Goal: Task Accomplishment & Management: Manage account settings

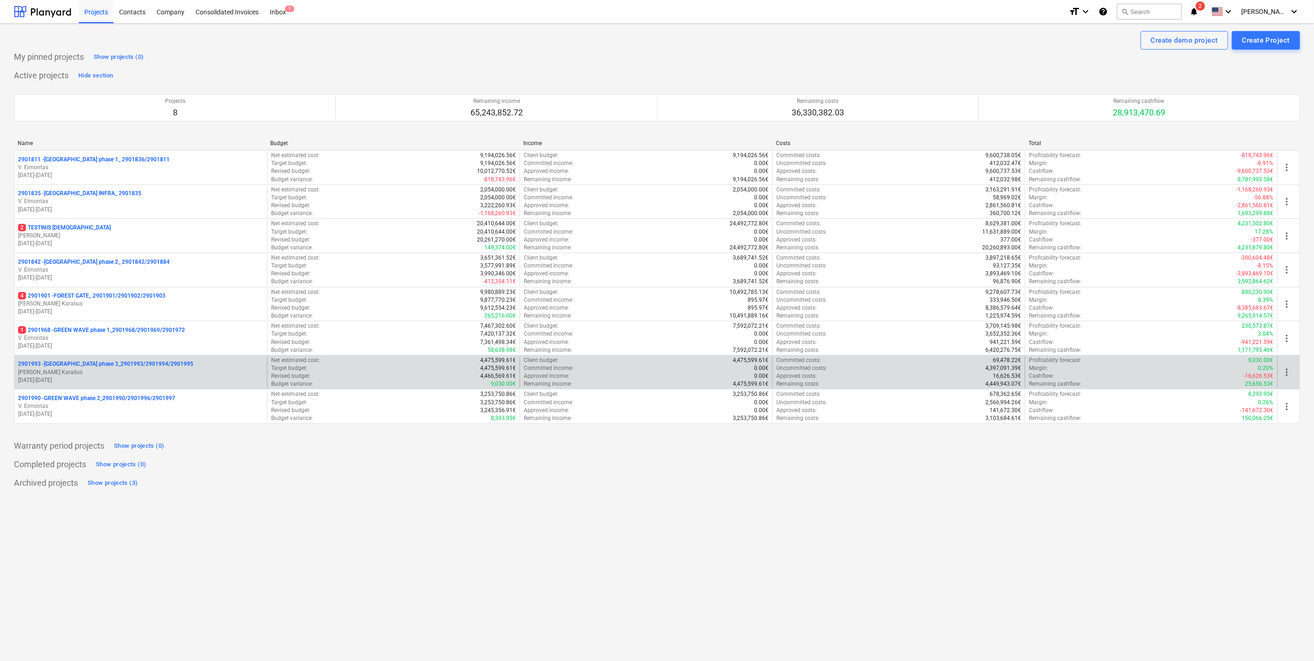
click at [163, 374] on p "[PERSON_NAME] Karalius" at bounding box center [140, 372] width 245 height 8
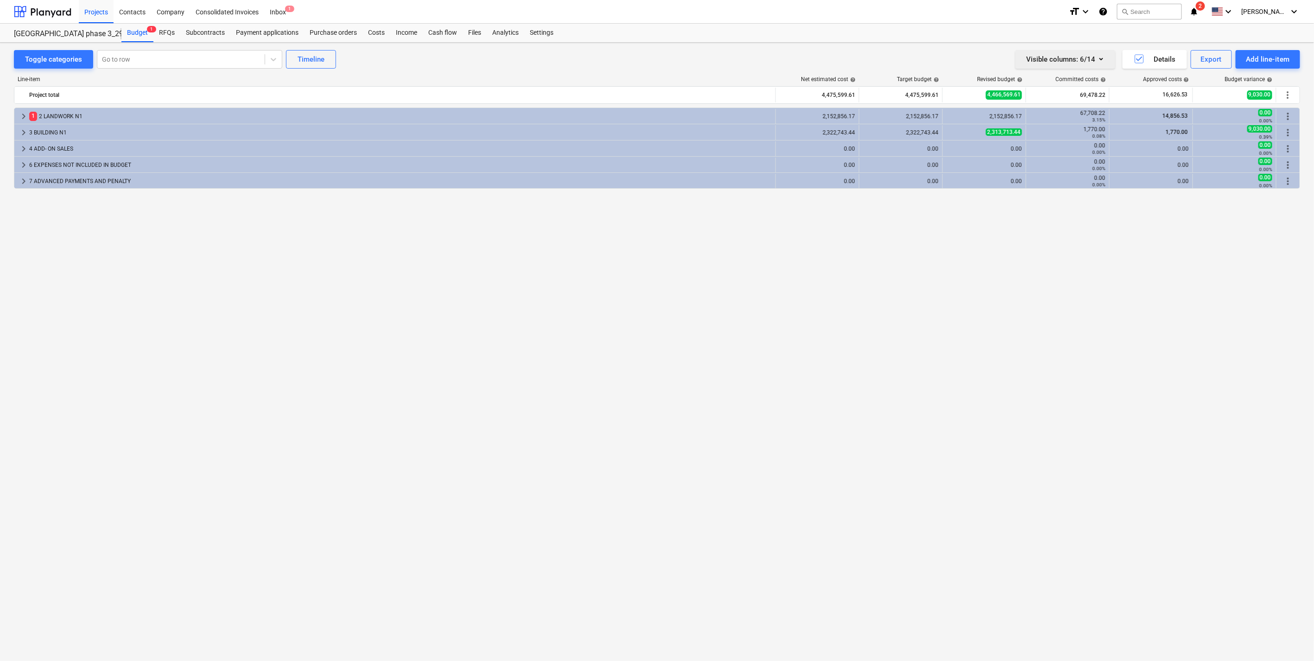
click at [1076, 66] on button "Visible columns : 6/14" at bounding box center [1065, 59] width 100 height 19
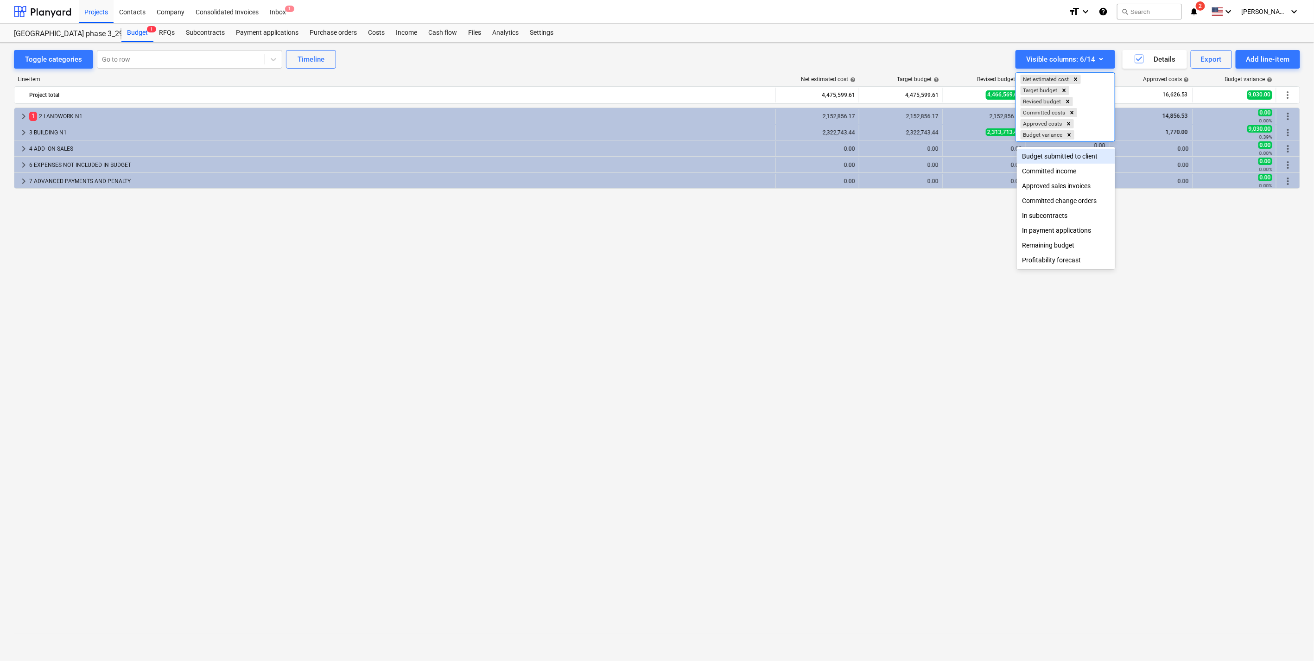
click at [1090, 158] on div "Budget submitted to client" at bounding box center [1066, 156] width 98 height 15
click at [815, 311] on div at bounding box center [657, 330] width 1314 height 661
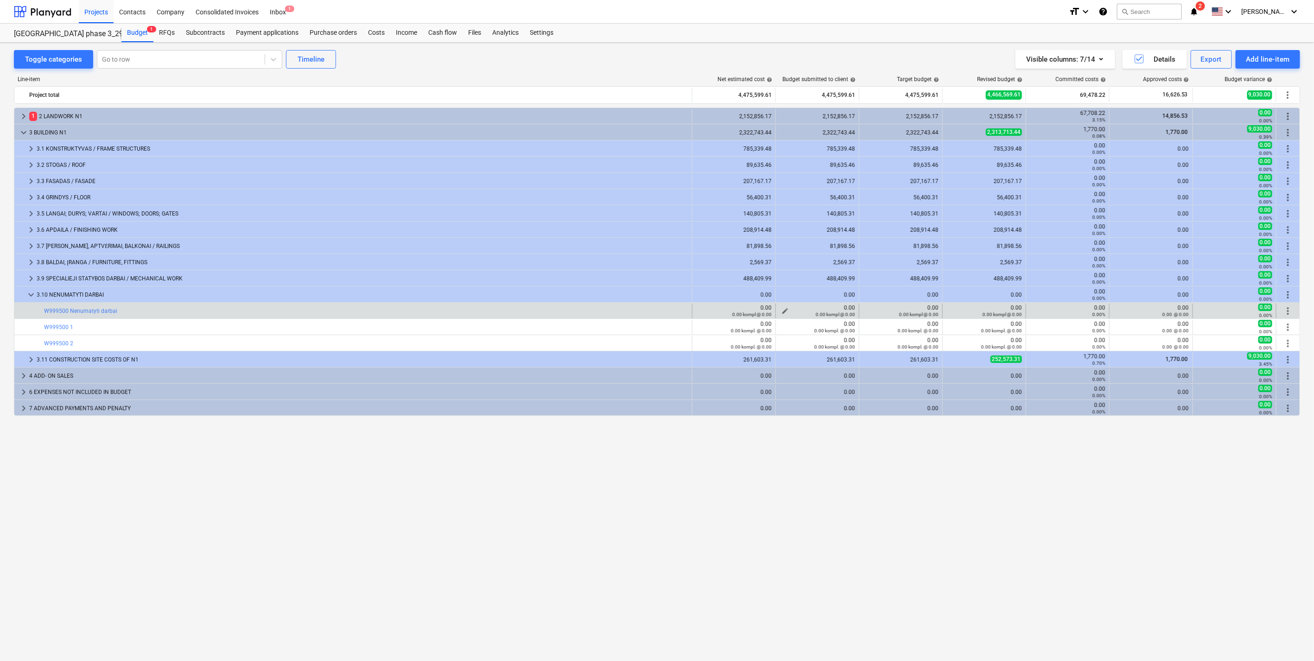
click at [784, 313] on div "0.00 kompl @ 0.00" at bounding box center [817, 314] width 76 height 6
click at [786, 308] on span "edit" at bounding box center [784, 310] width 7 height 7
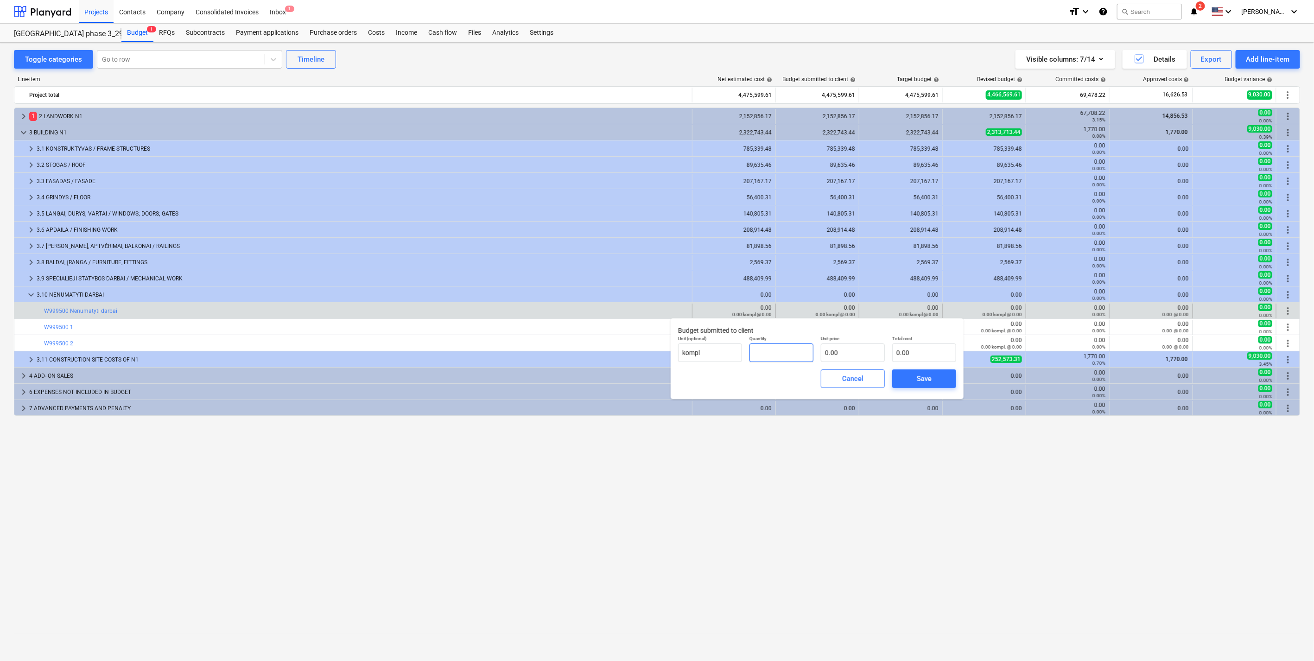
click at [779, 353] on input "text" at bounding box center [781, 352] width 64 height 19
type input "1.00"
click at [856, 355] on input "text" at bounding box center [853, 352] width 64 height 19
type input "1"
type input "0.00"
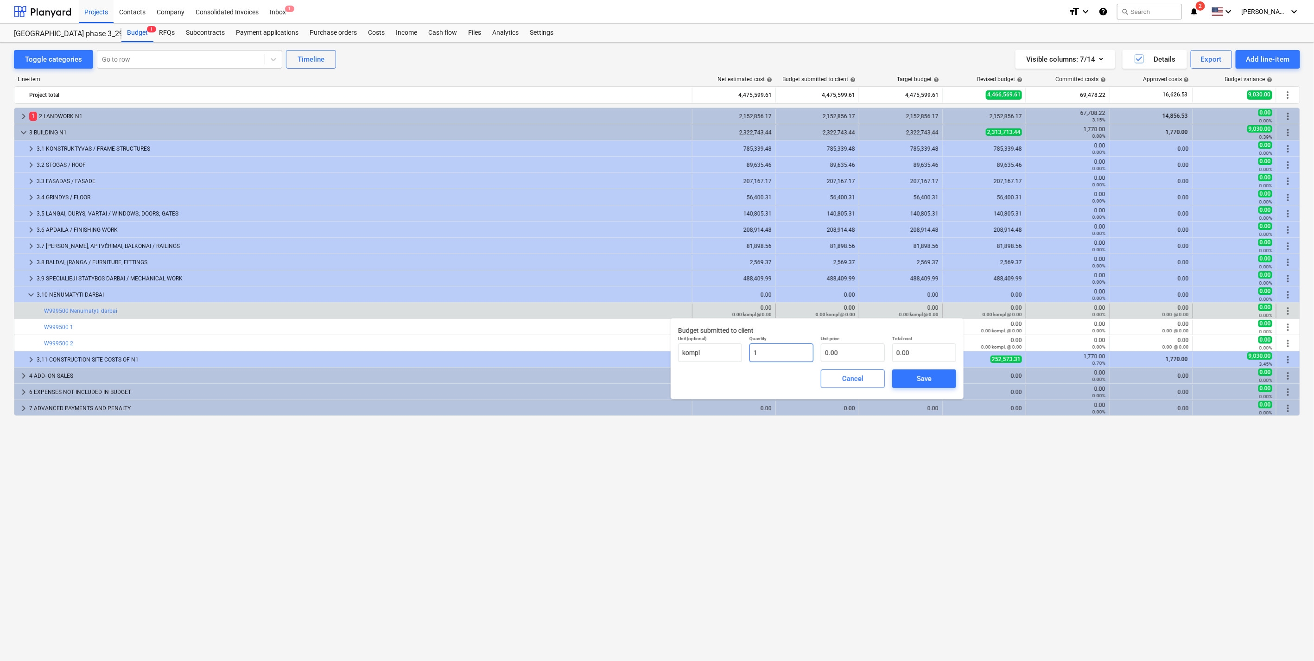
click at [773, 355] on input "1" at bounding box center [781, 352] width 64 height 19
type input "0.00"
click at [874, 352] on input "text" at bounding box center [853, 352] width 64 height 19
type input "0.00"
click at [800, 350] on input "text" at bounding box center [781, 352] width 64 height 19
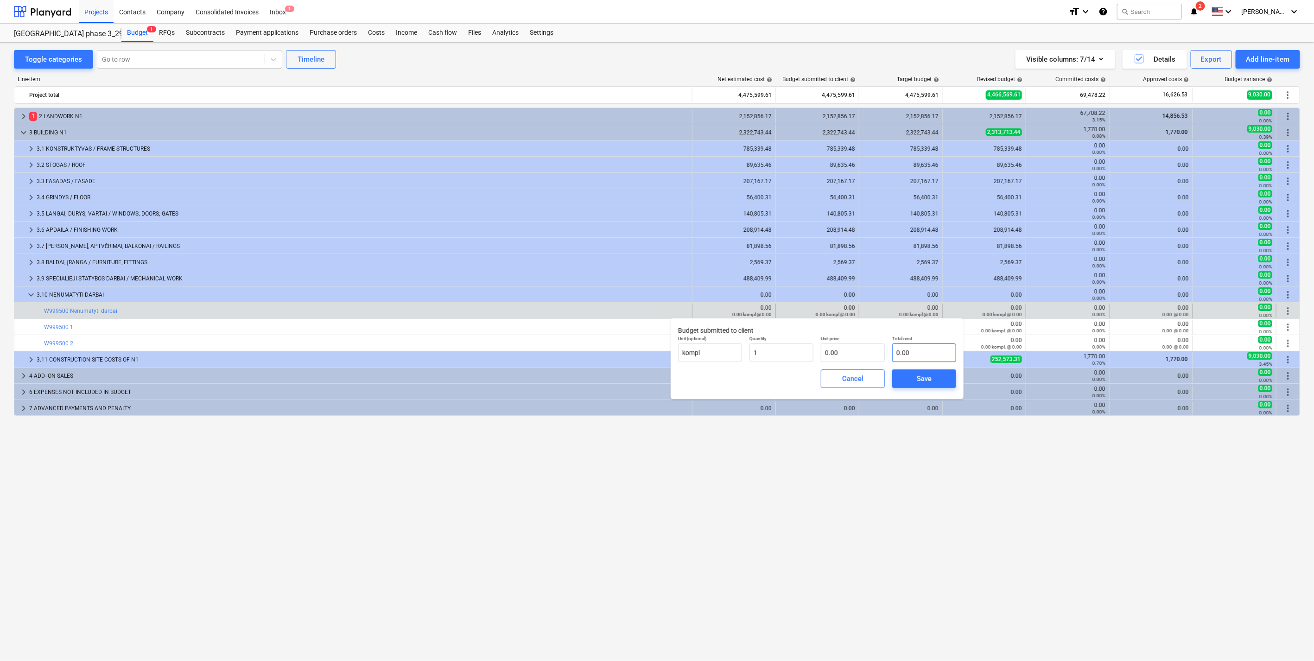
type input "1.00"
click at [938, 355] on input "text" at bounding box center [924, 352] width 64 height 19
type input "0.00"
click at [835, 355] on input "text" at bounding box center [853, 352] width 64 height 19
type input "0.00"
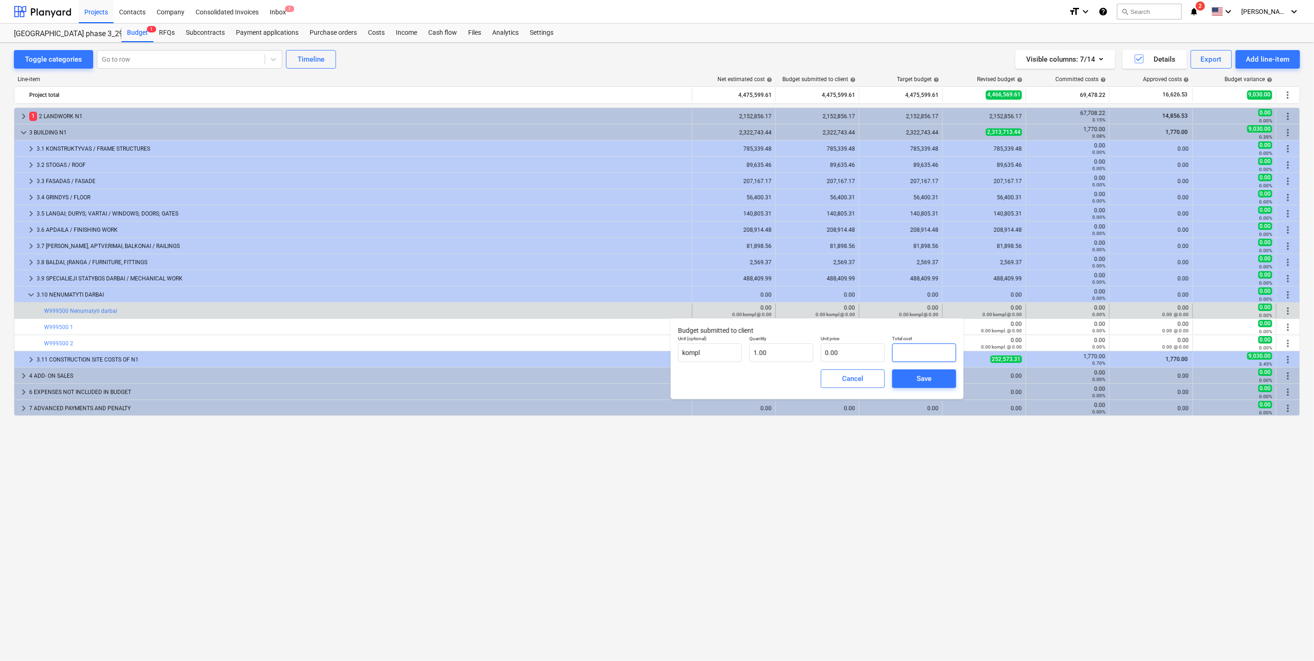
click at [925, 353] on input "text" at bounding box center [924, 352] width 64 height 19
type input "0.00"
click at [870, 356] on input "text" at bounding box center [853, 352] width 64 height 19
type input "2"
type input "2.00"
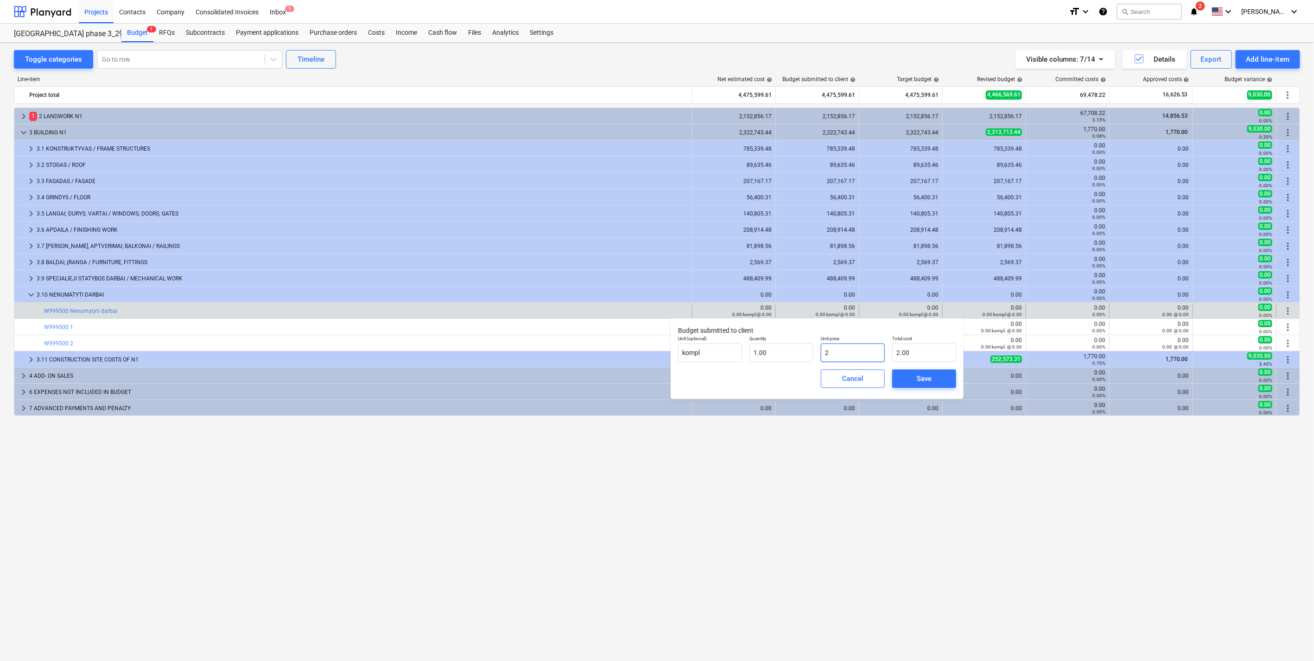
type input "27"
type input "27.00"
type input "272"
type input "272.00"
type input "2725"
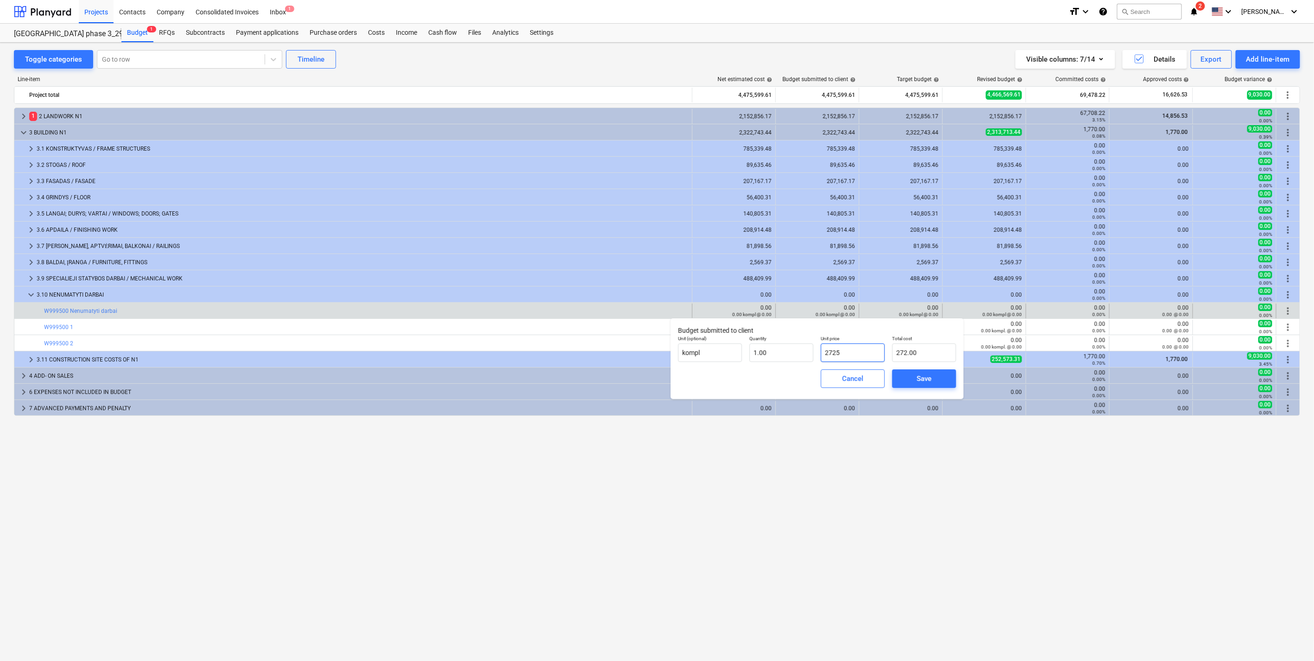
type input "2,725.00"
type input "27256"
type input "27,256.00"
type input "27256.5"
type input "27,256.50"
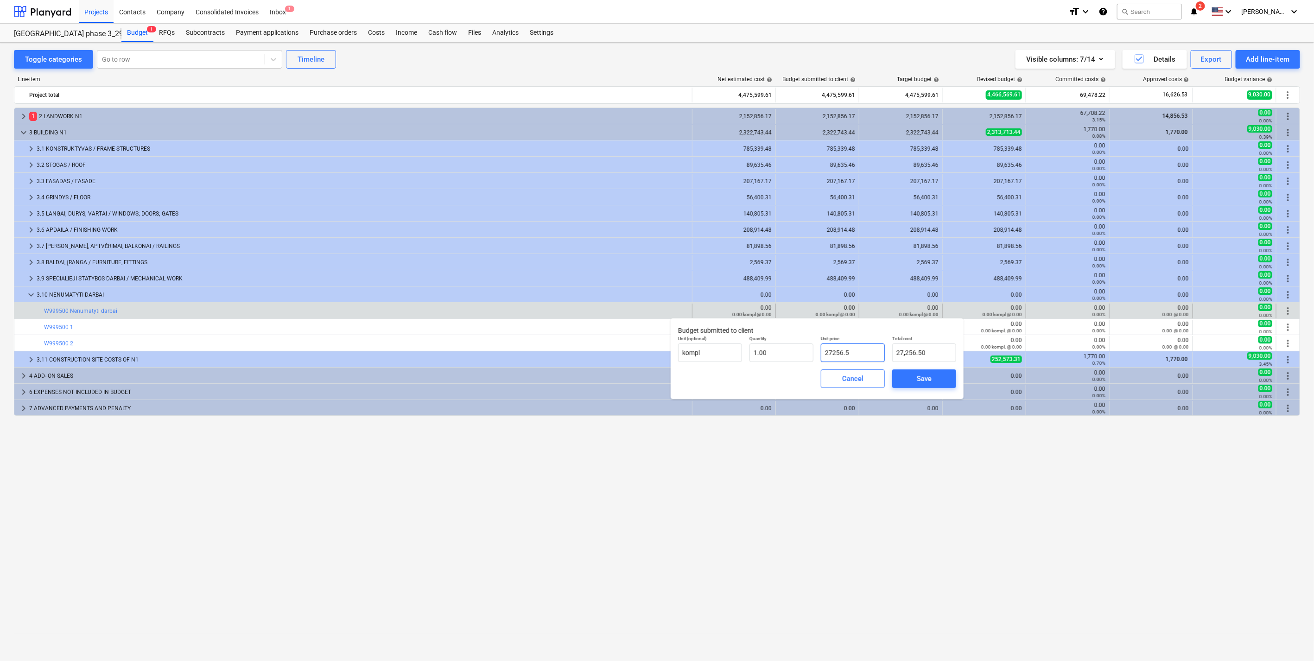
type input "27256.56"
type input "27,256.56"
click at [925, 382] on div "Save" at bounding box center [924, 379] width 15 height 12
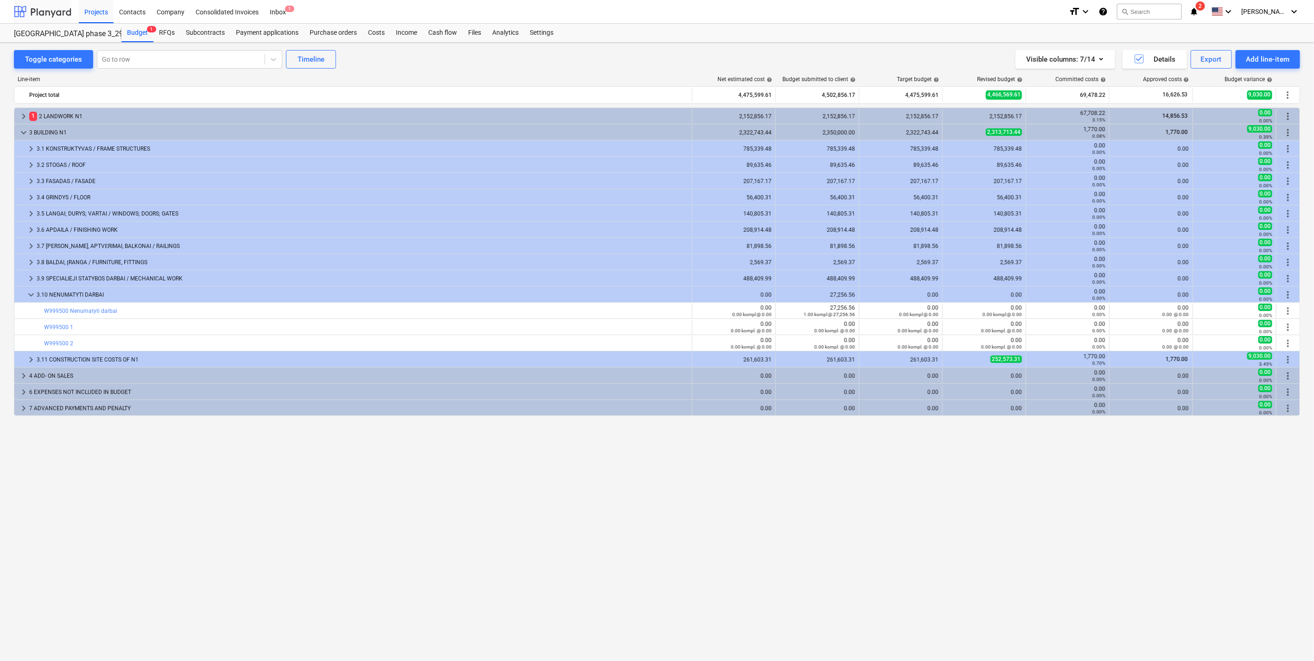
click at [62, 13] on div at bounding box center [42, 11] width 57 height 23
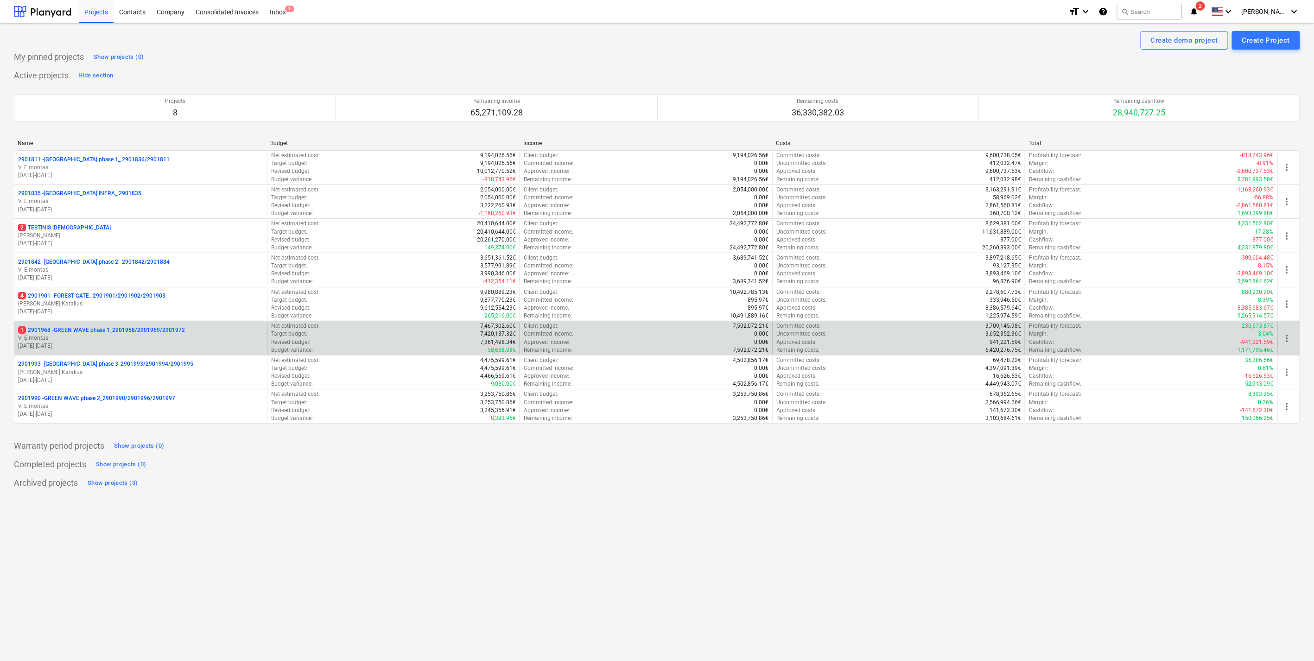
click at [119, 330] on p "1 2901968 - GREEN WAVE phase 1_2901968/2901969/2901972" at bounding box center [101, 330] width 167 height 8
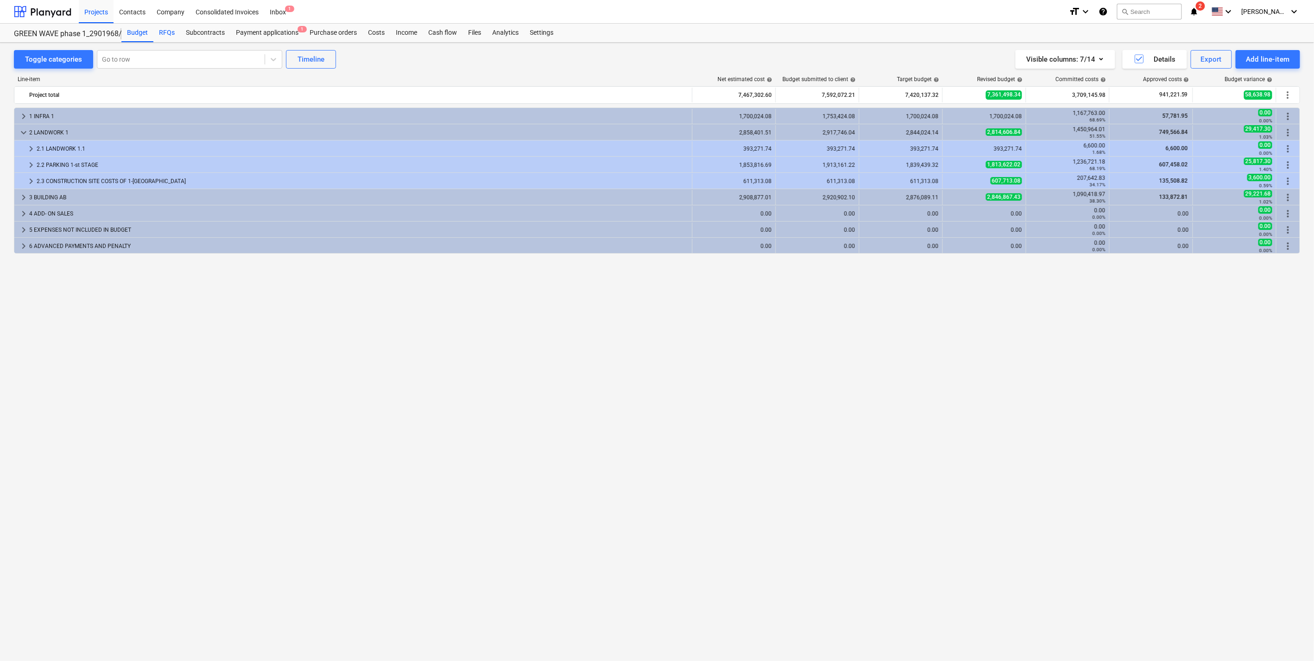
click at [167, 31] on div "RFQs" at bounding box center [166, 33] width 27 height 19
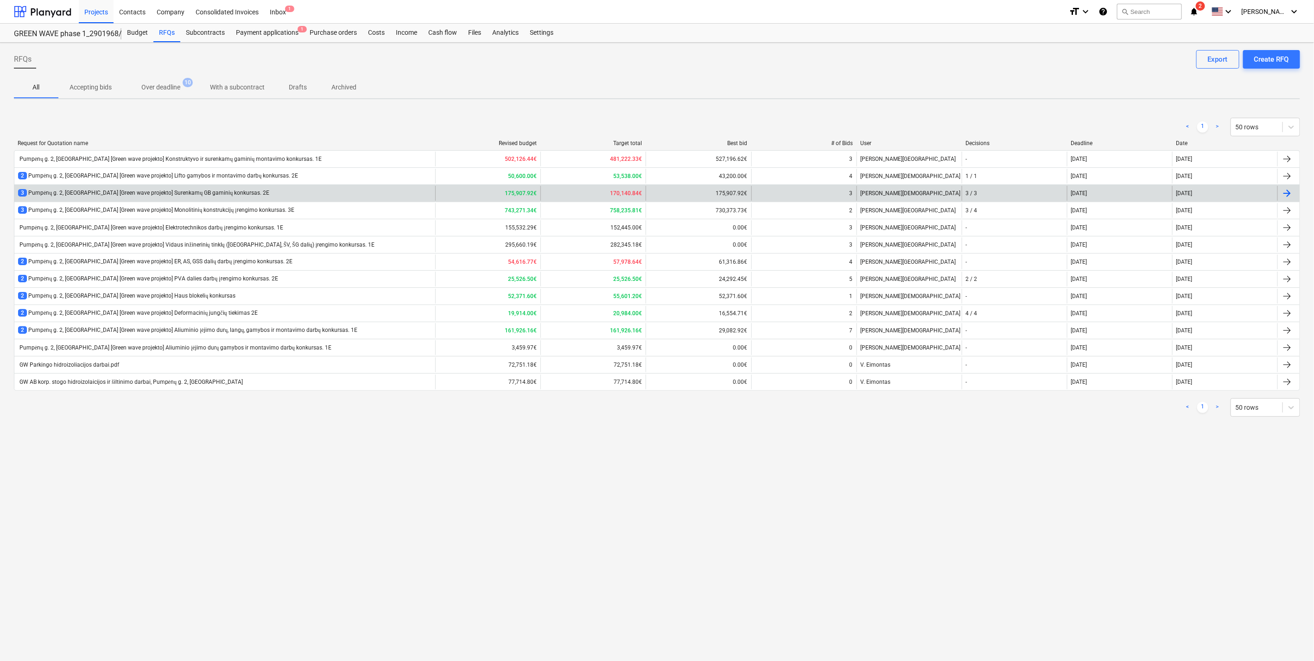
click at [203, 187] on div "3 Pumpėnų g. 2, [GEOGRAPHIC_DATA] [Green wave projekto] Surenkamų GB gaminių ko…" at bounding box center [224, 193] width 421 height 15
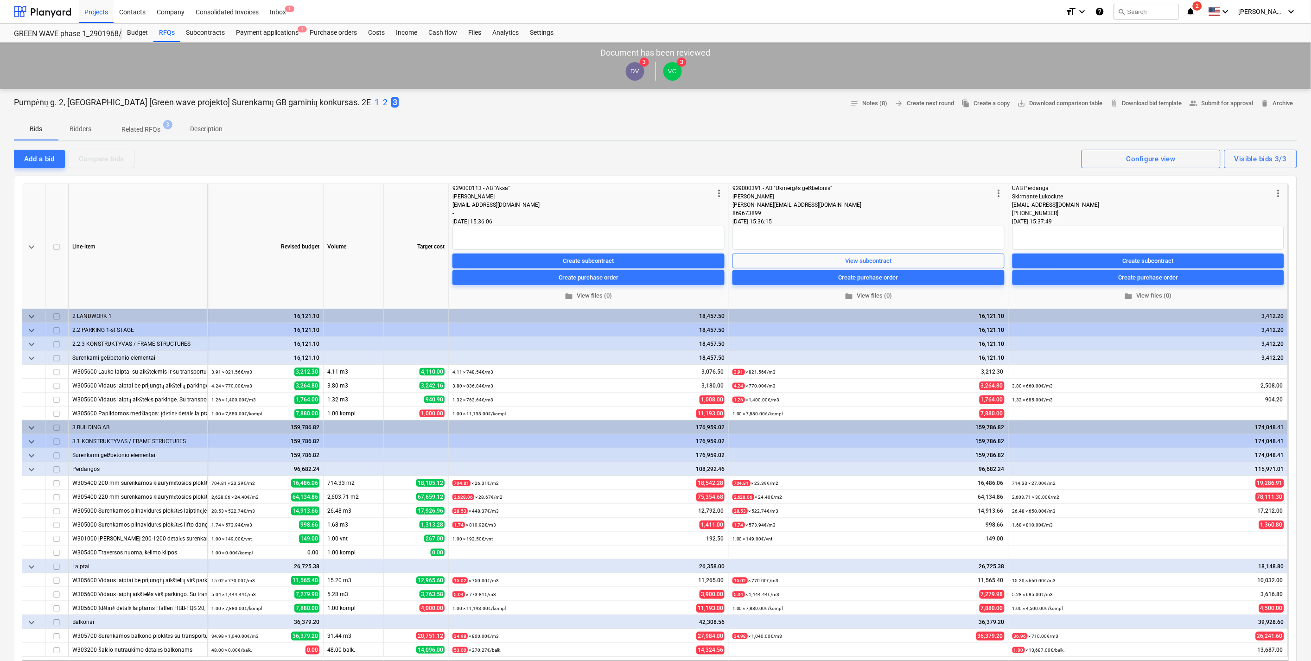
click at [205, 127] on p "Description" at bounding box center [206, 129] width 32 height 10
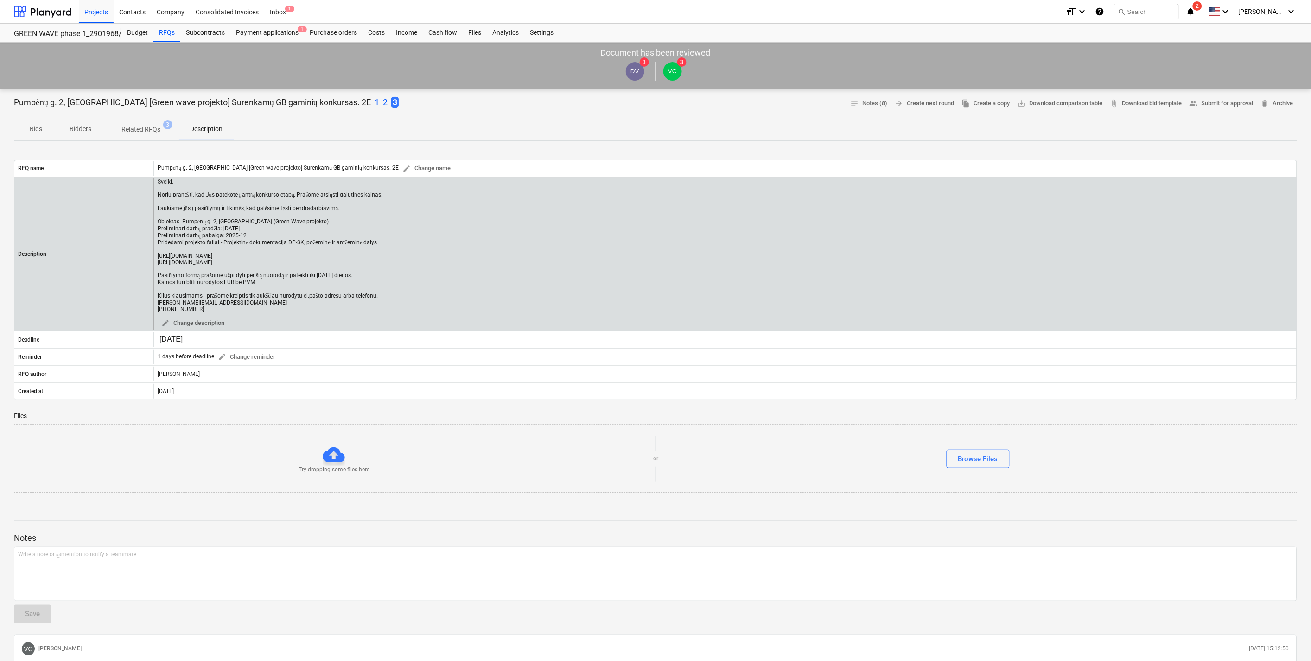
click at [253, 299] on div "Sveiki, Noriu pranešti, kad Jūs patekote į antrą konkurso etapą. Prašome atsiųs…" at bounding box center [270, 245] width 225 height 134
click at [228, 228] on div "Sveiki, Noriu pranešti, kad Jūs patekote į antrą konkurso etapą. Prašome atsiųs…" at bounding box center [270, 245] width 225 height 134
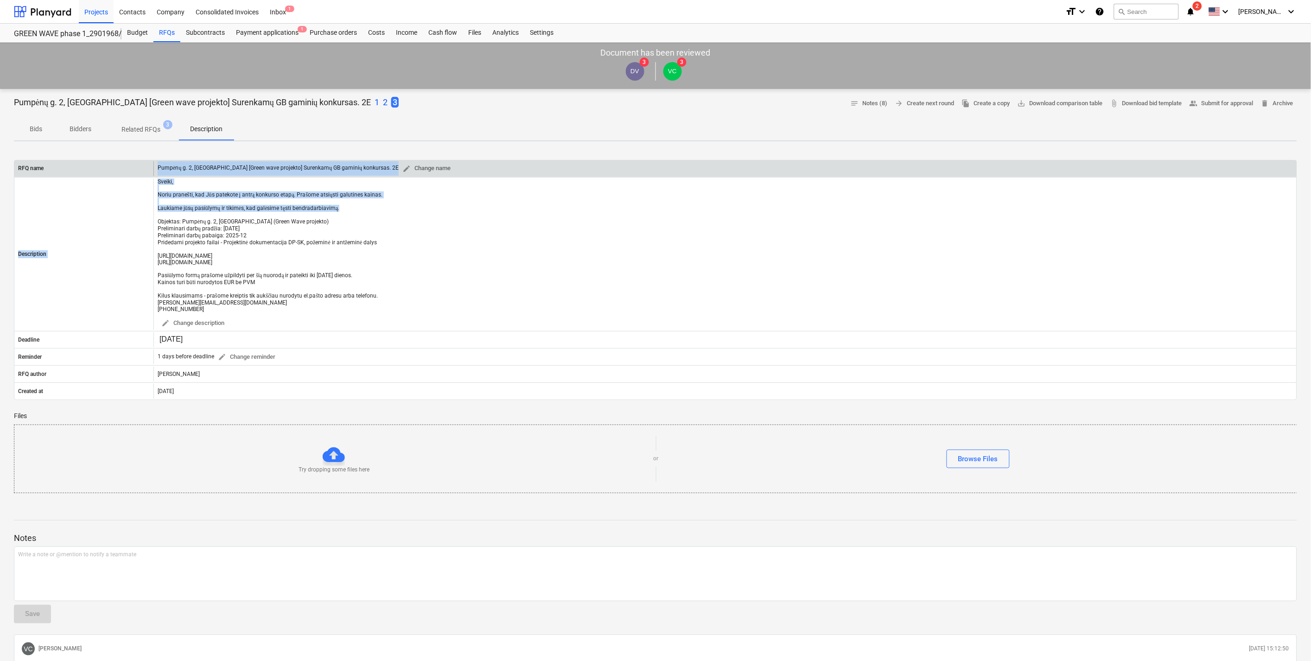
drag, startPoint x: 354, startPoint y: 210, endPoint x: 86, endPoint y: 175, distance: 270.2
click at [86, 175] on div "RFQ name Pumpėnų g. 2, [GEOGRAPHIC_DATA] [Green wave projekto] Surenkamų GB gam…" at bounding box center [655, 280] width 1283 height 241
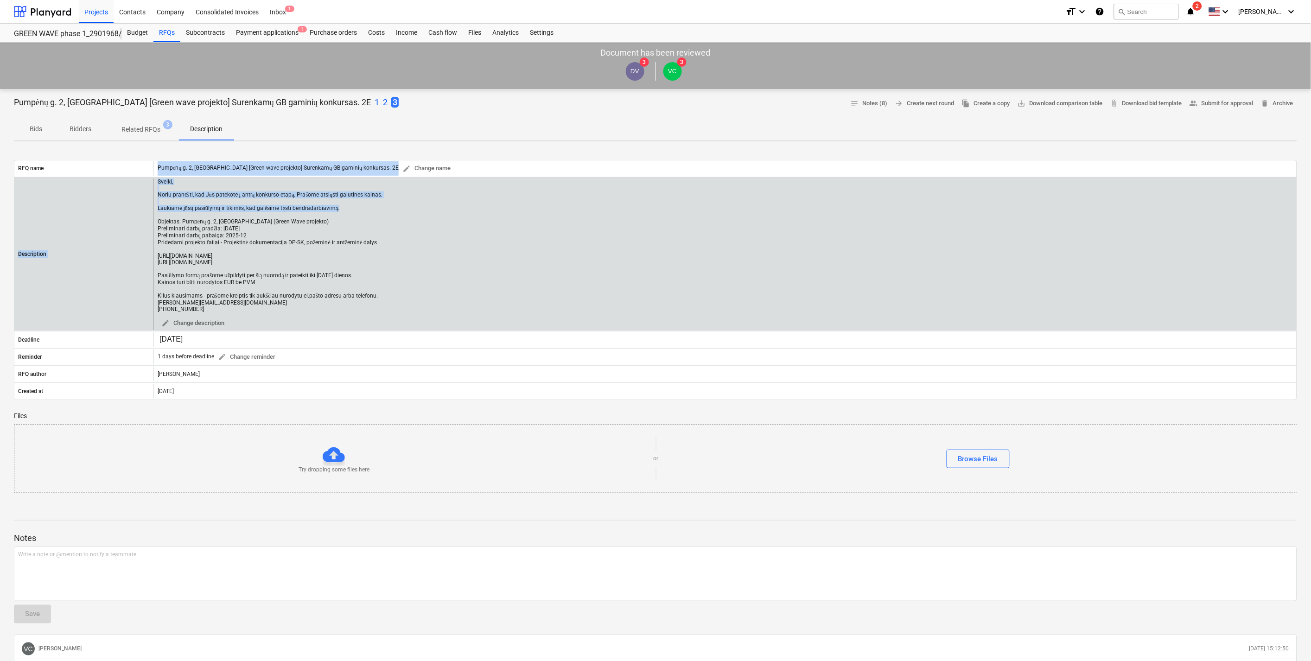
click at [304, 205] on div "Sveiki, Noriu pranešti, kad Jūs patekote į antrą konkurso etapą. Prašome atsiųs…" at bounding box center [270, 245] width 225 height 134
drag, startPoint x: 345, startPoint y: 207, endPoint x: 150, endPoint y: 184, distance: 197.0
click at [150, 184] on div "Description Sveiki, Noriu pranešti, kad Jūs patekote į antrą konkurso etapą. Pr…" at bounding box center [655, 254] width 1282 height 152
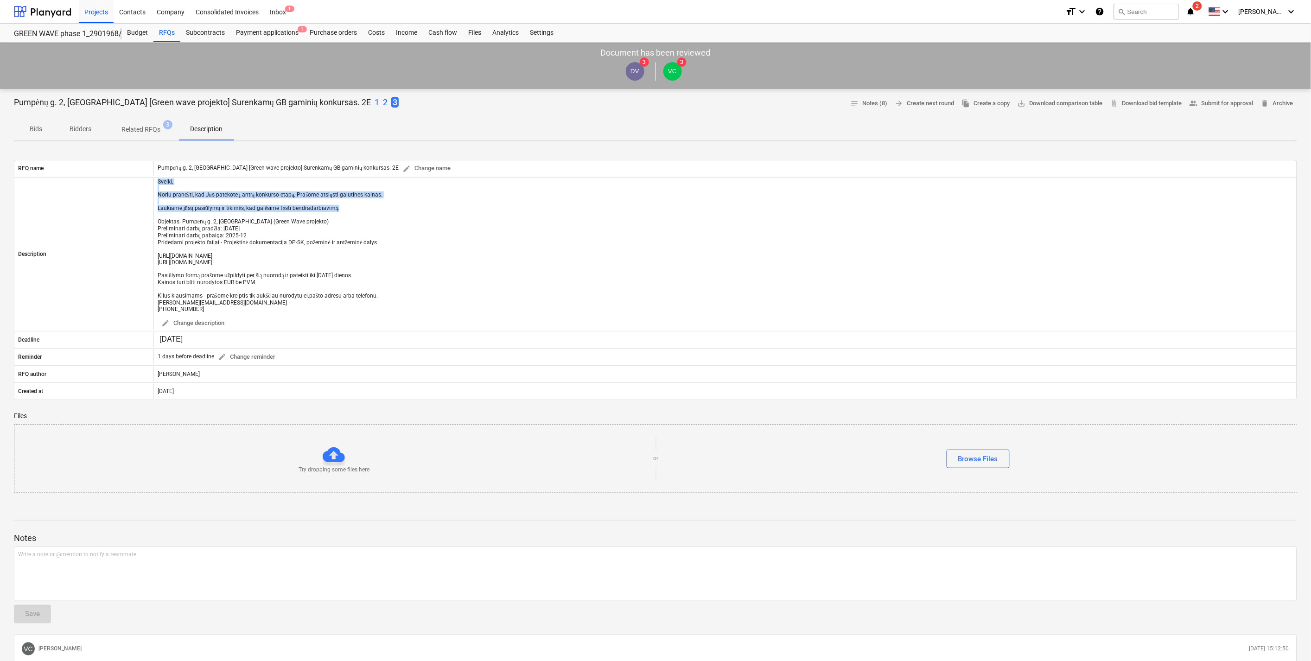
copy div "Sveiki, [PERSON_NAME], kad Jūs patekote į antrą konkurso etapą. Prašome atsiųst…"
click at [60, 10] on div at bounding box center [42, 11] width 57 height 23
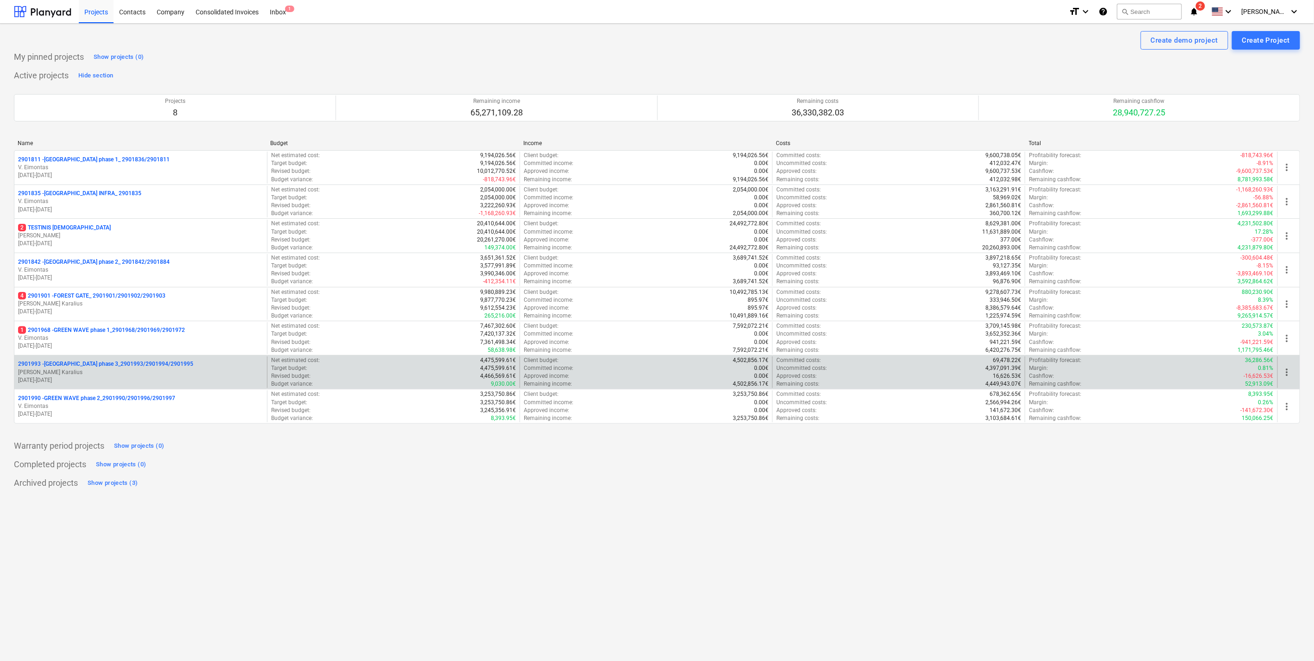
click at [145, 371] on p "[PERSON_NAME] Karalius" at bounding box center [140, 372] width 245 height 8
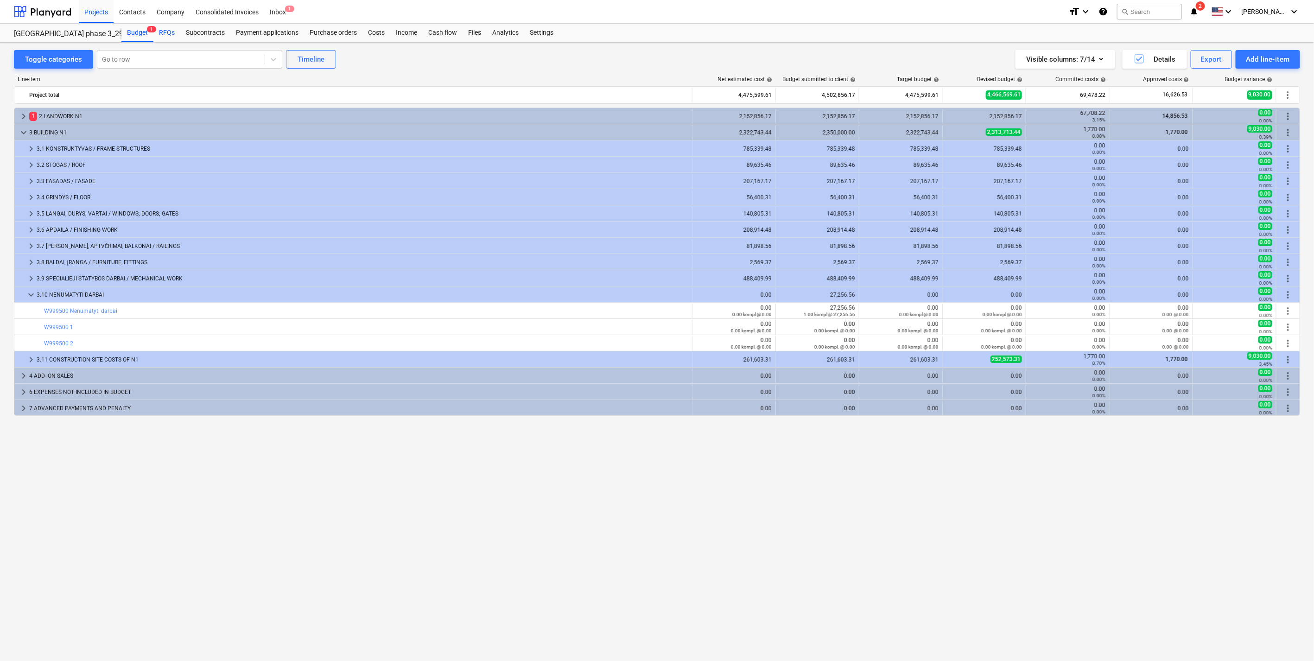
click at [171, 32] on div "RFQs" at bounding box center [166, 33] width 27 height 19
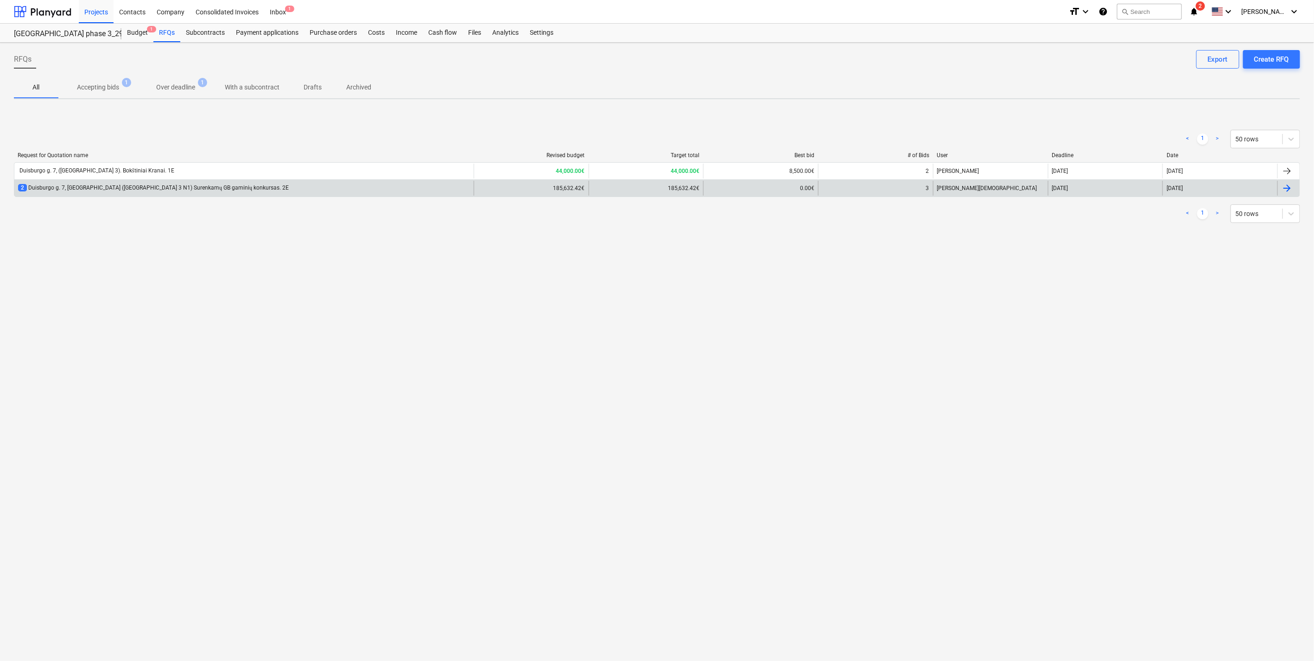
click at [226, 191] on div "2 Duisburgo g. 7, [GEOGRAPHIC_DATA] ([GEOGRAPHIC_DATA] 3 N1) Surenkamų GB gamin…" at bounding box center [243, 188] width 459 height 15
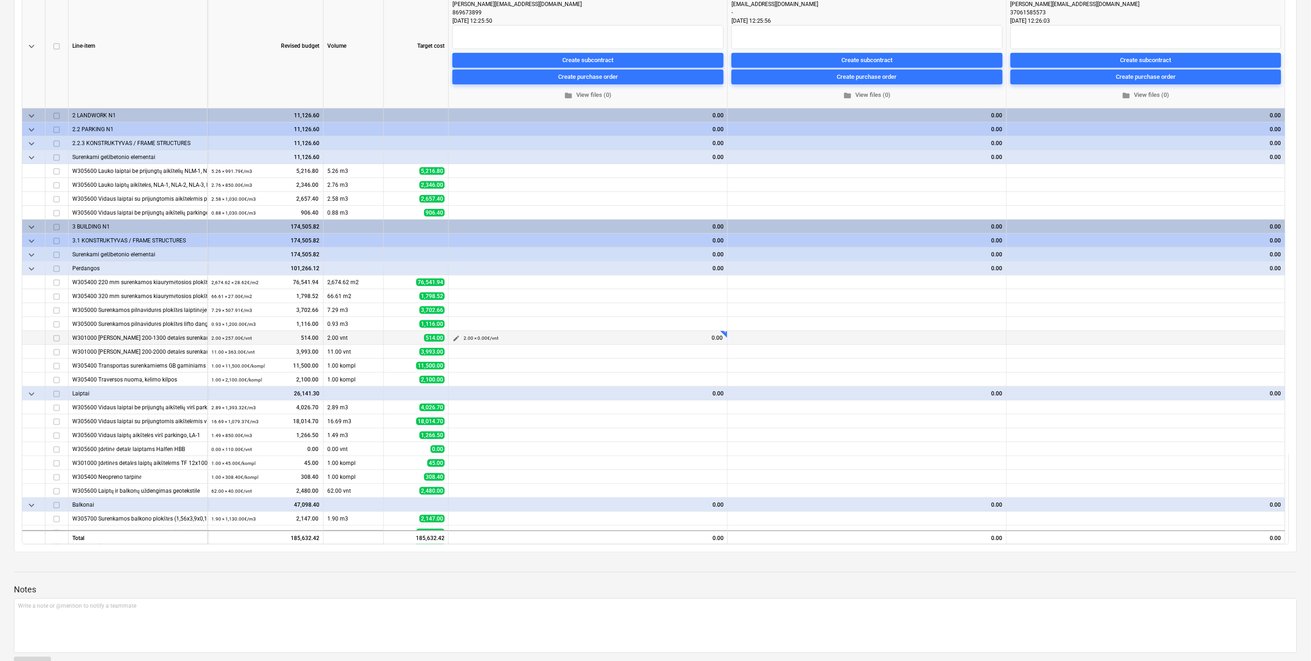
click at [456, 337] on span "edit" at bounding box center [455, 338] width 7 height 7
click at [672, 377] on input "text" at bounding box center [681, 369] width 92 height 19
type input "363.00"
click at [714, 402] on div "Save" at bounding box center [708, 405] width 15 height 12
click at [456, 349] on span "edit" at bounding box center [455, 351] width 7 height 7
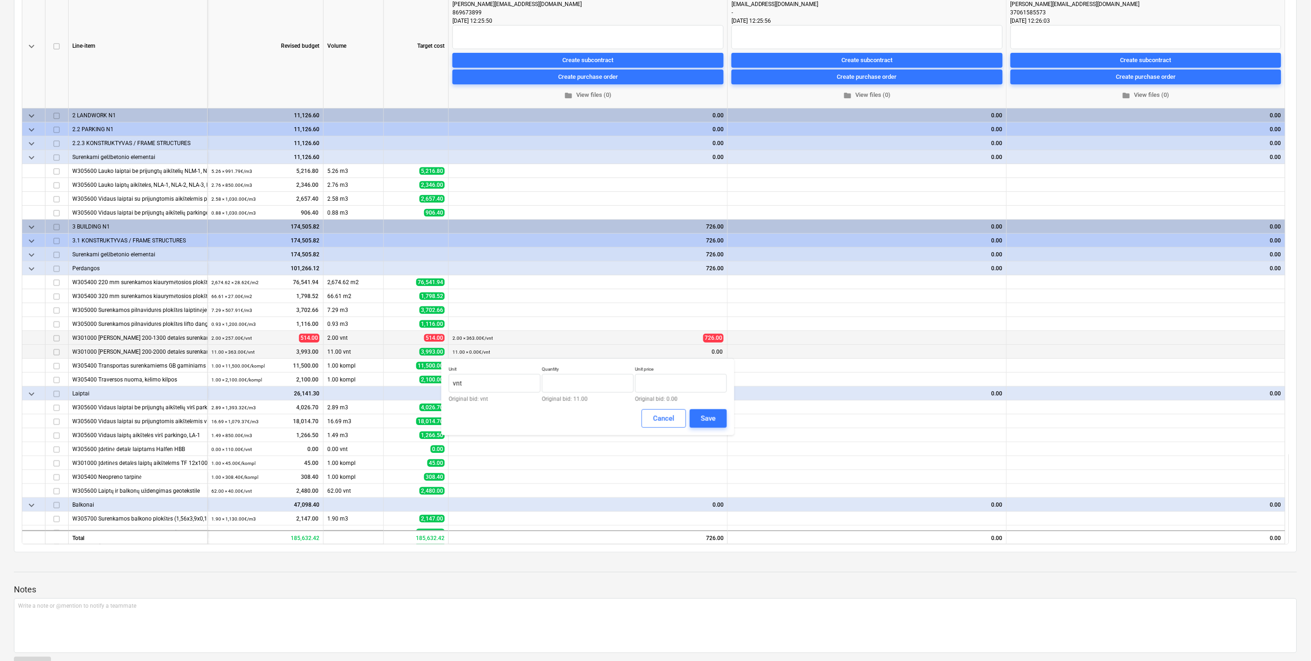
type input "11.00"
type input "0.00"
click at [677, 377] on input "text" at bounding box center [681, 383] width 92 height 19
click at [720, 412] on button "Save" at bounding box center [708, 418] width 37 height 19
type input "363.00"
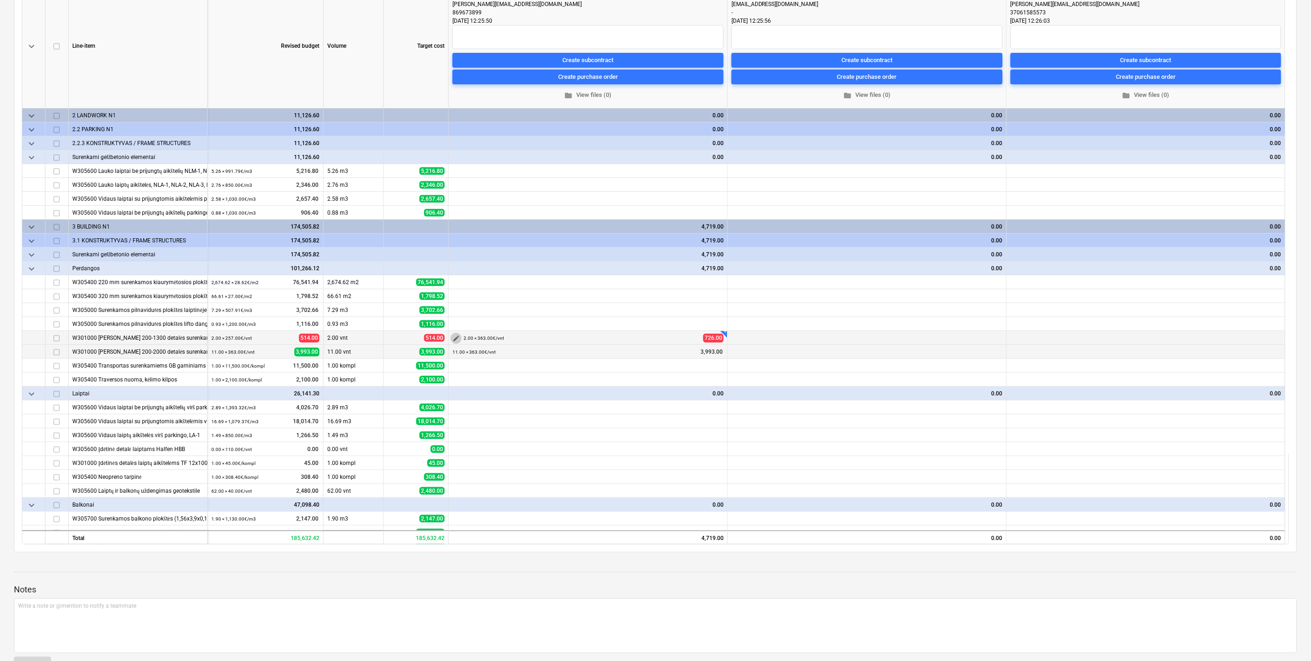
click at [451, 337] on button "edit" at bounding box center [455, 338] width 11 height 11
drag, startPoint x: 656, startPoint y: 369, endPoint x: 509, endPoint y: 371, distance: 147.4
click at [509, 371] on div "Unit vnt Original bid: vnt Quantity 2.00 Original bid: 2.00 Unit price 363 Orig…" at bounding box center [588, 370] width 278 height 36
type input "257.00"
click at [709, 406] on div "Save" at bounding box center [708, 405] width 15 height 12
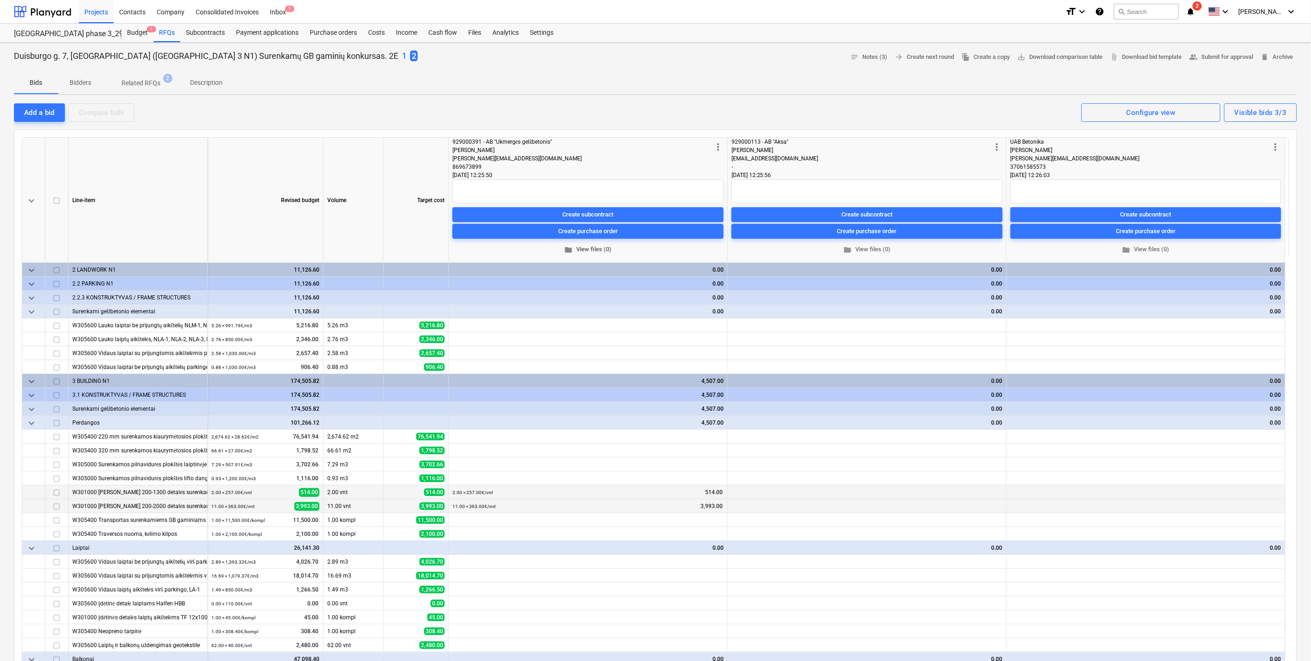
click at [591, 246] on span "folder View files (0)" at bounding box center [588, 249] width 264 height 11
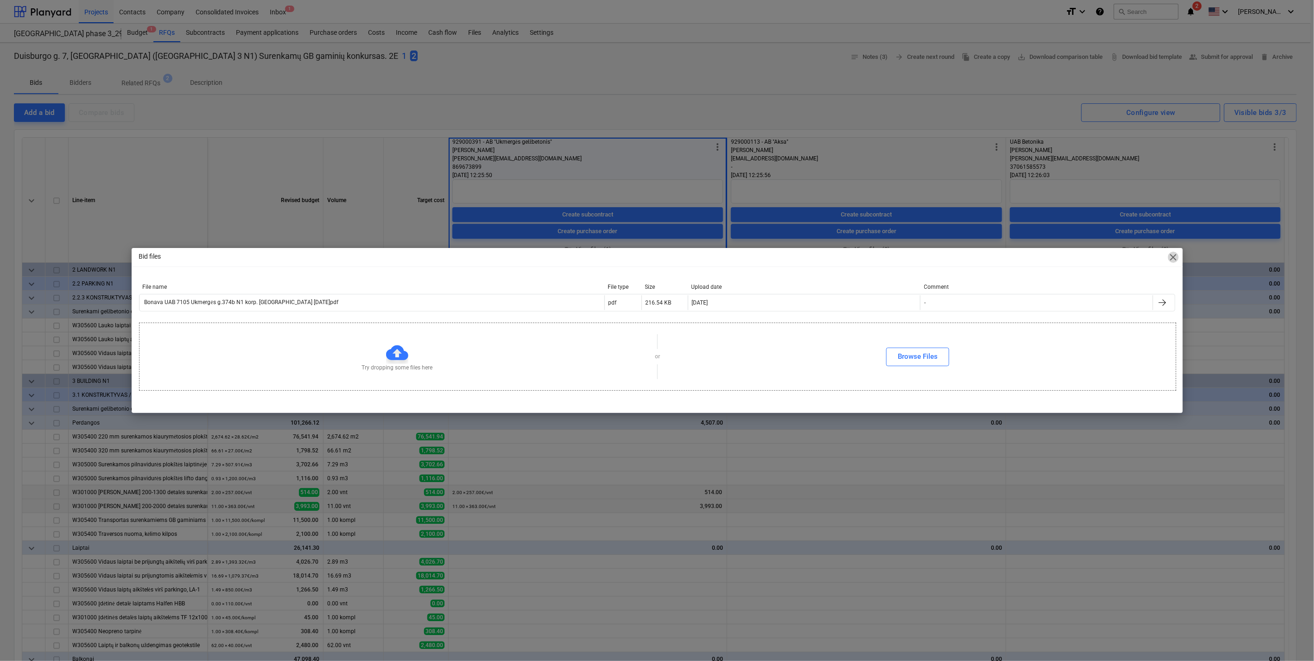
click at [1172, 260] on span "close" at bounding box center [1173, 257] width 11 height 11
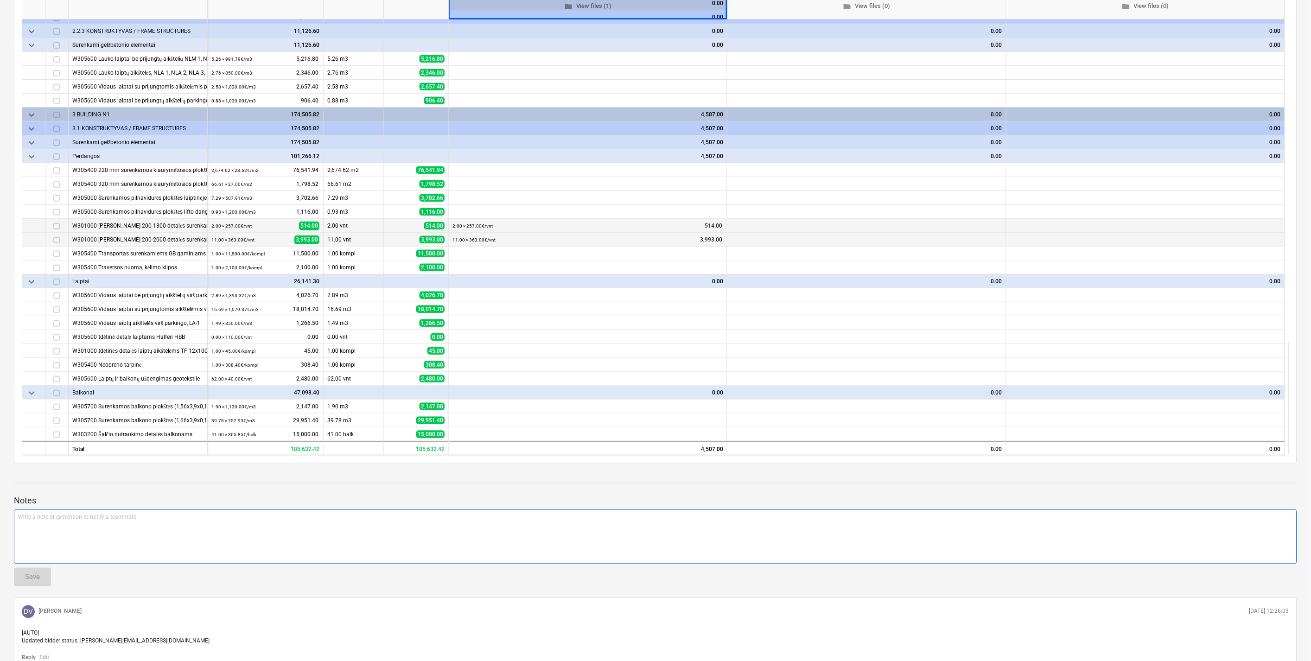
scroll to position [225, 0]
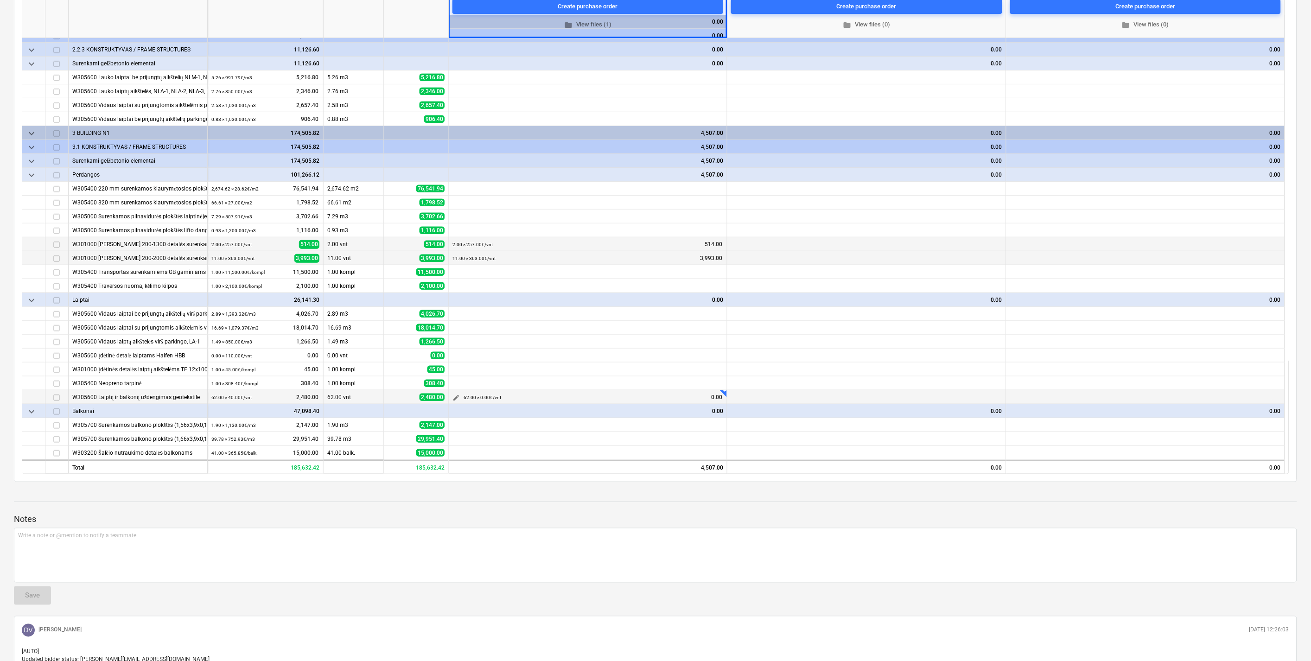
click at [456, 395] on span "edit" at bounding box center [455, 397] width 7 height 7
drag, startPoint x: 551, startPoint y: 334, endPoint x: 507, endPoint y: 330, distance: 43.2
click at [507, 331] on div "Unit vnt Original bid: vnt Quantity 62 Original bid: 62.00 Unit price 0.00 Orig…" at bounding box center [588, 339] width 278 height 36
type input "76.00"
type input "45.00"
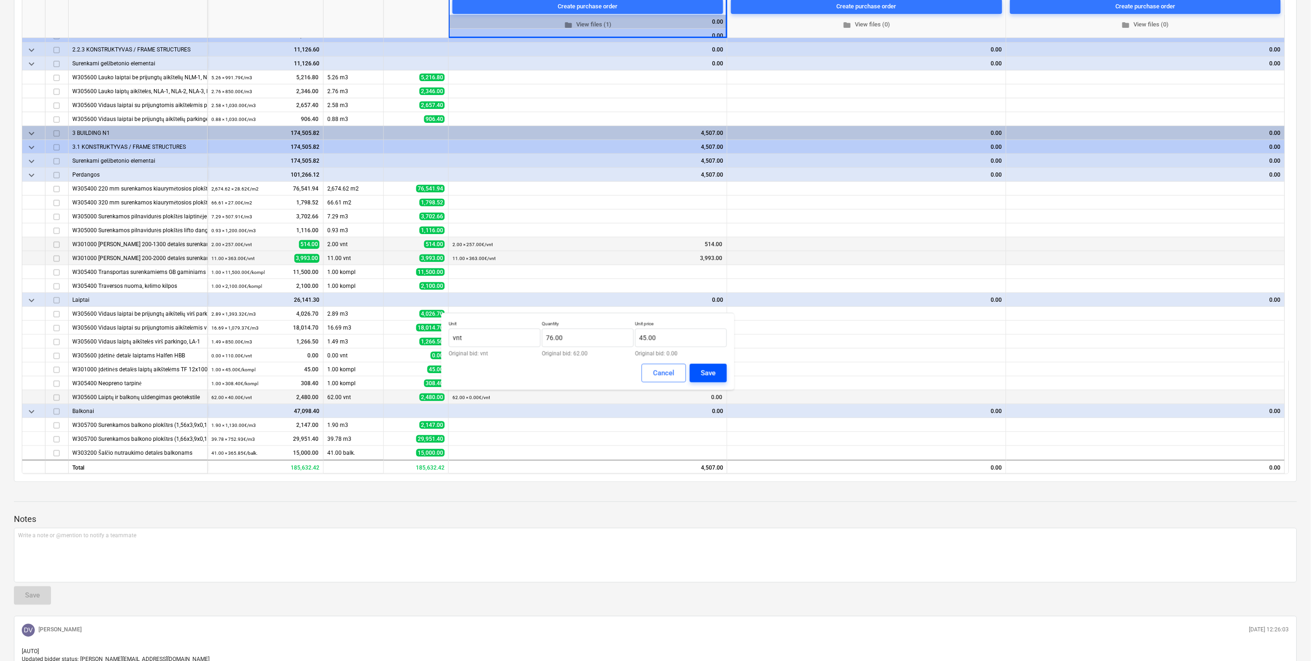
drag, startPoint x: 728, startPoint y: 369, endPoint x: 722, endPoint y: 369, distance: 6.0
click at [727, 369] on div "Unit vnt Original bid: vnt Quantity 76.00 Original bid: 62.00 Unit price 45.00 …" at bounding box center [587, 351] width 293 height 77
click at [715, 371] on div "Save" at bounding box center [708, 373] width 15 height 12
click at [455, 272] on span "edit" at bounding box center [455, 272] width 7 height 7
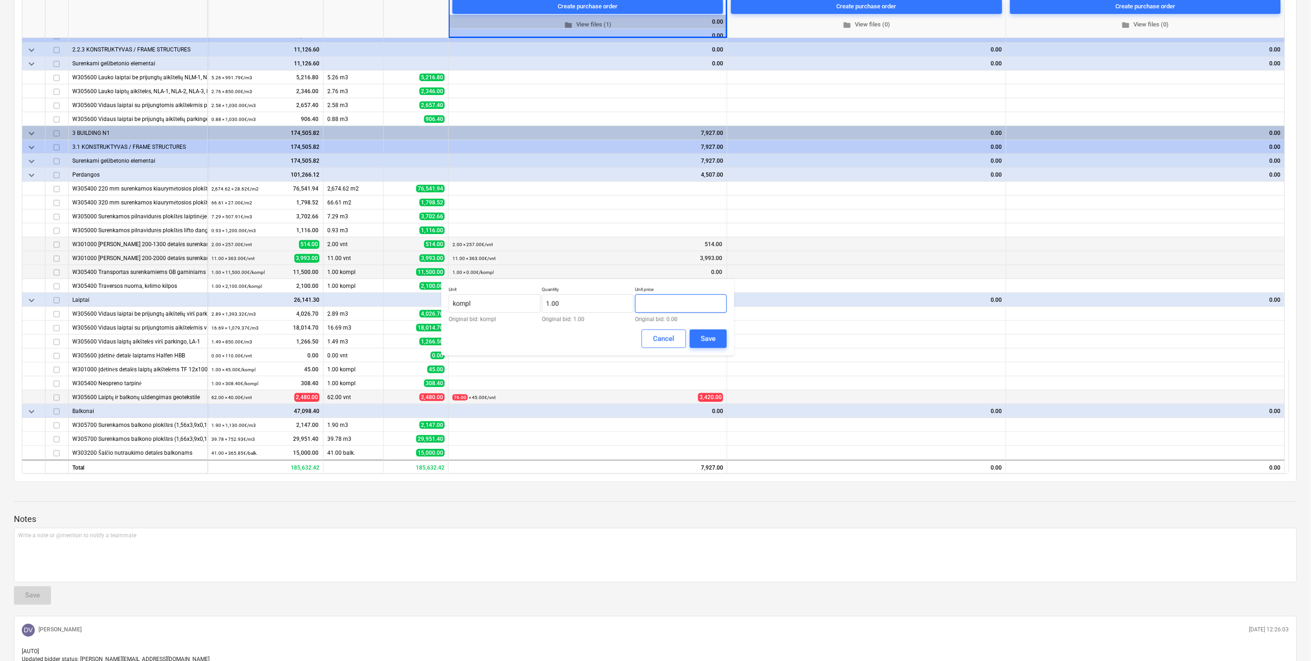
click at [677, 306] on input "text" at bounding box center [681, 303] width 92 height 19
type input "11,500.00"
click at [698, 334] on button "Save" at bounding box center [708, 338] width 37 height 19
click at [456, 341] on span "edit" at bounding box center [455, 341] width 7 height 7
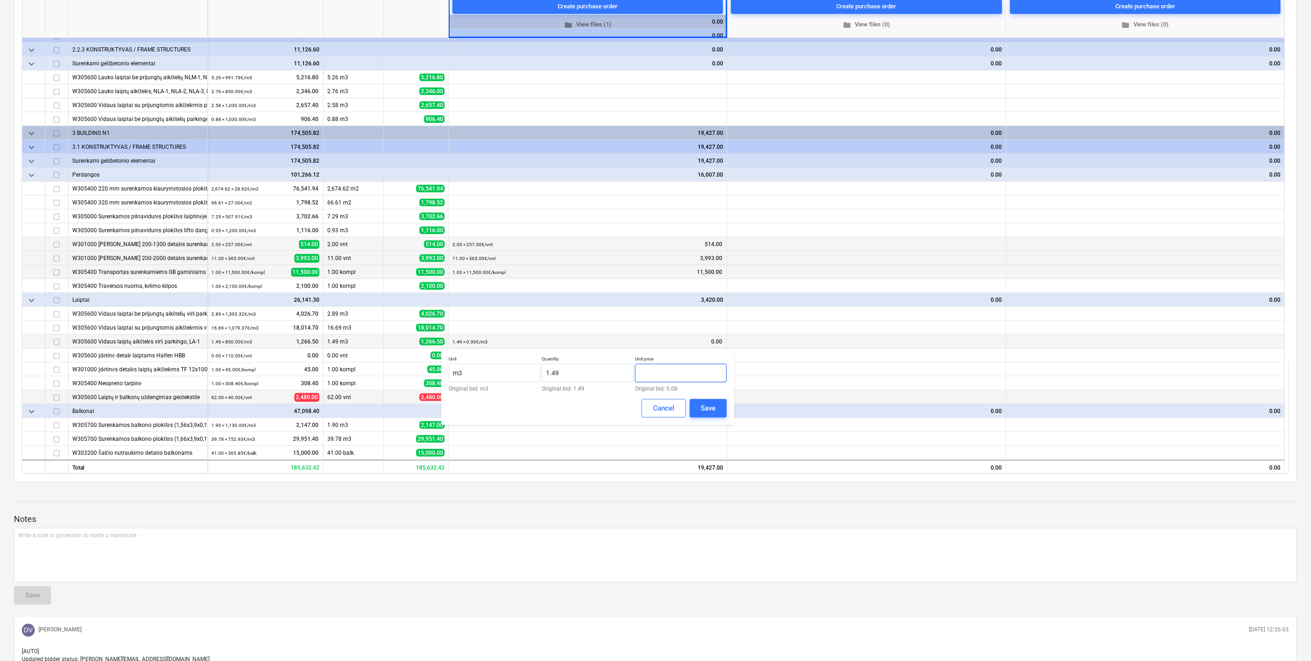
click at [672, 374] on input "text" at bounding box center [681, 373] width 92 height 19
type input "1,281.40"
click at [711, 407] on div "Save" at bounding box center [708, 408] width 15 height 12
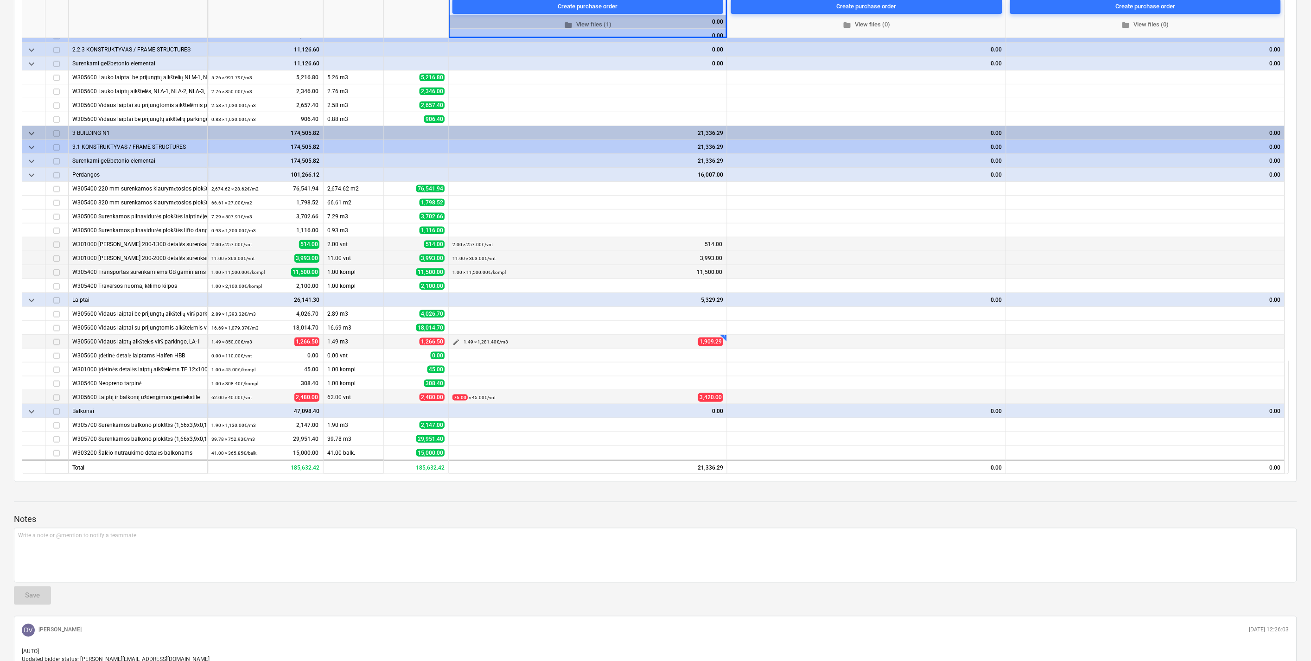
click at [456, 341] on span "edit" at bounding box center [455, 341] width 7 height 7
click at [682, 369] on input "1281.4" at bounding box center [681, 373] width 92 height 19
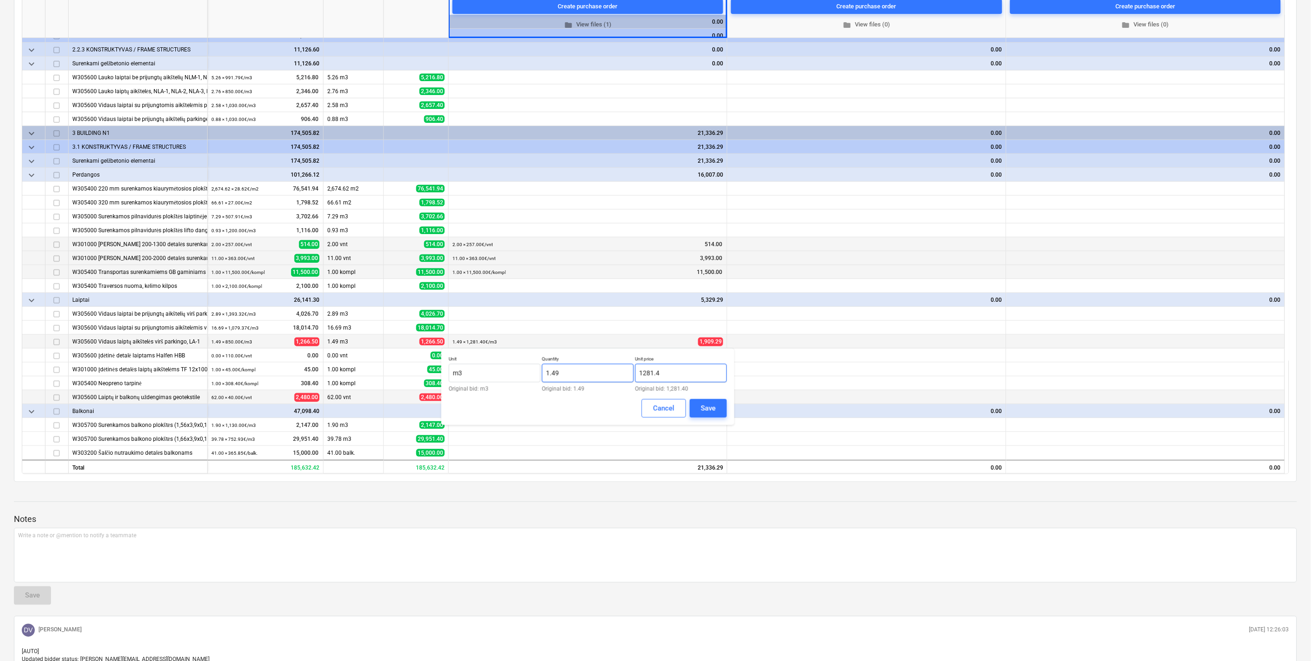
drag, startPoint x: 671, startPoint y: 371, endPoint x: 626, endPoint y: 369, distance: 45.0
click at [626, 369] on div "Unit m3 Original bid: m3 Quantity 1.49 Original bid: 1.49 Unit price 1281.4 Ori…" at bounding box center [588, 374] width 278 height 36
type input "1,079.83"
click at [720, 406] on button "Save" at bounding box center [708, 408] width 37 height 19
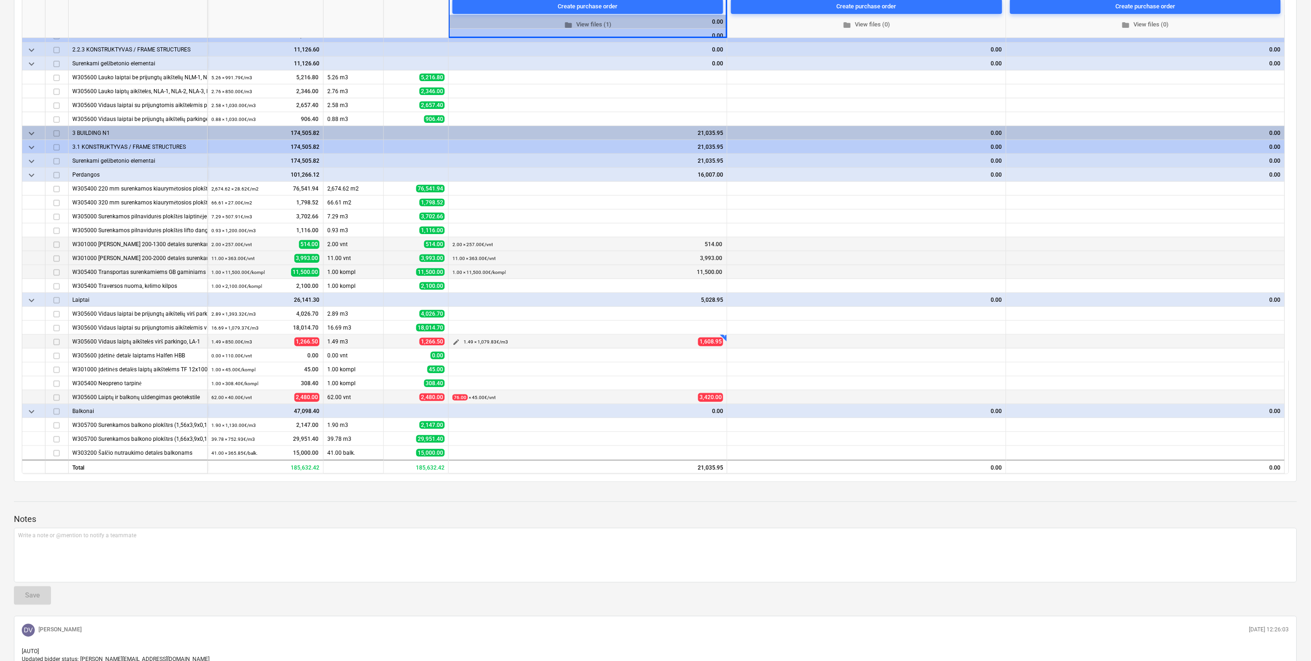
click at [451, 340] on button "edit" at bounding box center [455, 341] width 11 height 11
click at [687, 369] on input "1079.83" at bounding box center [681, 373] width 92 height 19
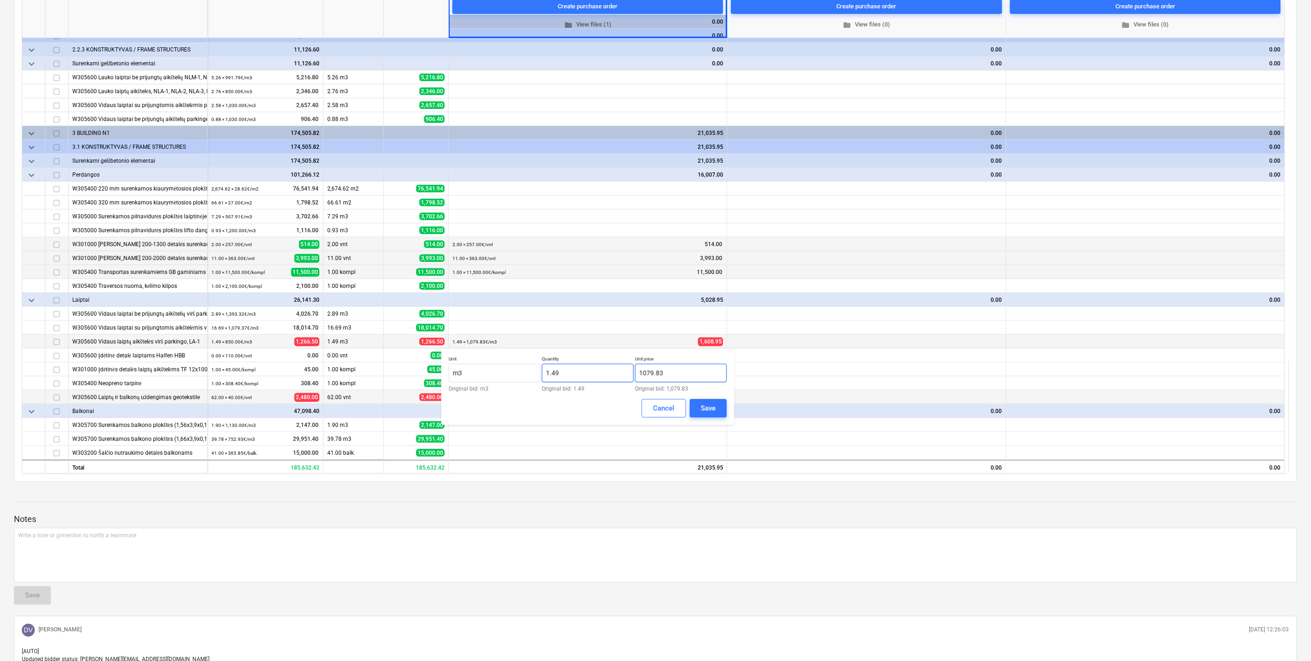
drag, startPoint x: 687, startPoint y: 369, endPoint x: 615, endPoint y: 365, distance: 72.4
click at [615, 366] on div "Unit m3 Original bid: m3 Quantity 1.49 Original bid: 1.49 Unit price 1079.83 Or…" at bounding box center [588, 374] width 278 height 36
type input "860.00"
click at [700, 412] on button "Save" at bounding box center [708, 408] width 37 height 19
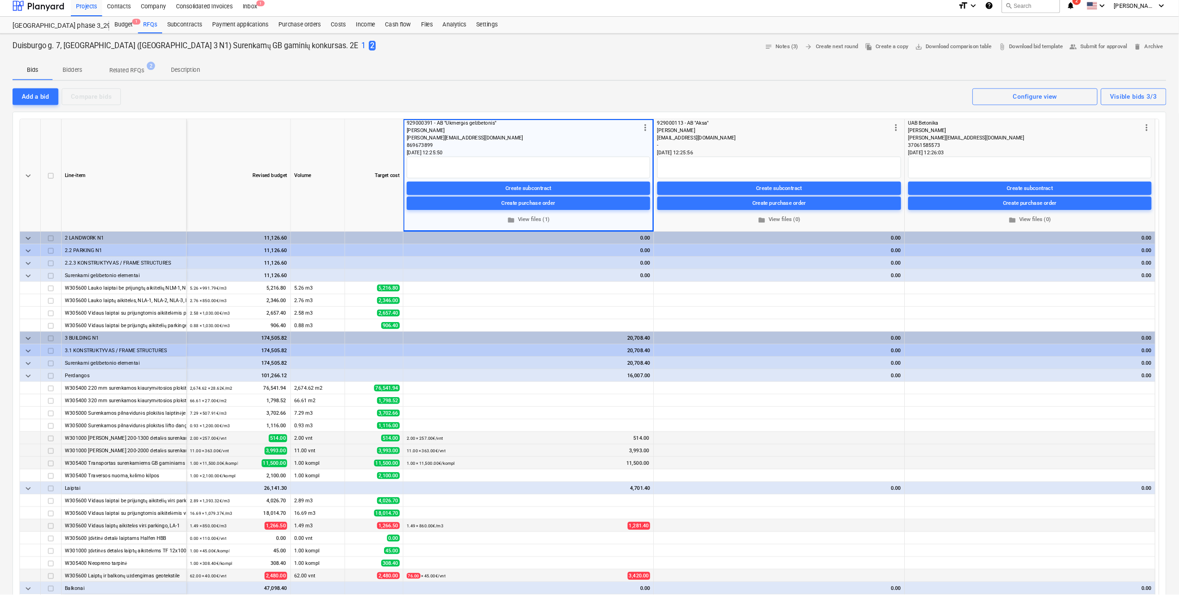
scroll to position [0, 0]
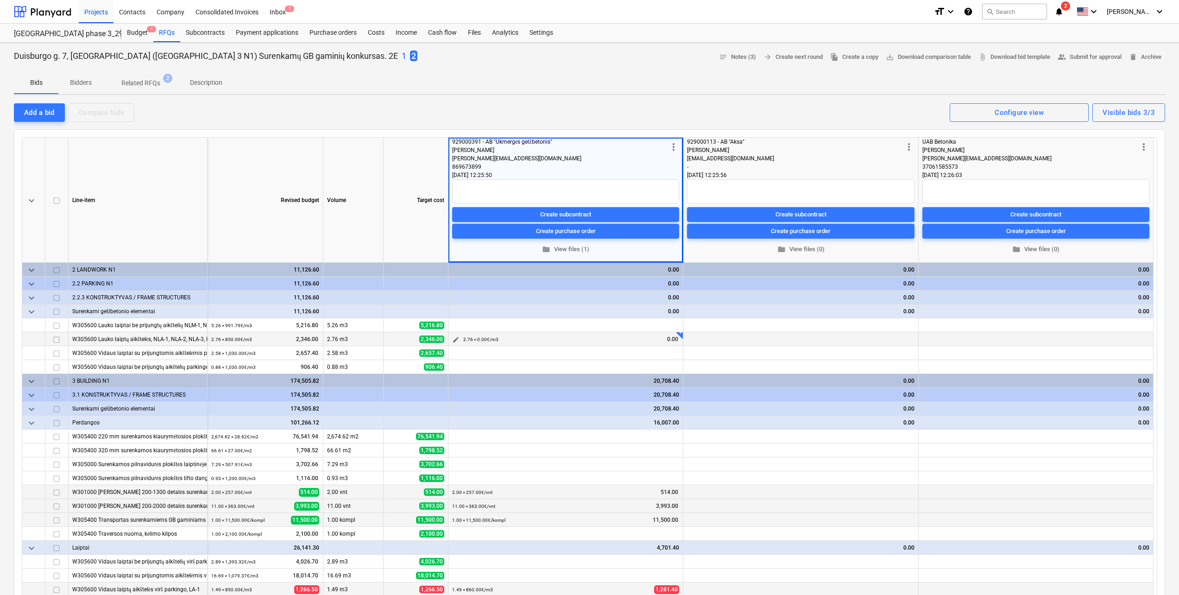
click at [454, 341] on span "edit" at bounding box center [455, 339] width 7 height 7
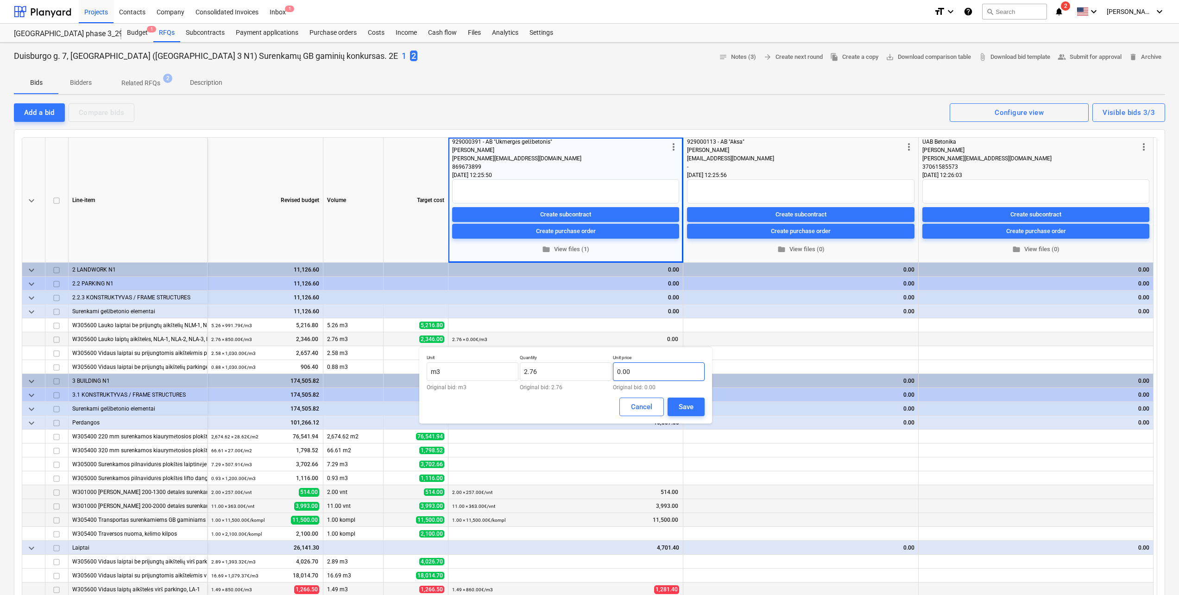
click at [651, 367] on input "0.00" at bounding box center [659, 371] width 92 height 19
type input "1,720.00"
click at [703, 418] on div "Unit m3 Original bid: m3 Quantity 2.76 Original bid: 2.76 Unit price 1,720.00 O…" at bounding box center [565, 385] width 293 height 77
click at [701, 412] on button "Save" at bounding box center [686, 407] width 37 height 19
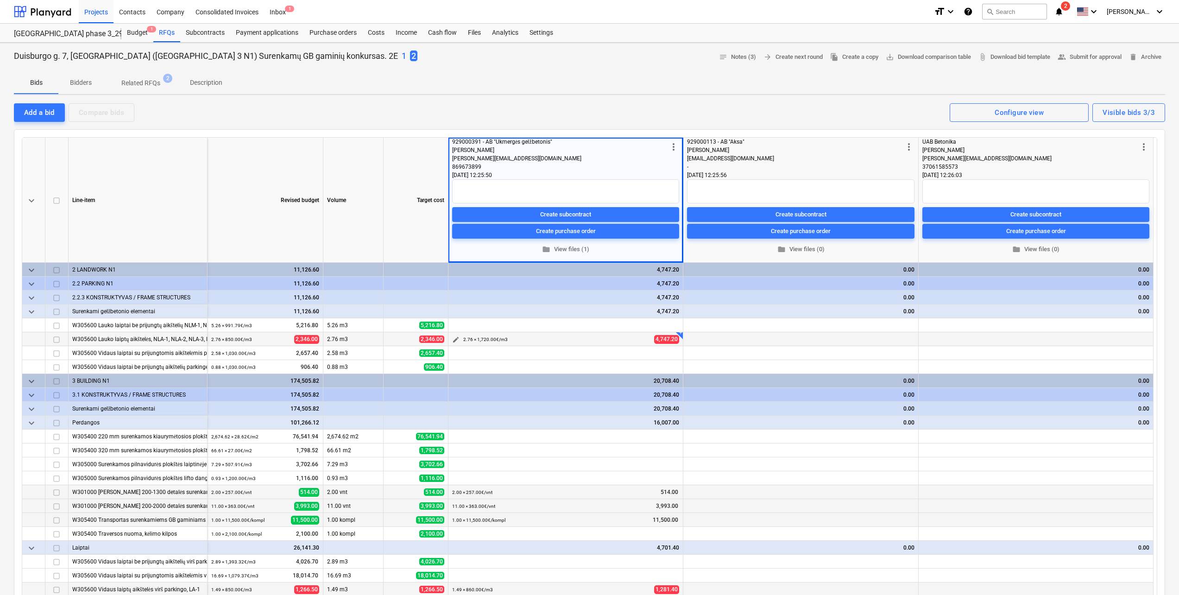
click at [456, 335] on button "edit" at bounding box center [455, 339] width 11 height 11
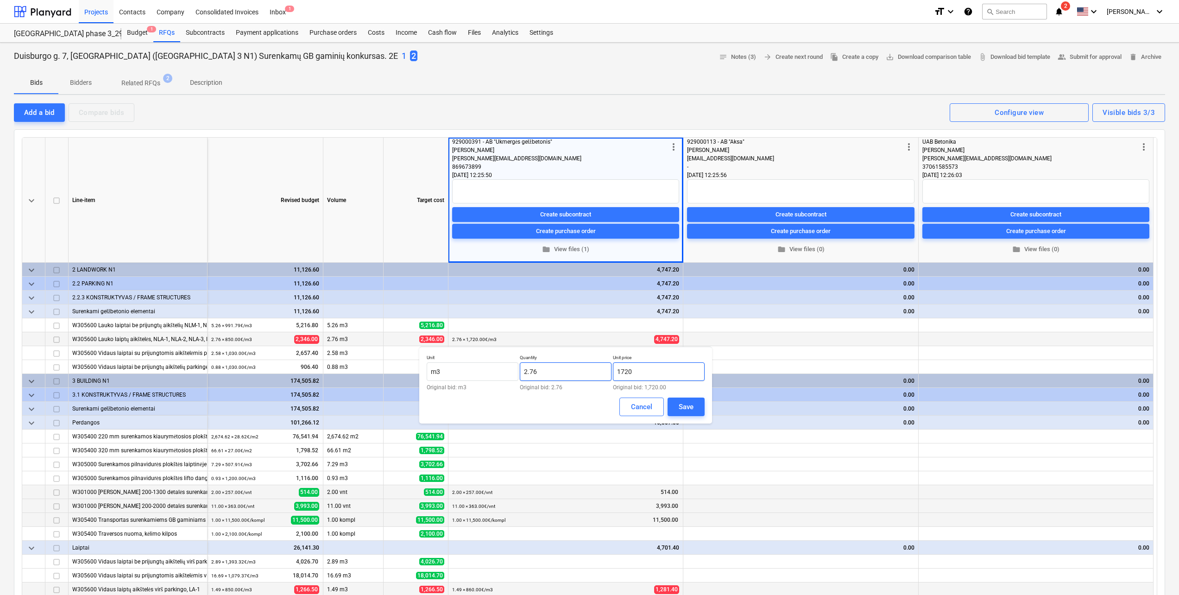
drag, startPoint x: 663, startPoint y: 376, endPoint x: 539, endPoint y: 370, distance: 124.3
click at [539, 370] on div "Unit m3 Original bid: m3 Quantity 2.76 Original bid: 2.76 Unit price 1720 Origi…" at bounding box center [566, 373] width 278 height 36
type input "860.00"
click at [698, 407] on button "Save" at bounding box center [686, 407] width 37 height 19
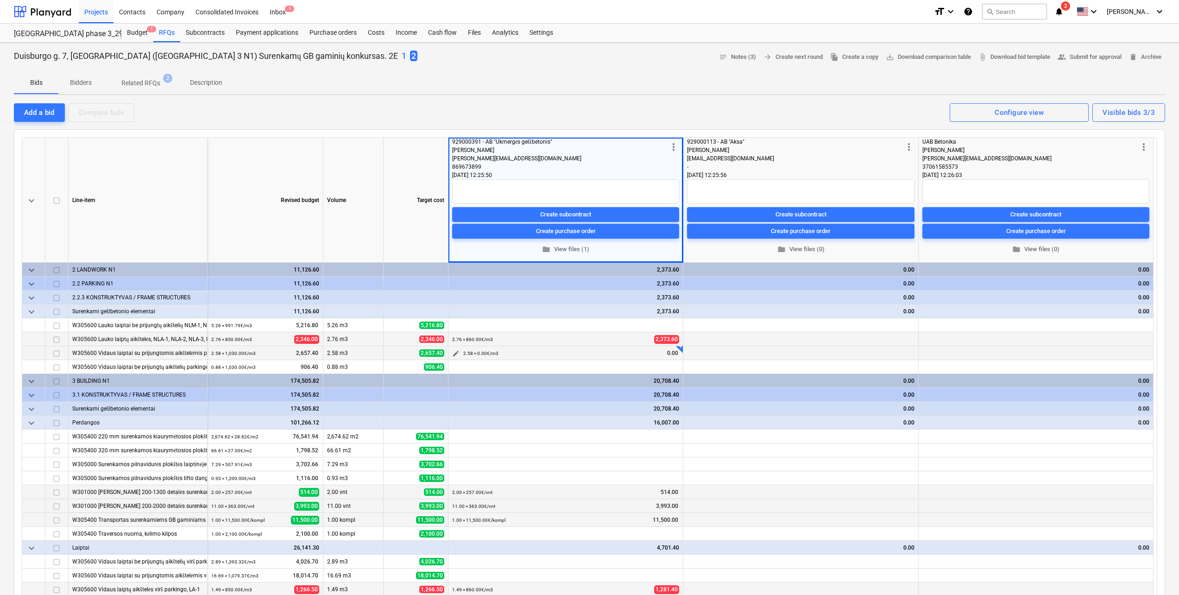
click at [455, 352] on span "edit" at bounding box center [455, 353] width 7 height 7
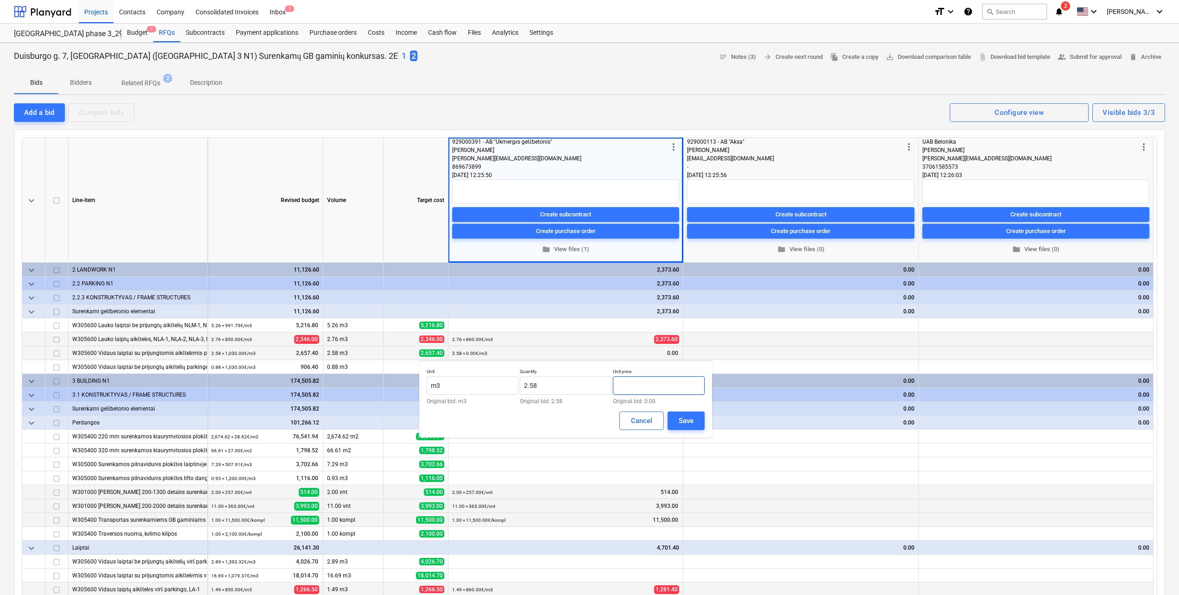
click at [645, 386] on input "text" at bounding box center [659, 385] width 92 height 19
type input "1,130.00"
click at [678, 422] on button "Save" at bounding box center [686, 421] width 37 height 19
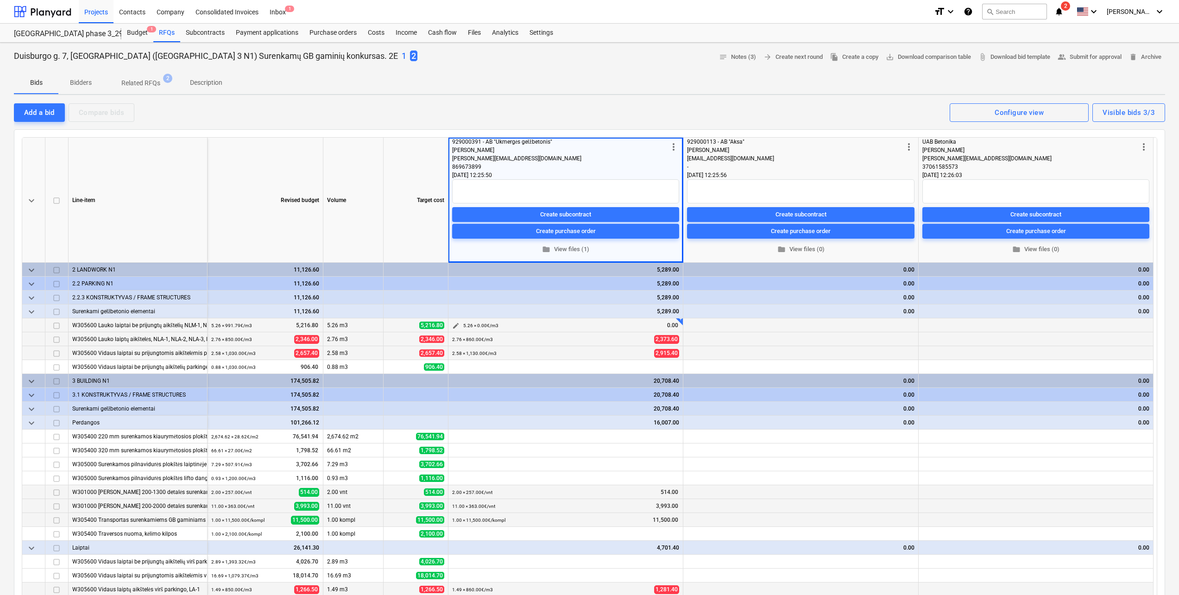
click at [455, 327] on span "edit" at bounding box center [455, 325] width 7 height 7
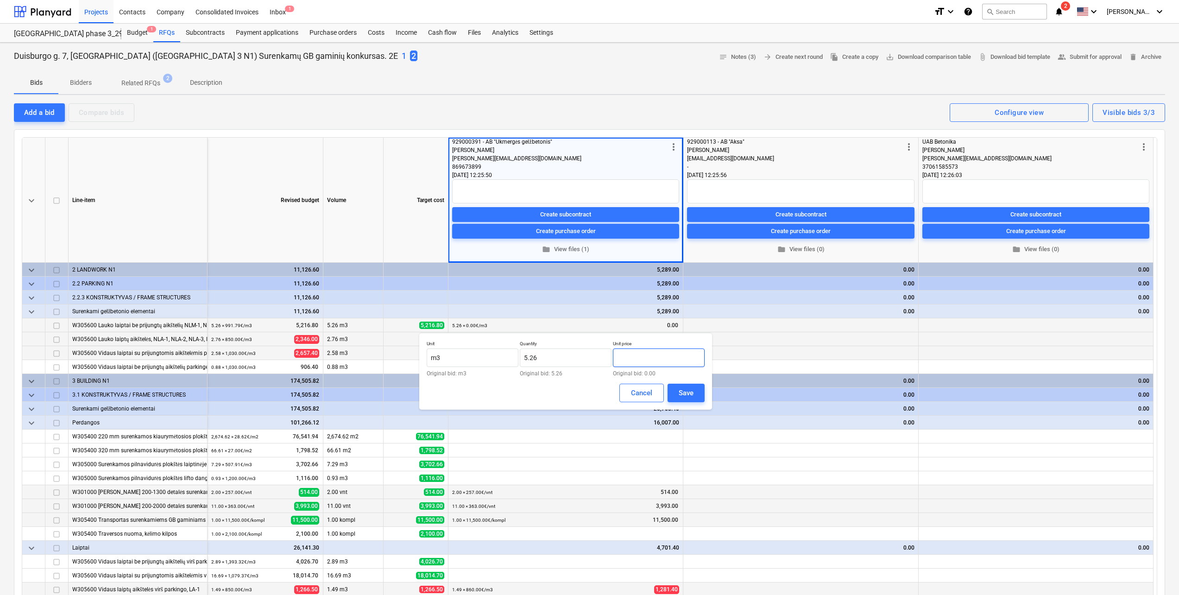
click at [647, 355] on input "text" at bounding box center [659, 357] width 92 height 19
type input "1,130.00"
click at [684, 393] on div "Save" at bounding box center [686, 393] width 15 height 12
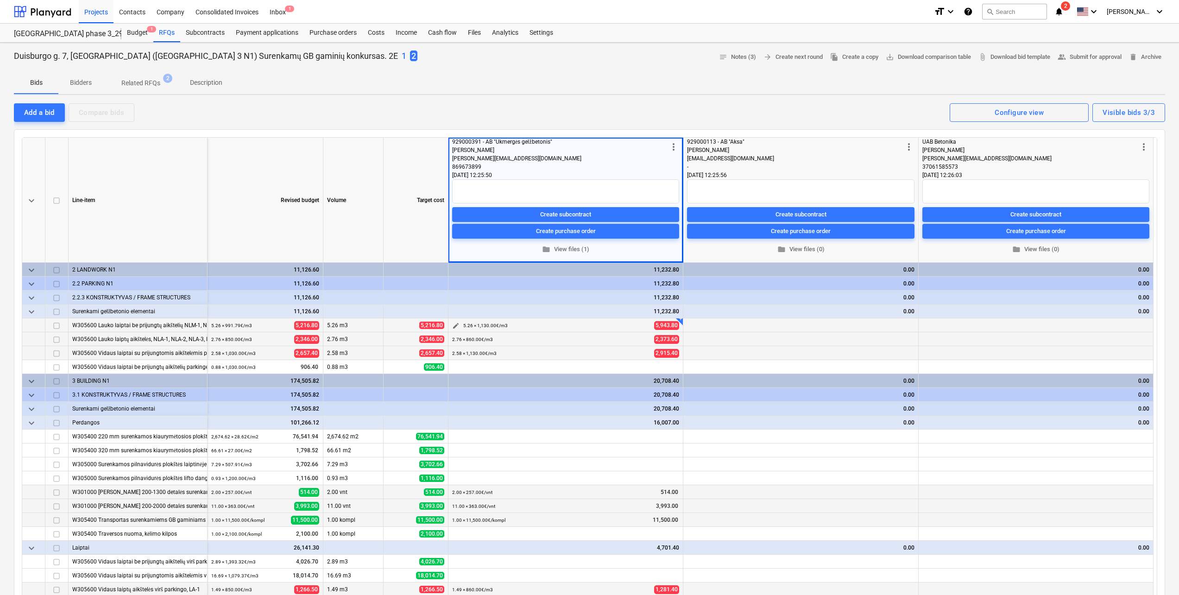
click at [452, 325] on button "edit" at bounding box center [455, 325] width 11 height 11
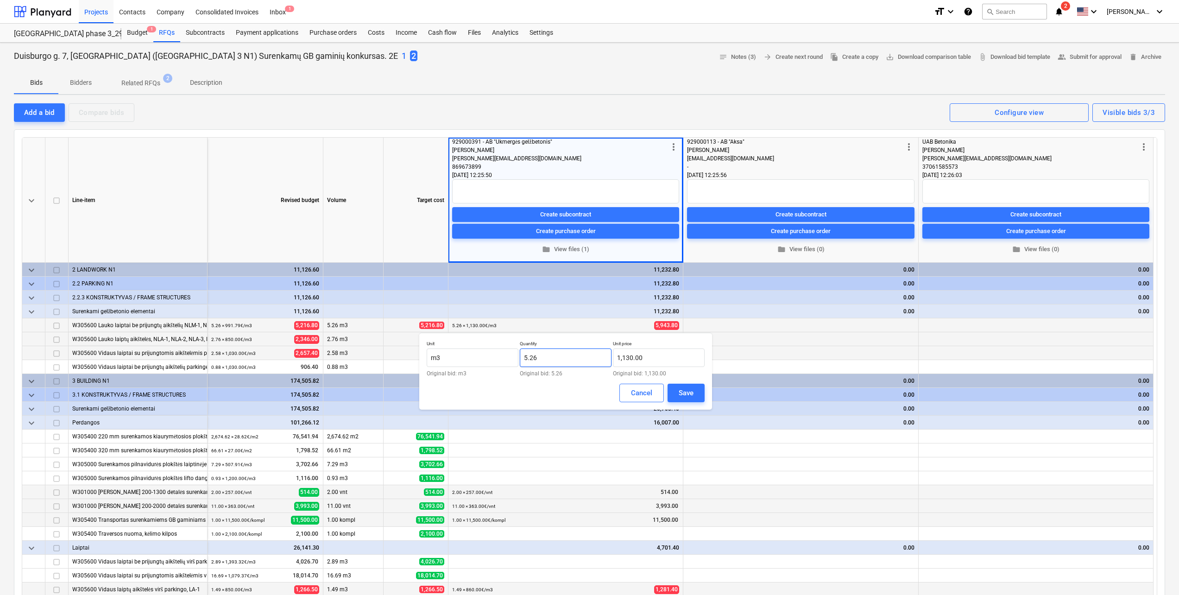
click at [554, 356] on input "5.26" at bounding box center [566, 357] width 92 height 19
type input "5.06"
click at [678, 390] on button "Save" at bounding box center [686, 393] width 37 height 19
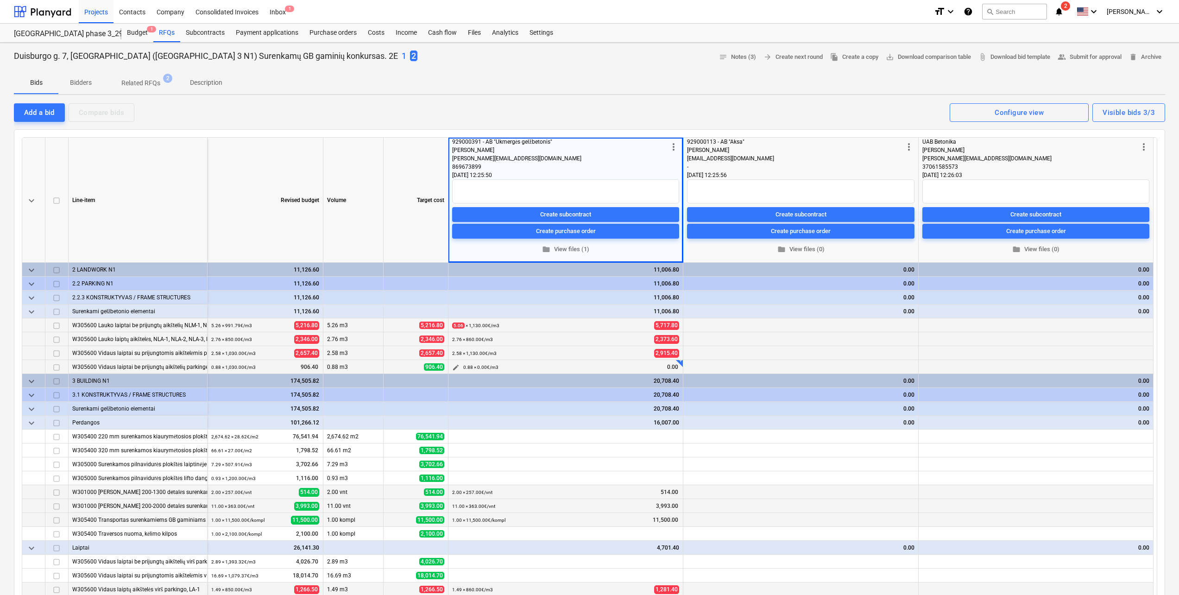
click at [458, 368] on span "edit" at bounding box center [455, 367] width 7 height 7
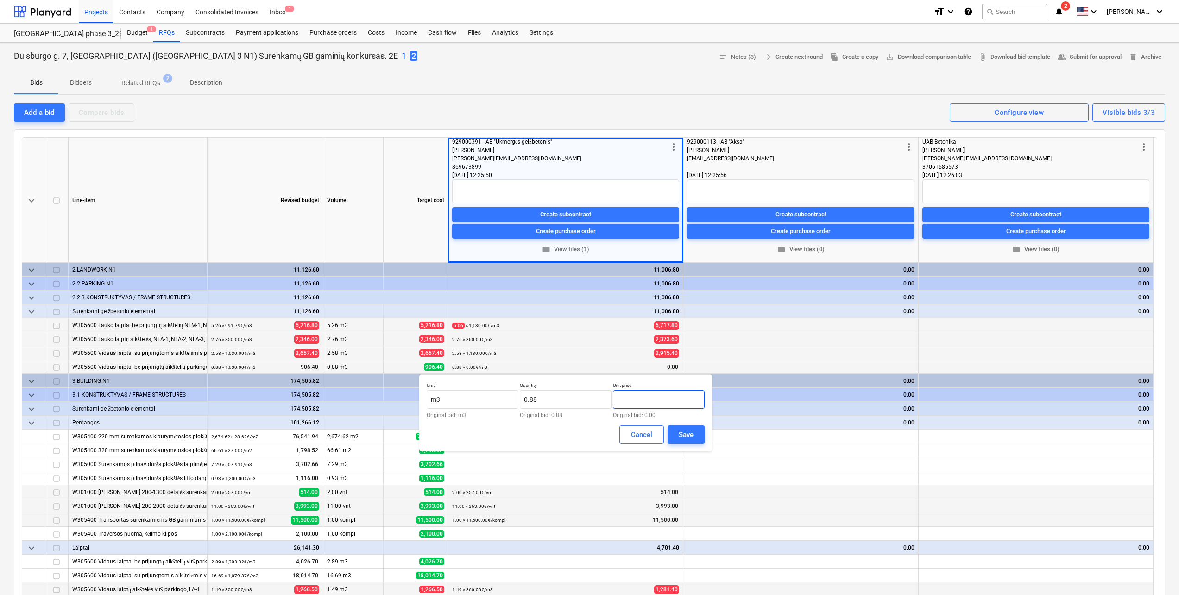
click at [645, 393] on input "text" at bounding box center [659, 399] width 92 height 19
type input "1,130.00"
click at [694, 440] on button "Save" at bounding box center [686, 434] width 37 height 19
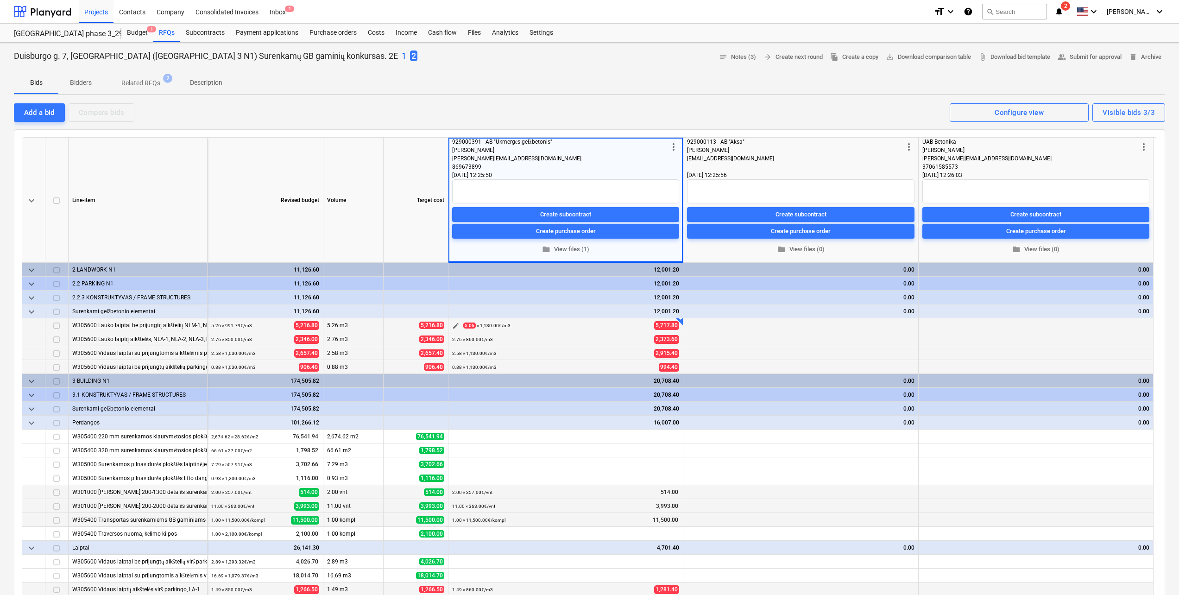
click at [457, 325] on span "edit" at bounding box center [455, 325] width 7 height 7
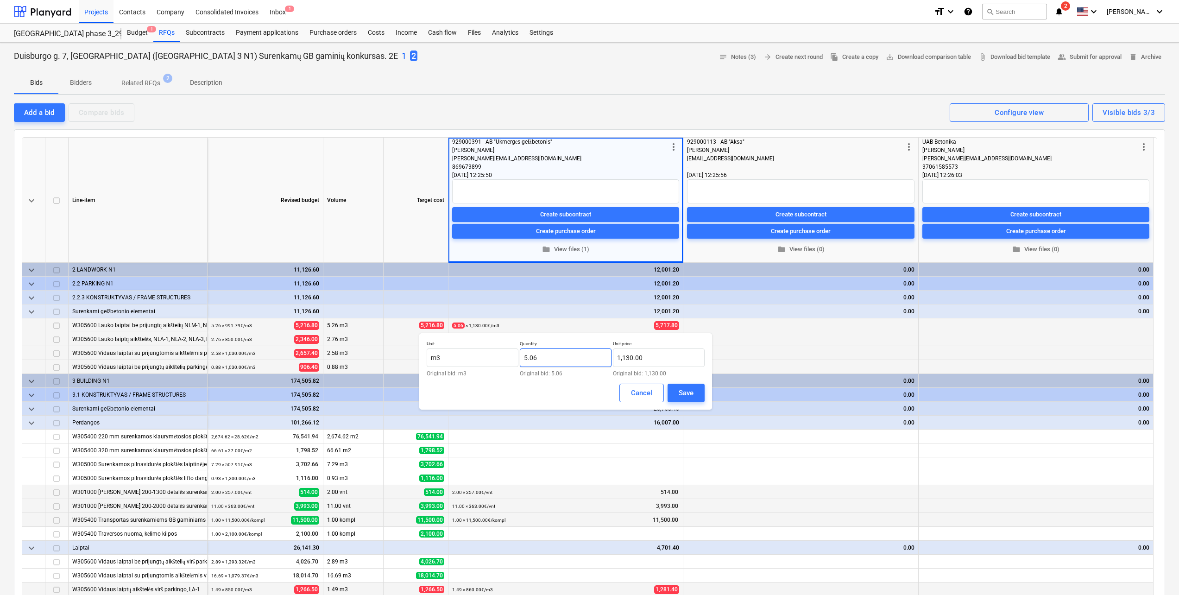
click at [559, 357] on input "5.06" at bounding box center [566, 357] width 92 height 19
type input "5"
type input "6.88"
click at [677, 392] on button "Save" at bounding box center [686, 393] width 37 height 19
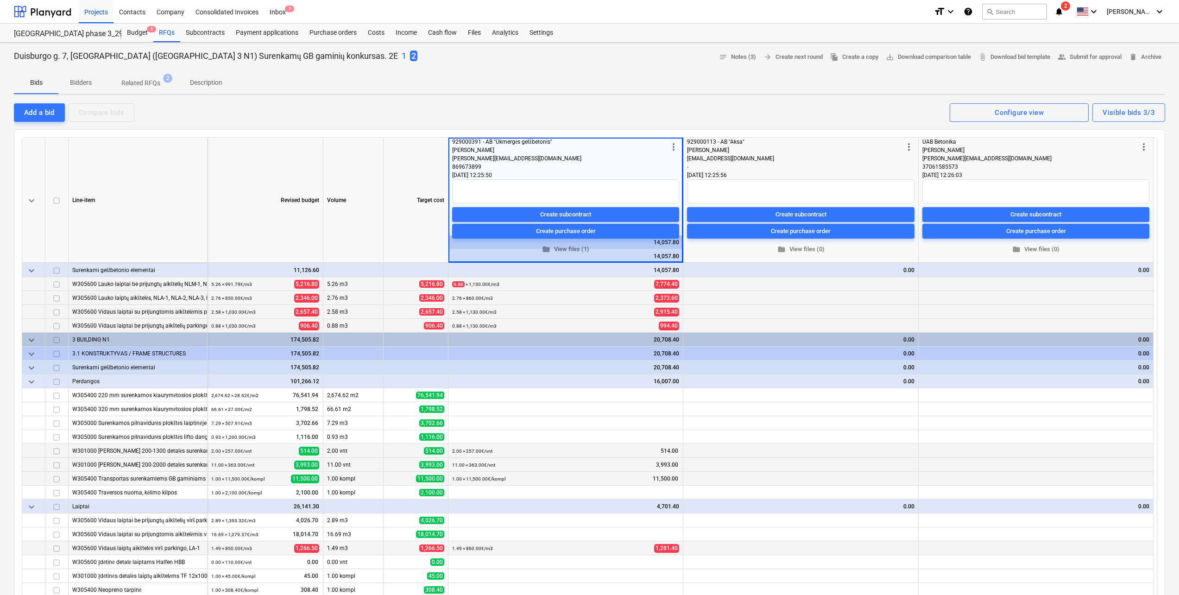
scroll to position [79, 0]
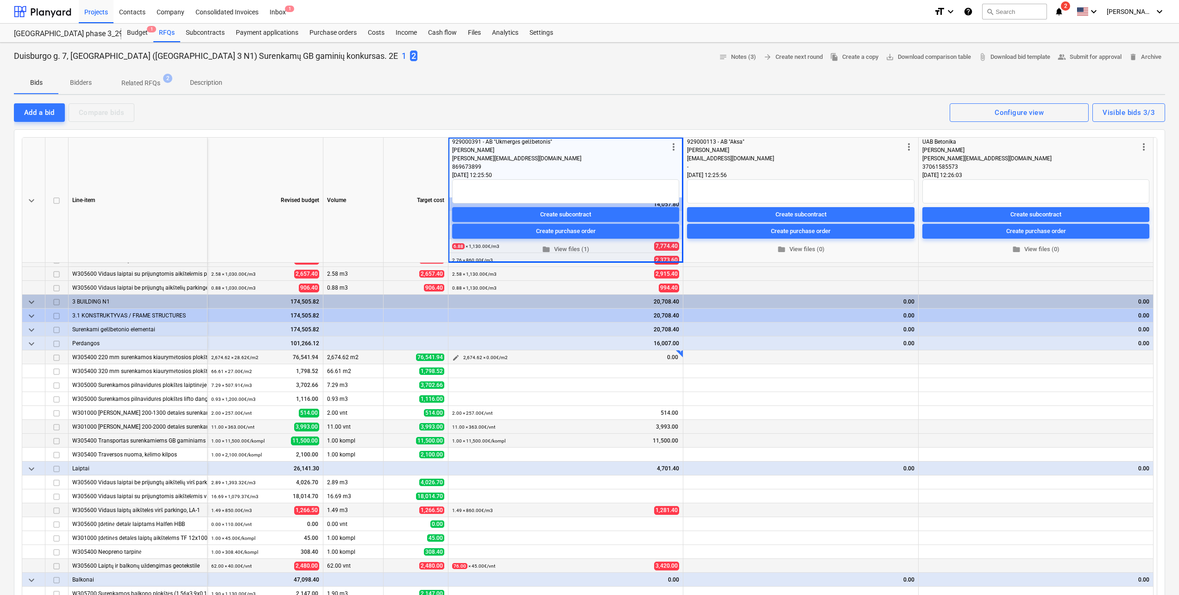
click at [455, 355] on span "edit" at bounding box center [455, 357] width 7 height 7
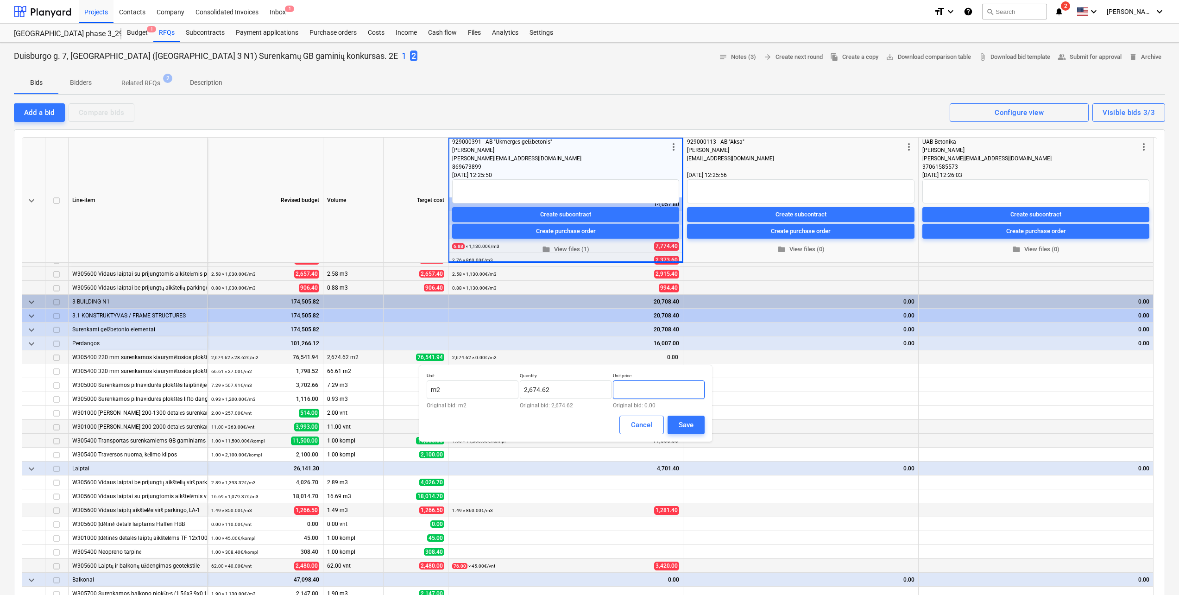
click at [665, 391] on input "text" at bounding box center [659, 389] width 92 height 19
type input "29.64"
click at [583, 388] on input "2674.62" at bounding box center [566, 389] width 92 height 19
type input "2,678.08"
click at [688, 429] on div "Save" at bounding box center [686, 425] width 15 height 12
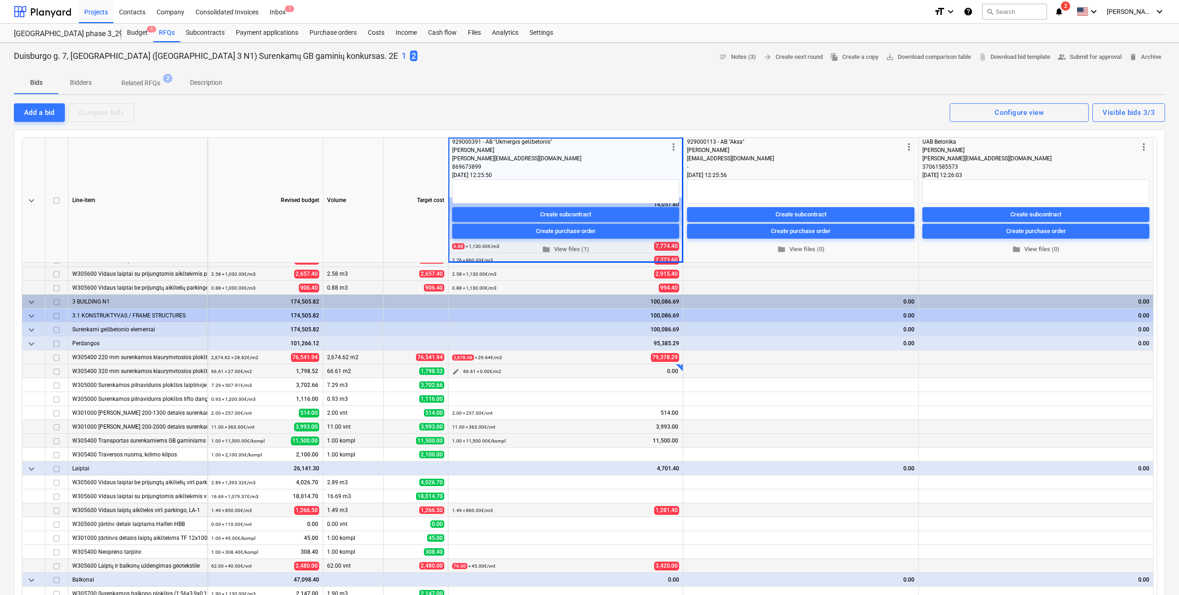
click at [453, 372] on span "edit" at bounding box center [455, 371] width 7 height 7
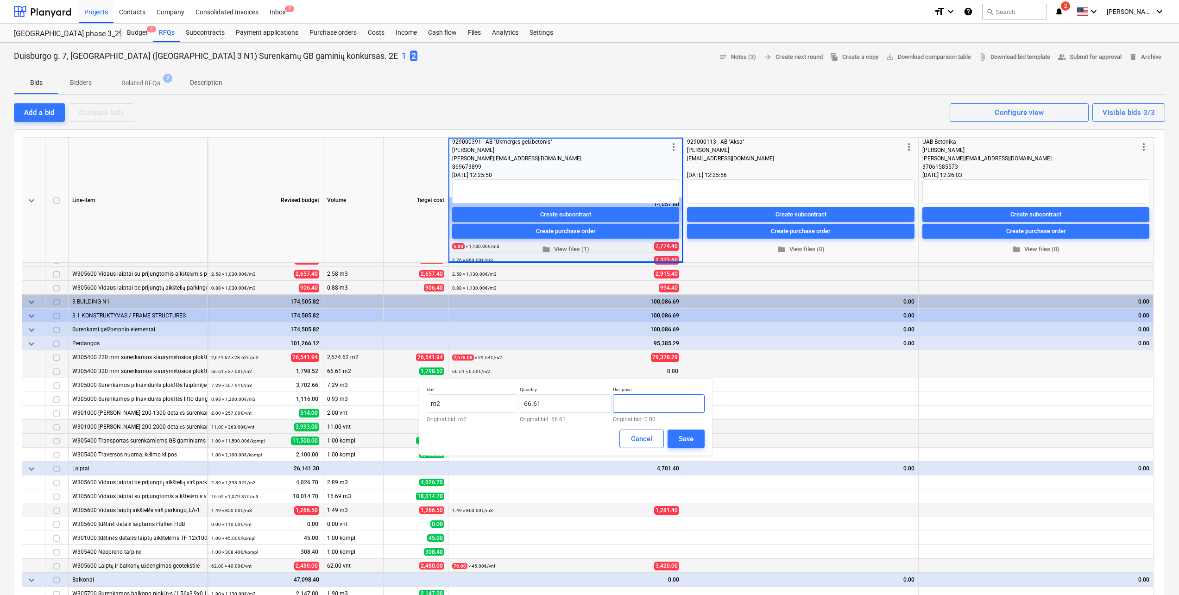
click at [642, 407] on input "text" at bounding box center [659, 403] width 92 height 19
type input "28.00"
click at [687, 434] on div "Save" at bounding box center [686, 439] width 15 height 12
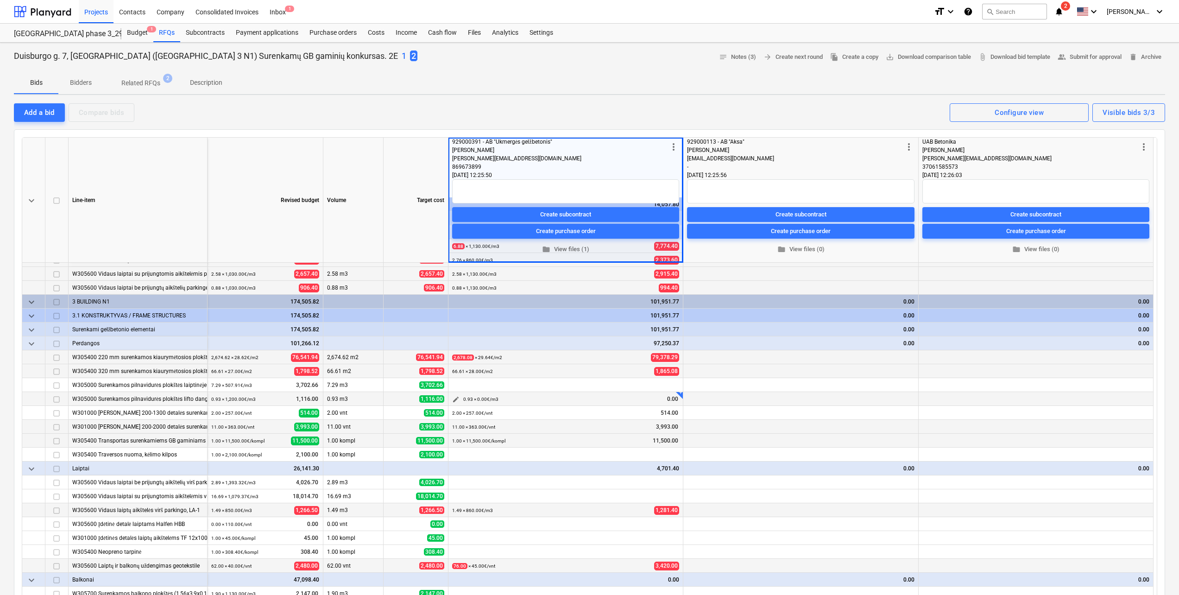
click at [455, 399] on span "edit" at bounding box center [455, 399] width 7 height 7
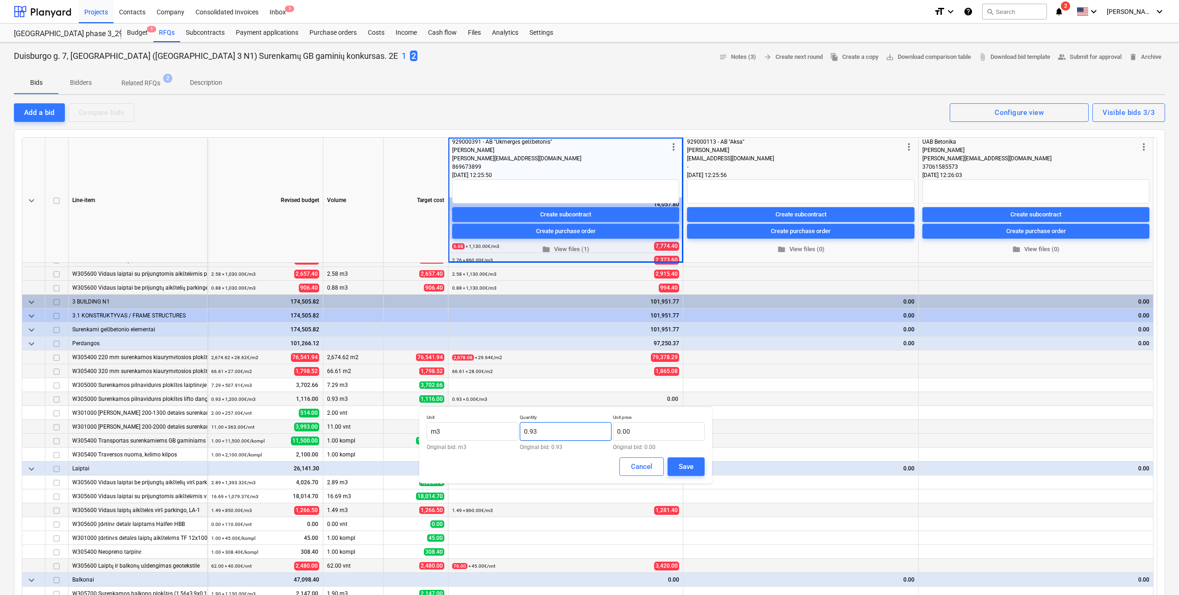
click at [556, 432] on input "0.93" at bounding box center [566, 431] width 92 height 19
type input "0.95"
click at [677, 434] on input "text" at bounding box center [659, 431] width 92 height 19
type input "730.00"
click at [700, 470] on button "Save" at bounding box center [686, 466] width 37 height 19
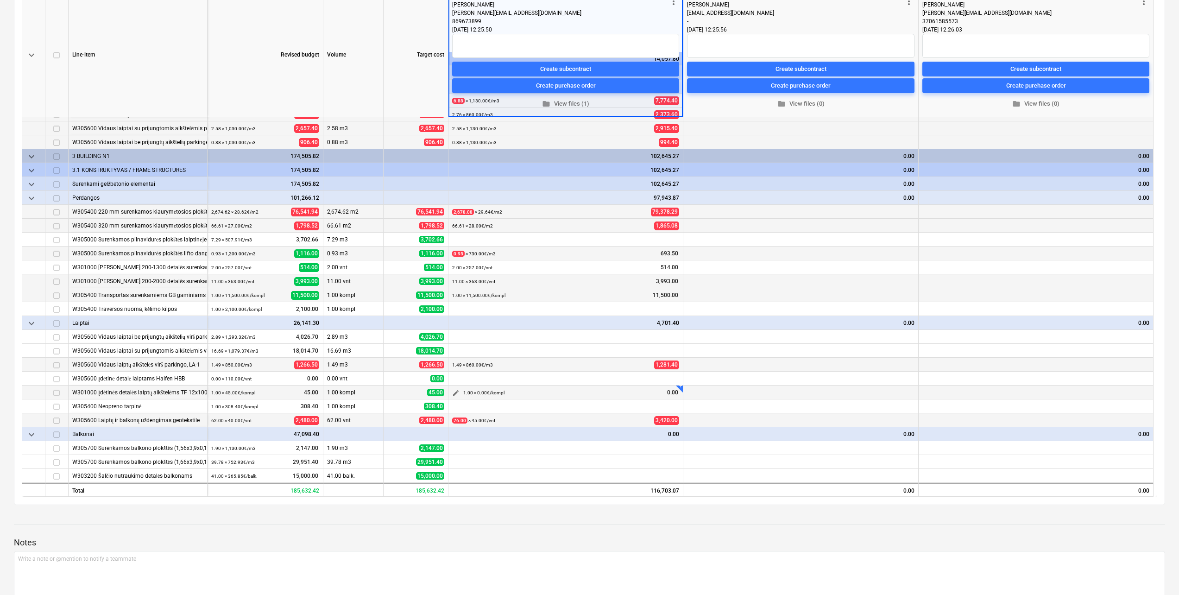
scroll to position [185, 0]
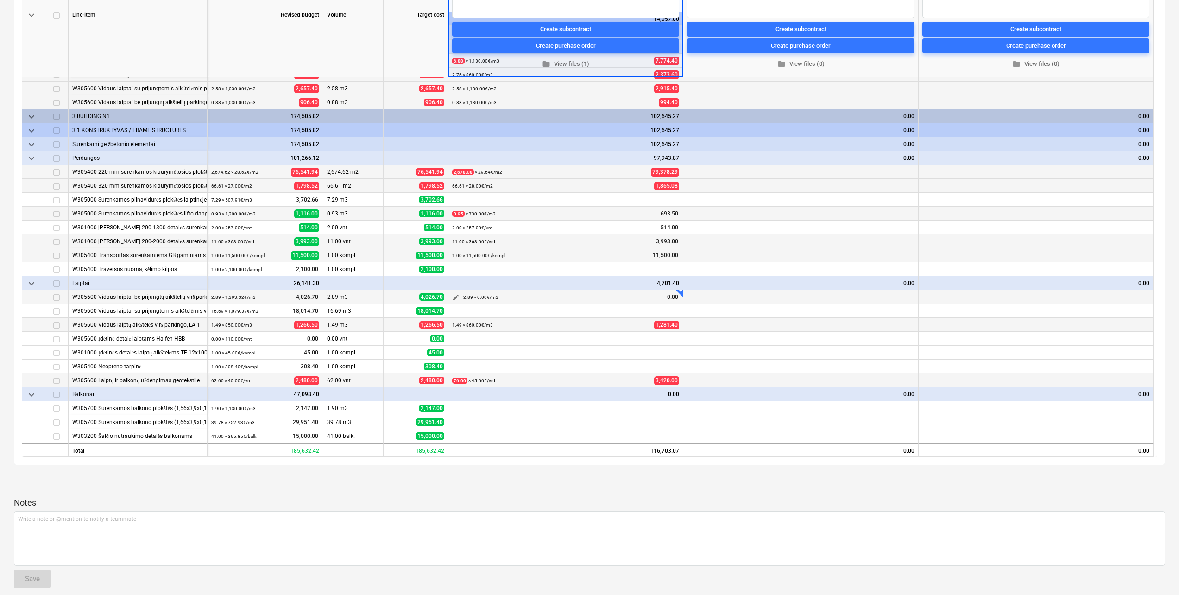
click at [457, 295] on span "edit" at bounding box center [455, 297] width 7 height 7
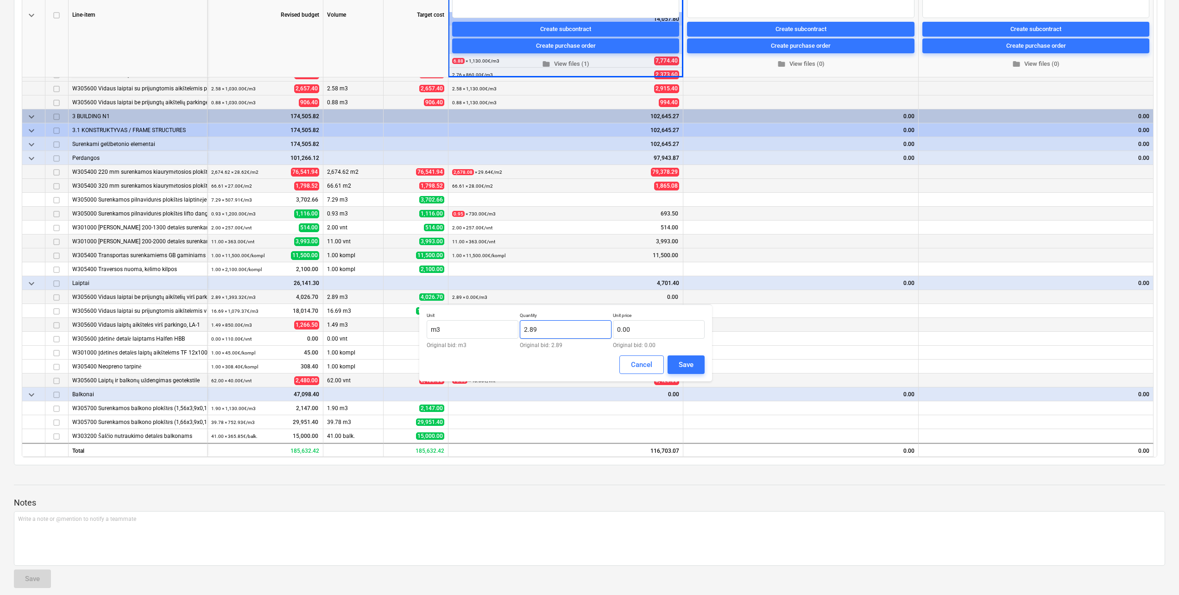
click at [587, 329] on input "2.89" at bounding box center [566, 329] width 92 height 19
type input "2"
type input "3.69"
click at [652, 329] on input "text" at bounding box center [659, 329] width 92 height 19
type input "1,130.00"
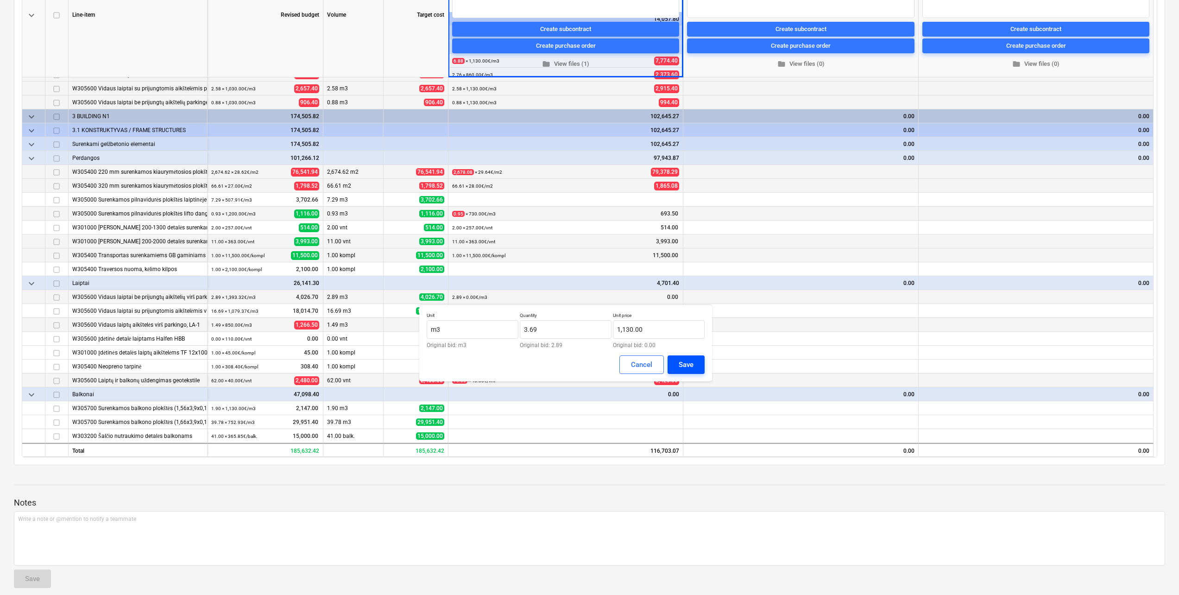
click at [680, 357] on button "Save" at bounding box center [686, 364] width 37 height 19
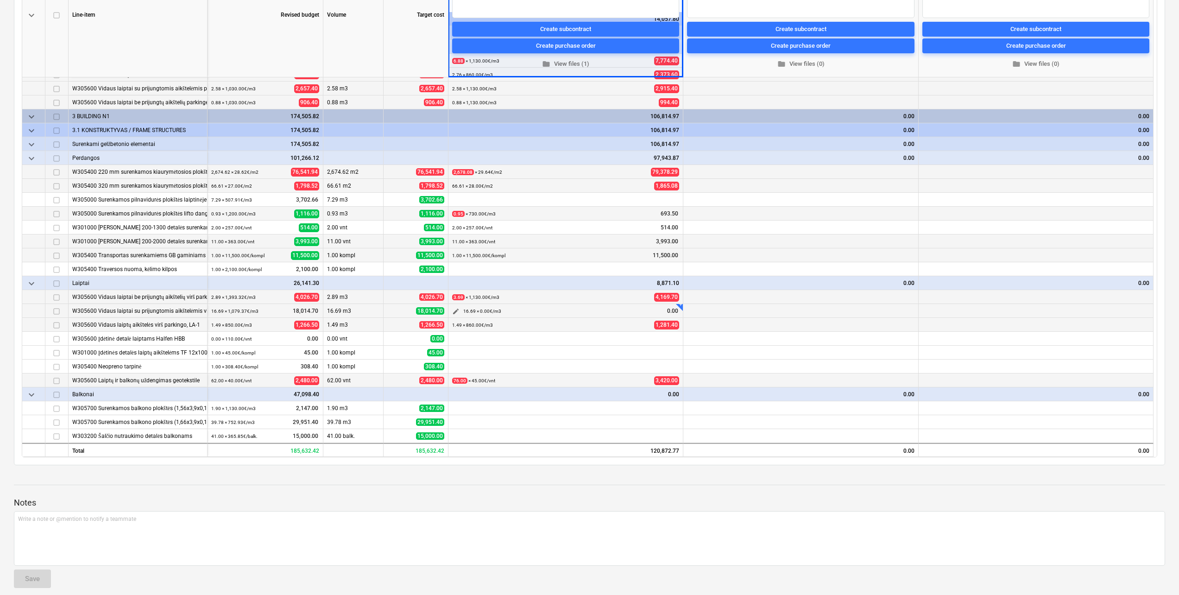
click at [452, 312] on span "edit" at bounding box center [455, 311] width 7 height 7
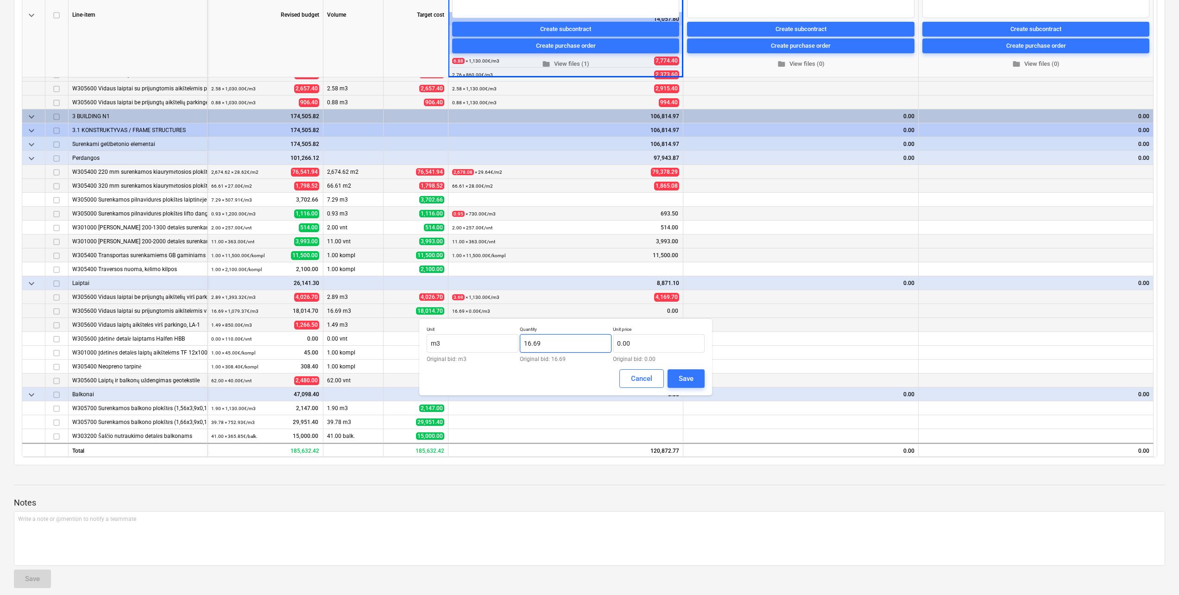
click at [558, 344] on input "16.69" at bounding box center [566, 343] width 92 height 19
type input "1"
type input "15.89"
click at [683, 340] on input "text" at bounding box center [659, 343] width 92 height 19
type input "1,130.00"
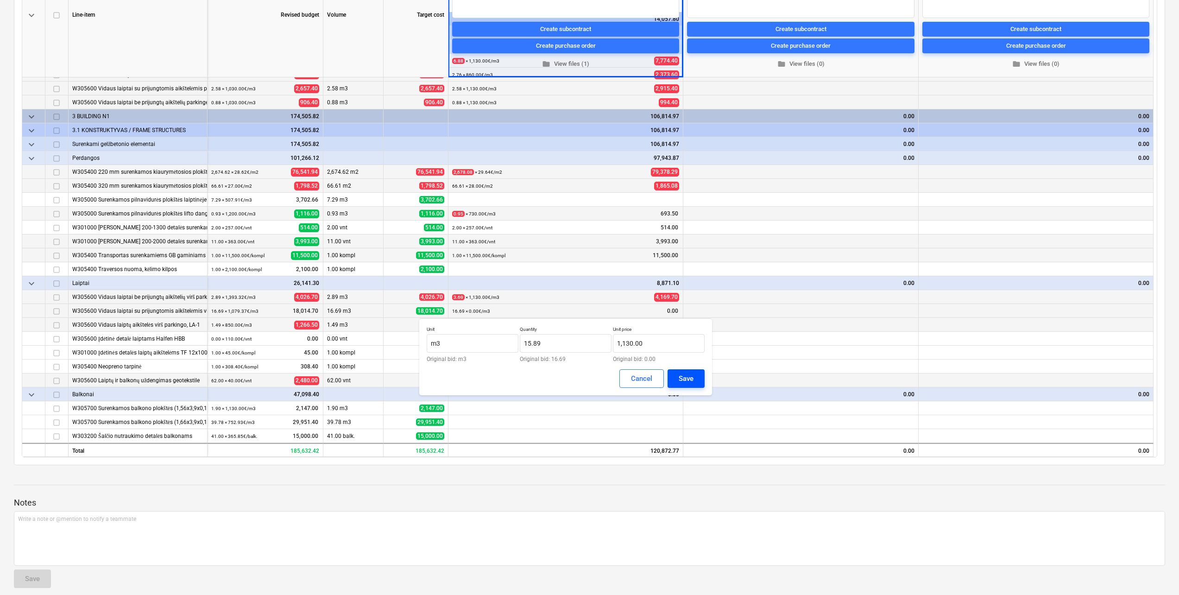
click at [694, 374] on button "Save" at bounding box center [686, 378] width 37 height 19
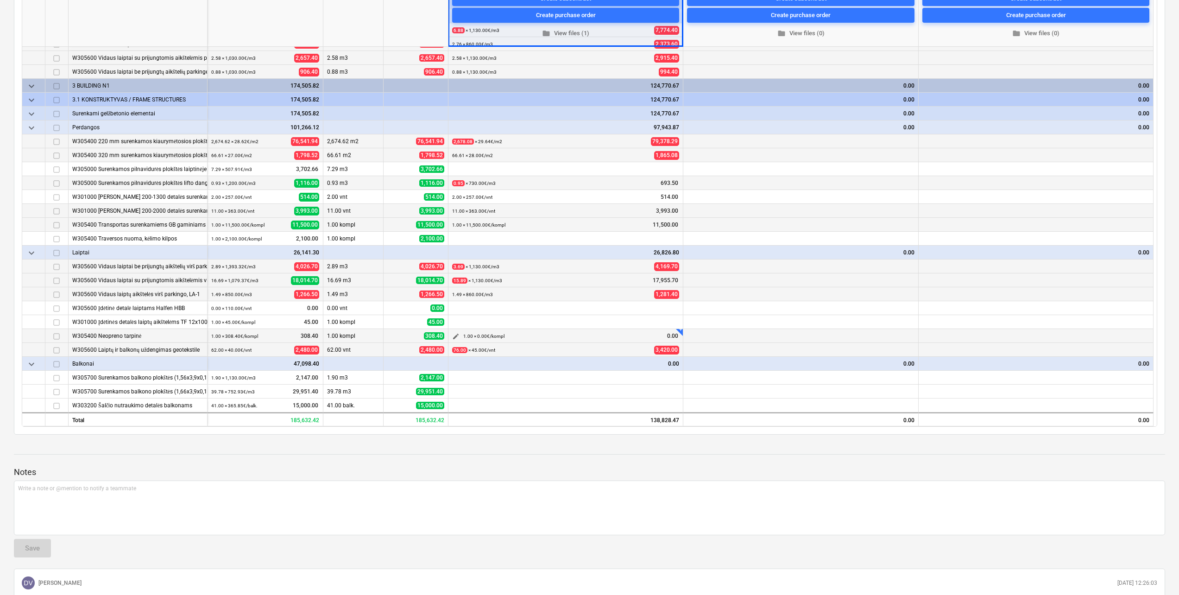
scroll to position [232, 0]
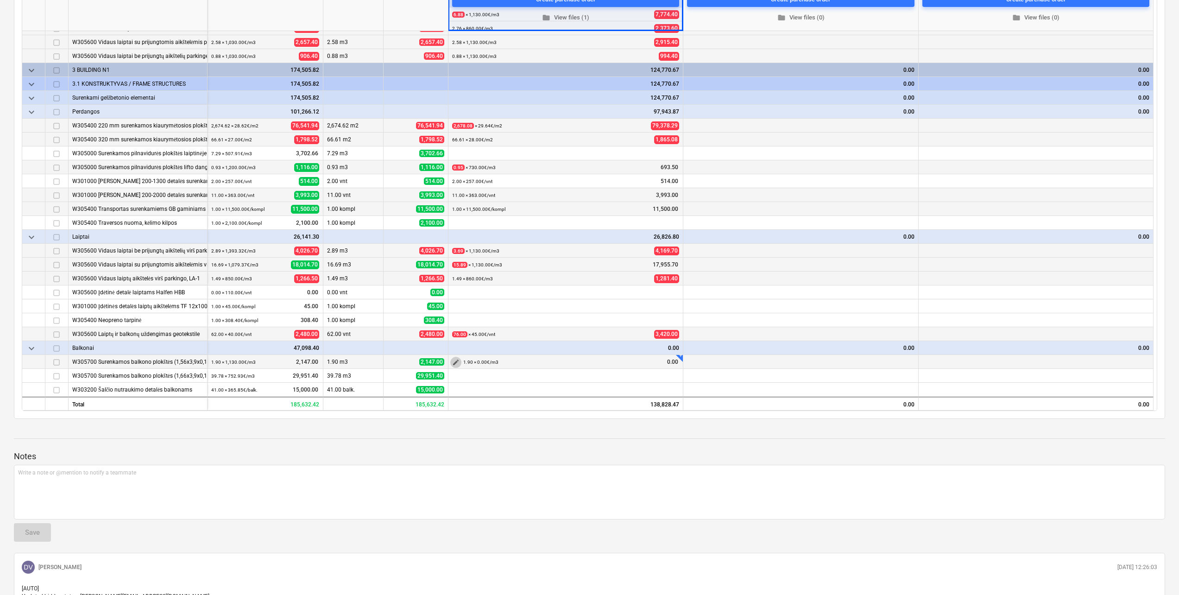
click at [455, 361] on span "edit" at bounding box center [455, 362] width 7 height 7
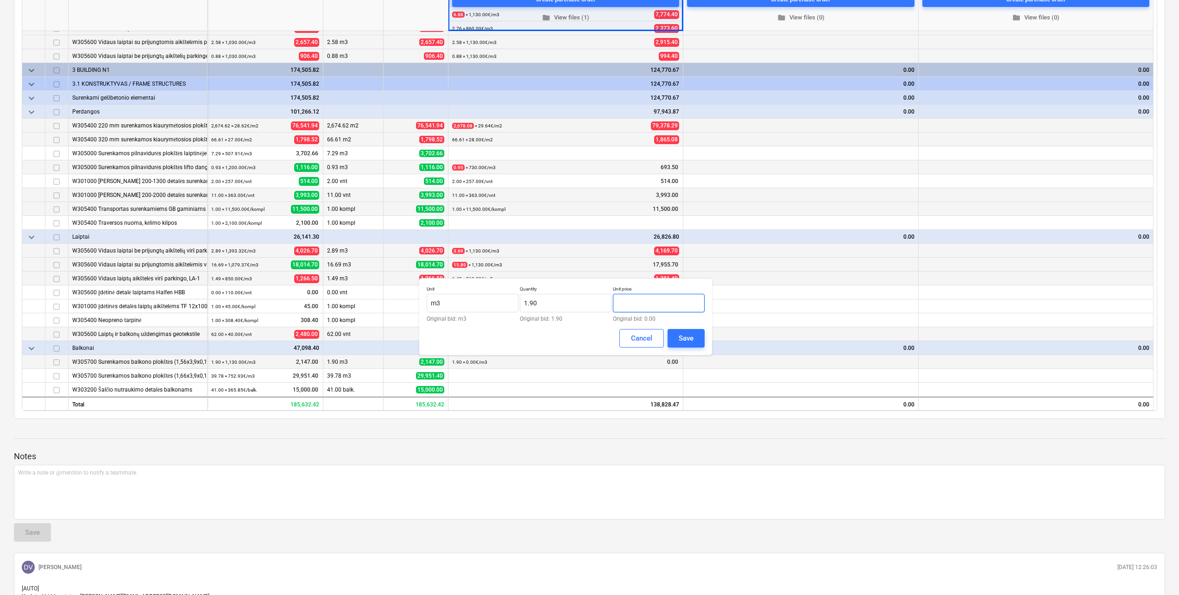
click at [646, 304] on input "text" at bounding box center [659, 303] width 92 height 19
type input "11,390.00"
click at [694, 334] on button "Save" at bounding box center [686, 338] width 37 height 19
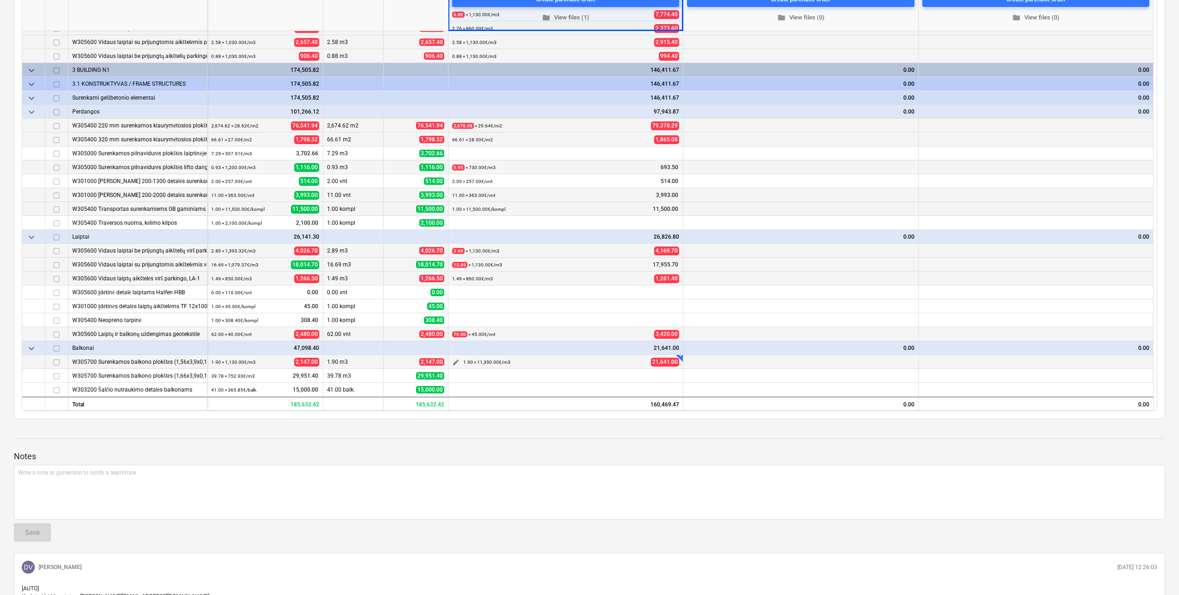
click at [451, 360] on button "edit" at bounding box center [455, 362] width 11 height 11
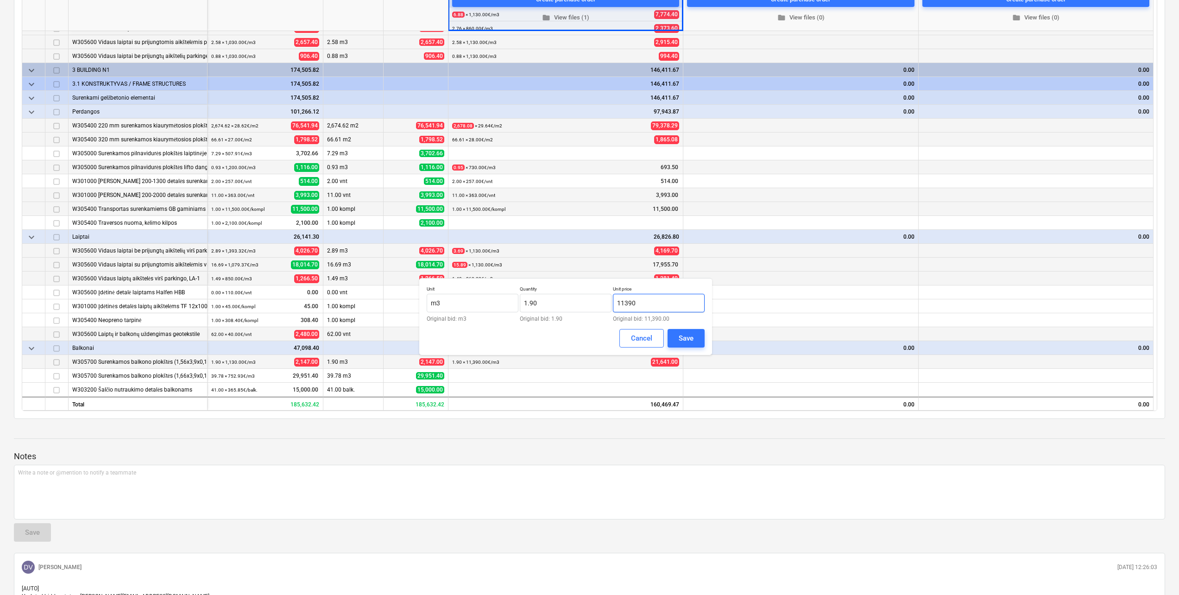
click at [661, 298] on input "11390" at bounding box center [659, 303] width 92 height 19
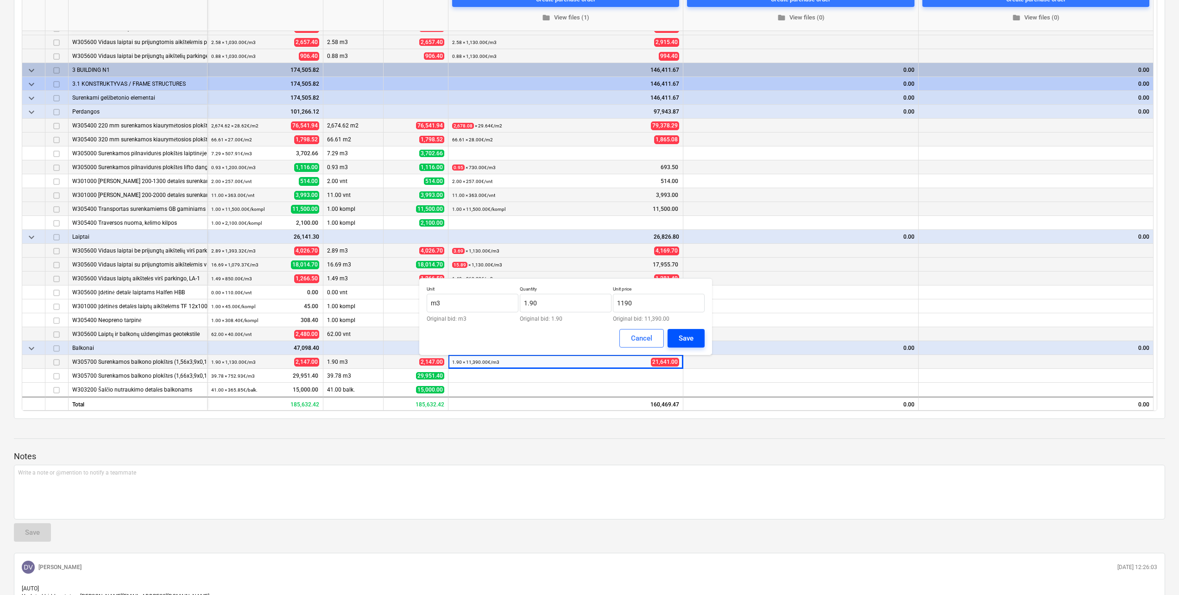
type input "1,190.00"
click at [700, 336] on button "Save" at bounding box center [686, 338] width 37 height 19
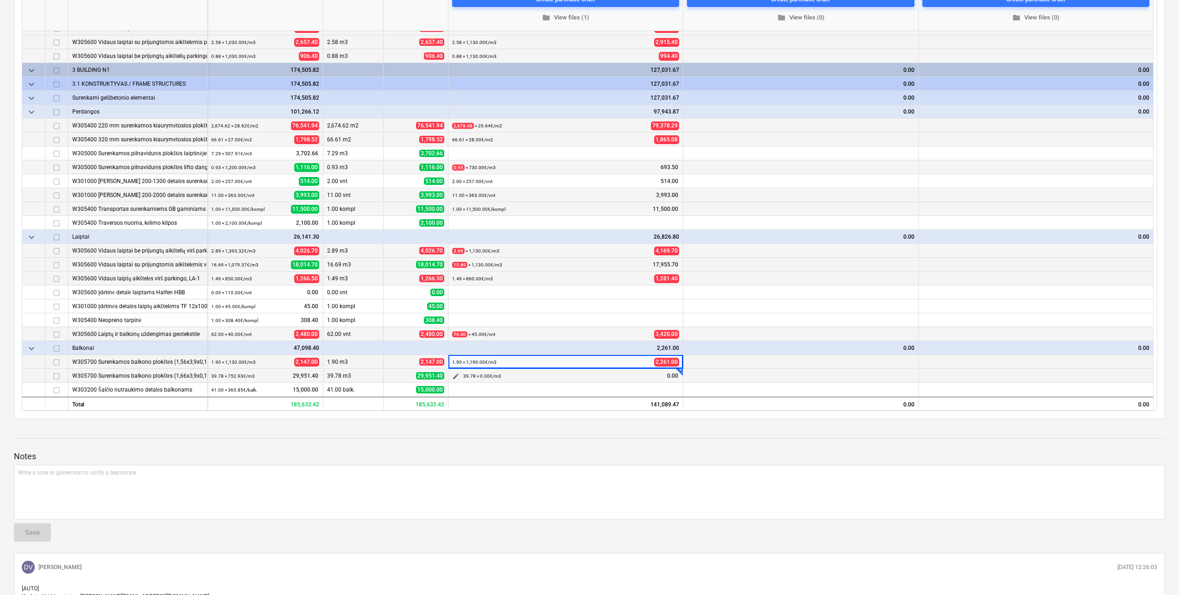
click at [455, 380] on span "edit" at bounding box center [455, 376] width 7 height 7
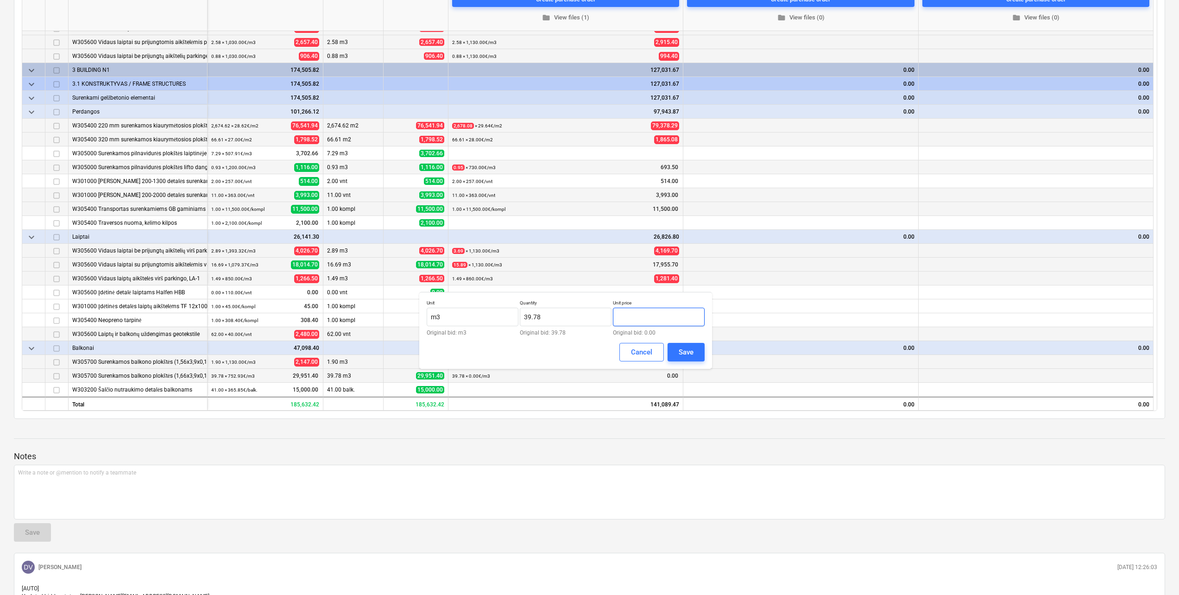
click at [644, 316] on input "text" at bounding box center [659, 317] width 92 height 19
type input "1,190.00"
click at [677, 349] on button "Save" at bounding box center [686, 352] width 37 height 19
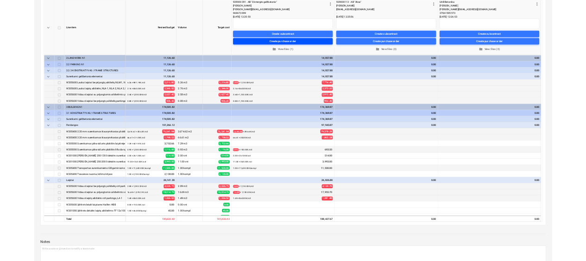
scroll to position [46, 0]
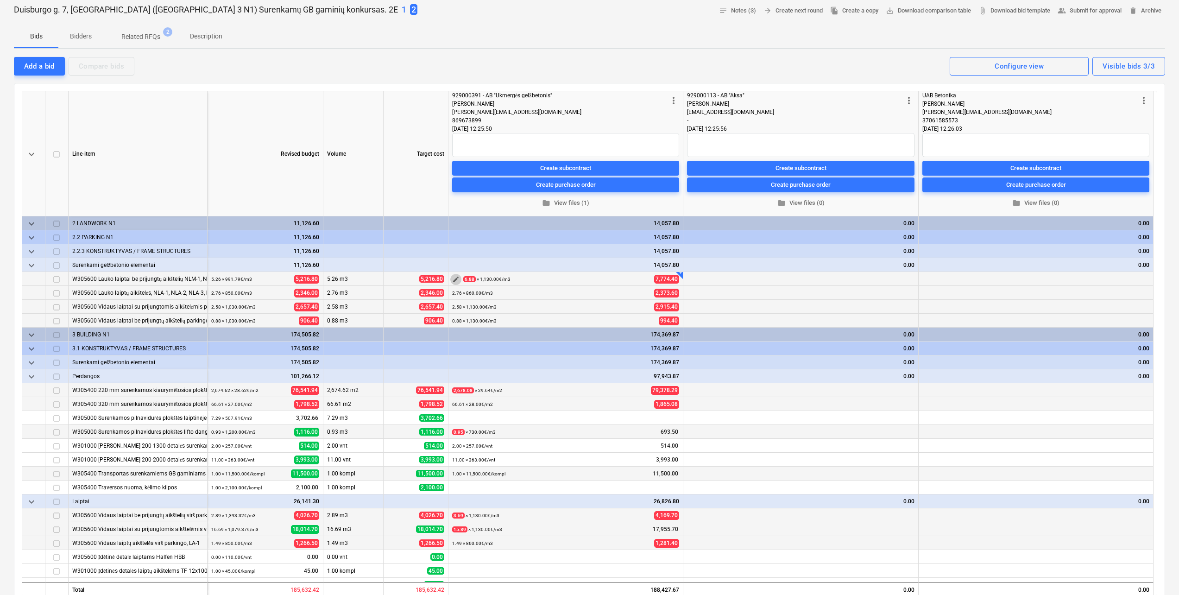
click at [455, 278] on span "edit" at bounding box center [455, 279] width 7 height 7
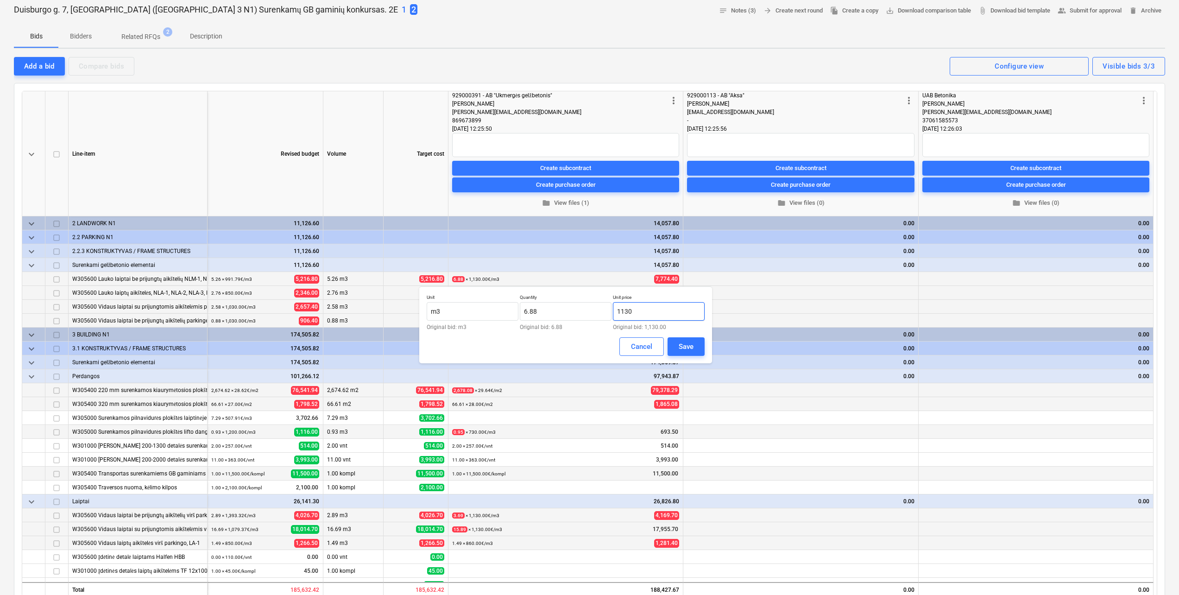
drag, startPoint x: 657, startPoint y: 312, endPoint x: 625, endPoint y: 311, distance: 32.0
click at [625, 311] on input "1130" at bounding box center [659, 311] width 92 height 19
type input "1,120.00"
click at [681, 345] on div "Save" at bounding box center [686, 347] width 15 height 12
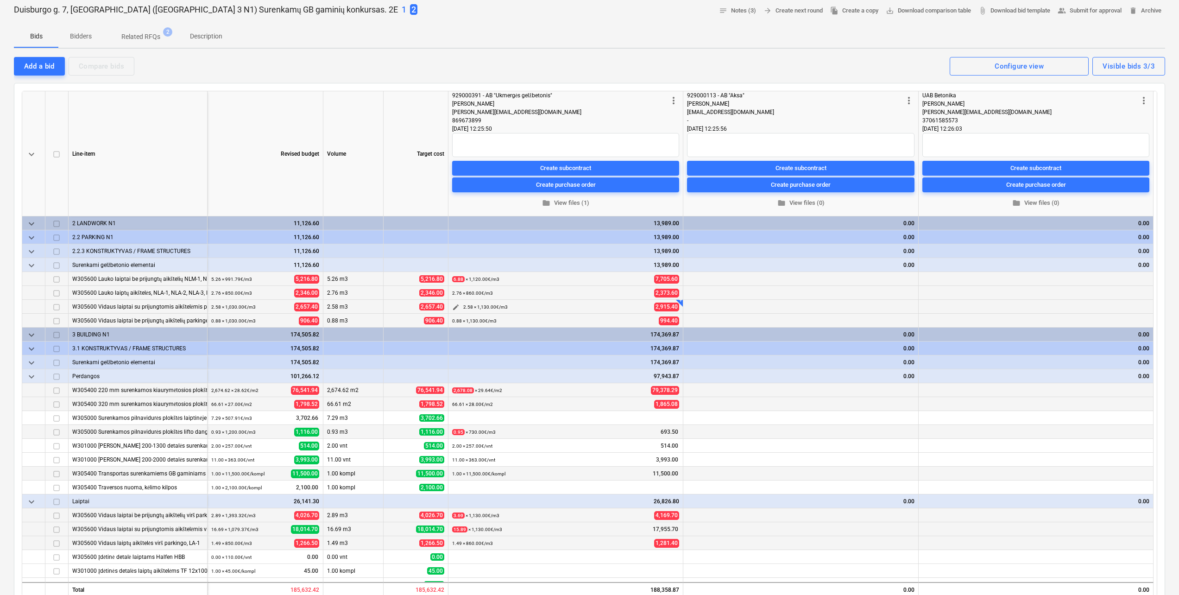
click at [454, 309] on span "edit" at bounding box center [455, 307] width 7 height 7
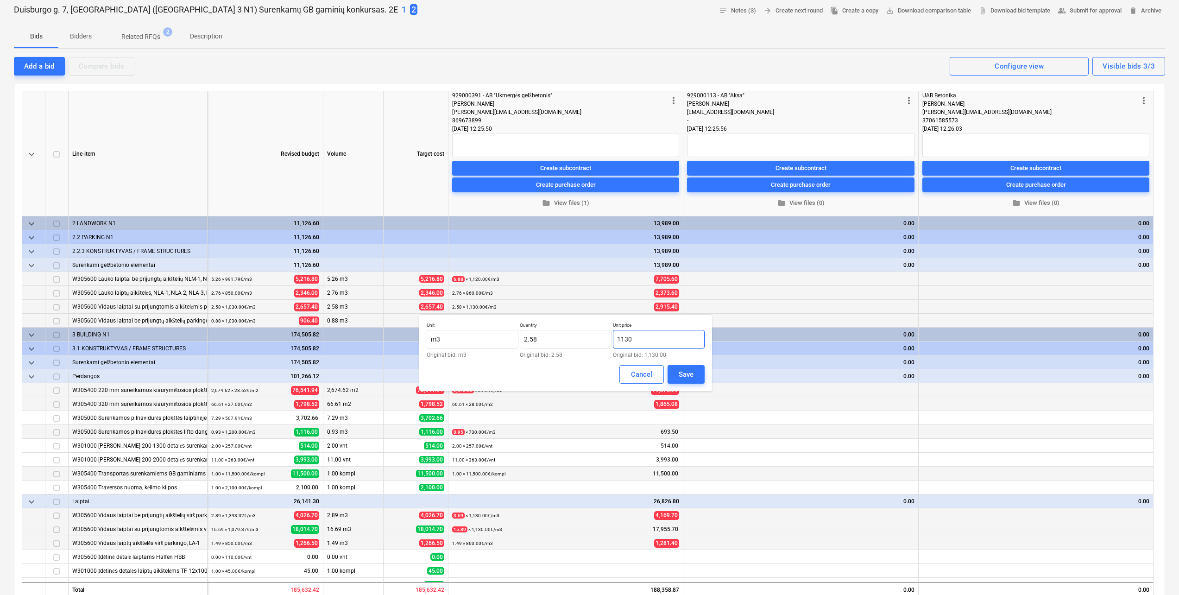
click at [659, 339] on input "1130" at bounding box center [659, 339] width 92 height 19
type input "1,120.00"
click at [705, 380] on div "Unit m3 Original bid: m3 Quantity 2.58 Original bid: 2.58 Unit price 1,120.00 O…" at bounding box center [565, 352] width 293 height 77
click at [701, 381] on button "Save" at bounding box center [686, 374] width 37 height 19
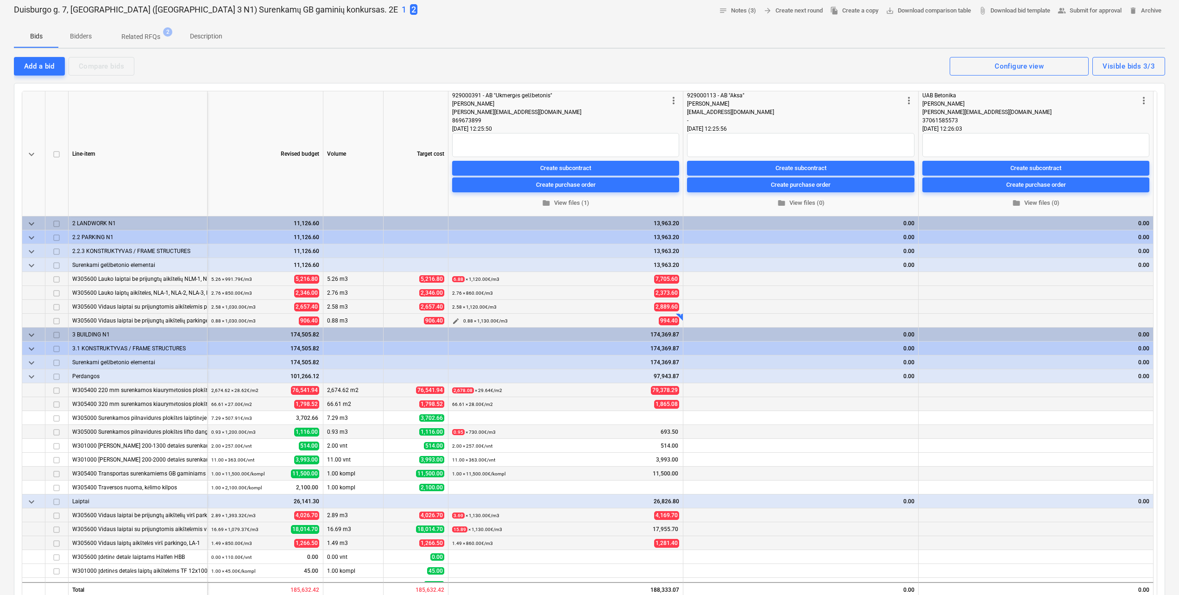
click at [453, 322] on span "edit" at bounding box center [455, 320] width 7 height 7
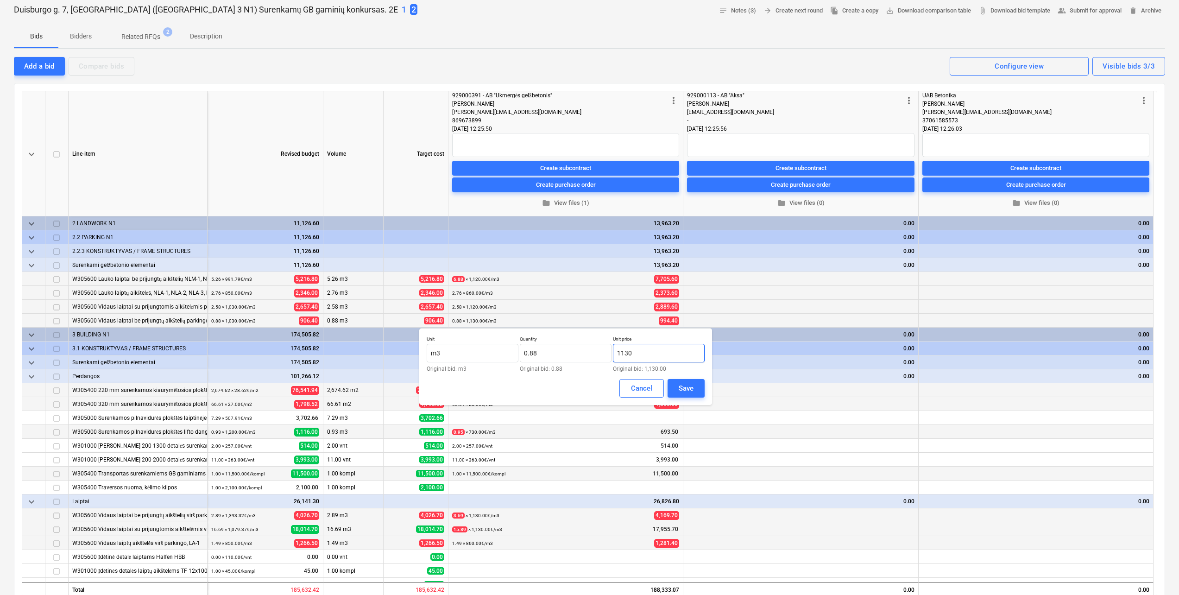
click at [659, 359] on input "1130" at bounding box center [659, 353] width 92 height 19
type input "1,120.00"
click at [689, 399] on div "Unit m3 Original bid: m3 Quantity 0.88 Original bid: 0.88 Unit price 1,120.00 O…" at bounding box center [565, 366] width 293 height 77
click at [693, 387] on div "Save" at bounding box center [686, 388] width 15 height 12
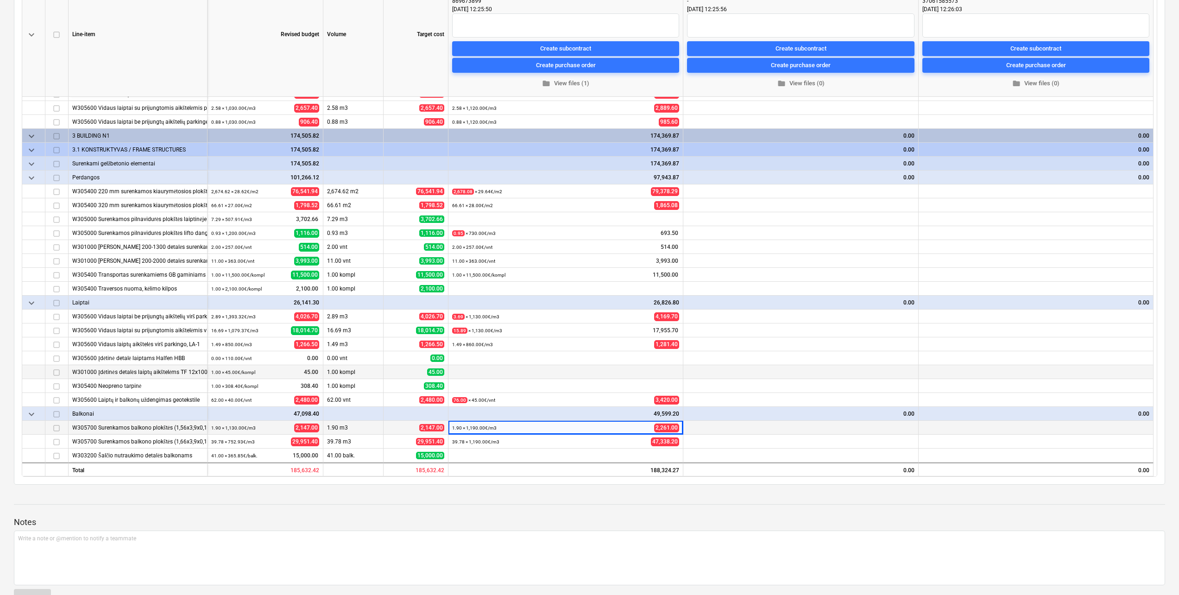
scroll to position [185, 0]
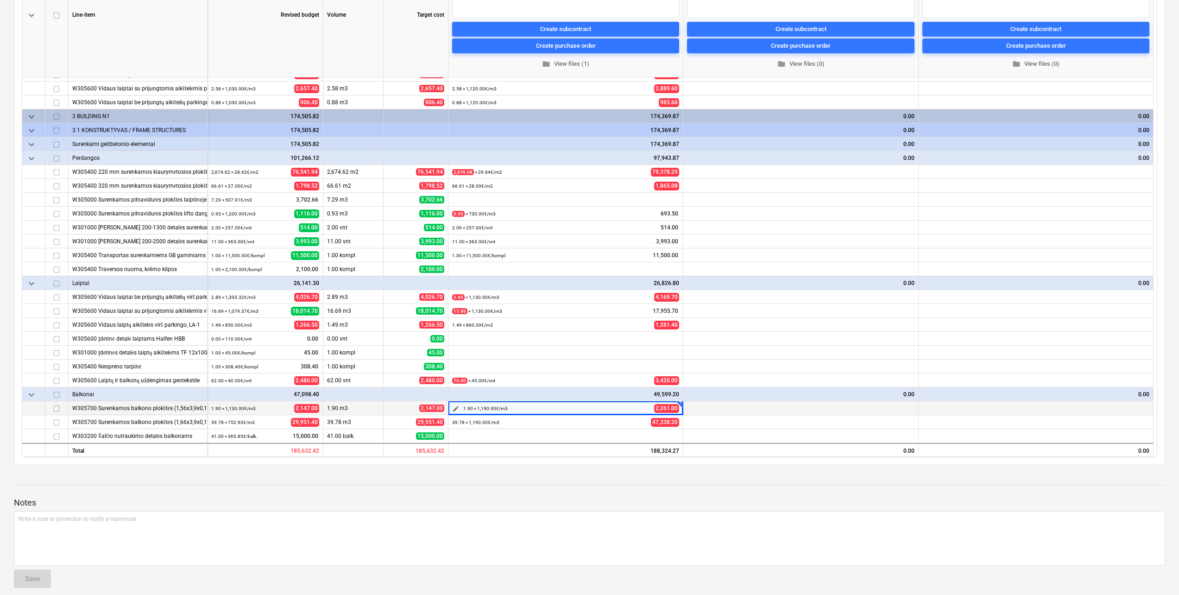
click at [456, 410] on span "edit" at bounding box center [455, 408] width 7 height 7
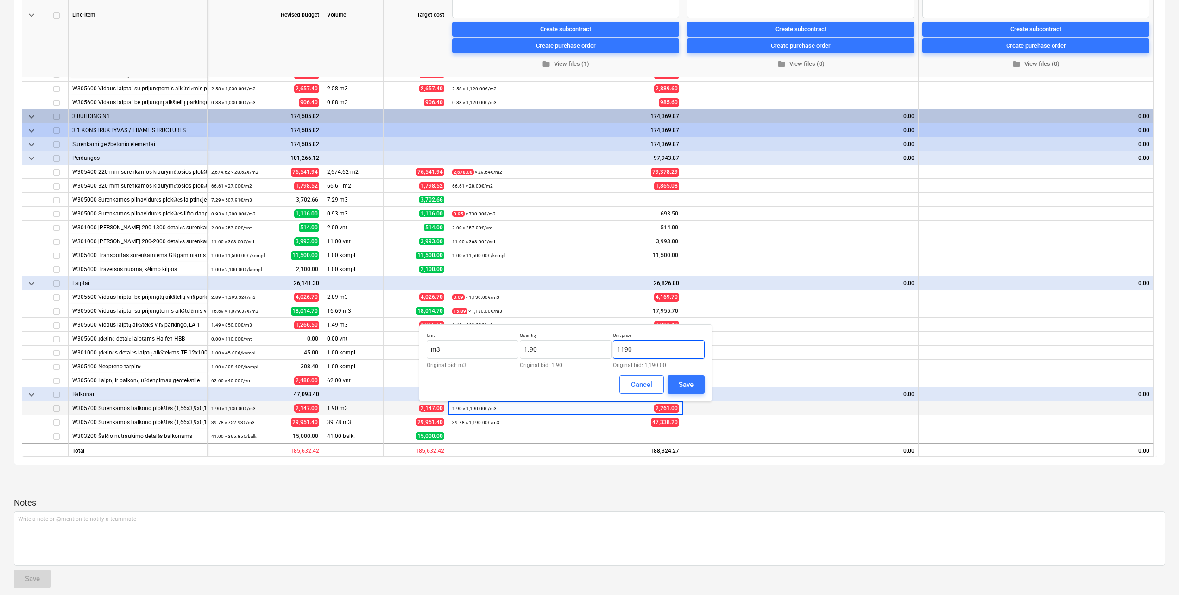
click at [654, 350] on input "1190" at bounding box center [659, 349] width 92 height 19
type input "1,140.00"
click at [700, 387] on button "Save" at bounding box center [686, 384] width 37 height 19
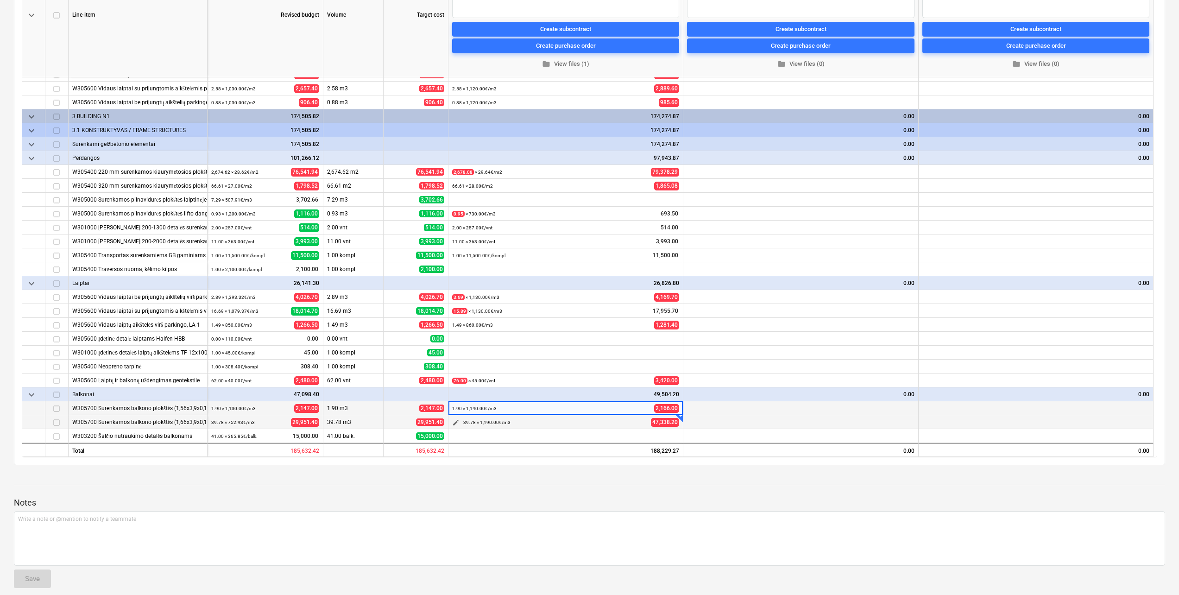
click at [455, 424] on span "edit" at bounding box center [455, 422] width 7 height 7
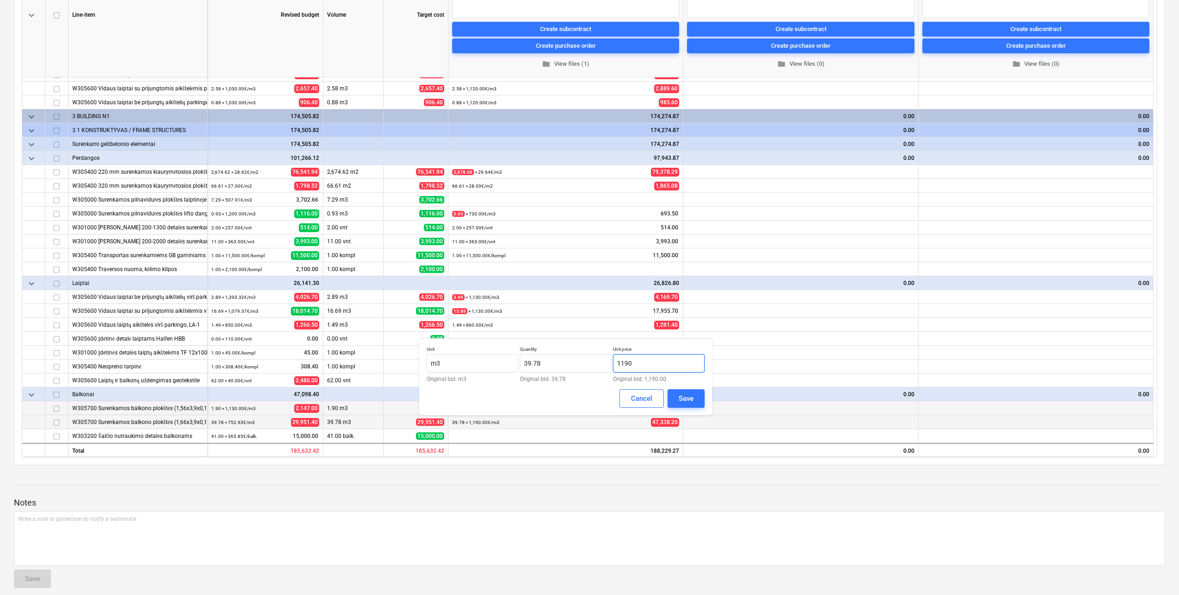
click at [658, 358] on input "1190" at bounding box center [659, 363] width 92 height 19
type input "1,104.00"
click at [699, 401] on button "Save" at bounding box center [686, 398] width 37 height 19
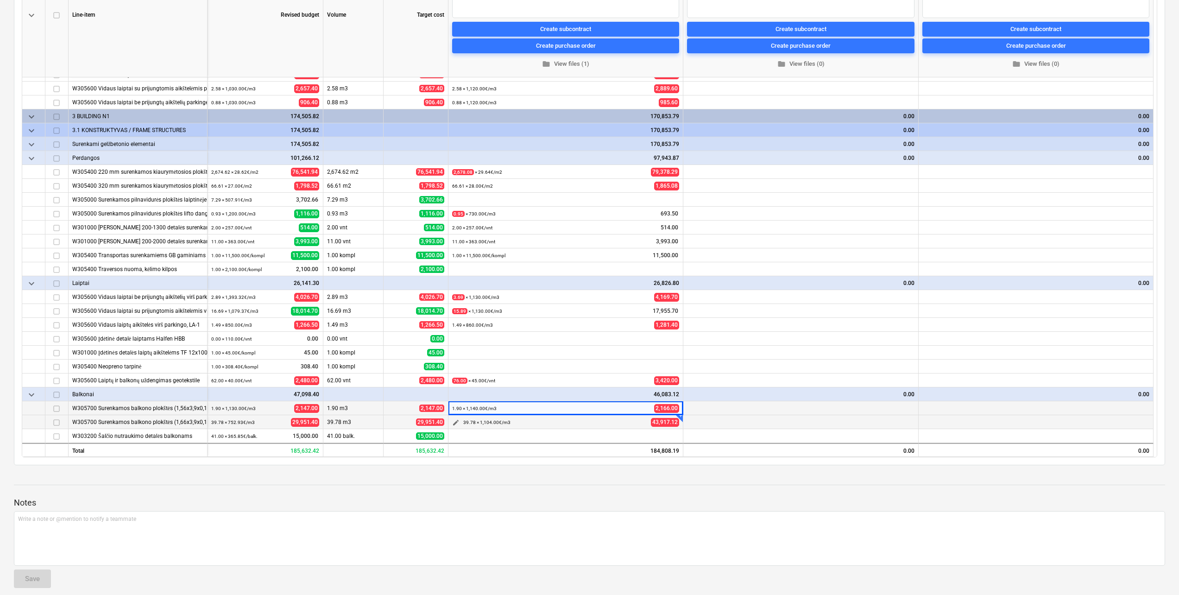
click at [454, 423] on span "edit" at bounding box center [455, 422] width 7 height 7
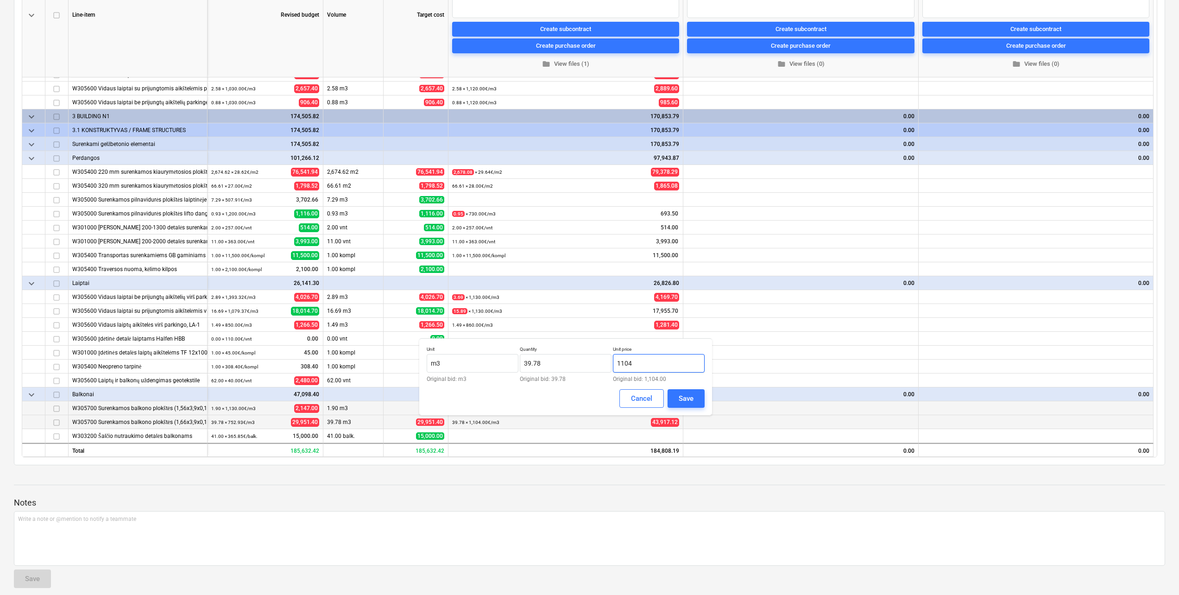
click at [672, 361] on input "1104" at bounding box center [659, 363] width 92 height 19
type input "1,140.00"
click at [684, 390] on button "Save" at bounding box center [686, 398] width 37 height 19
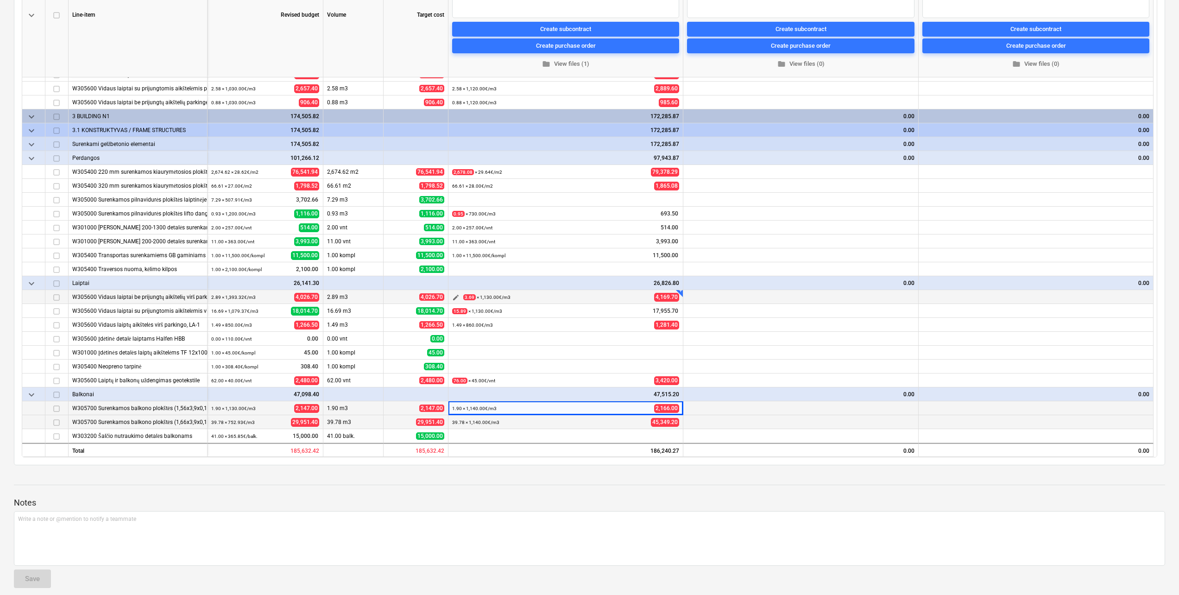
click at [456, 298] on span "edit" at bounding box center [455, 297] width 7 height 7
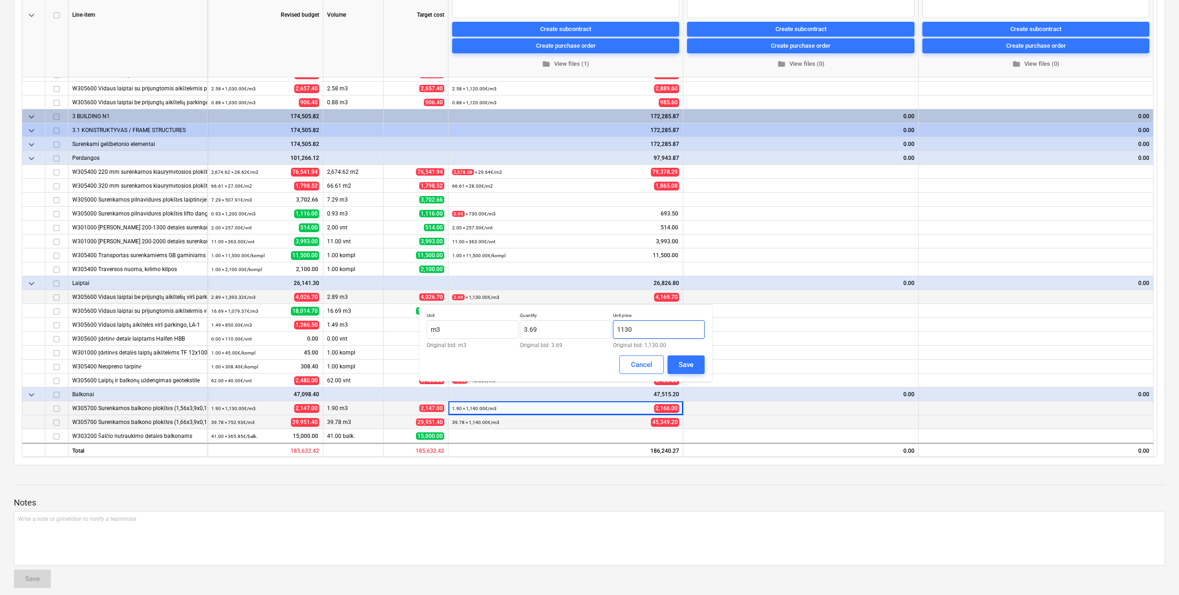
click at [646, 331] on input "1130" at bounding box center [659, 329] width 92 height 19
type input "1,120.00"
click at [684, 361] on div "Save" at bounding box center [686, 365] width 15 height 12
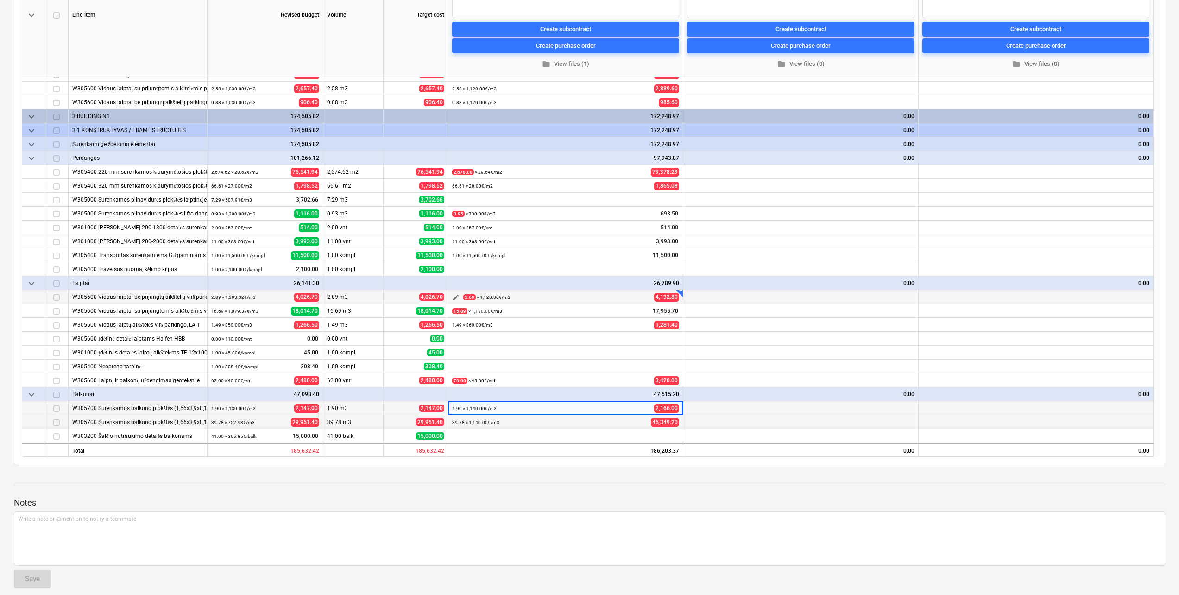
click at [457, 298] on span "edit" at bounding box center [455, 297] width 7 height 7
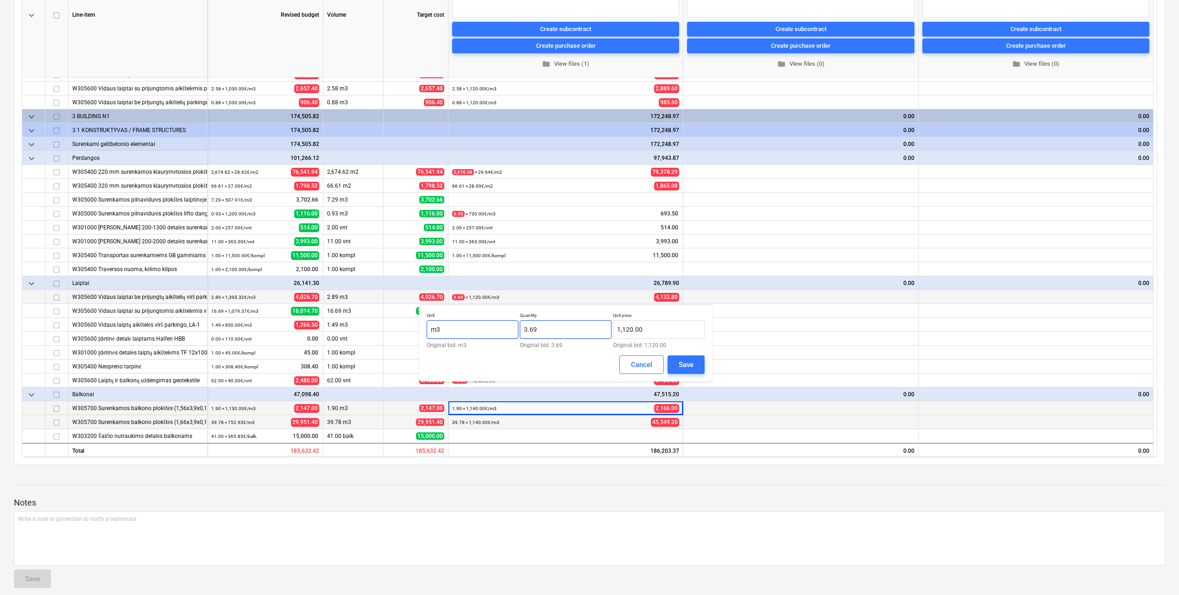
drag, startPoint x: 564, startPoint y: 328, endPoint x: 490, endPoint y: 328, distance: 73.2
click at [490, 328] on div "Unit m3 Original bid: m3 Quantity 3.69 Original bid: 3.69 Unit price 1,120.00 O…" at bounding box center [566, 330] width 278 height 36
type input "2.89"
click at [691, 370] on div "Save" at bounding box center [686, 365] width 15 height 12
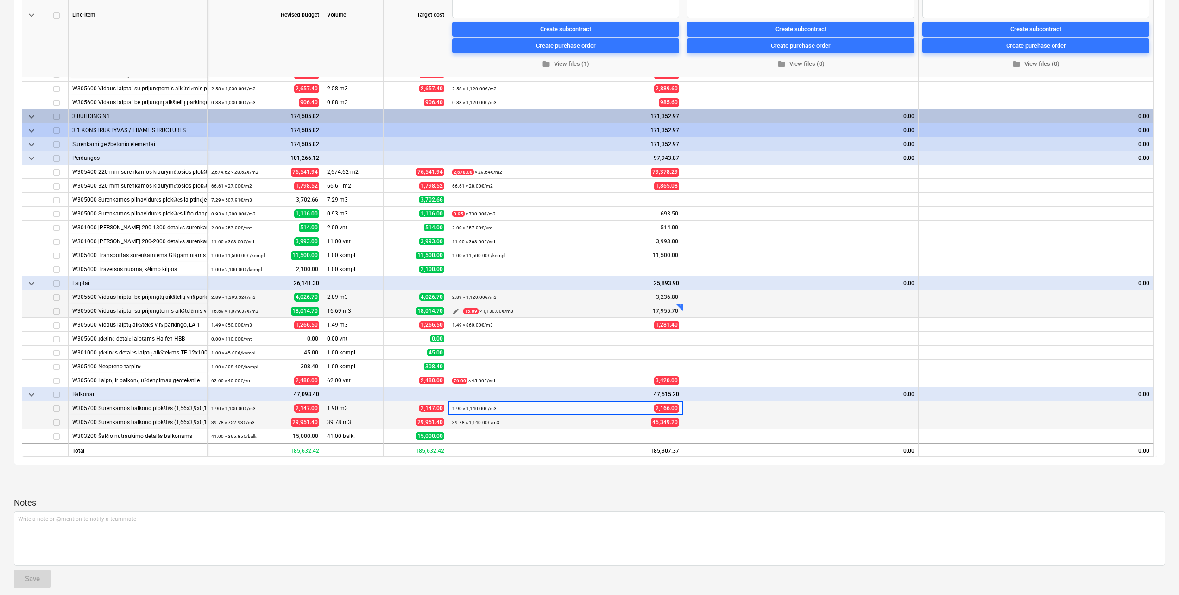
click at [454, 310] on span "edit" at bounding box center [455, 311] width 7 height 7
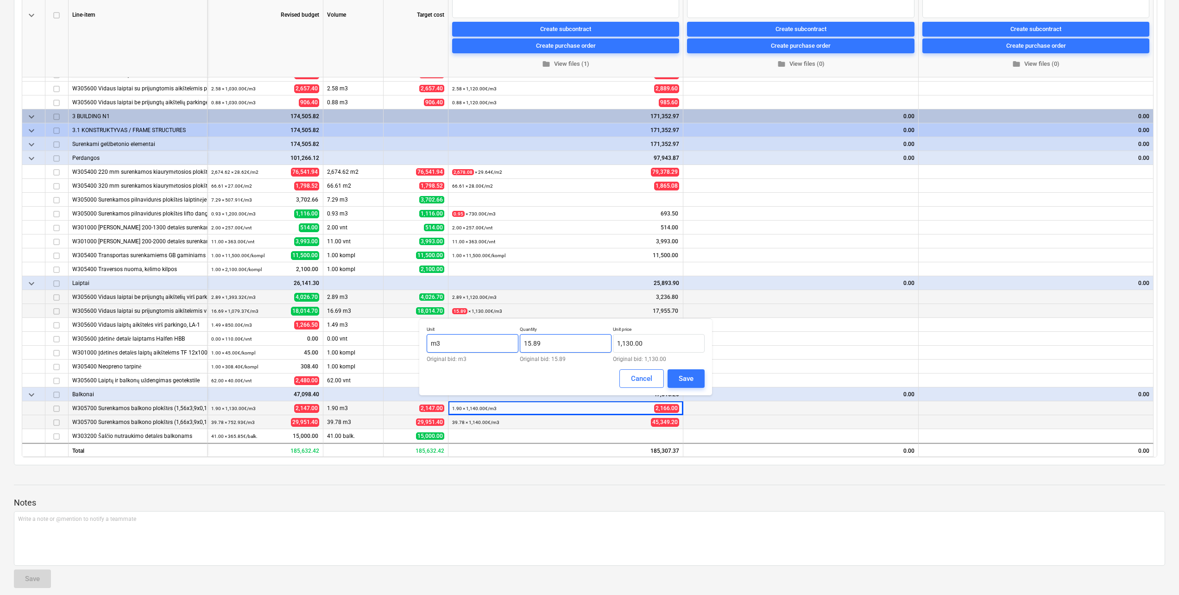
drag, startPoint x: 555, startPoint y: 347, endPoint x: 502, endPoint y: 348, distance: 52.4
click at [503, 348] on div "Unit m3 Original bid: m3 Quantity 15.89 Original bid: 15.89 Unit price 1,130.00…" at bounding box center [566, 344] width 278 height 36
type input "16.69"
type input "1"
type input "1,120.00"
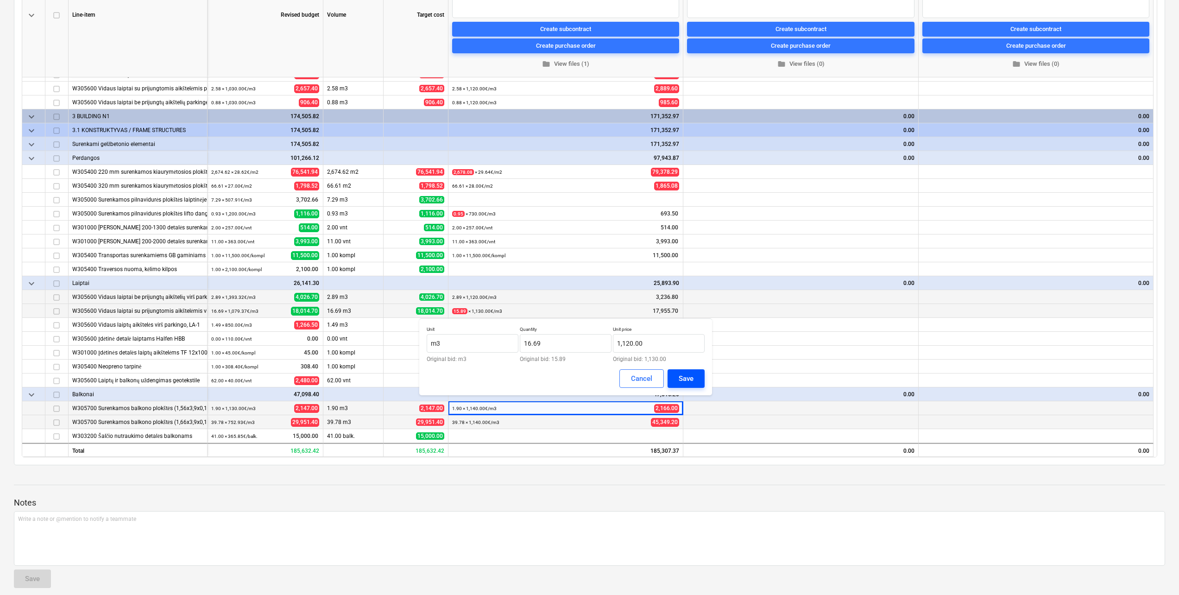
click at [679, 374] on div "Save" at bounding box center [686, 379] width 15 height 12
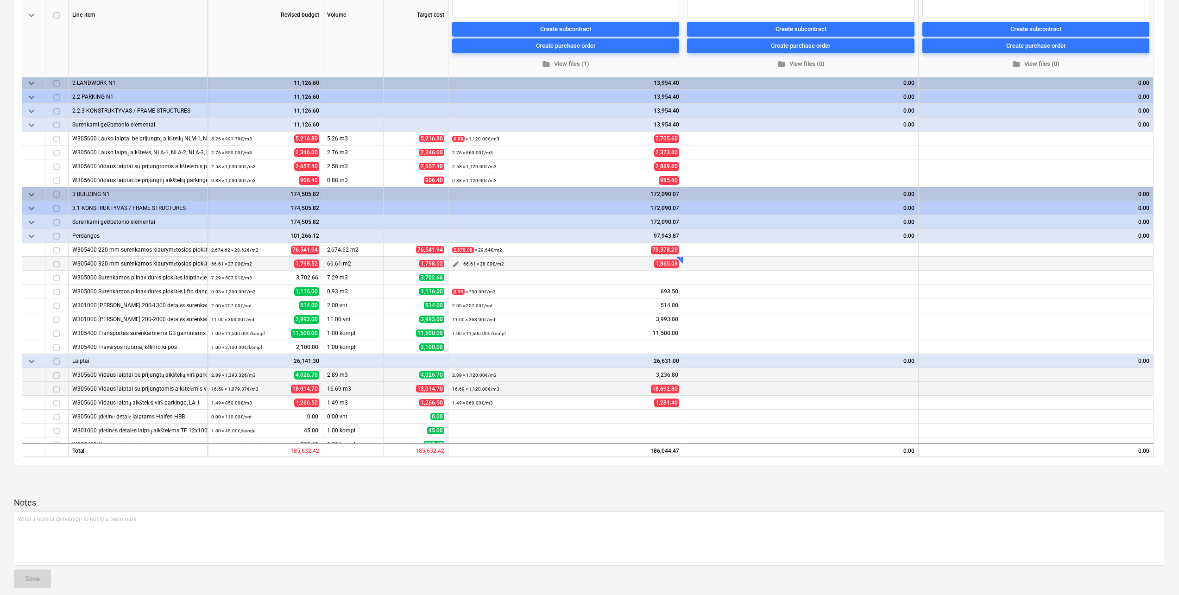
scroll to position [0, 0]
click at [453, 250] on span "edit" at bounding box center [455, 251] width 7 height 7
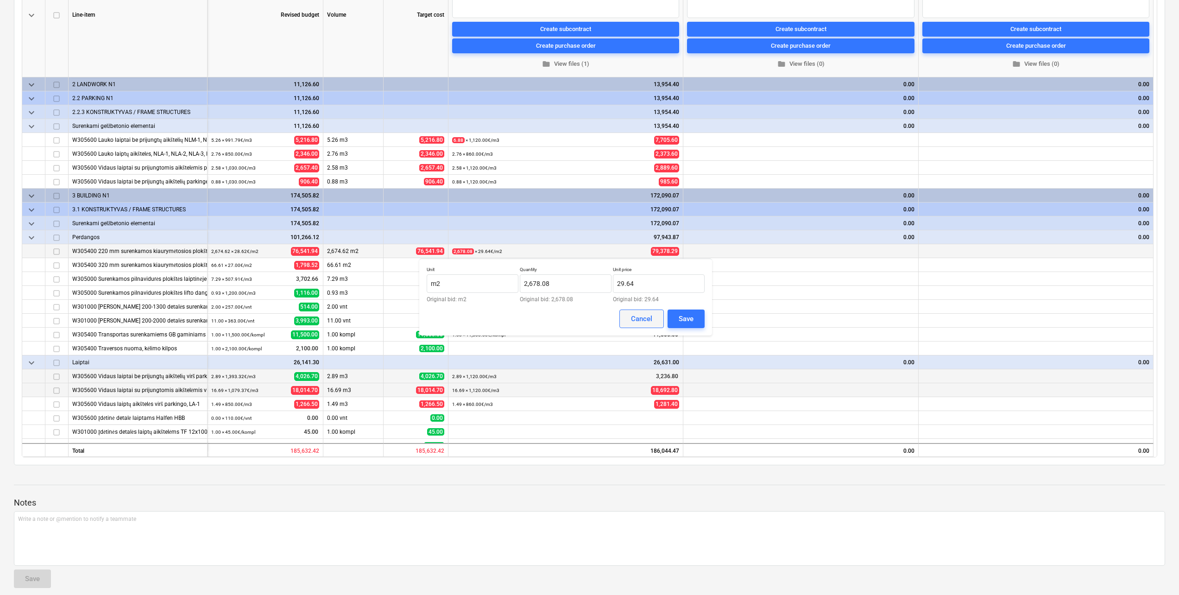
click at [639, 318] on div "Cancel" at bounding box center [641, 319] width 21 height 12
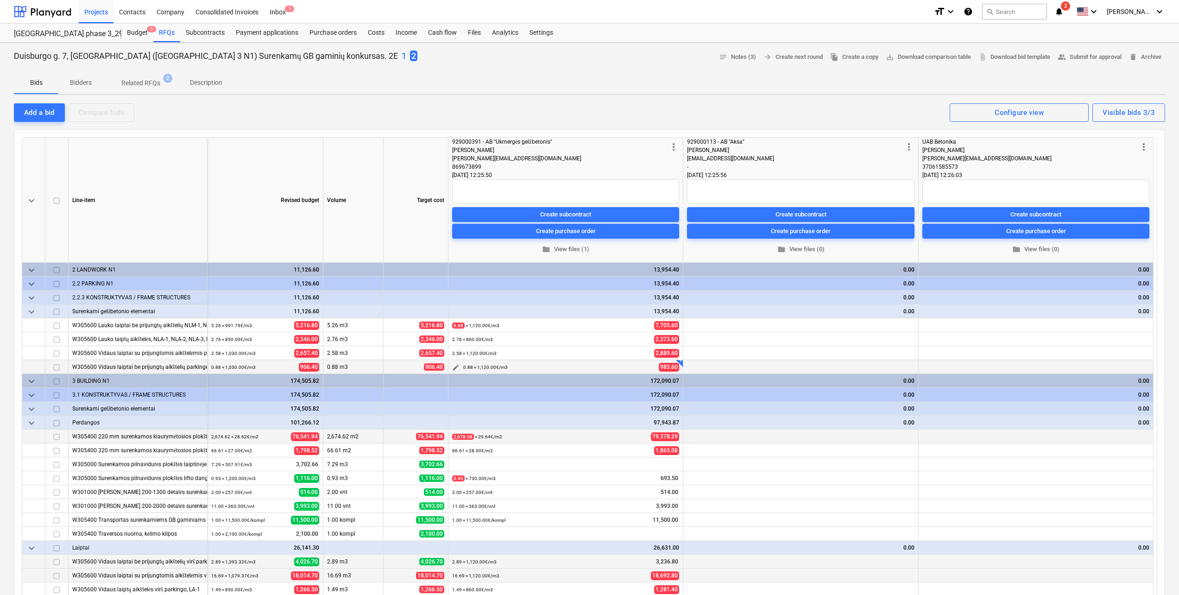
click at [454, 365] on span "edit" at bounding box center [455, 367] width 7 height 7
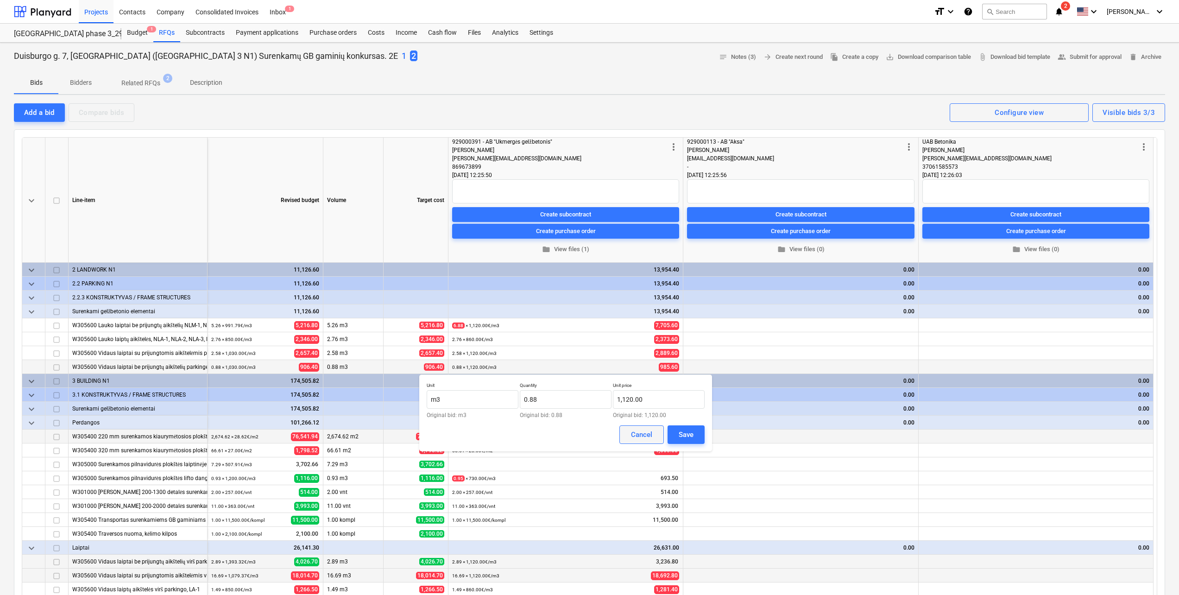
click at [638, 438] on div "Cancel" at bounding box center [641, 435] width 21 height 12
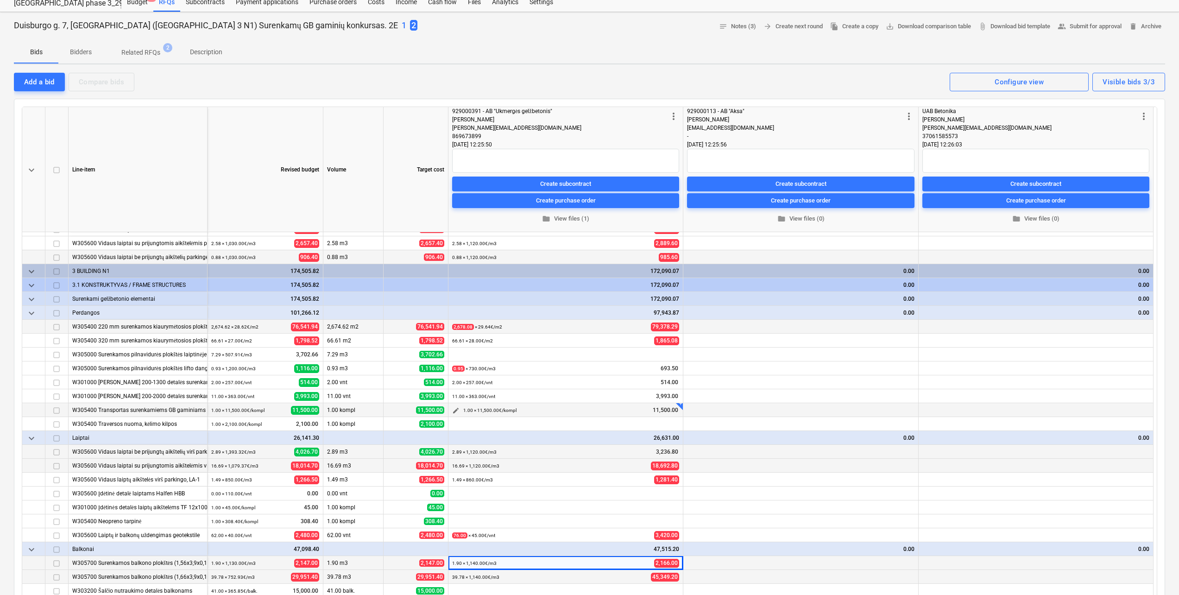
scroll to position [46, 0]
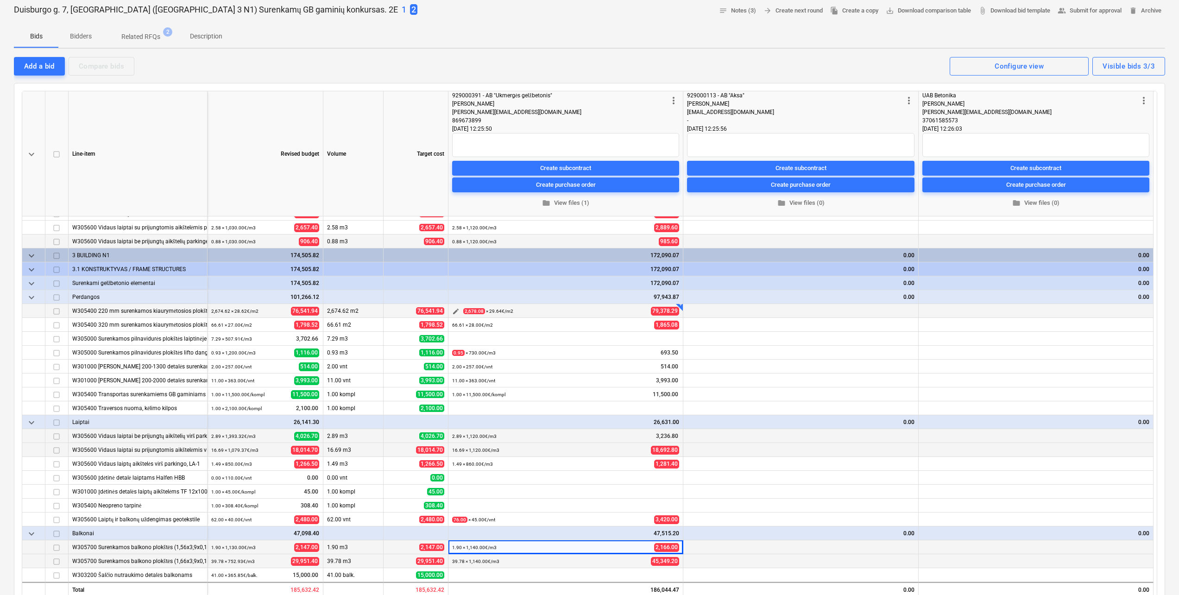
click at [459, 309] on span "edit" at bounding box center [455, 311] width 7 height 7
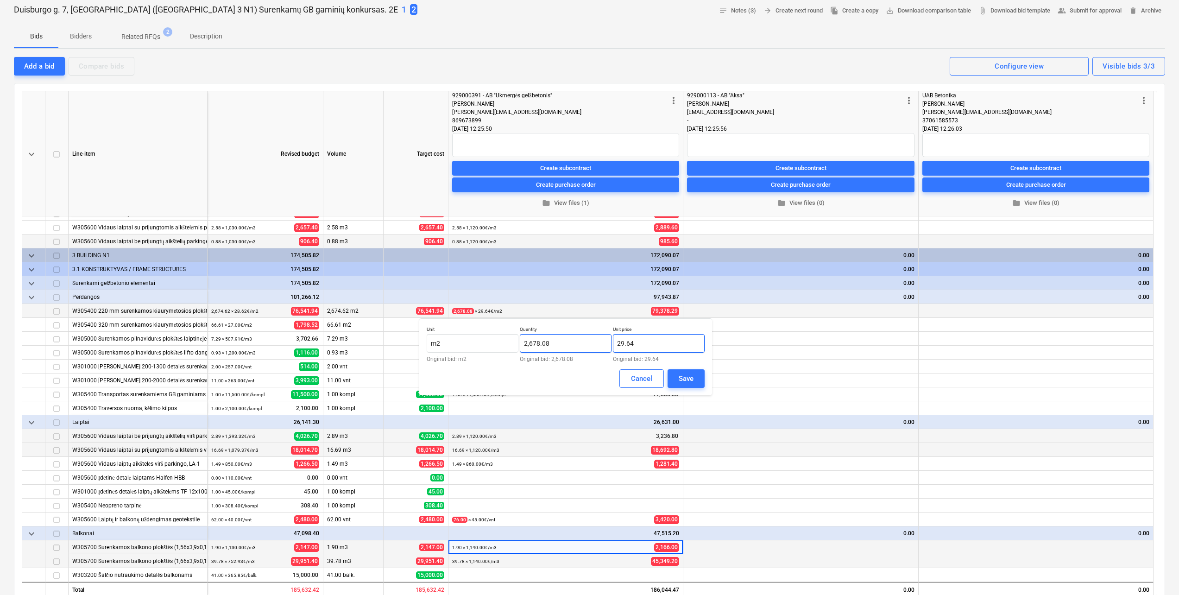
drag, startPoint x: 640, startPoint y: 346, endPoint x: 580, endPoint y: 344, distance: 59.8
click at [580, 344] on div "Unit m2 Original bid: m2 Quantity 2,678.08 Original bid: 2,678.08 Unit price 29…" at bounding box center [566, 344] width 278 height 36
type input "29.64"
click at [679, 382] on div "Save" at bounding box center [686, 379] width 15 height 12
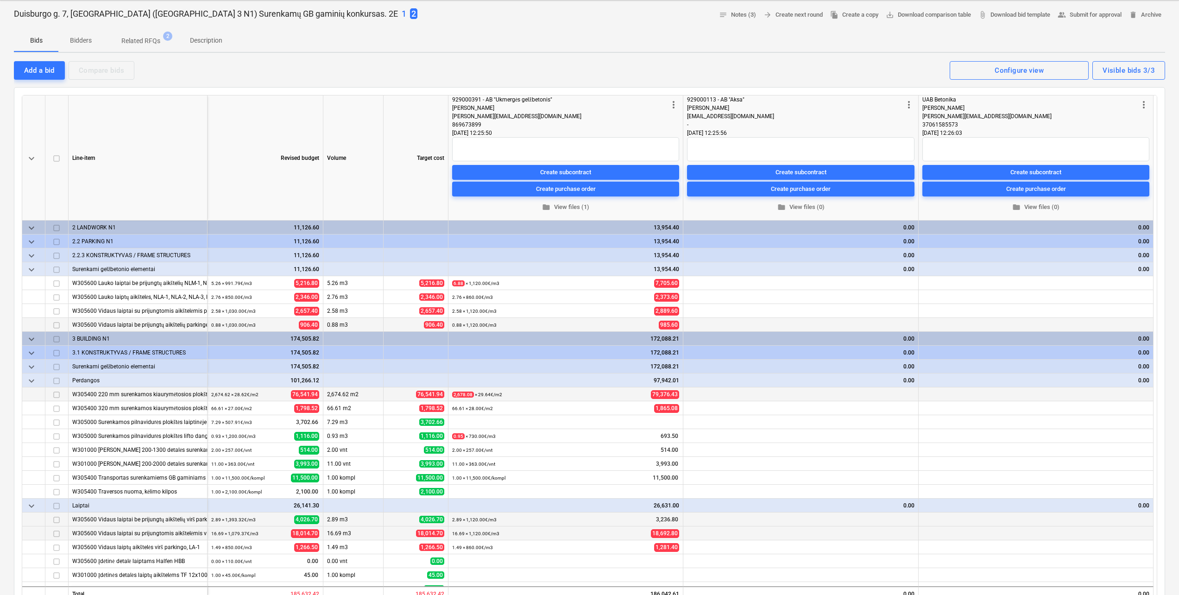
scroll to position [0, 0]
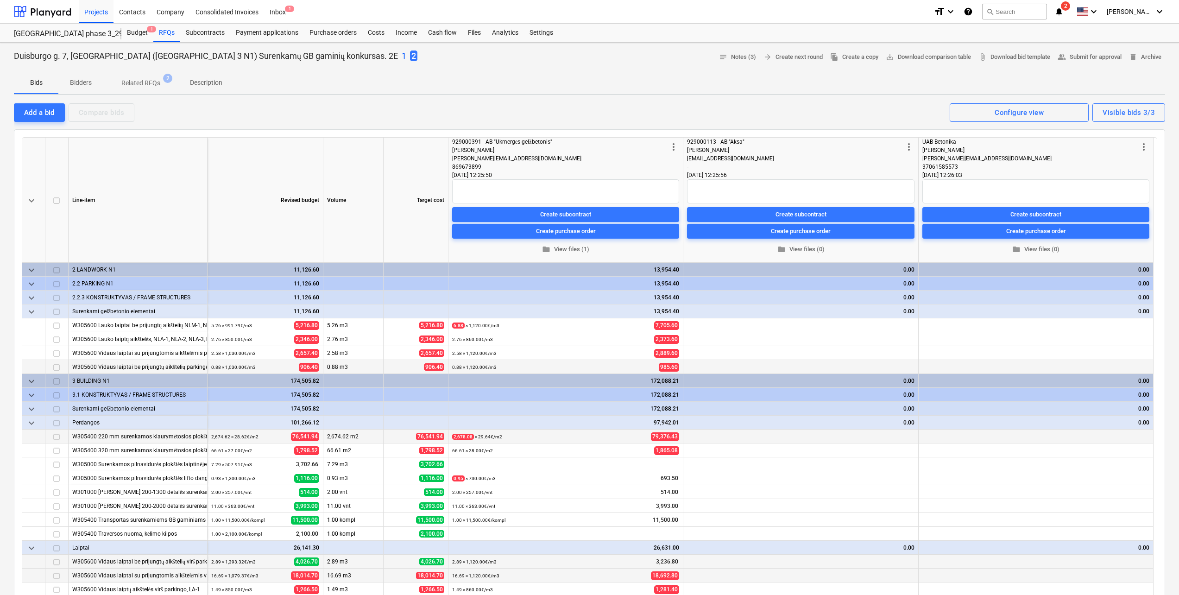
click at [402, 58] on p "1" at bounding box center [404, 56] width 5 height 11
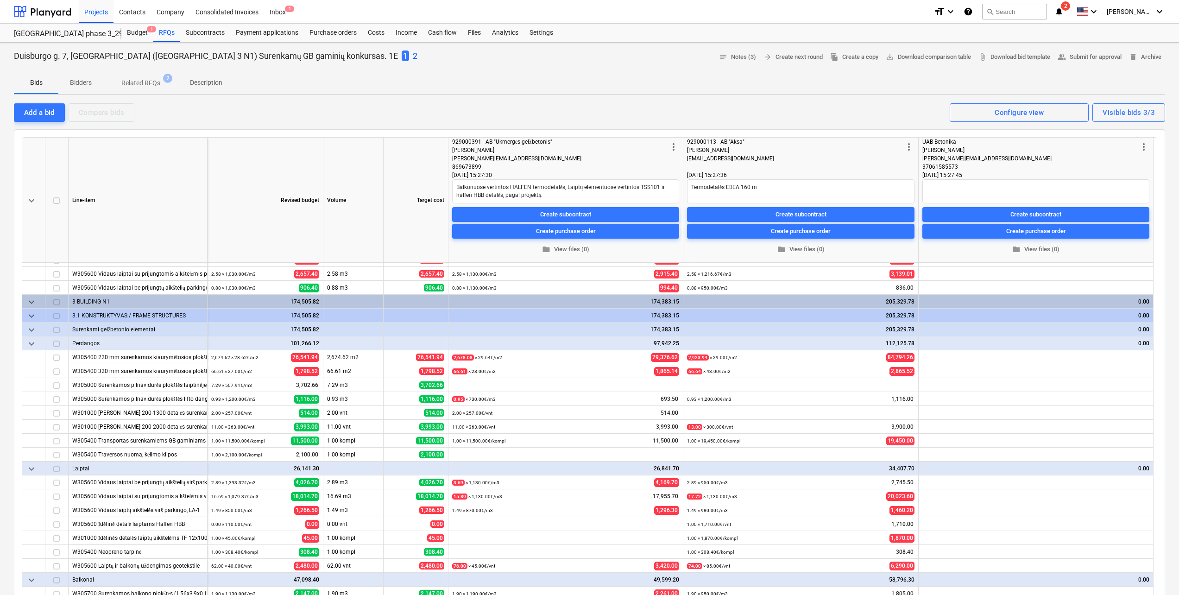
click at [413, 53] on p "2" at bounding box center [415, 56] width 5 height 11
type textarea "x"
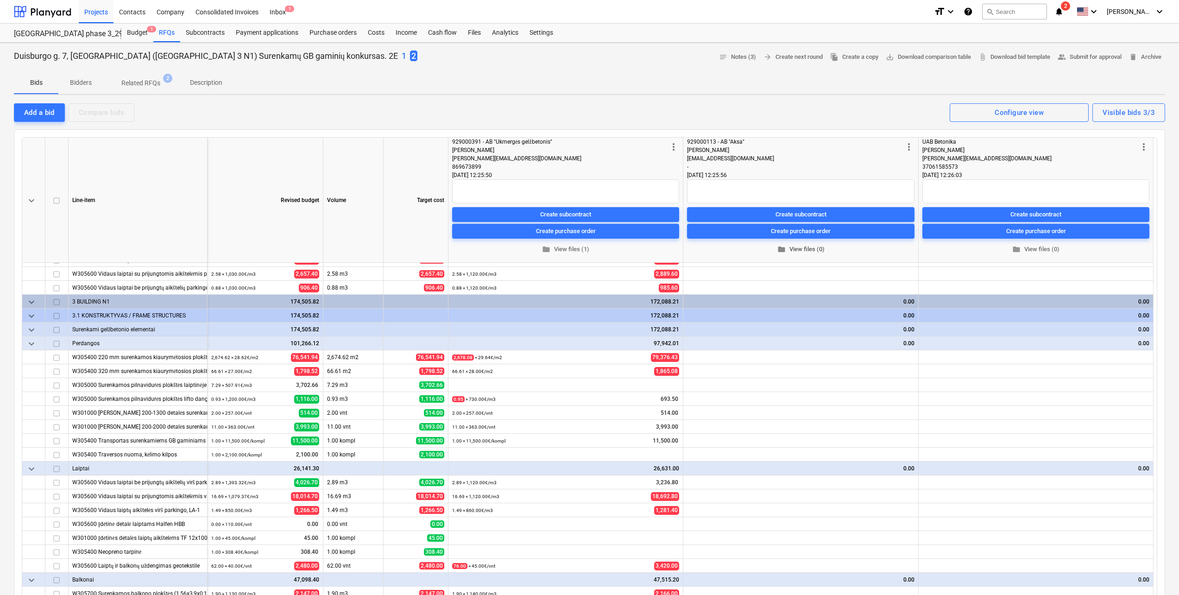
click at [794, 247] on span "folder View files (0)" at bounding box center [801, 249] width 220 height 11
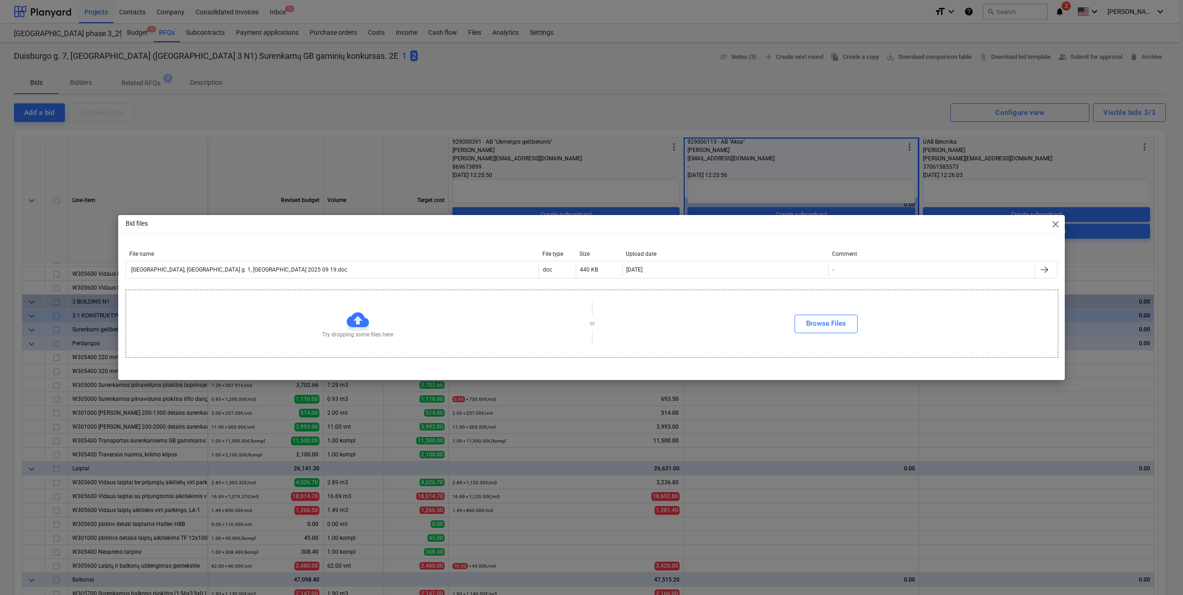
click at [1057, 224] on span "close" at bounding box center [1055, 224] width 11 height 11
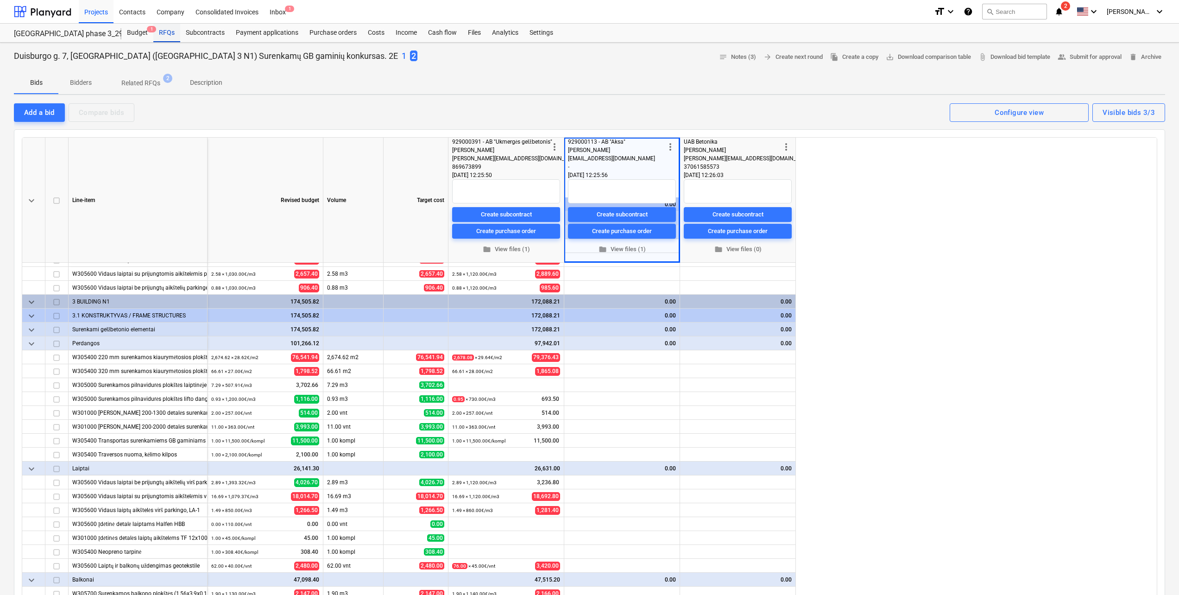
click at [160, 35] on div "RFQs" at bounding box center [166, 33] width 27 height 19
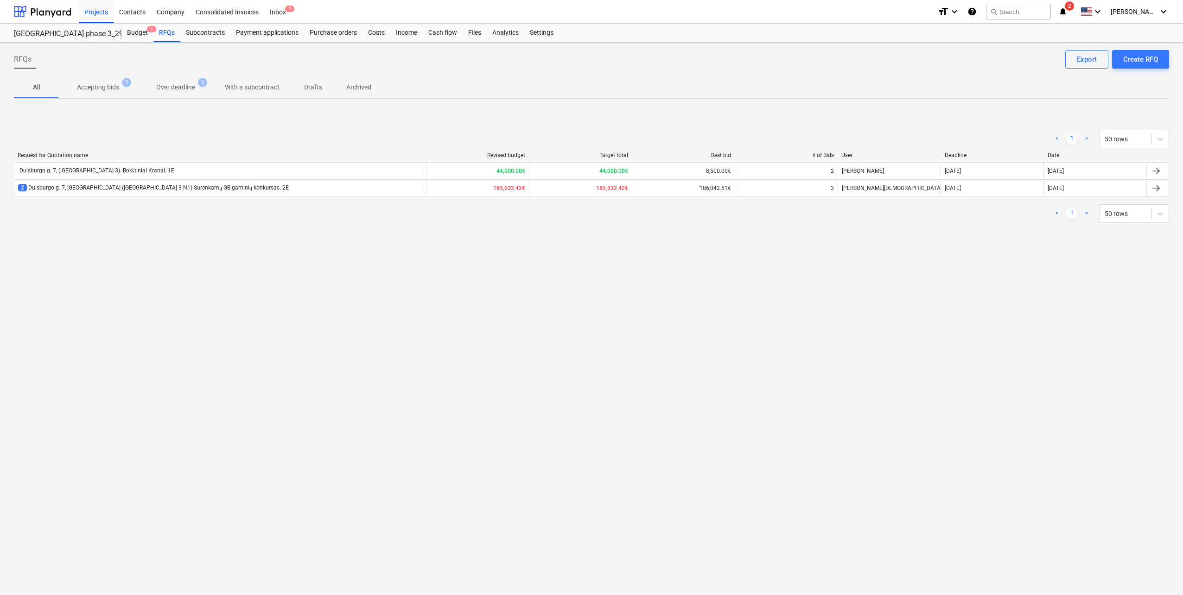
click at [171, 217] on div "< 1 > 50 rows" at bounding box center [591, 213] width 1155 height 19
click at [260, 272] on div "RFQs Create RFQ Export All Accepting bids 1 Over deadline 1 With a subcontract …" at bounding box center [591, 319] width 1183 height 552
click at [198, 275] on div "RFQs Create RFQ Export All Accepting bids 1 Over deadline 1 With a subcontract …" at bounding box center [591, 319] width 1183 height 552
click at [214, 315] on div "RFQs Create RFQ Export All Accepting bids 1 Over deadline 1 With a subcontract …" at bounding box center [591, 319] width 1183 height 552
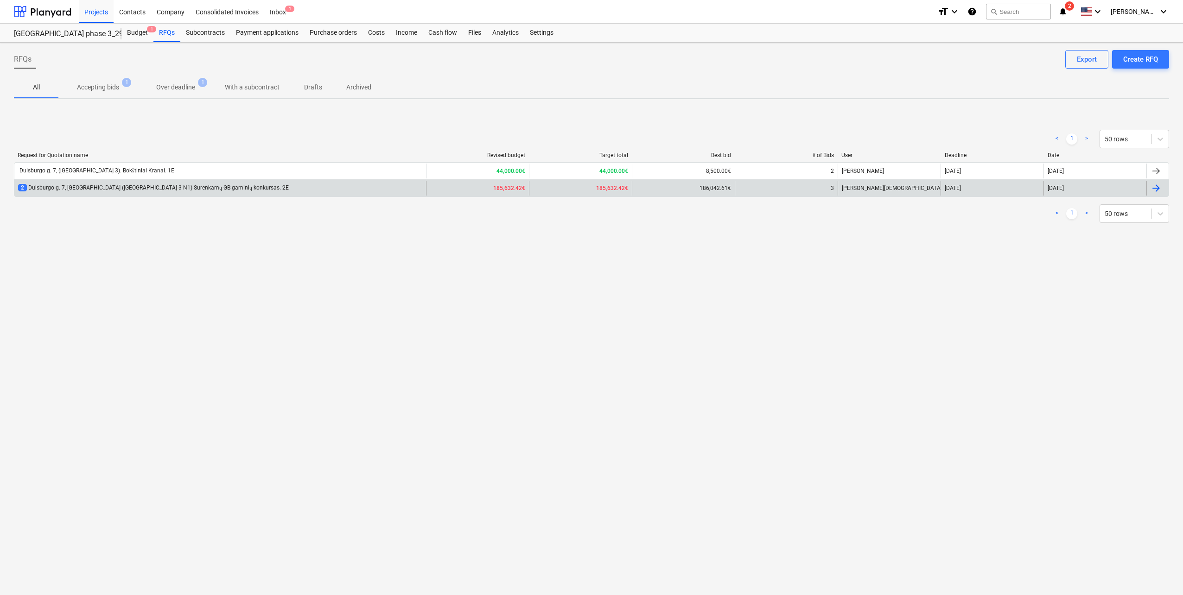
click at [163, 194] on div "2 Duisburgo g. 7, [GEOGRAPHIC_DATA] ([GEOGRAPHIC_DATA] 3 N1) Surenkamų GB gamin…" at bounding box center [220, 188] width 412 height 15
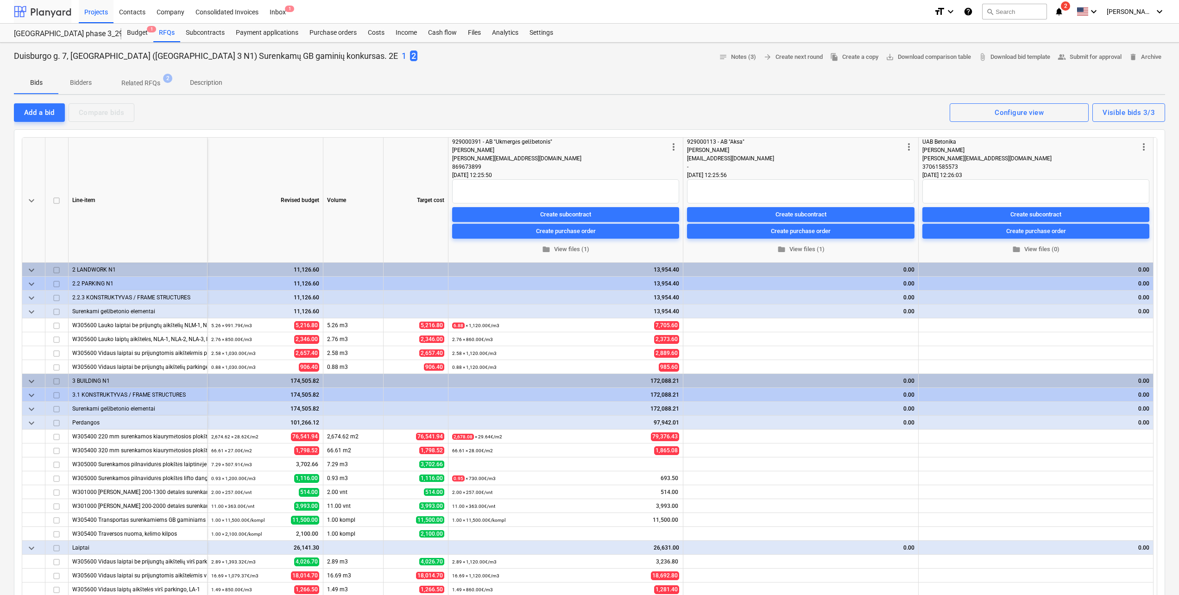
click at [57, 11] on div at bounding box center [42, 11] width 57 height 23
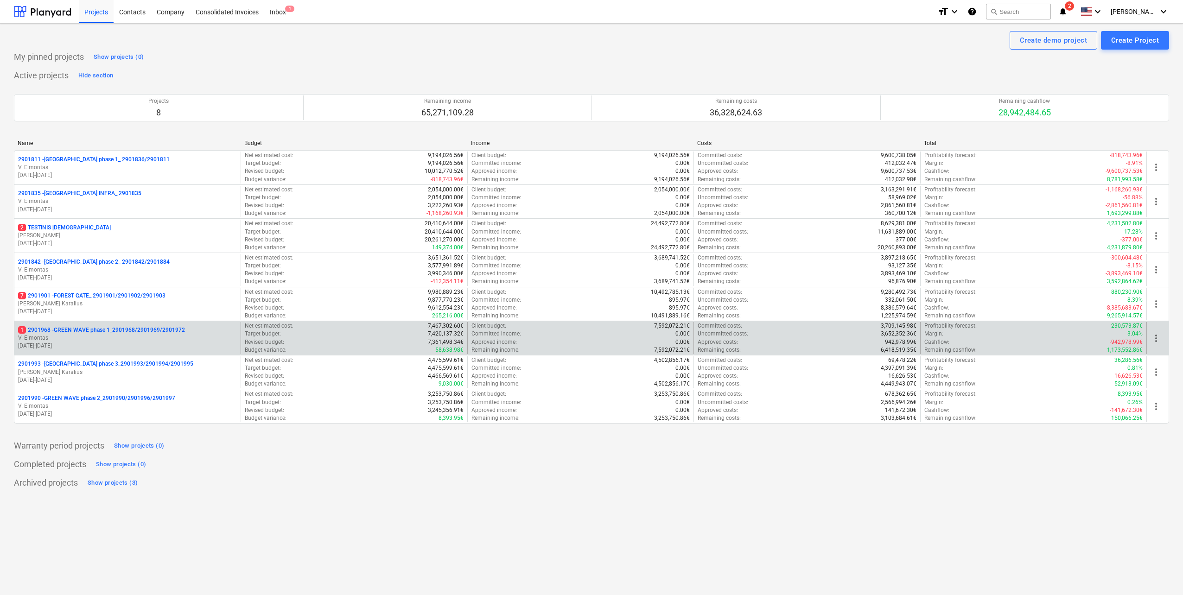
click at [146, 329] on p "1 2901968 - GREEN WAVE phase 1_2901968/2901969/2901972" at bounding box center [101, 330] width 167 height 8
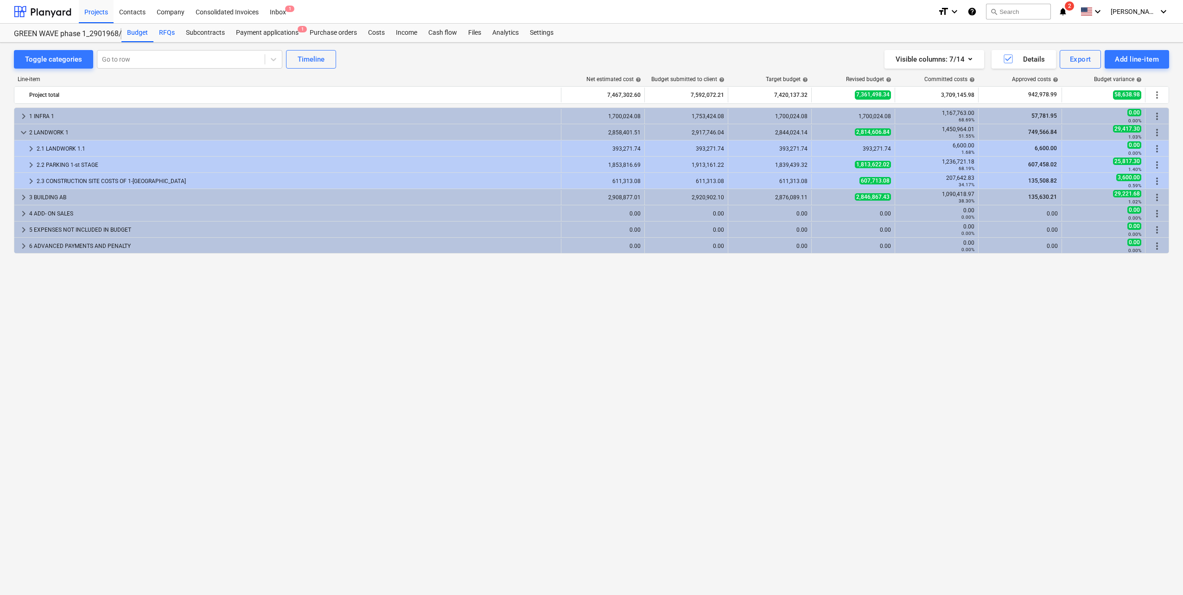
click at [167, 33] on div "RFQs" at bounding box center [166, 33] width 27 height 19
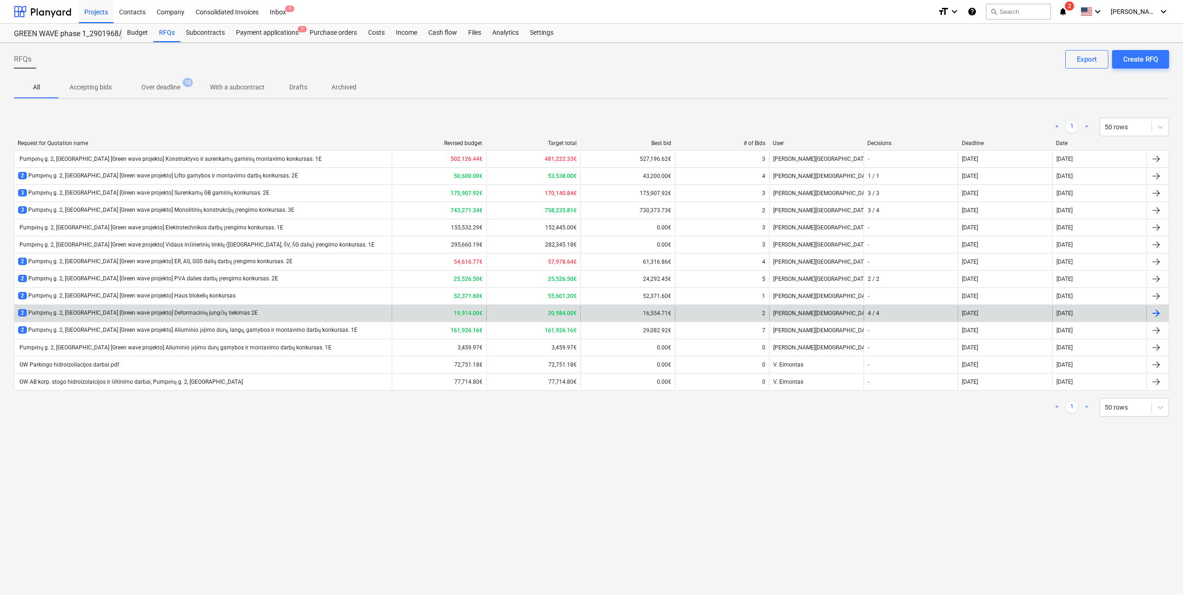
click at [203, 310] on div "2 Pumpėnų g. 2, [GEOGRAPHIC_DATA] [Green wave projekto] Deformacinių jungčių ti…" at bounding box center [138, 313] width 240 height 8
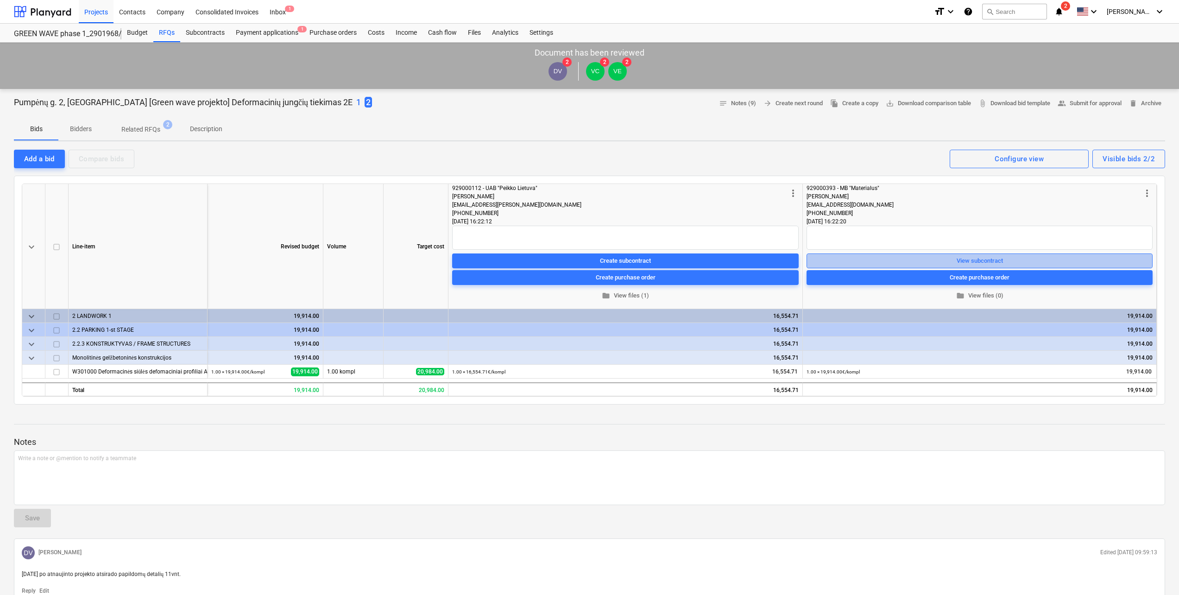
click at [972, 260] on div "View subcontract" at bounding box center [980, 260] width 46 height 11
click at [983, 266] on div "View subcontract" at bounding box center [980, 260] width 46 height 11
click at [168, 31] on div "RFQs" at bounding box center [166, 33] width 27 height 19
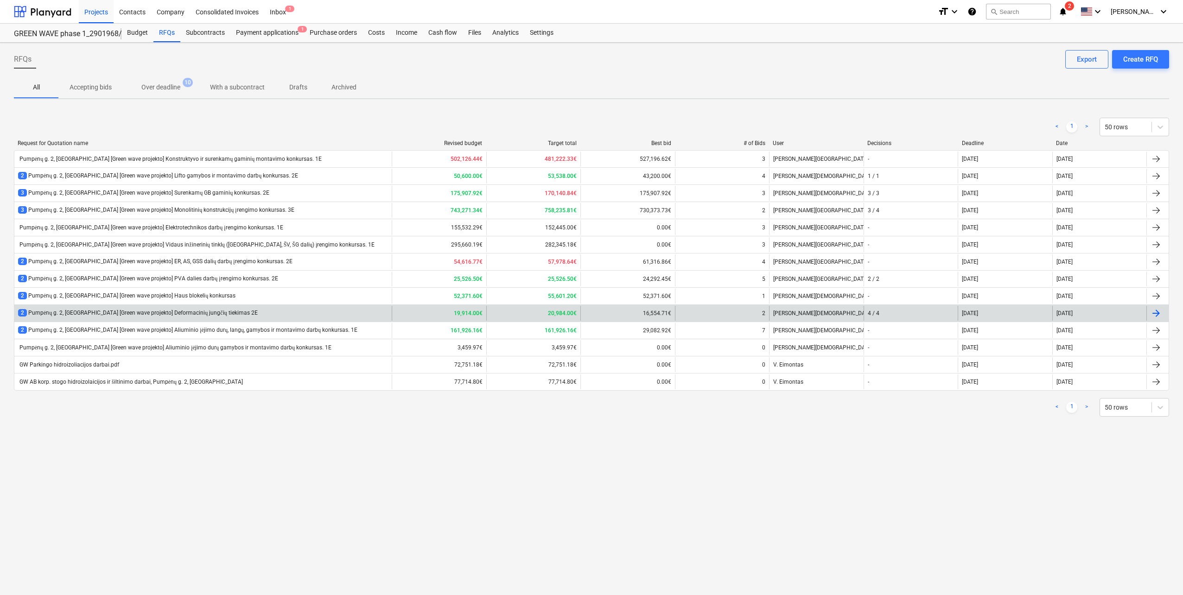
click at [218, 314] on div "2 Pumpėnų g. 2, [GEOGRAPHIC_DATA] [Green wave projekto] Deformacinių jungčių ti…" at bounding box center [138, 313] width 240 height 8
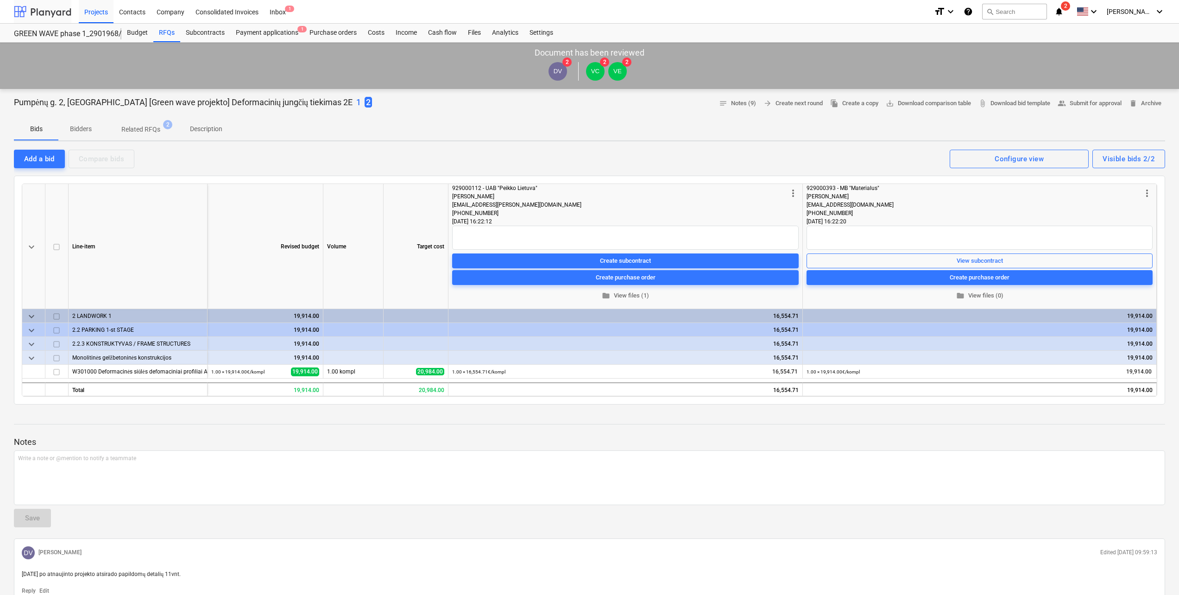
click at [49, 15] on div at bounding box center [42, 11] width 57 height 23
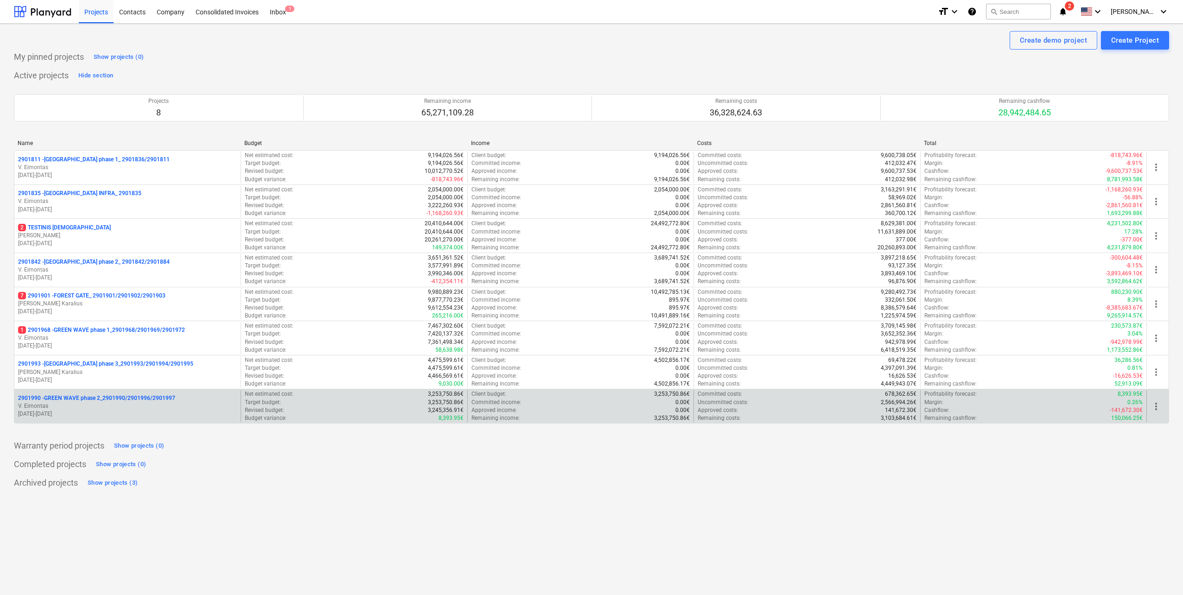
click at [159, 399] on p "2901990 - GREEN WAVE phase 2_2901990/2901996/2901997" at bounding box center [96, 398] width 157 height 8
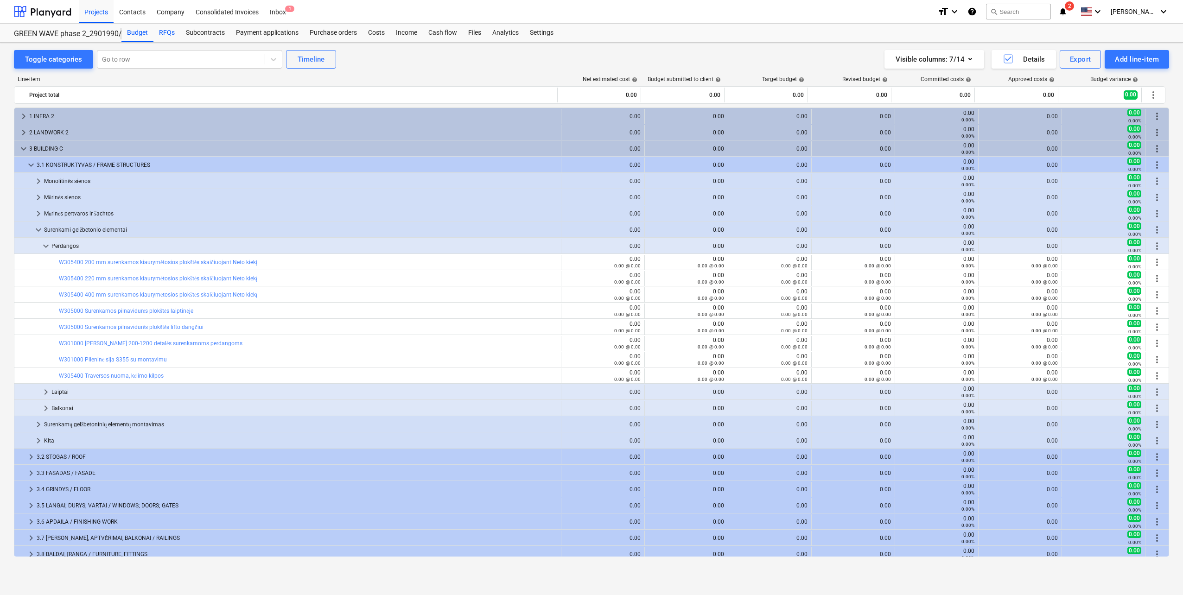
click at [163, 30] on div "RFQs" at bounding box center [166, 33] width 27 height 19
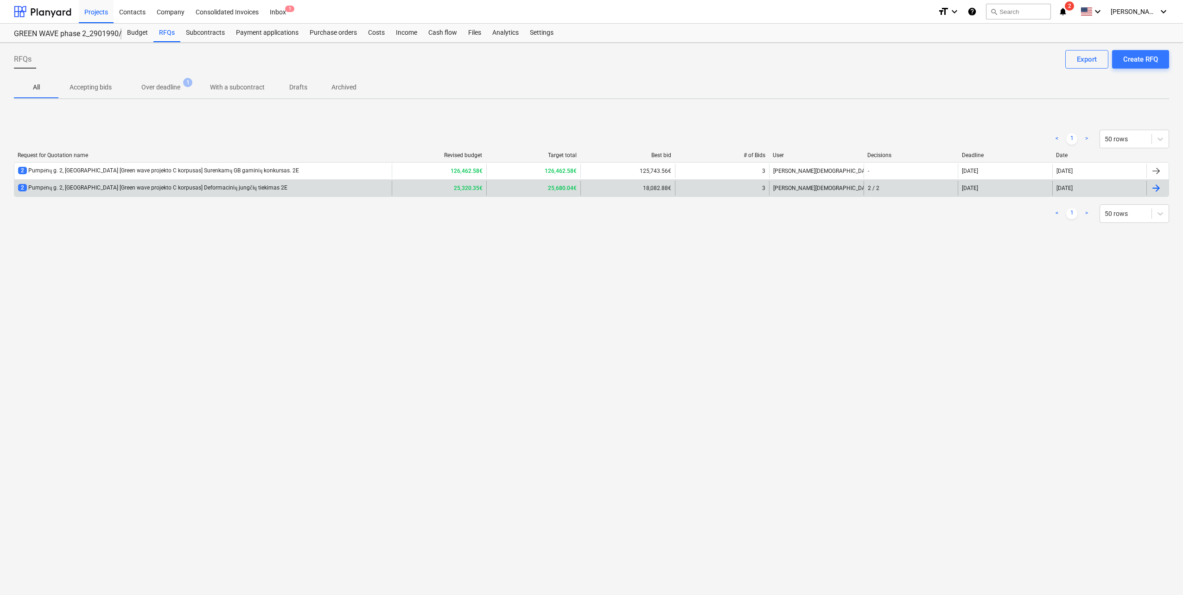
click at [247, 193] on div "2 Pumpėnų g. 2, [GEOGRAPHIC_DATA] [Green wave projekto C korpusas] Deformacinių…" at bounding box center [202, 188] width 377 height 15
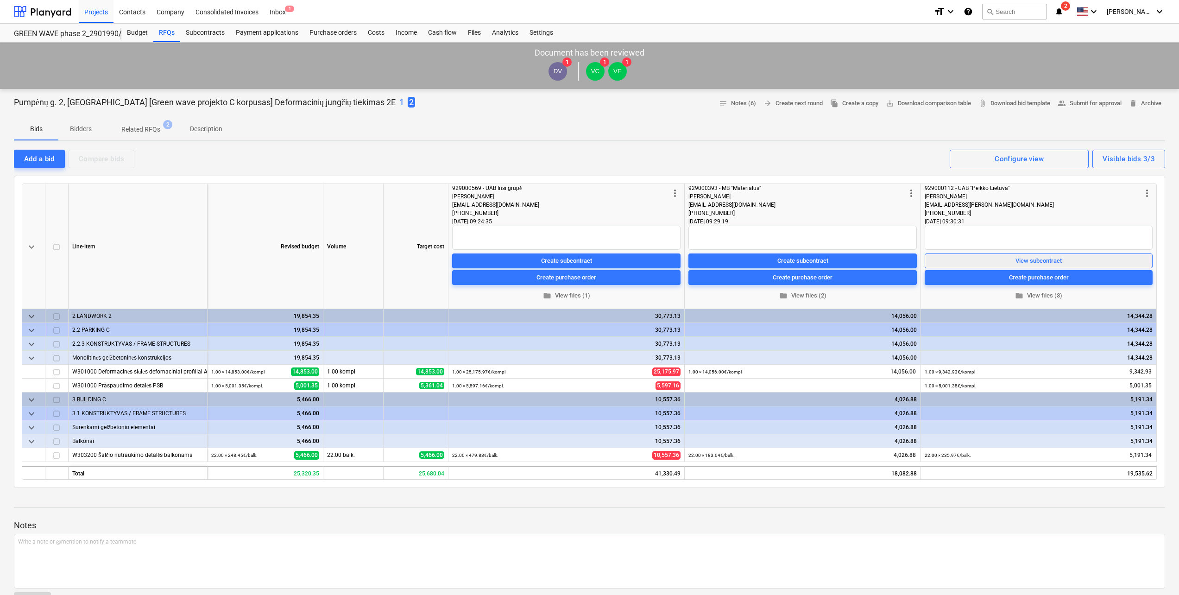
click at [1092, 260] on span "View subcontract" at bounding box center [1039, 260] width 220 height 11
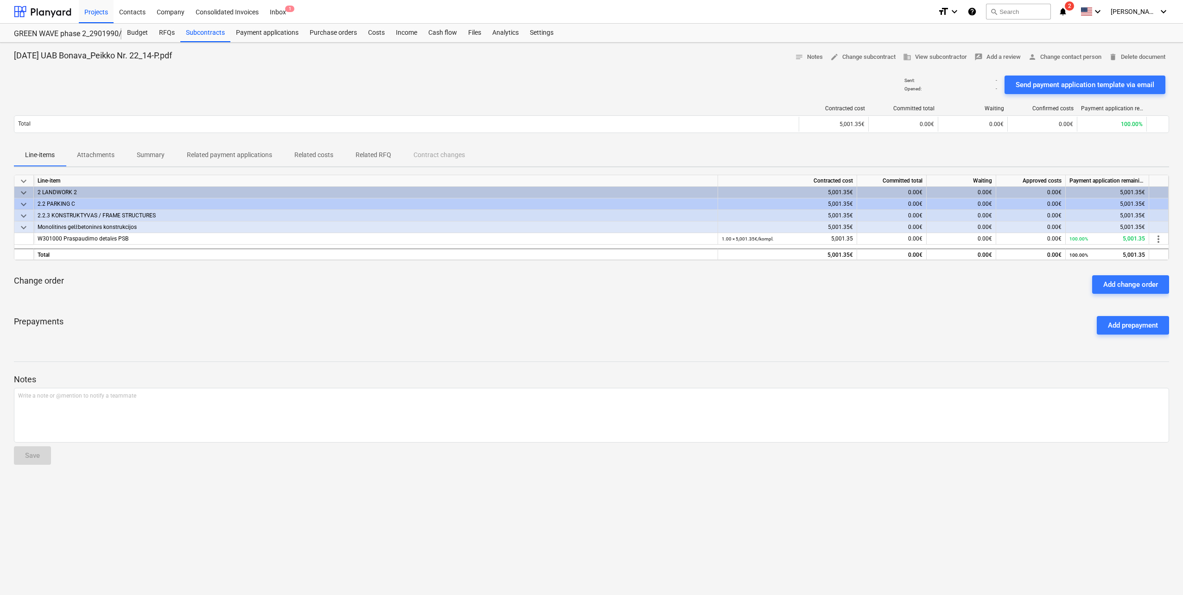
click at [92, 157] on p "Attachments" at bounding box center [96, 155] width 38 height 10
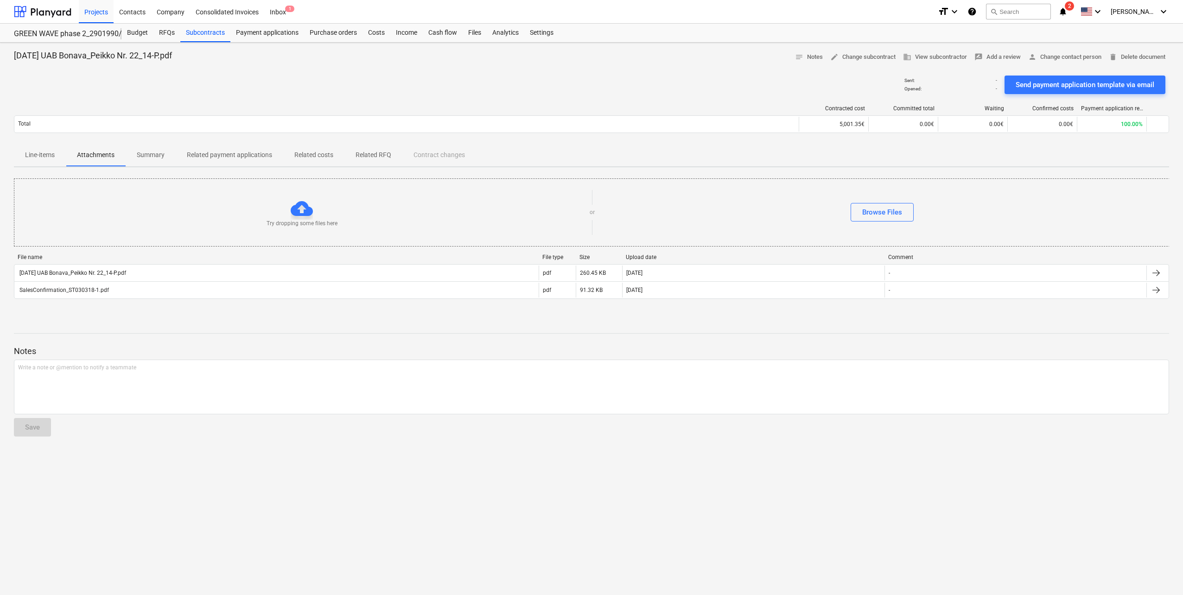
click at [37, 162] on span "Line-items" at bounding box center [40, 154] width 52 height 15
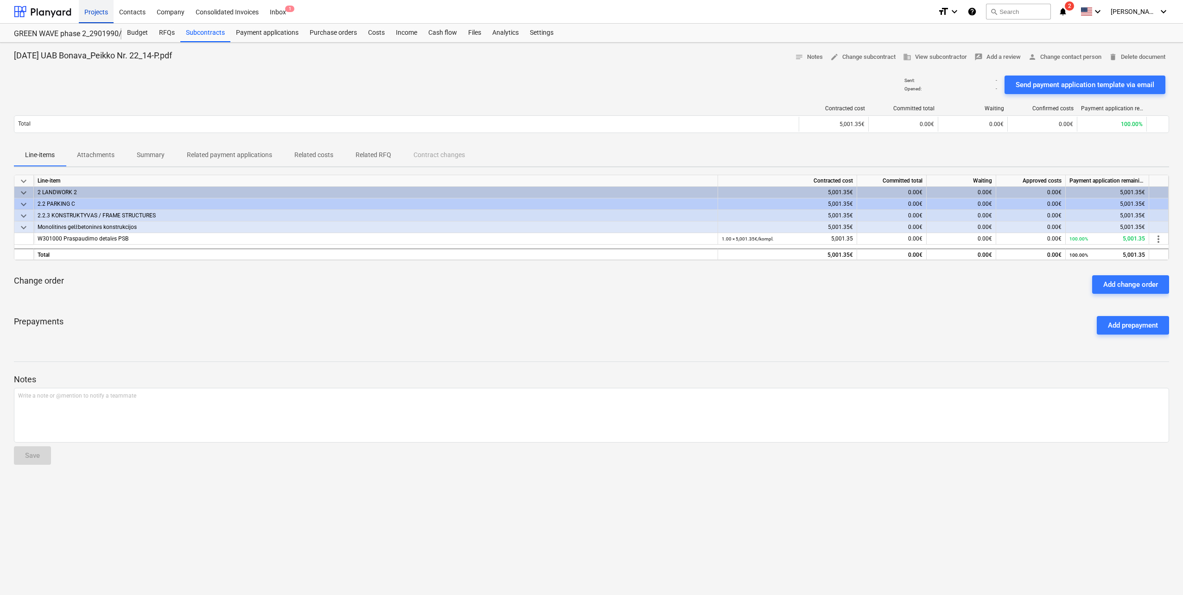
click at [95, 11] on div "Projects" at bounding box center [96, 12] width 35 height 24
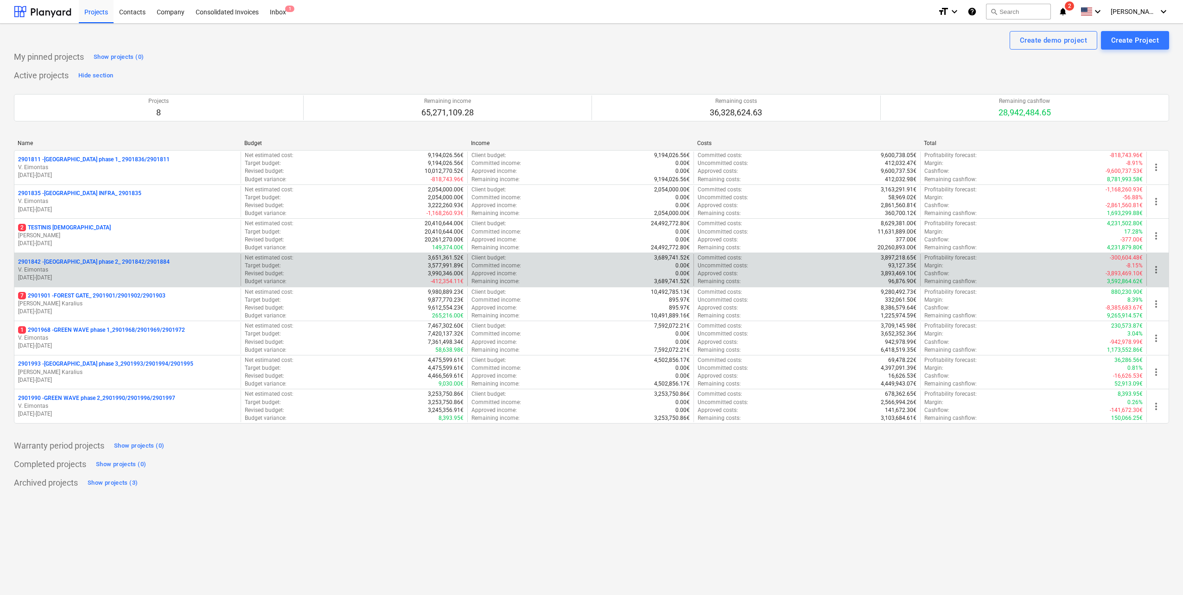
click at [145, 274] on p "[DATE] - [DATE]" at bounding box center [127, 278] width 219 height 8
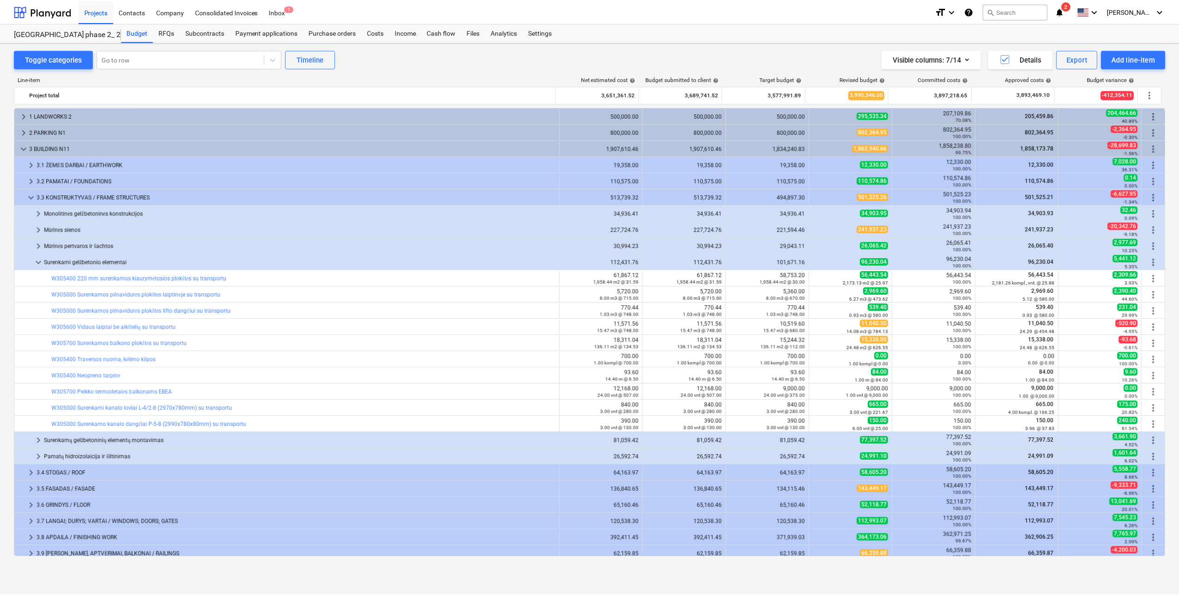
scroll to position [93, 0]
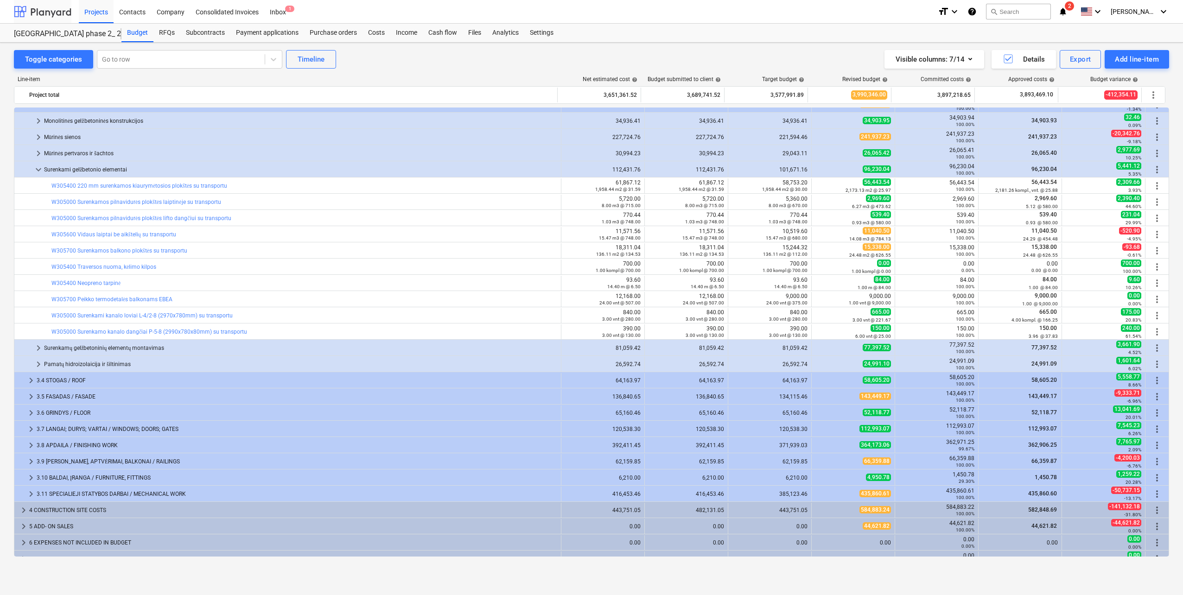
click at [58, 12] on div at bounding box center [42, 11] width 57 height 23
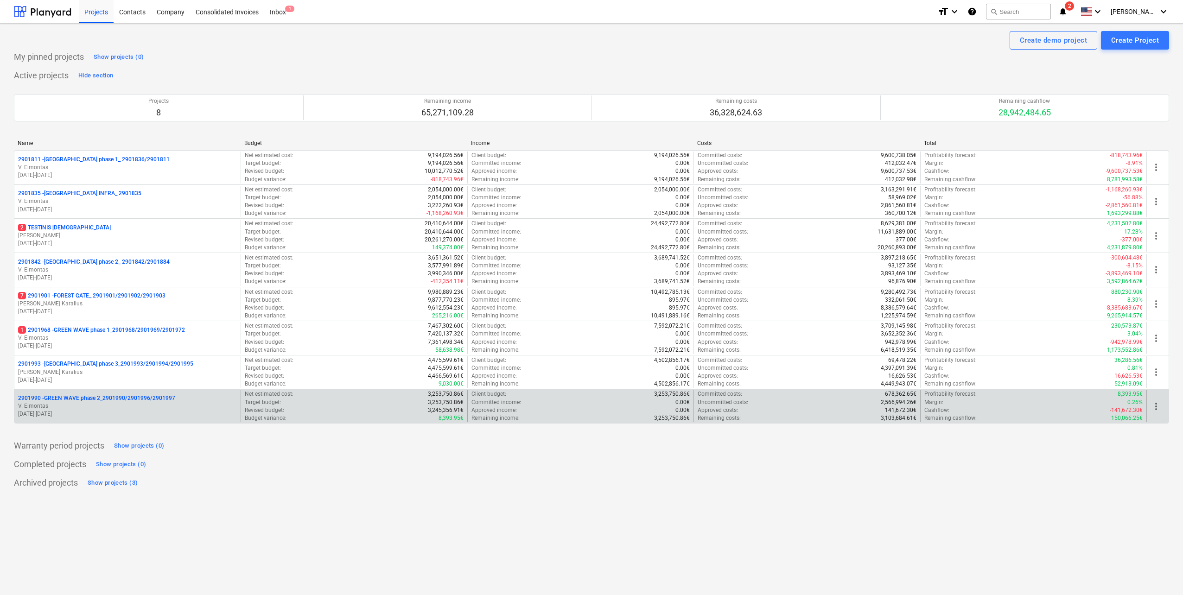
click at [156, 403] on p "V. Eimontas" at bounding box center [127, 406] width 219 height 8
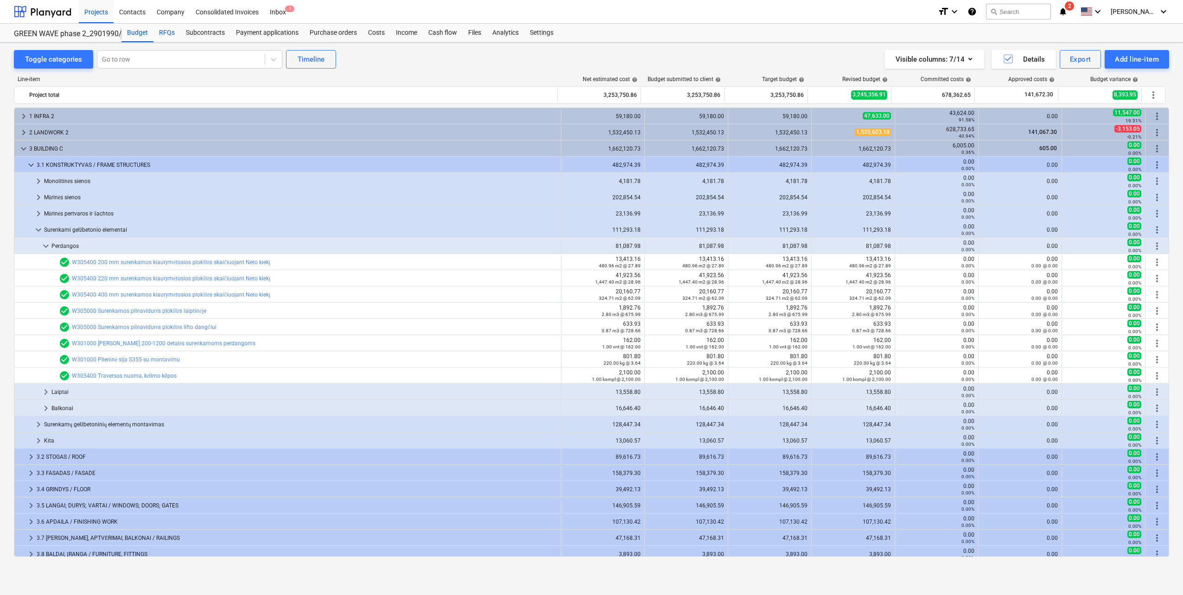
click at [164, 38] on div "RFQs" at bounding box center [166, 33] width 27 height 19
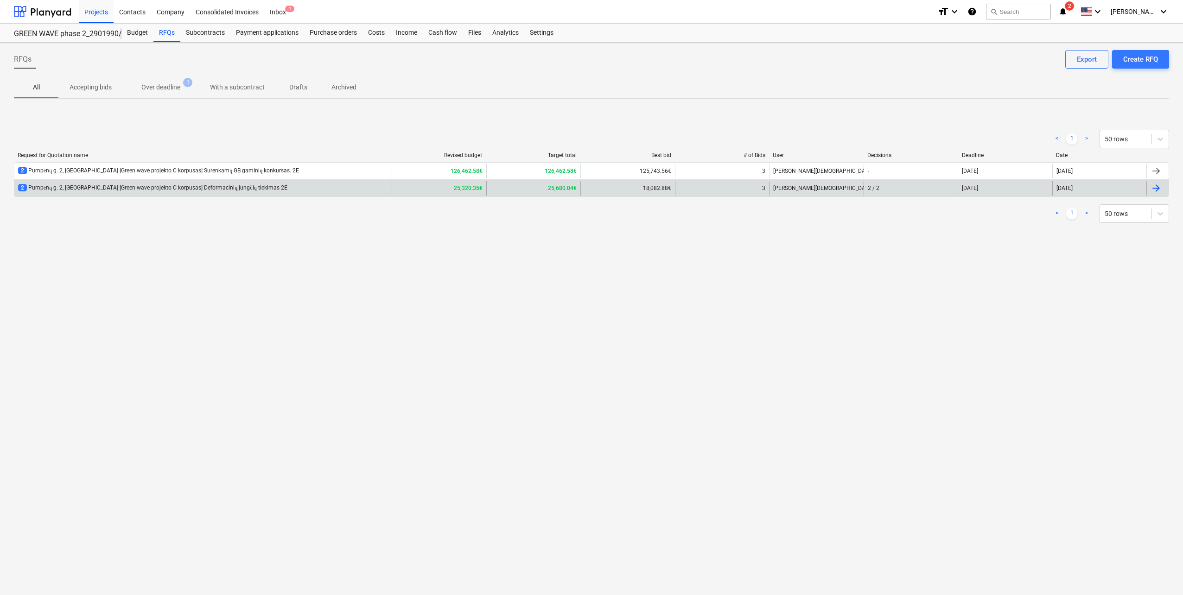
click at [224, 188] on div "2 Pumpėnų g. 2, [GEOGRAPHIC_DATA] [Green wave projekto C korpusas] Deformacinių…" at bounding box center [152, 188] width 269 height 8
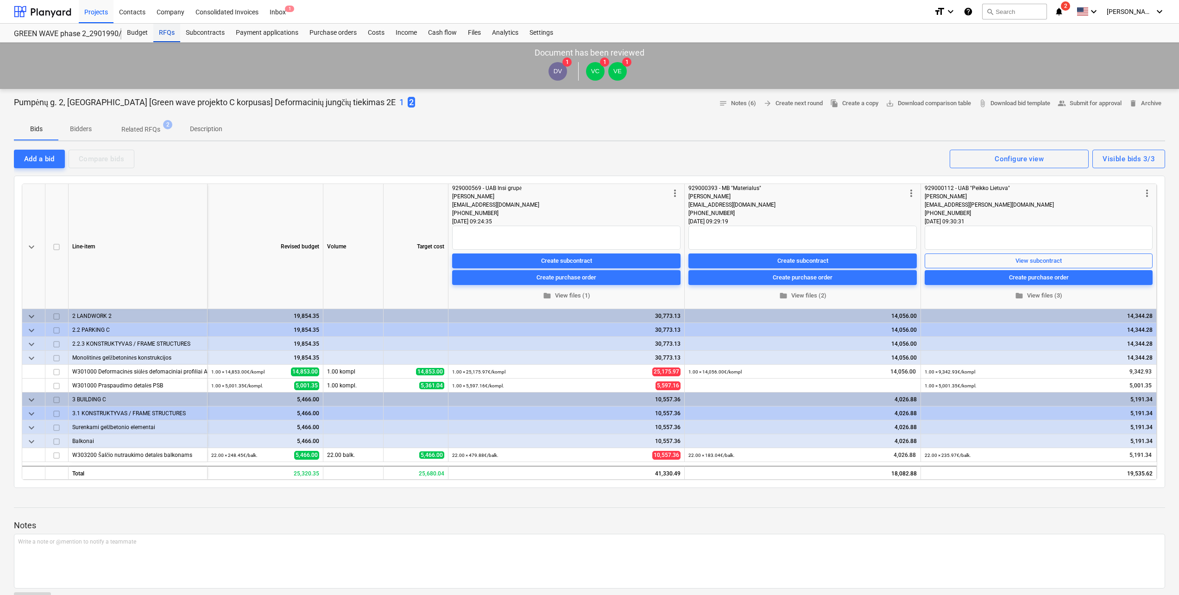
click at [172, 35] on div "RFQs" at bounding box center [166, 33] width 27 height 19
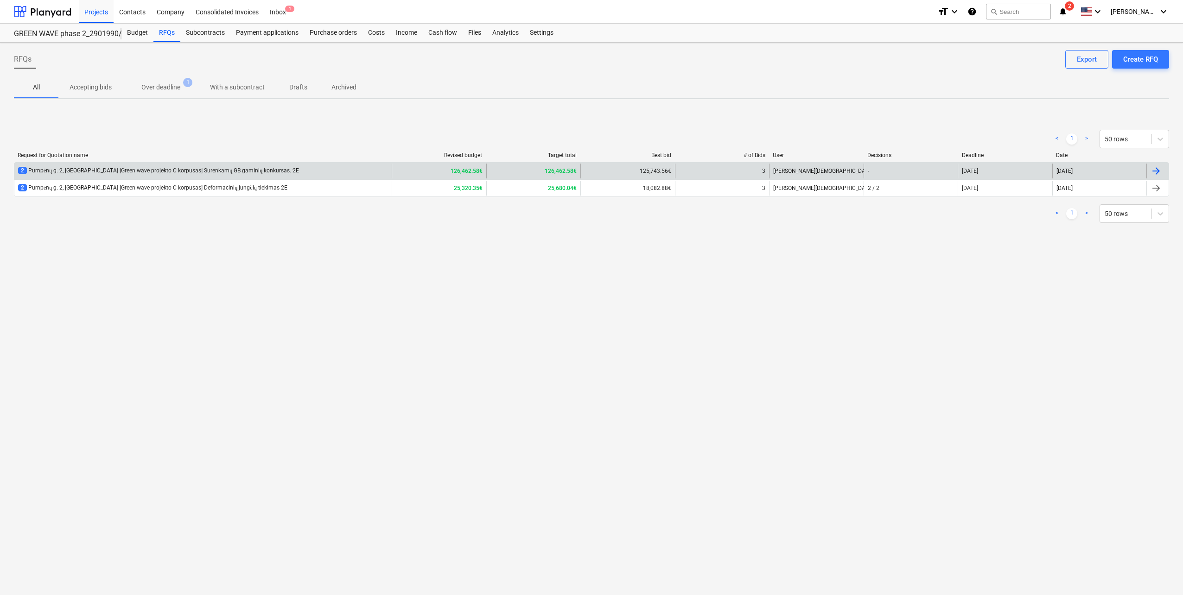
click at [196, 173] on div "2 Pumpėnų g. 2, [GEOGRAPHIC_DATA] [Green wave projekto C korpusas] Surenkamų GB…" at bounding box center [158, 171] width 281 height 8
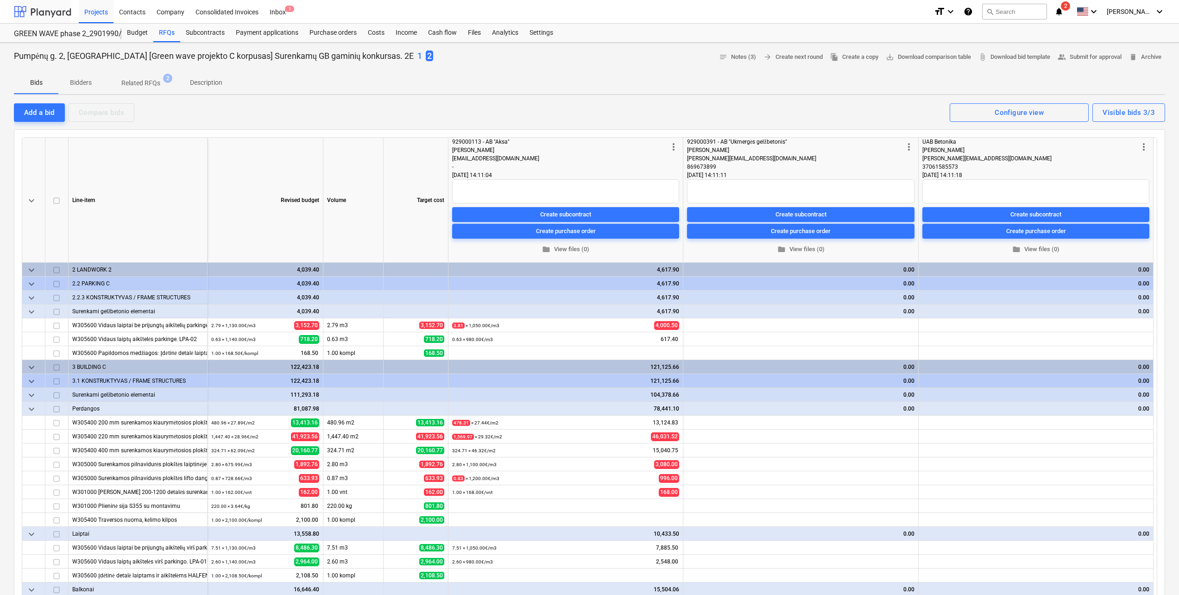
click at [38, 16] on div at bounding box center [42, 11] width 57 height 23
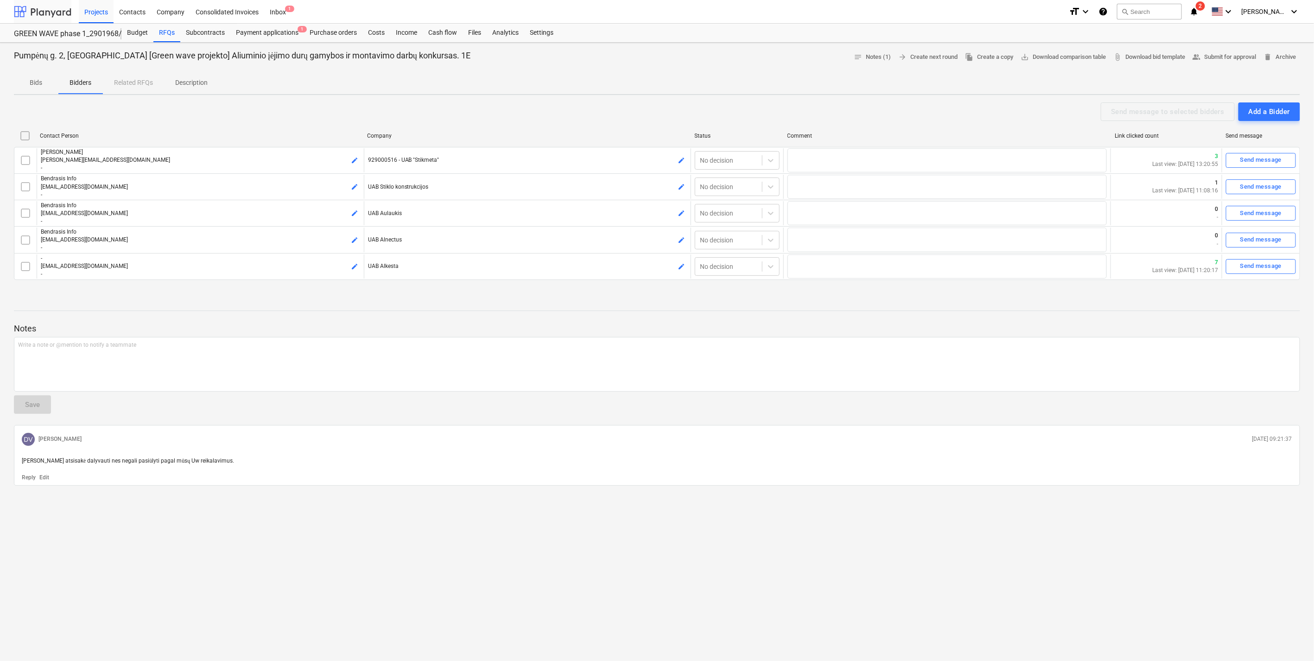
click at [50, 20] on div at bounding box center [42, 11] width 57 height 23
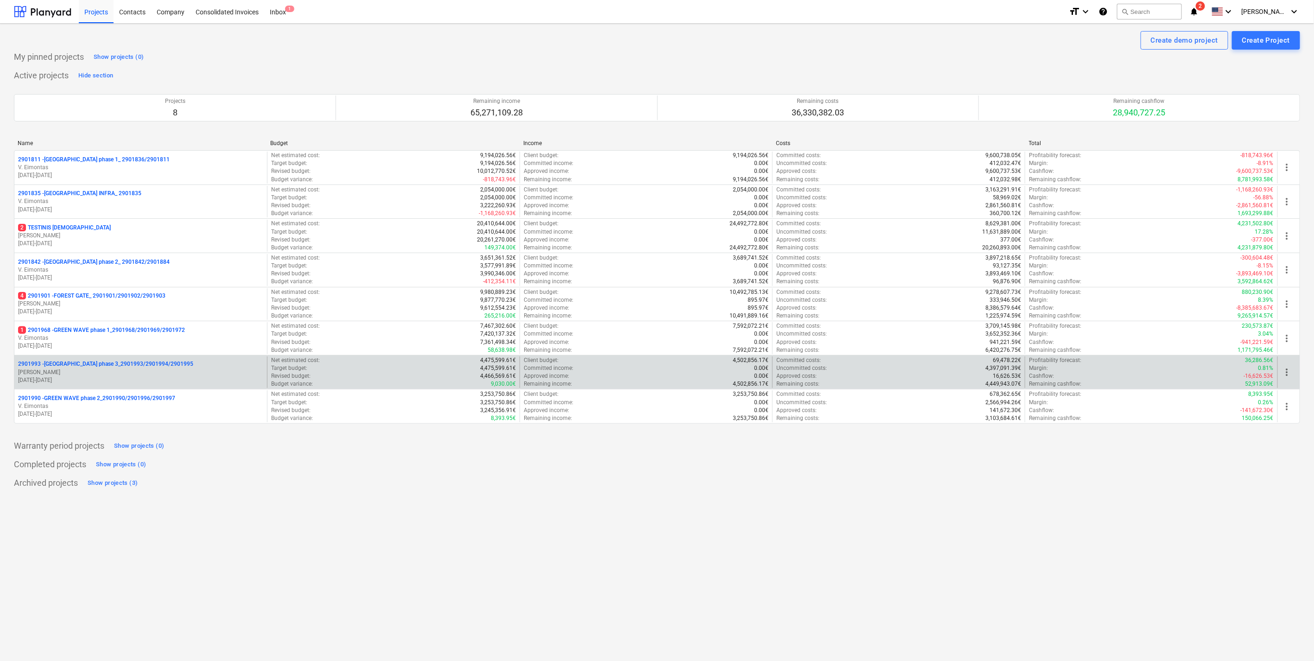
click at [173, 383] on p "[DATE] - [DATE]" at bounding box center [140, 380] width 245 height 8
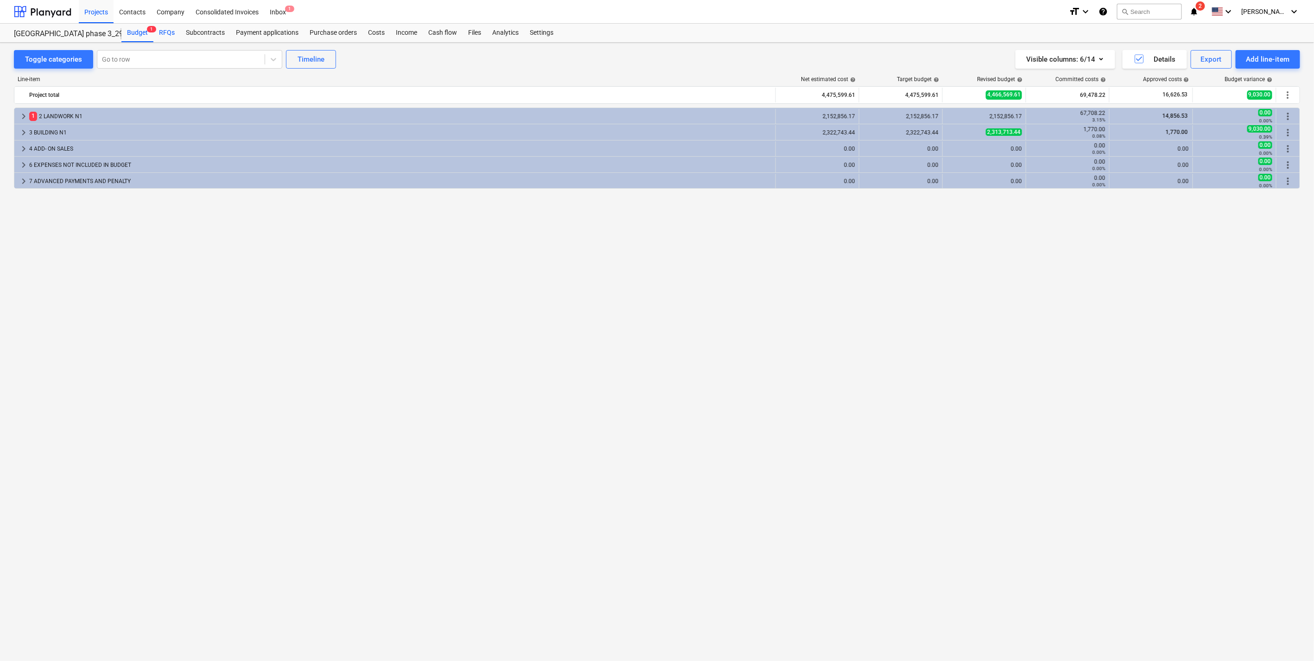
click at [164, 35] on div "RFQs" at bounding box center [166, 33] width 27 height 19
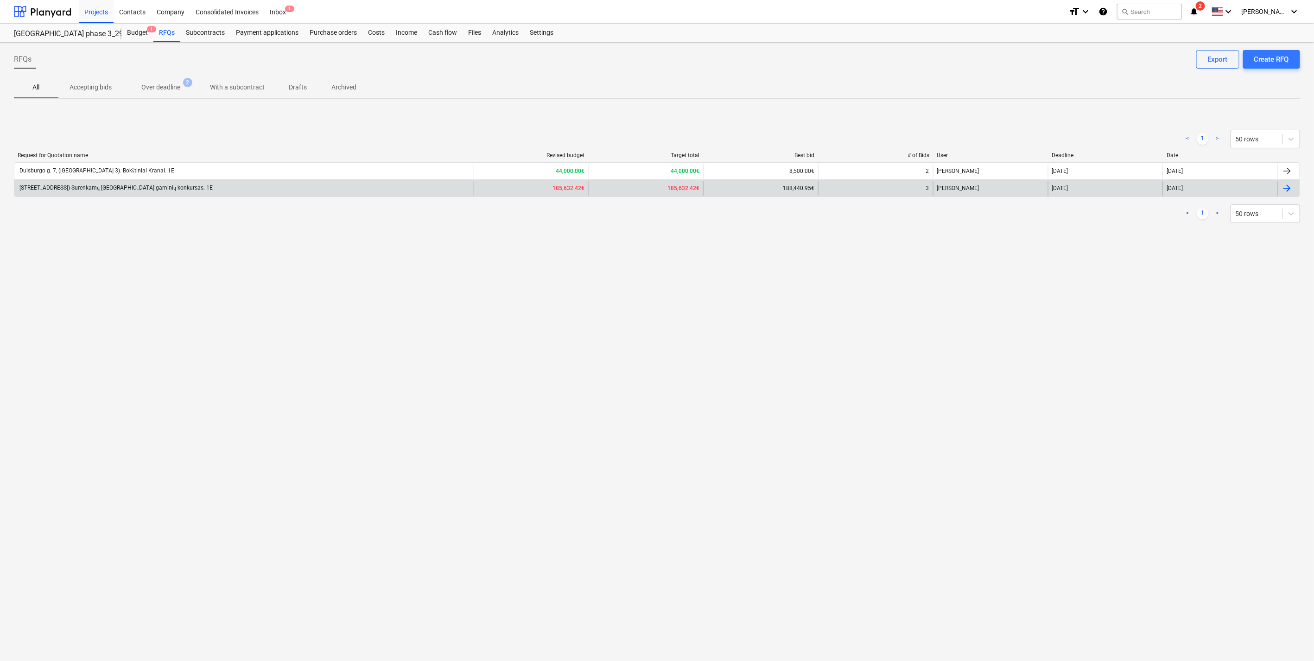
click at [234, 187] on div "Duisburgo g. 7, [GEOGRAPHIC_DATA] ([GEOGRAPHIC_DATA] 3 N1) Surenkamų GB gaminių…" at bounding box center [243, 188] width 459 height 15
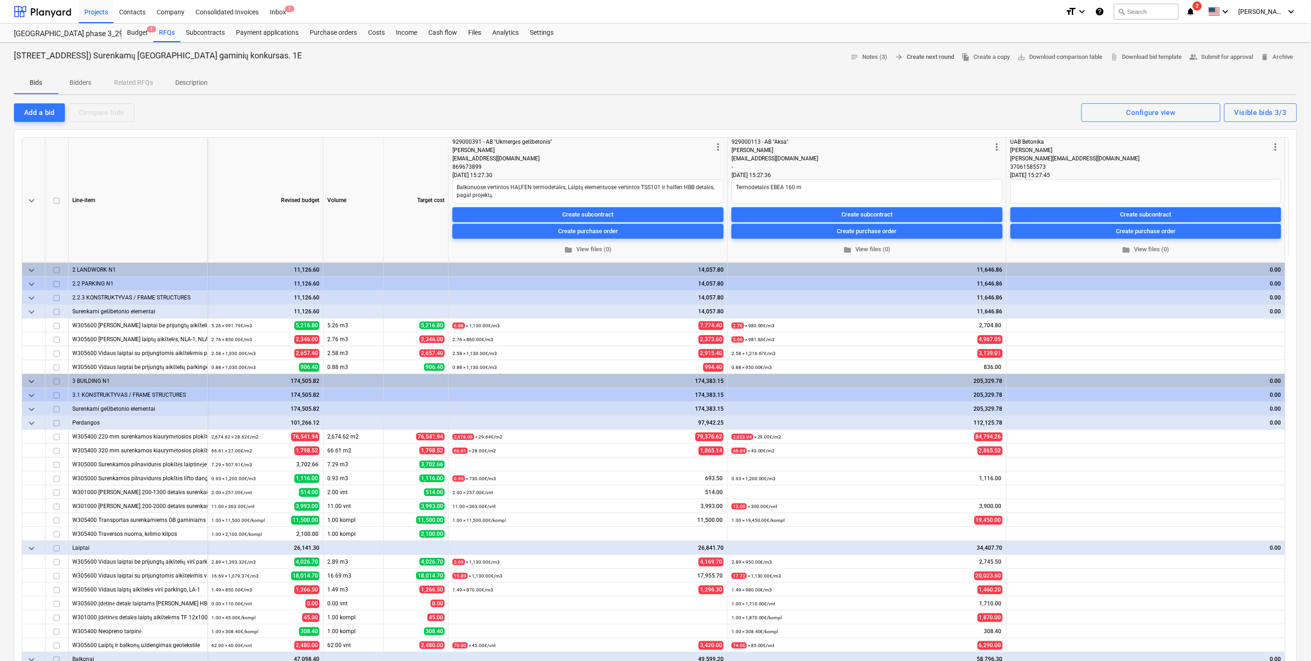
click at [925, 56] on span "arrow_forward Create next round" at bounding box center [924, 57] width 59 height 11
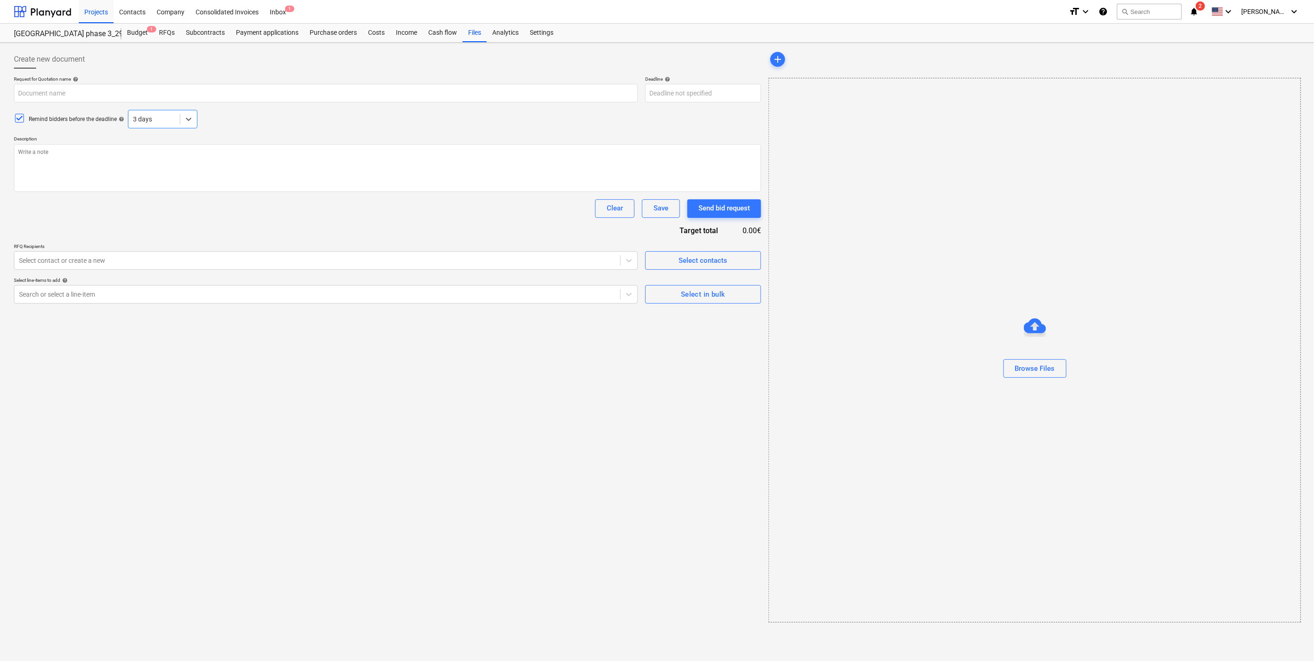
type textarea "x"
type input "Duisburgo g. 7, [GEOGRAPHIC_DATA] ([GEOGRAPHIC_DATA] 3 N1) Surenkamų GB gaminių…"
type textarea "Sveiki, Kviečiame Jus dalyvauti gaminių tiekimo konkurse bei pateikti komercinį…"
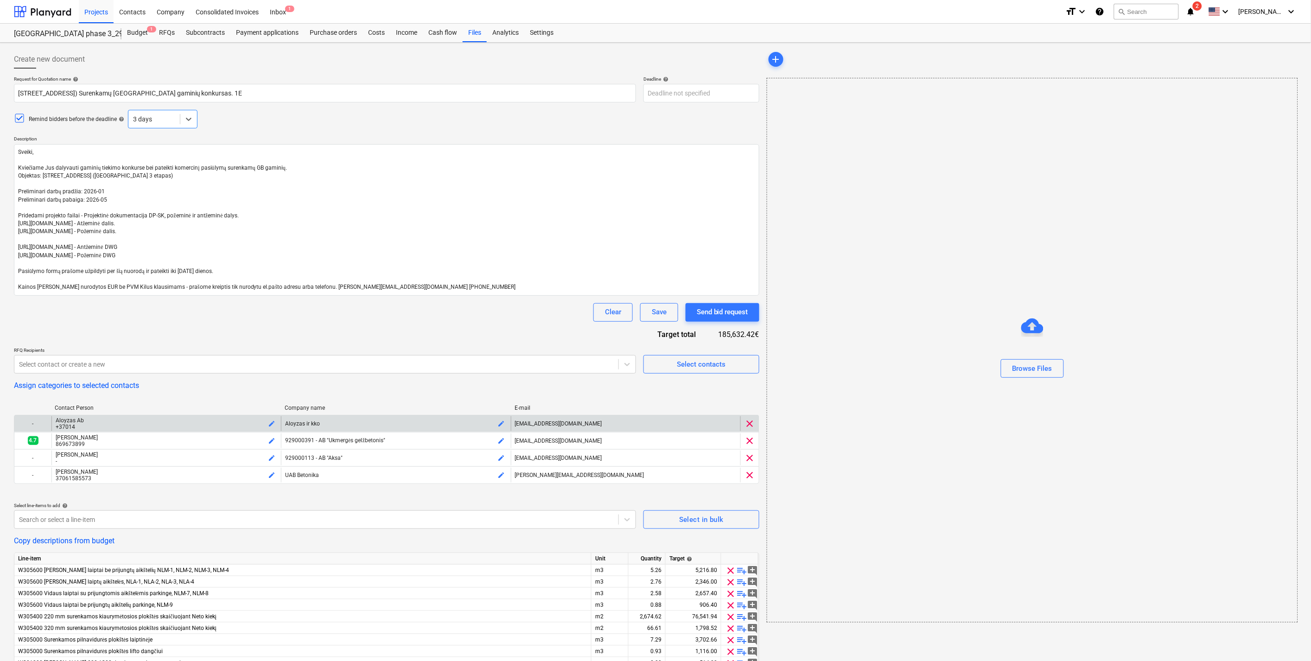
click at [751, 427] on span "clear" at bounding box center [749, 423] width 11 height 11
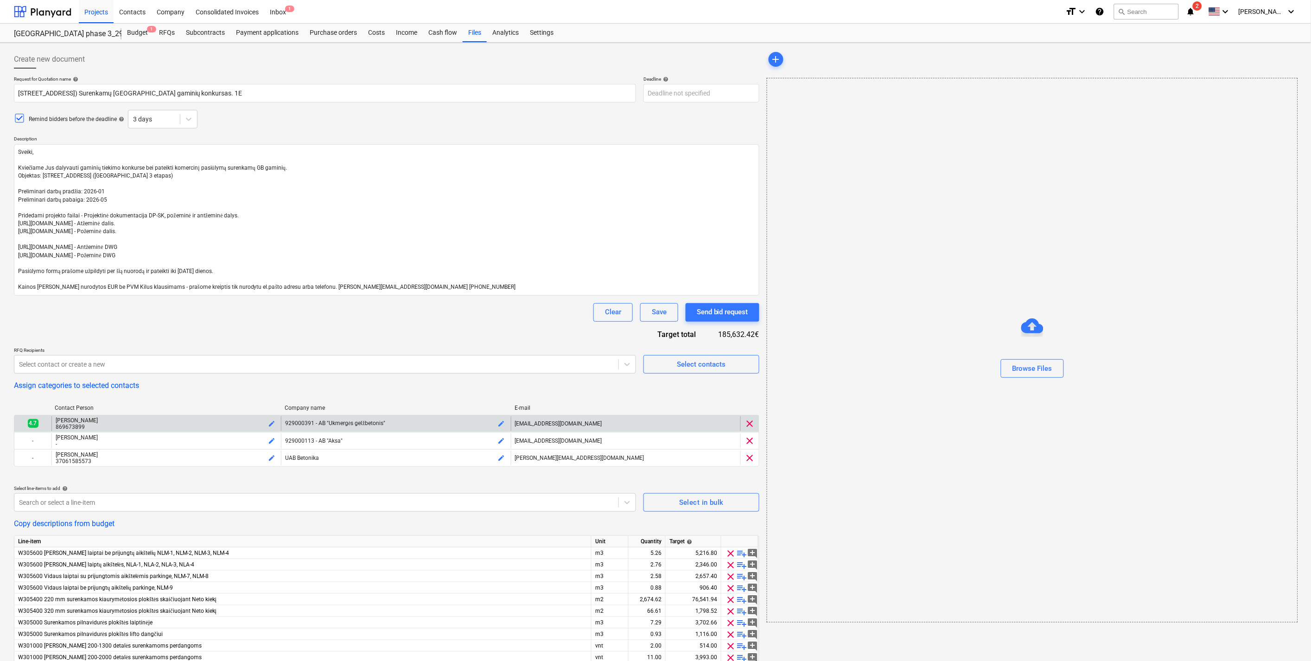
click at [751, 427] on span "clear" at bounding box center [749, 423] width 11 height 11
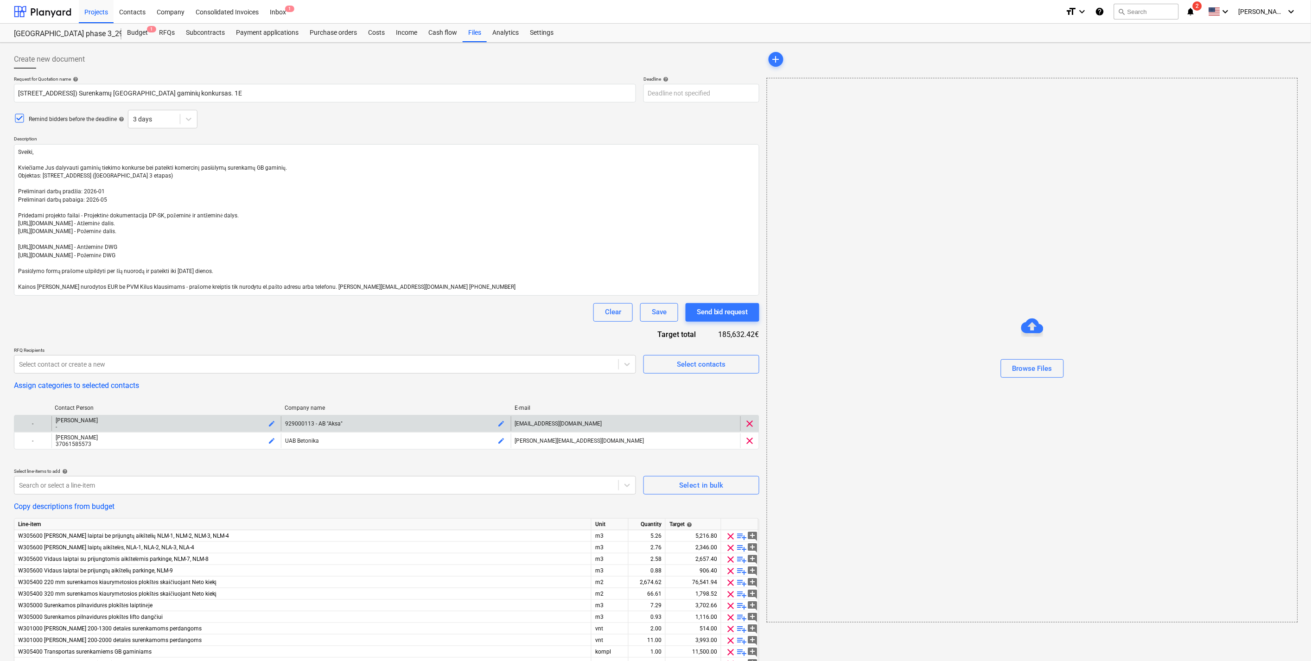
click at [751, 427] on span "clear" at bounding box center [749, 423] width 11 height 11
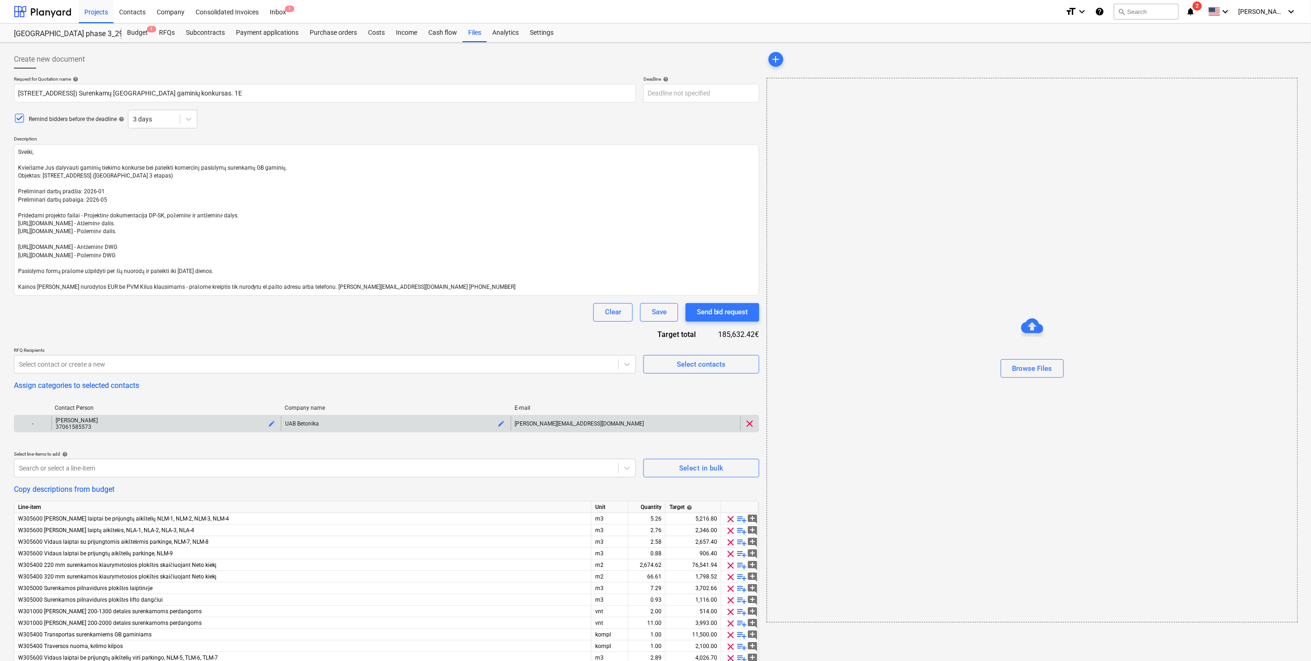
click at [751, 427] on span "clear" at bounding box center [749, 423] width 11 height 11
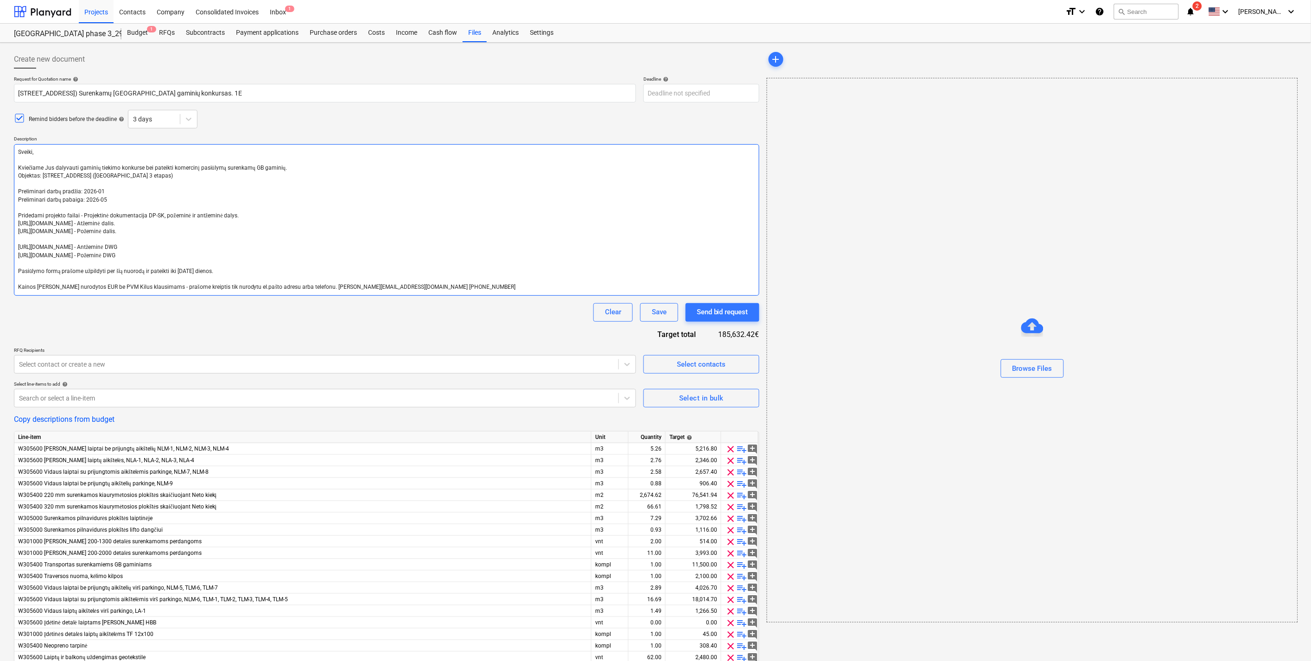
drag, startPoint x: 193, startPoint y: 201, endPoint x: 184, endPoint y: 196, distance: 10.6
click at [193, 201] on textarea "Sveiki, Kviečiame Jus dalyvauti gaminių tiekimo konkurse bei pateikti komercinį…" at bounding box center [386, 220] width 745 height 152
drag, startPoint x: 167, startPoint y: 177, endPoint x: 5, endPoint y: 140, distance: 165.8
click at [5, 140] on div "Create new document Request for Quotation name help Duisburgo g. 7, Vilnius (La…" at bounding box center [655, 389] width 1311 height 693
paste textarea "Sveiki, Noriu pranešti, kad Jūs patekote į antrą konkurso etapą. Prašome atsiųs…"
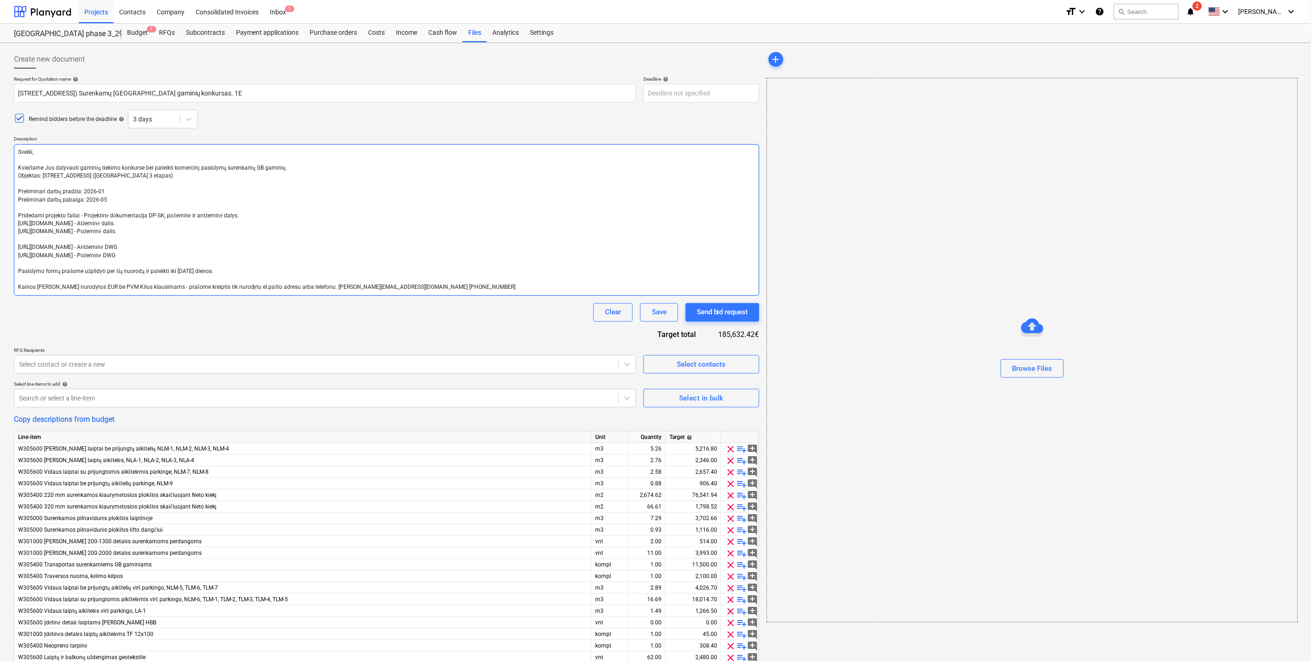
type textarea "x"
type textarea "Sveiki, Noriu pranešti, kad Jūs patekote į antrą konkurso etapą. Prašome atsiųs…"
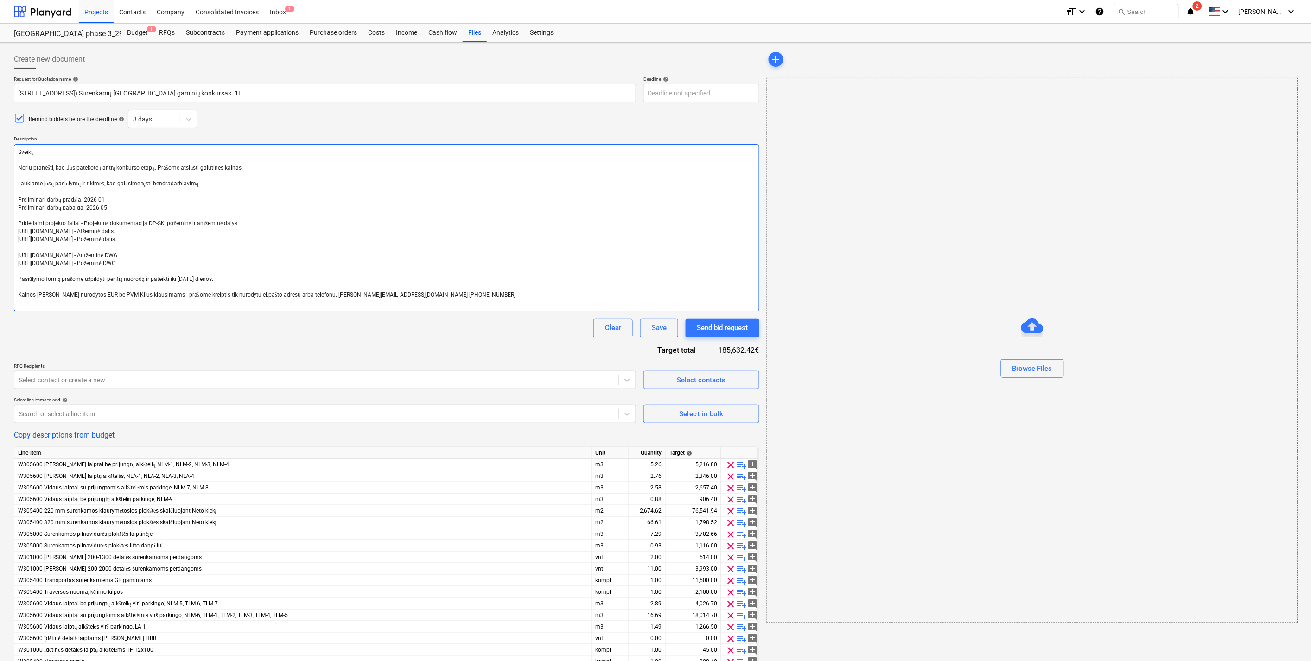
click at [19, 155] on textarea "Sveiki, Noriu pranešti, kad Jūs patekote į antrą konkurso etapą. Prašome atsiųs…" at bounding box center [386, 227] width 745 height 167
type textarea "x"
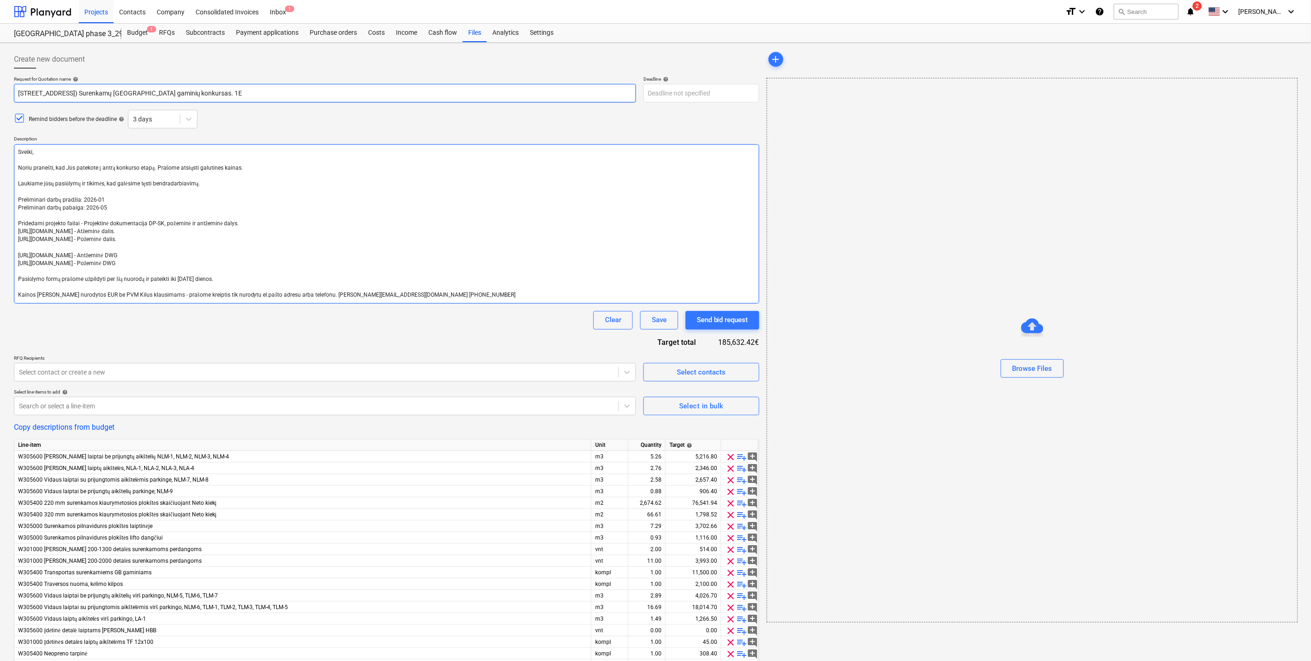
type textarea "Sveiki, Noriu pranešti, kad Jūs patekote į antrą konkurso etapą. Prašome atsiųs…"
click at [243, 93] on input "Duisburgo g. 7, [GEOGRAPHIC_DATA] ([GEOGRAPHIC_DATA] 3 N1) Surenkamų GB gaminių…" at bounding box center [325, 93] width 622 height 19
type textarea "x"
type input "Duisburgo g. 7, Vilnius (Lake Town 3 N1) Surenkamų GB gaminių konkursas. E"
type textarea "x"
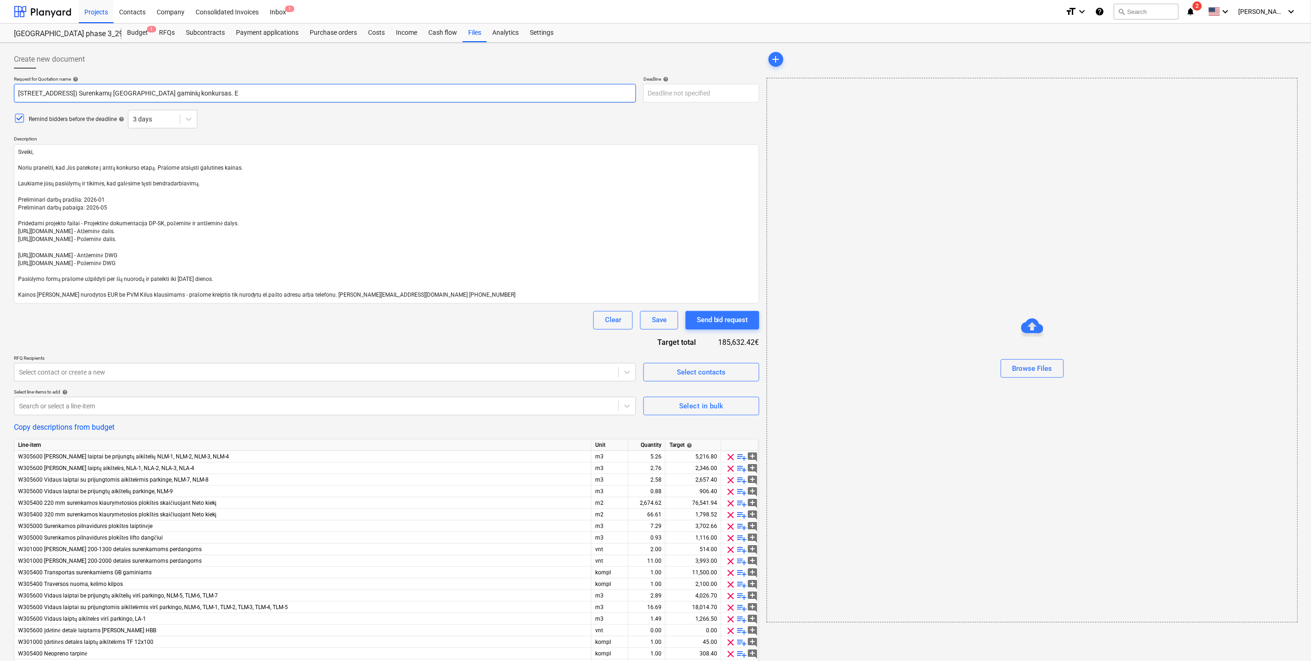
type input "Duisburgo g. 7, Vilnius (Lake Town 3 N1) Surenkamų GB gaminių konkursas. čE"
type textarea "x"
type input "Duisburgo g. 7, Vilnius (Lake Town 3 N1) Surenkamų GB gaminių konkursas. E"
type textarea "x"
type input "Duisburgo g. 7, [GEOGRAPHIC_DATA] ([GEOGRAPHIC_DATA] 3 N1) Surenkamų GB gaminių…"
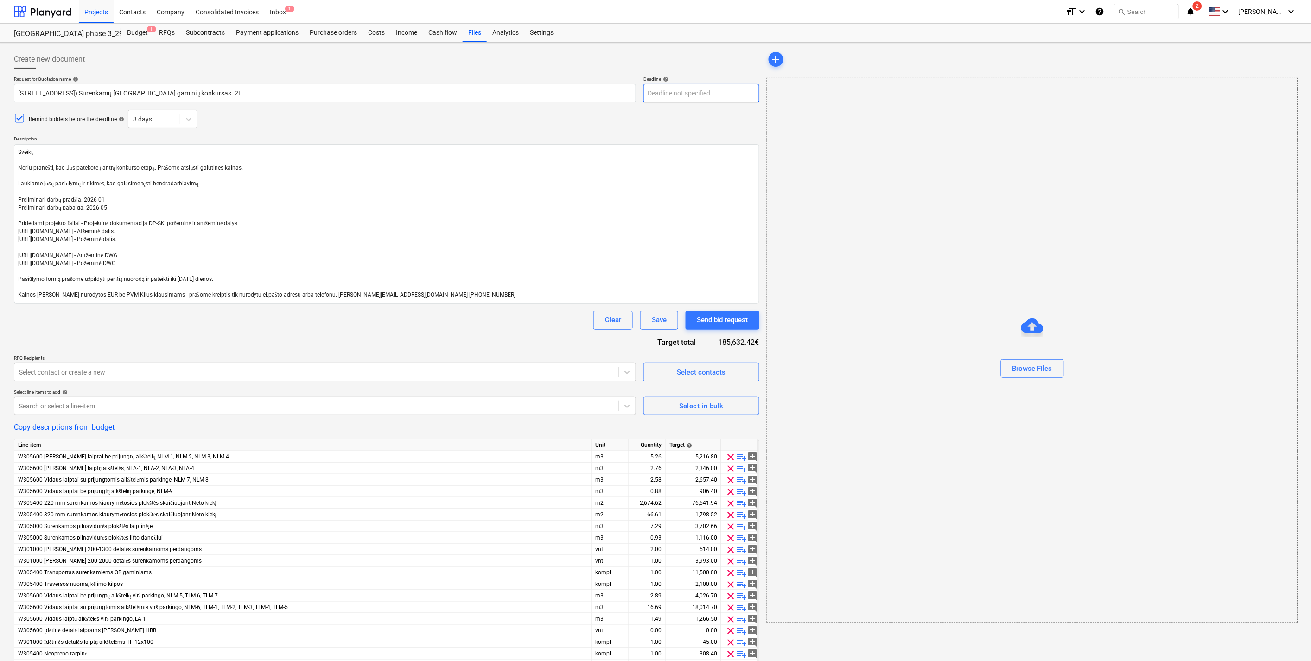
click at [731, 90] on body "Projects Contacts Company Consolidated Invoices Inbox 1 format_size keyboard_ar…" at bounding box center [655, 330] width 1311 height 661
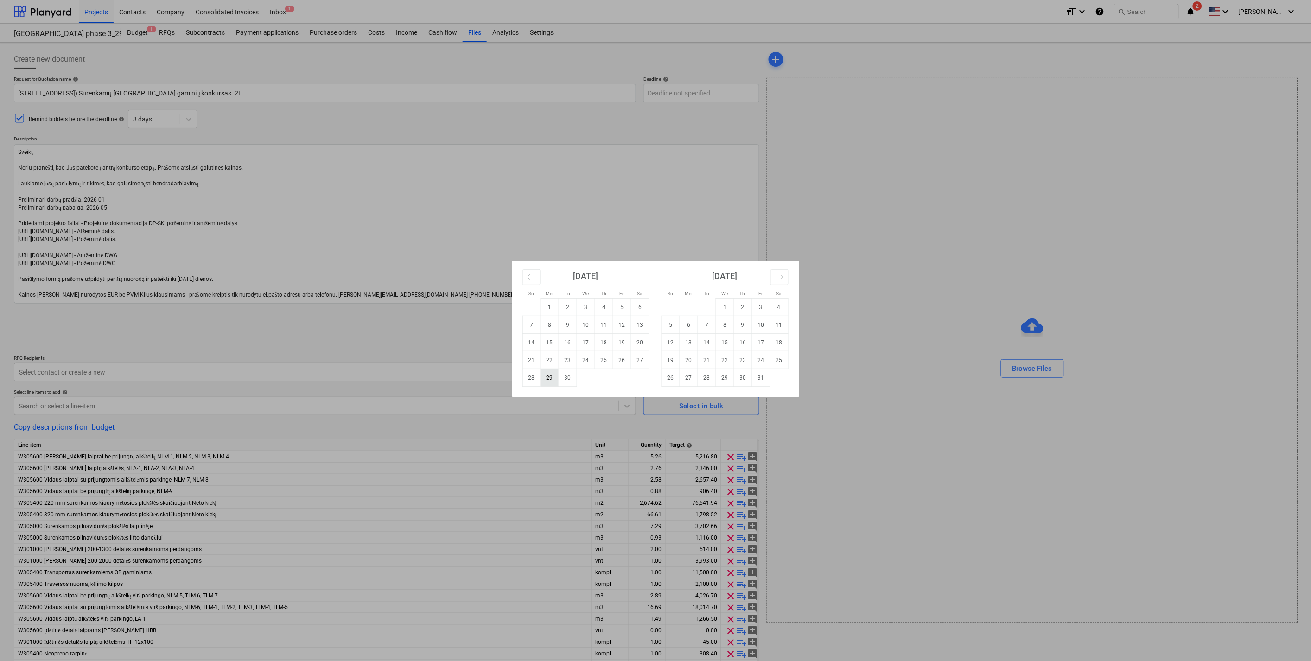
click at [554, 379] on td "29" at bounding box center [549, 378] width 18 height 18
type textarea "x"
type input "[DATE]"
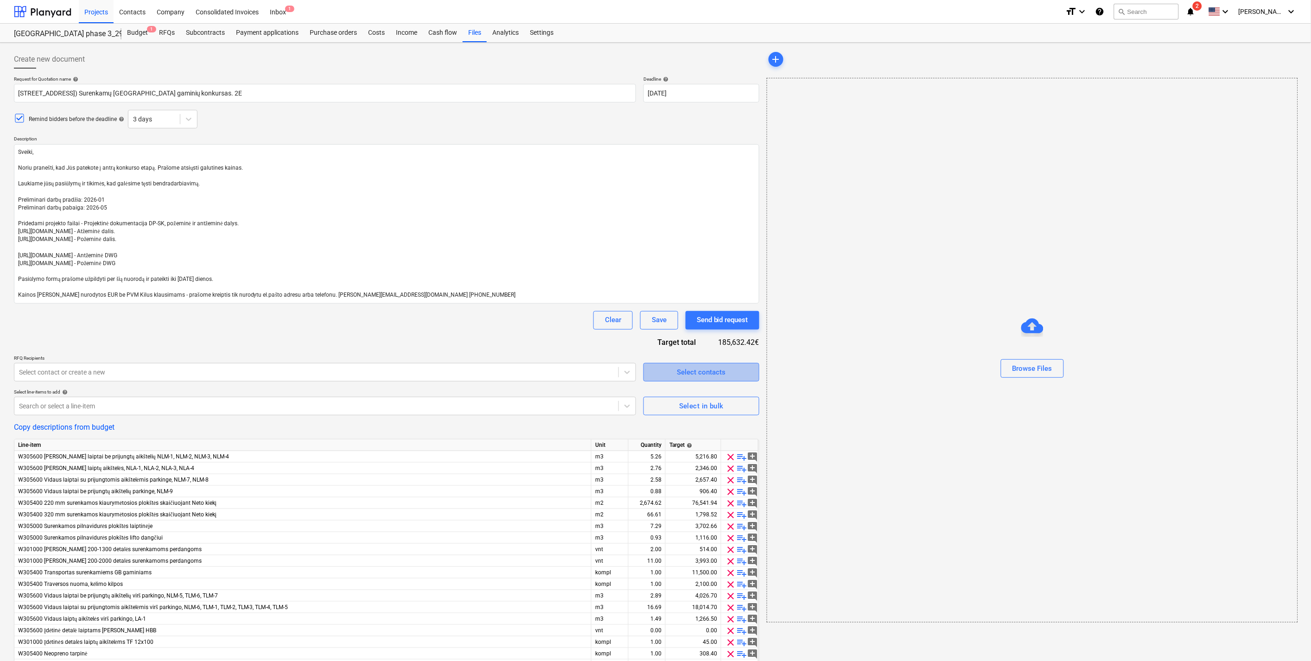
click at [680, 374] on div "Select contacts" at bounding box center [701, 372] width 49 height 12
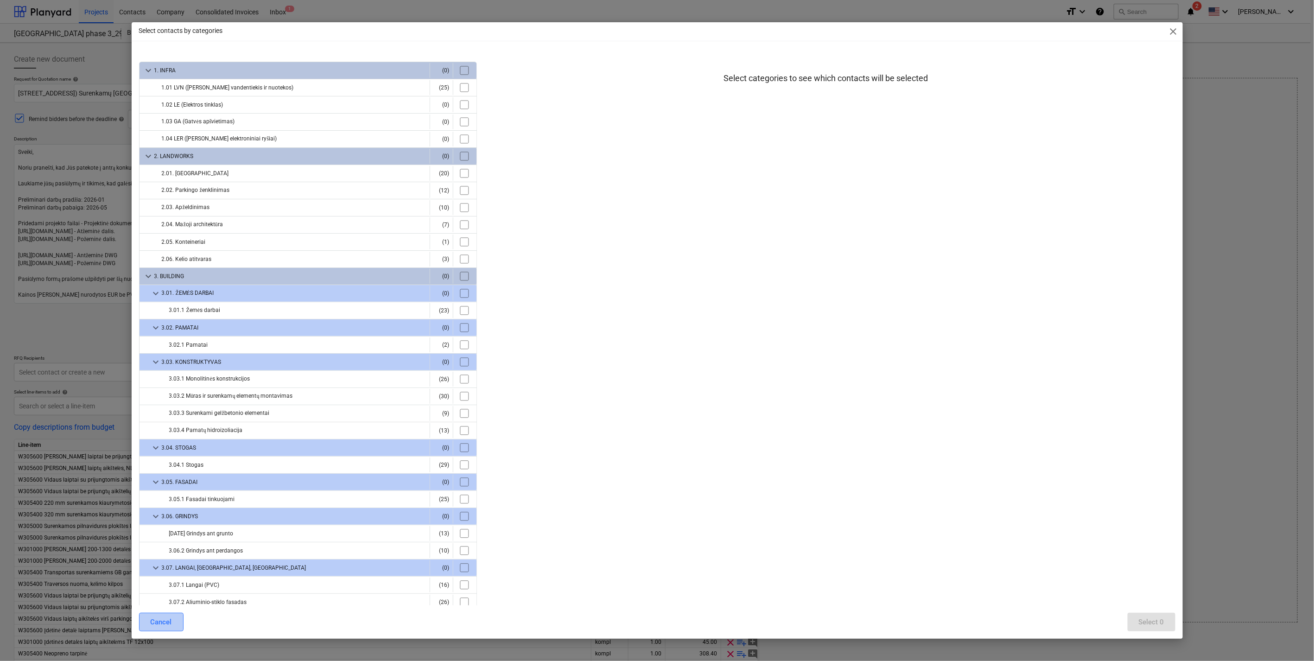
click at [168, 621] on div "Cancel" at bounding box center [161, 622] width 21 height 12
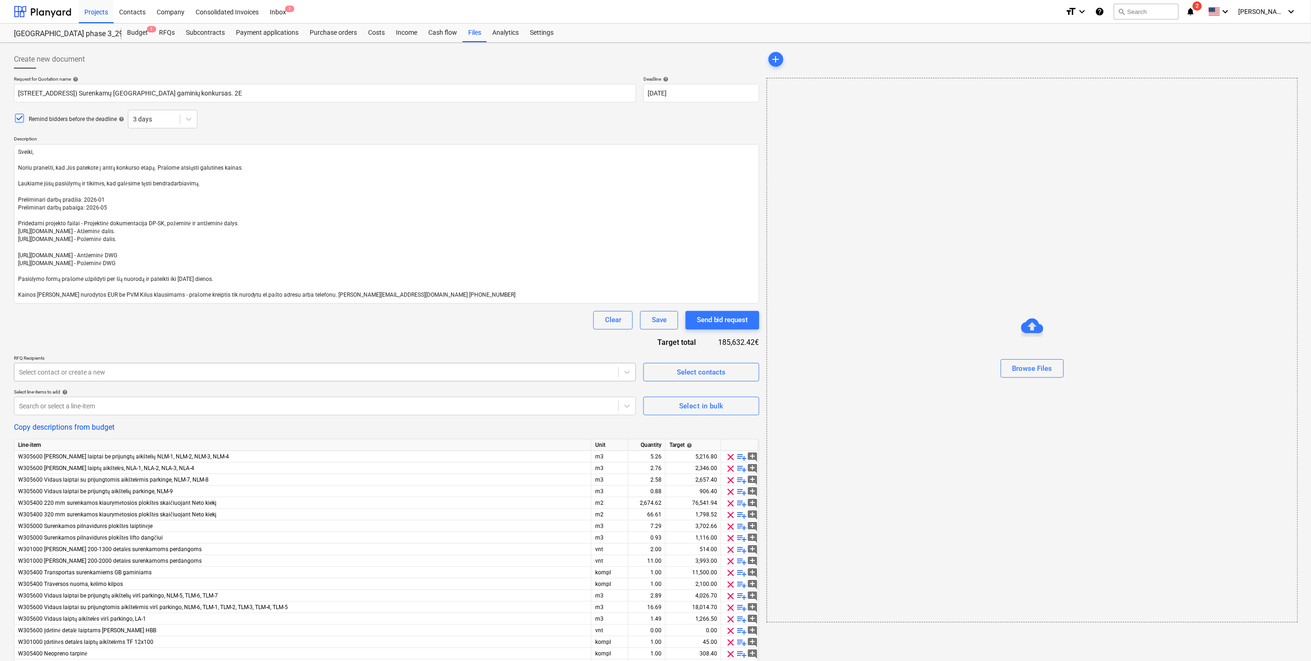
click at [89, 373] on div at bounding box center [316, 372] width 595 height 9
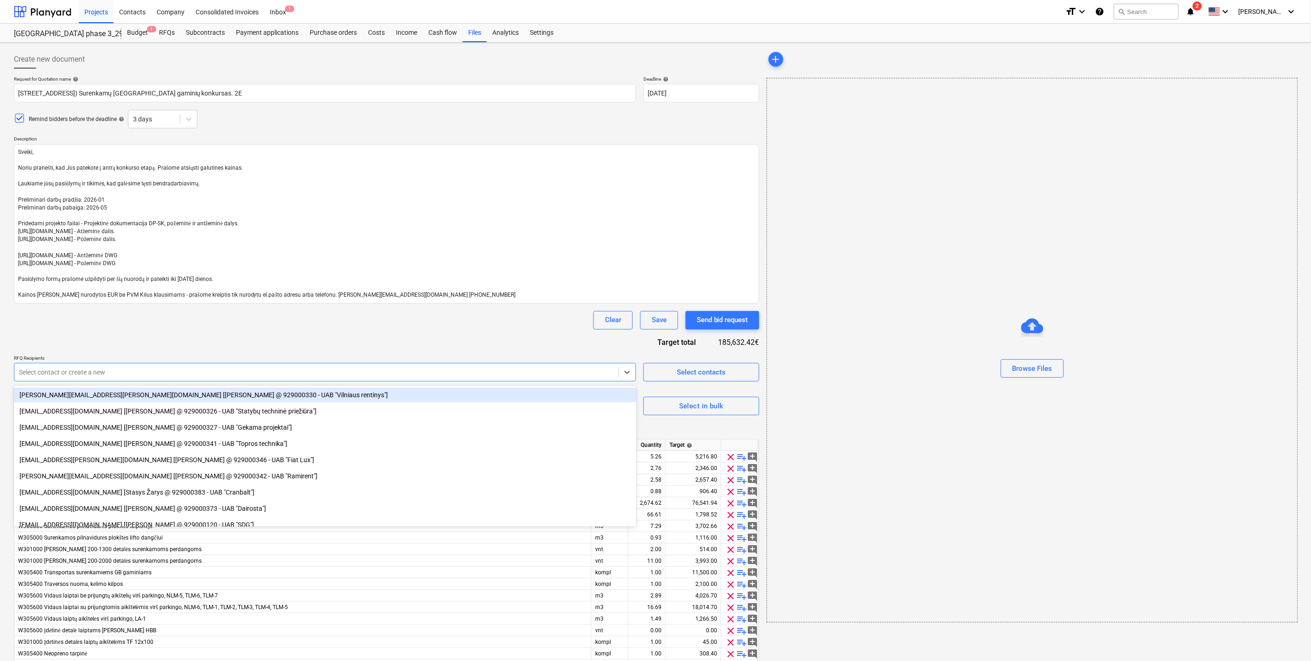
type input "a"
click at [158, 327] on div "Clear Save Send bid request" at bounding box center [386, 320] width 745 height 19
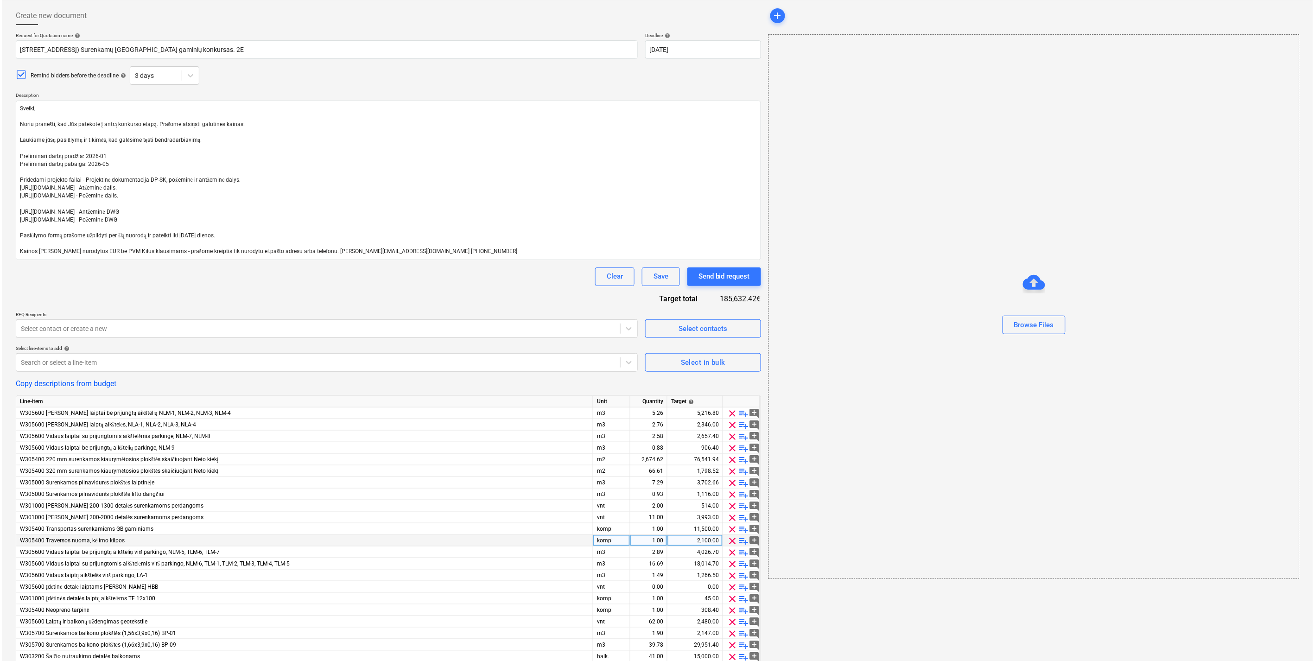
scroll to position [83, 0]
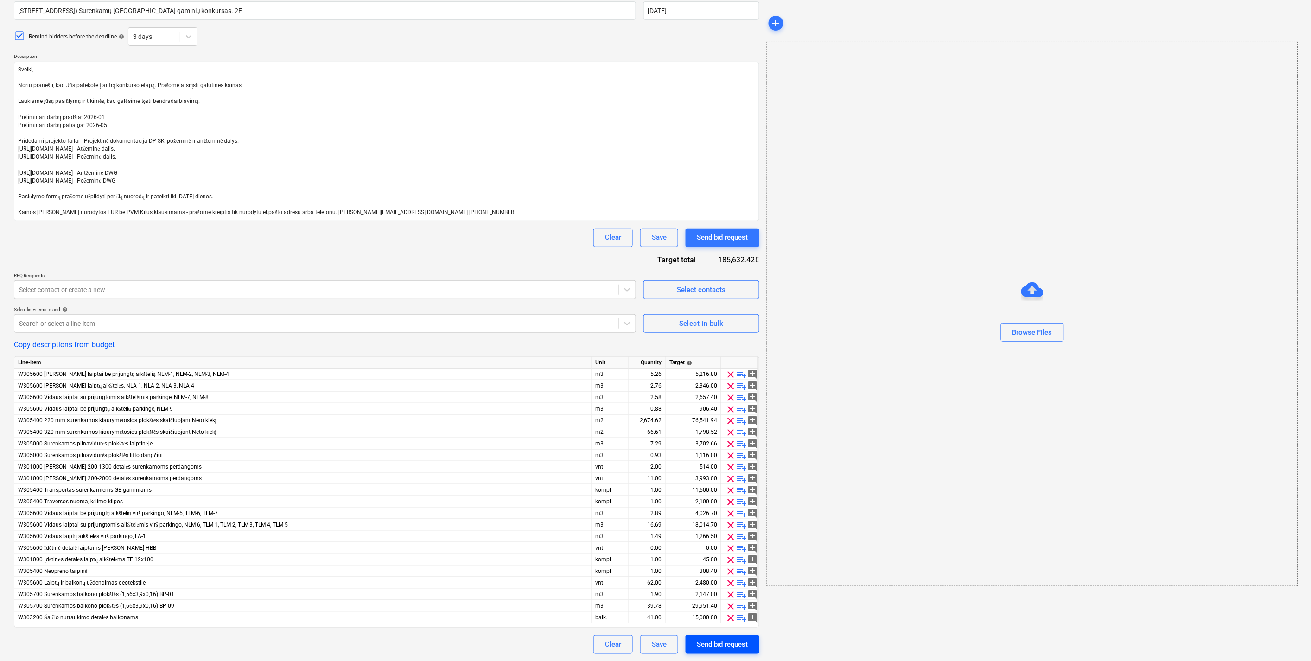
click at [733, 643] on div "Send bid request" at bounding box center [722, 644] width 51 height 12
type textarea "x"
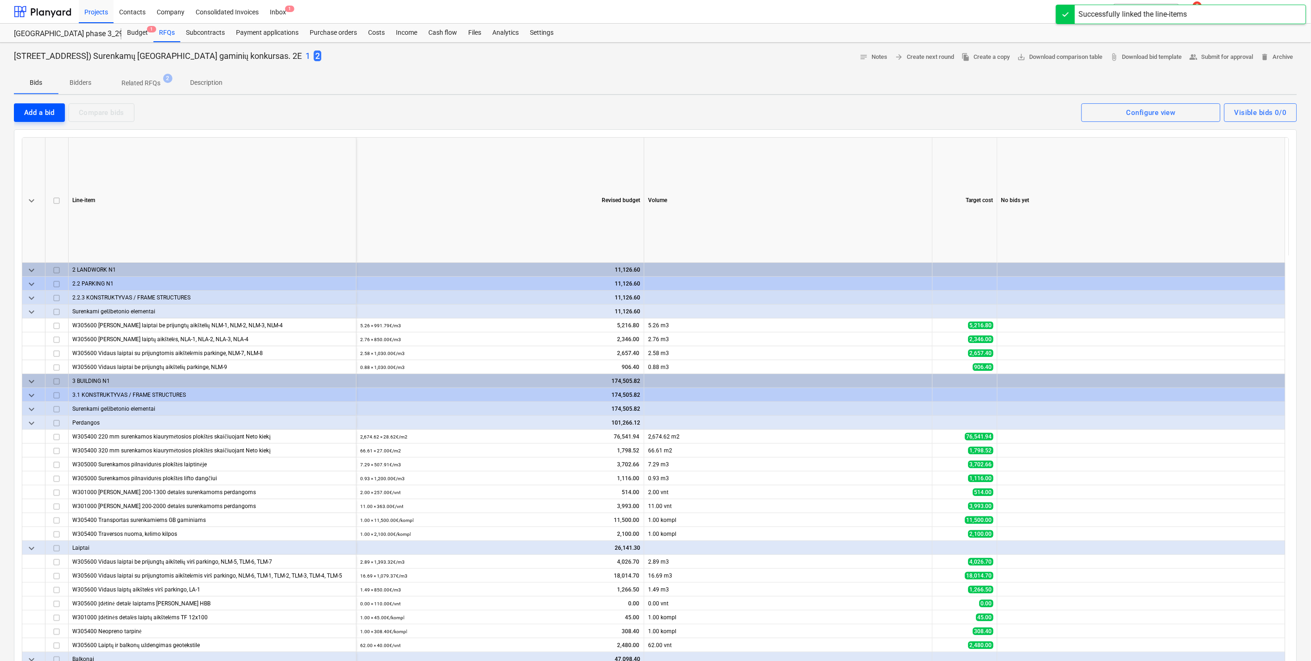
click at [35, 113] on div "Add a bid" at bounding box center [39, 113] width 31 height 12
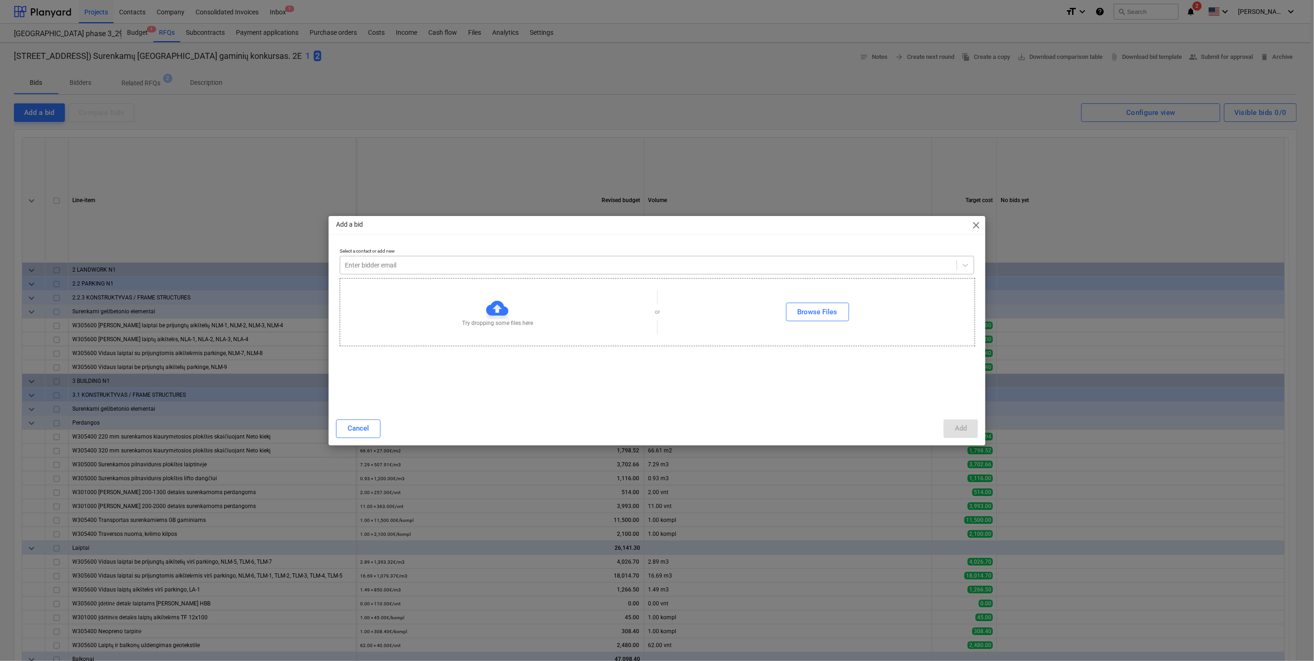
click at [514, 269] on div at bounding box center [649, 264] width 608 height 9
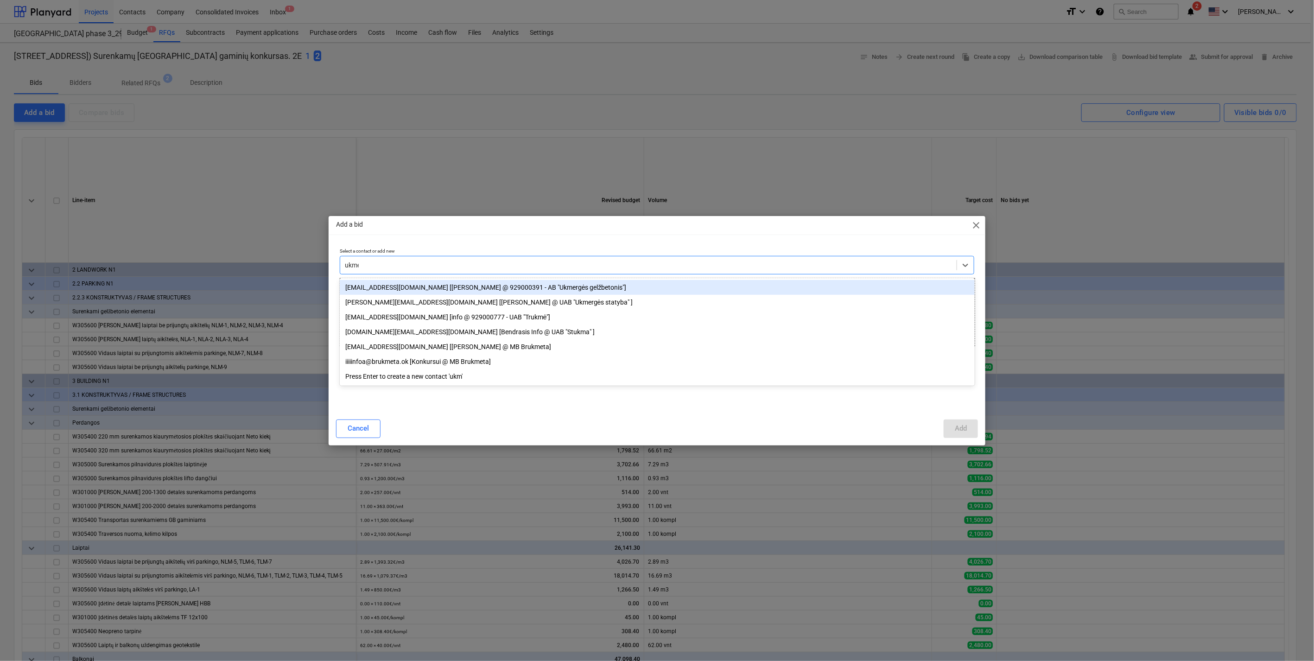
type input "ukmer"
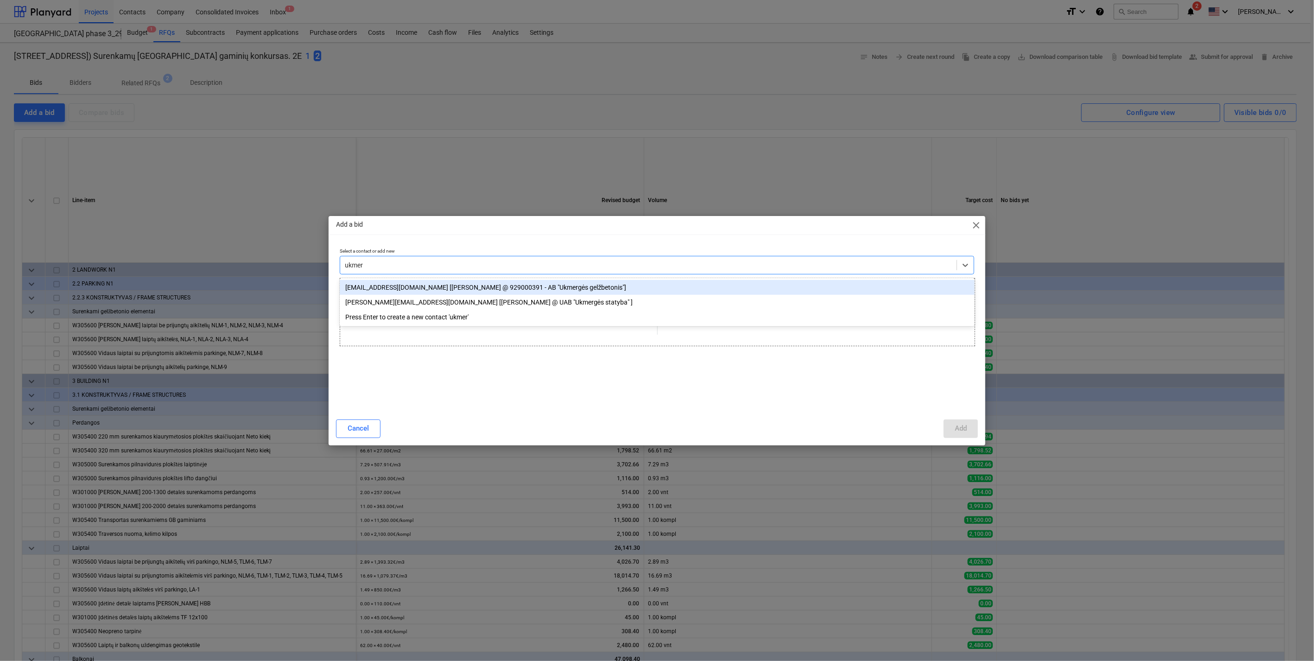
click at [510, 285] on div "vilmantas@ug.lt [Vilmantas Matukas @ 929000391 - AB "Ukmergės gelžbetonis"]" at bounding box center [657, 287] width 635 height 15
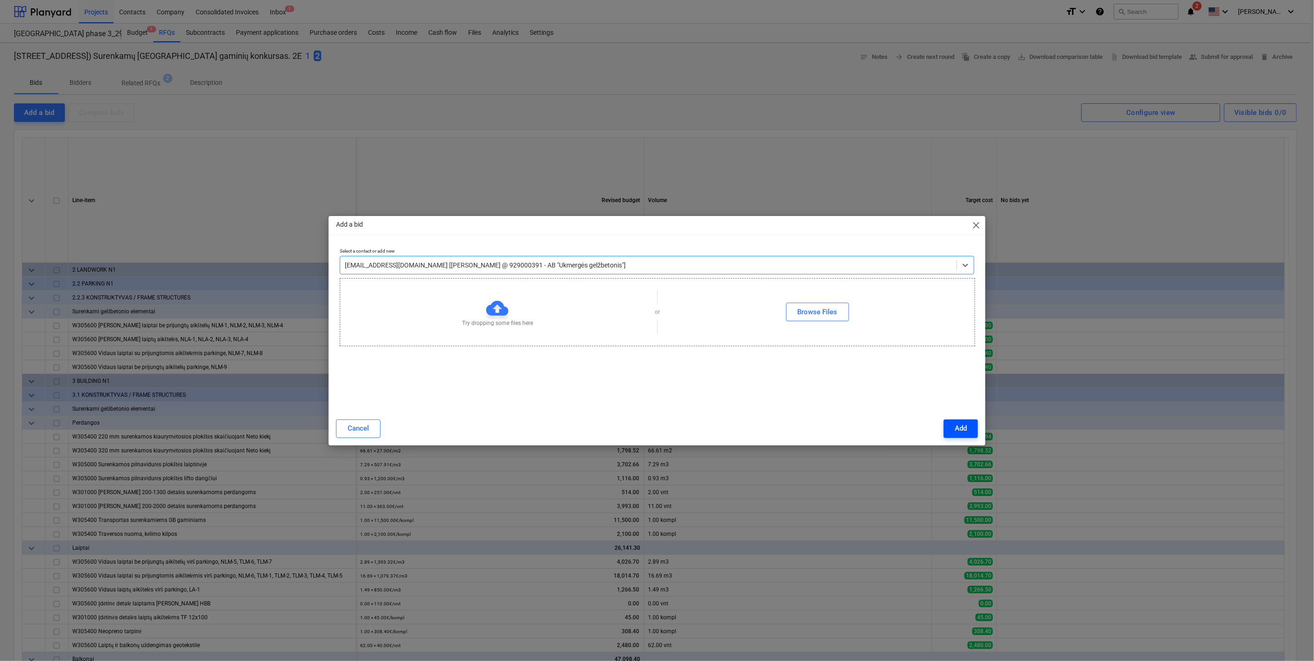
click at [958, 429] on div "Add" at bounding box center [961, 428] width 12 height 12
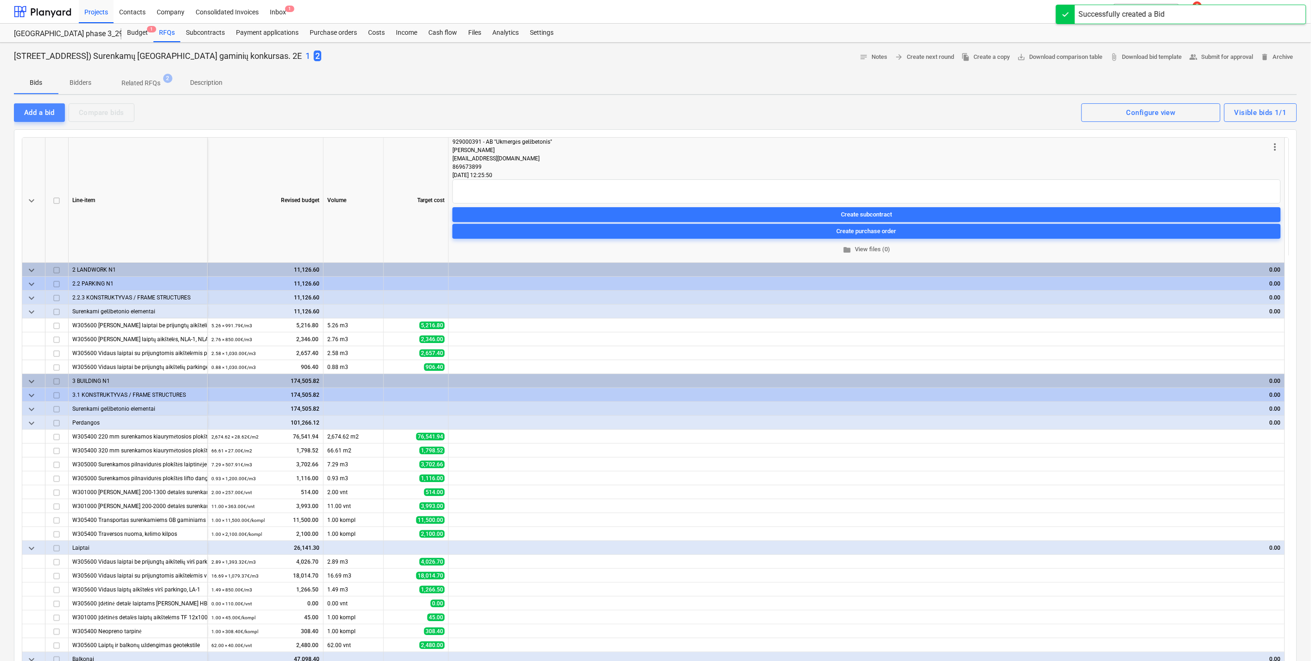
click at [37, 115] on div "Add a bid" at bounding box center [39, 113] width 31 height 12
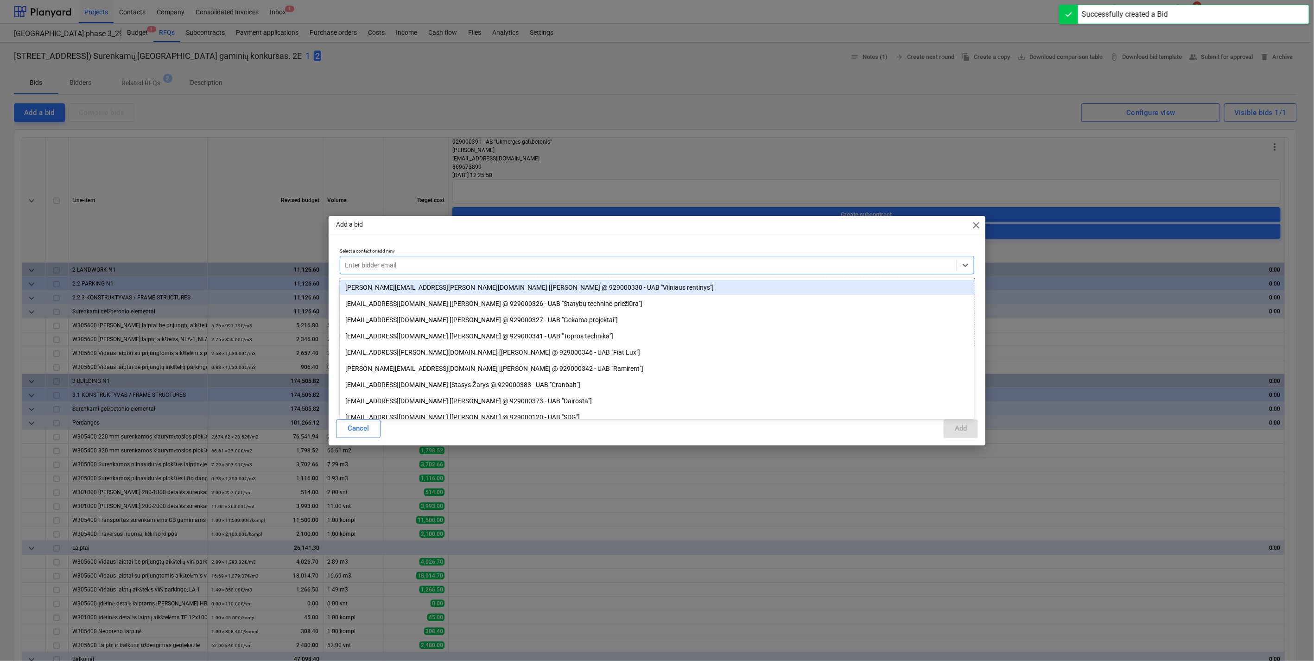
click at [489, 265] on div at bounding box center [649, 264] width 608 height 9
type input "aksa"
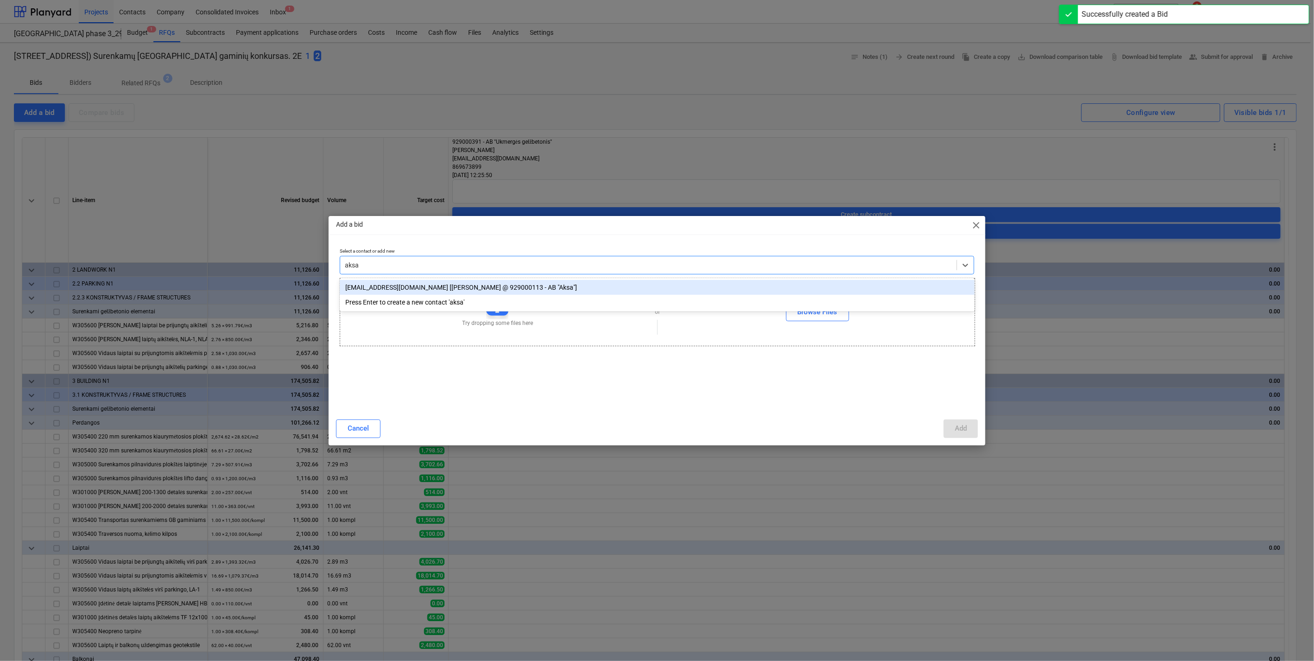
click at [478, 290] on div "sigitas@aksa.lt [Sigitas Baltruškevičius @ 929000113 - AB "Aksa"]" at bounding box center [657, 287] width 635 height 15
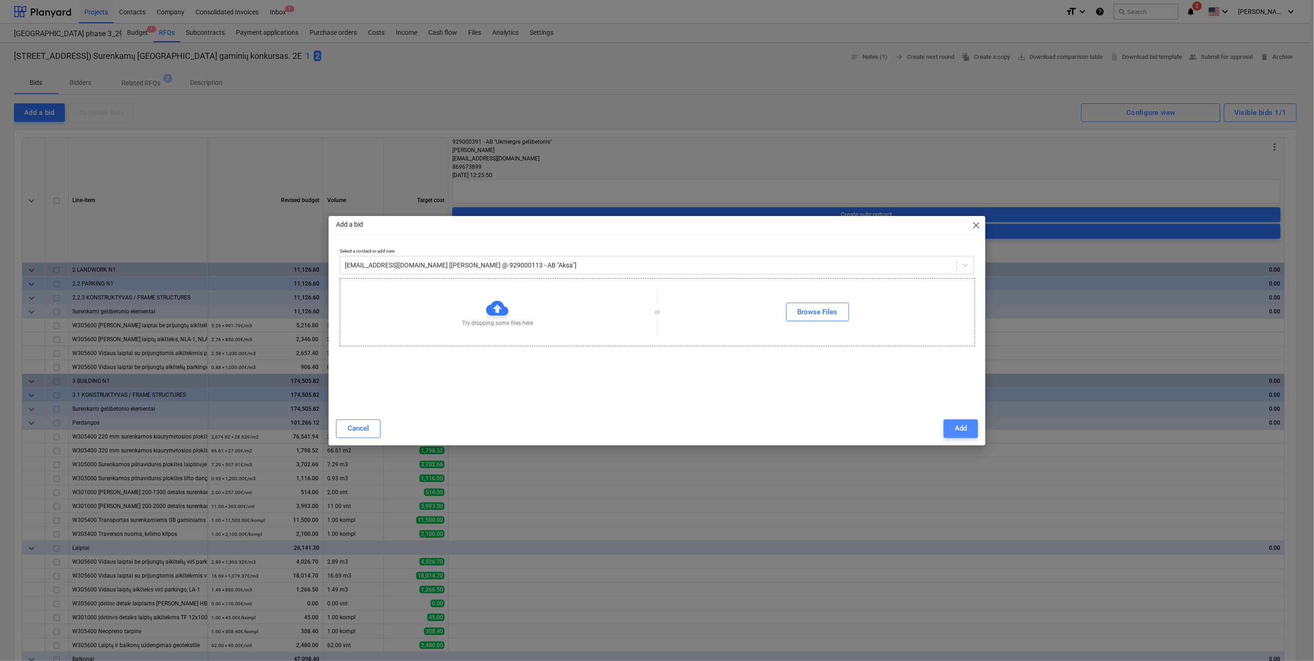
click at [967, 419] on button "Add" at bounding box center [961, 428] width 34 height 19
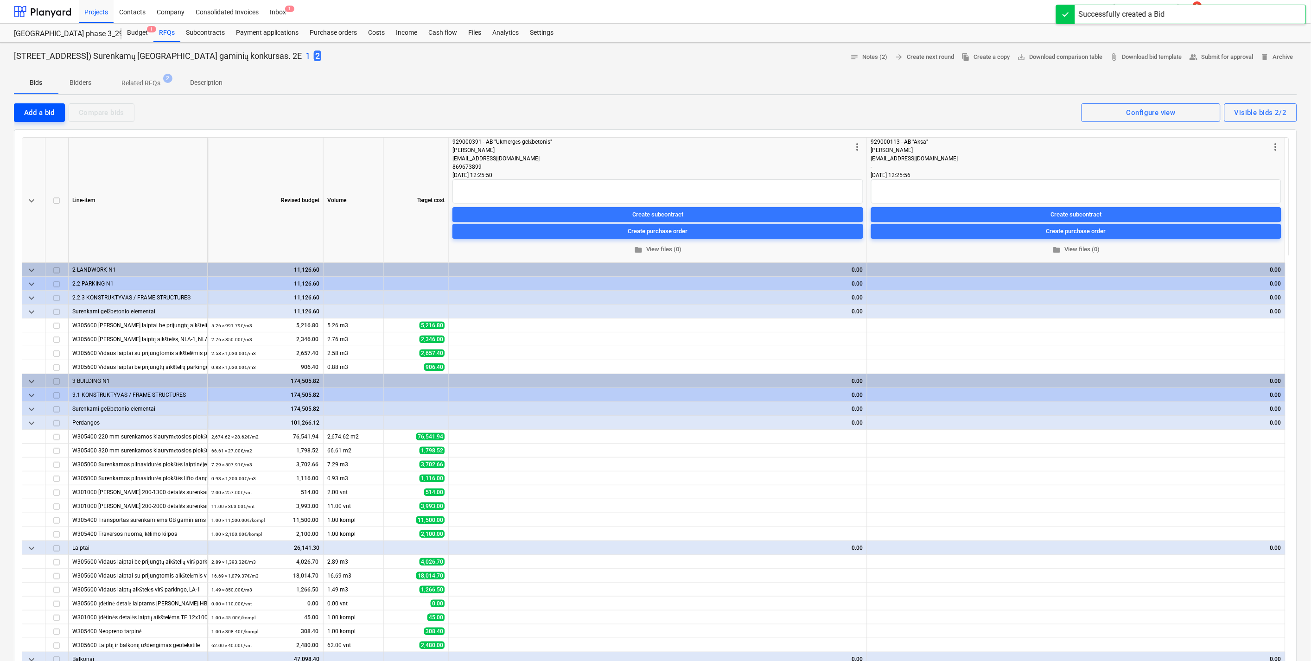
click at [44, 120] on button "Add a bid" at bounding box center [39, 112] width 51 height 19
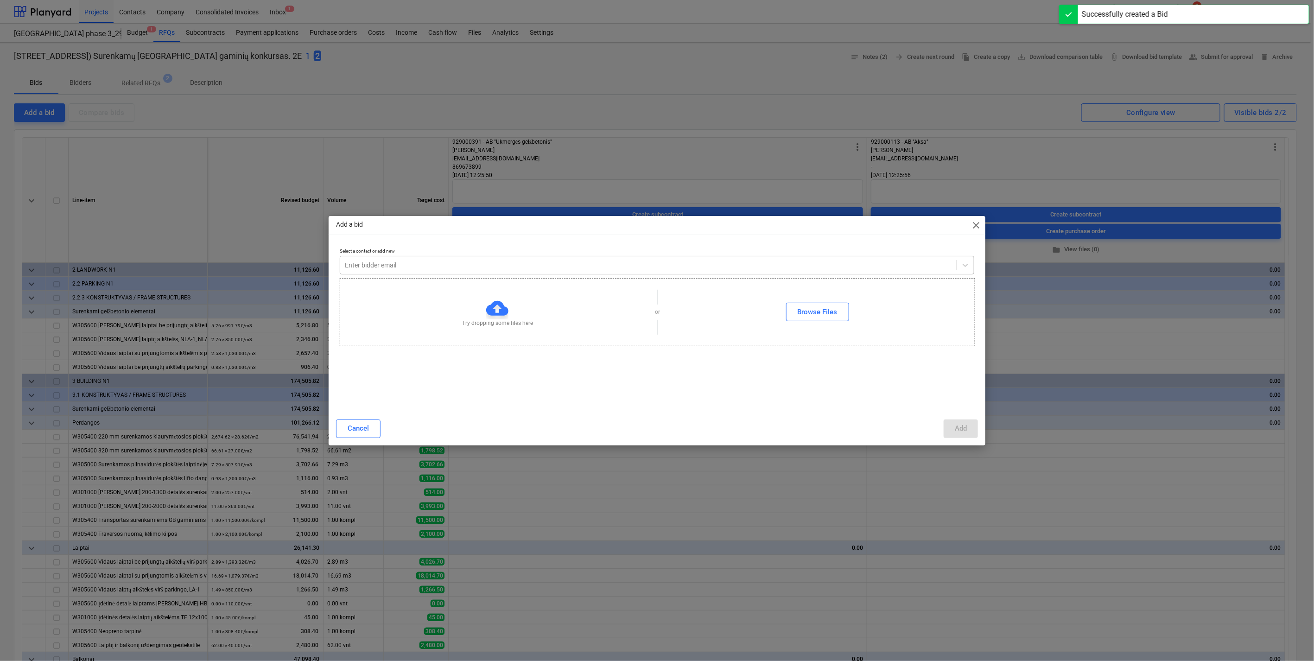
click at [566, 261] on div at bounding box center [649, 264] width 608 height 9
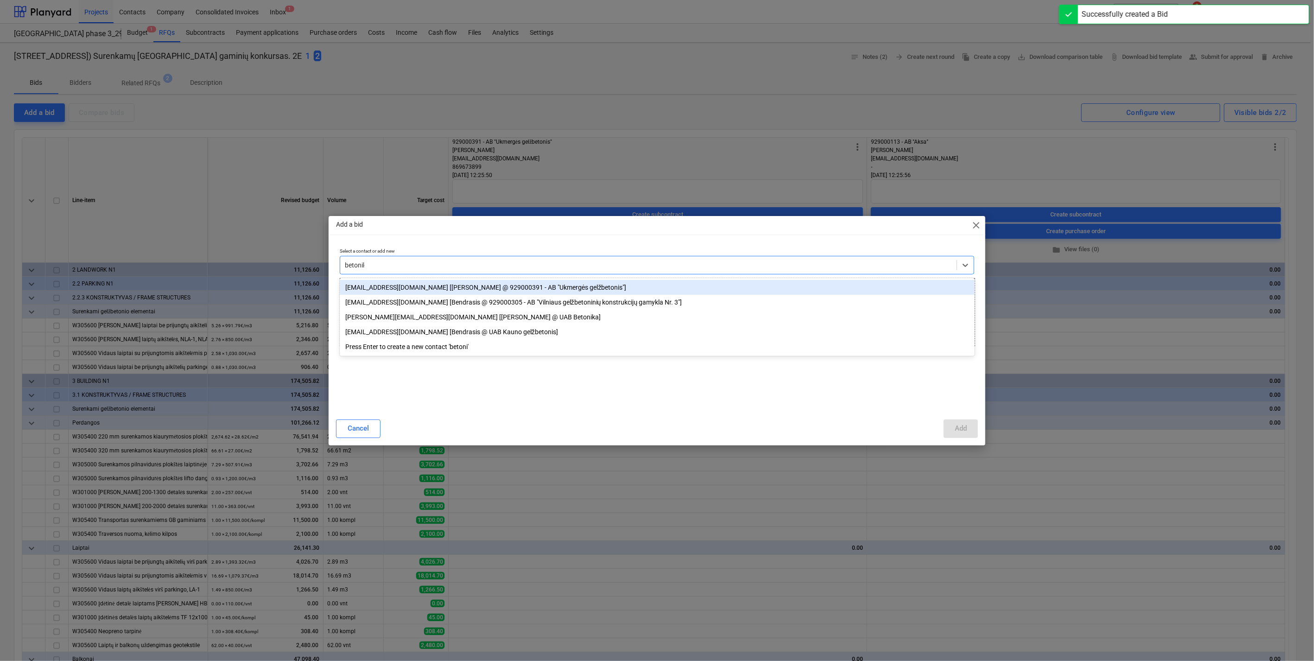
type input "betonika"
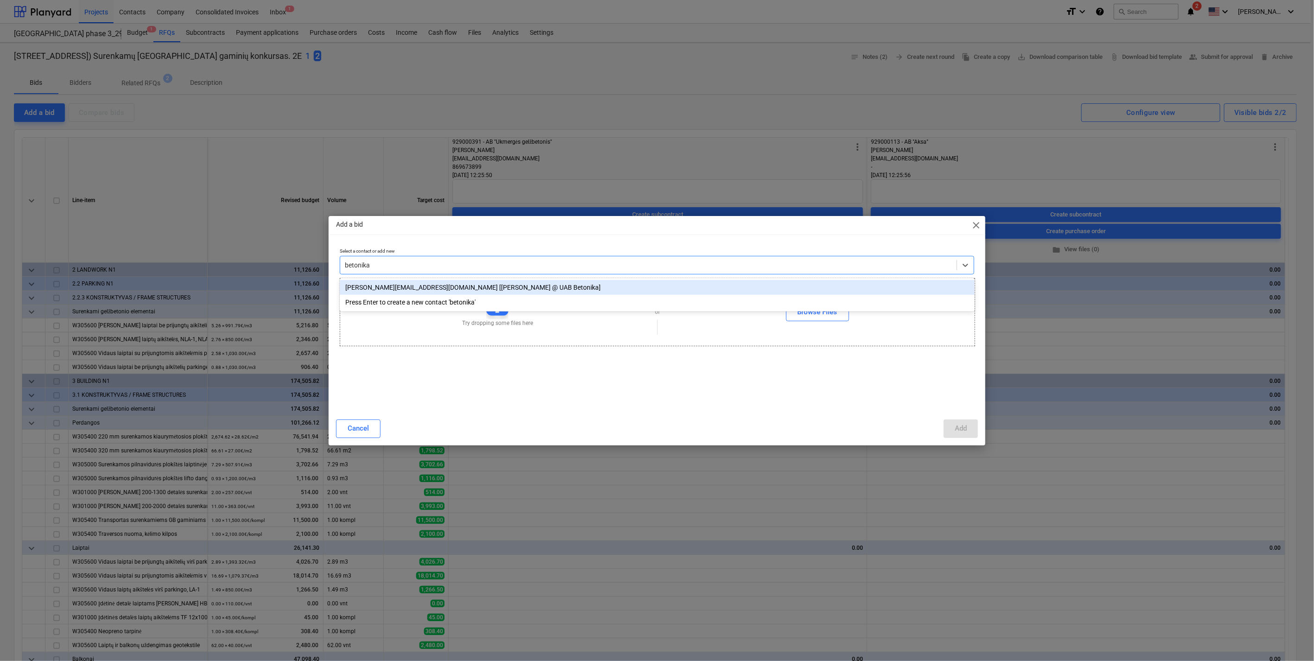
click at [511, 289] on div "edgaras.rimaitis@betonika.lt [Edgaras Rimaitis @ UAB Betonika]" at bounding box center [657, 287] width 635 height 15
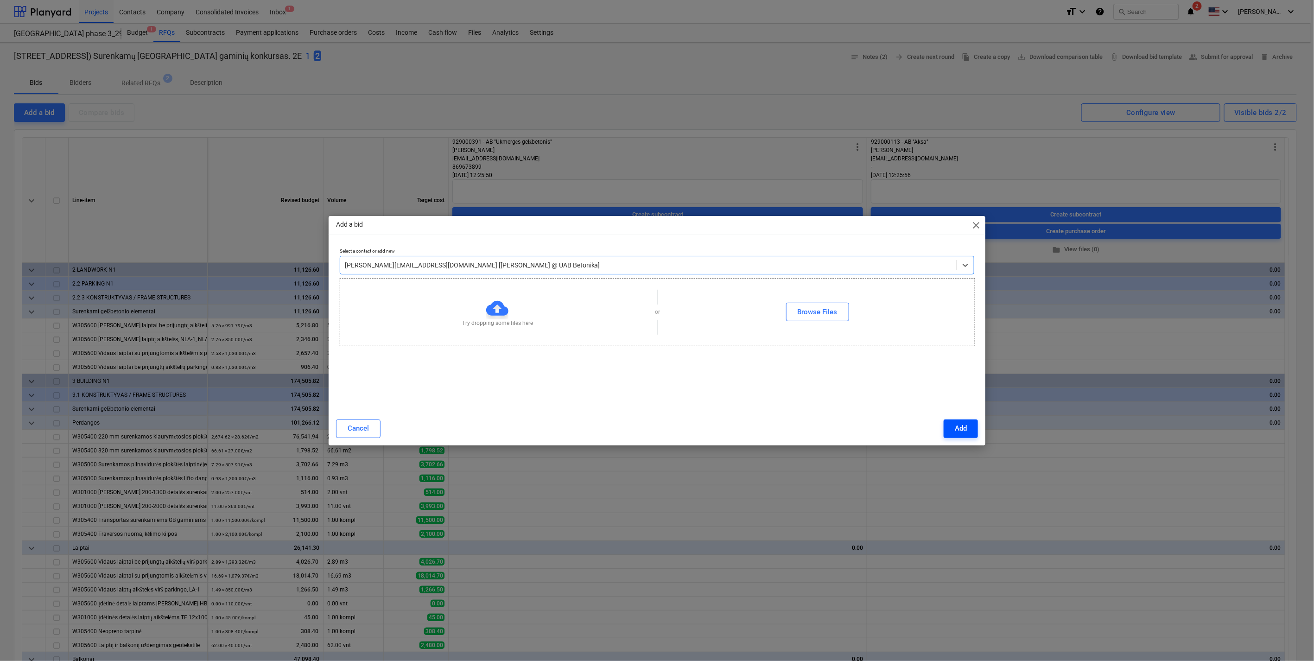
click at [971, 426] on button "Add" at bounding box center [961, 428] width 34 height 19
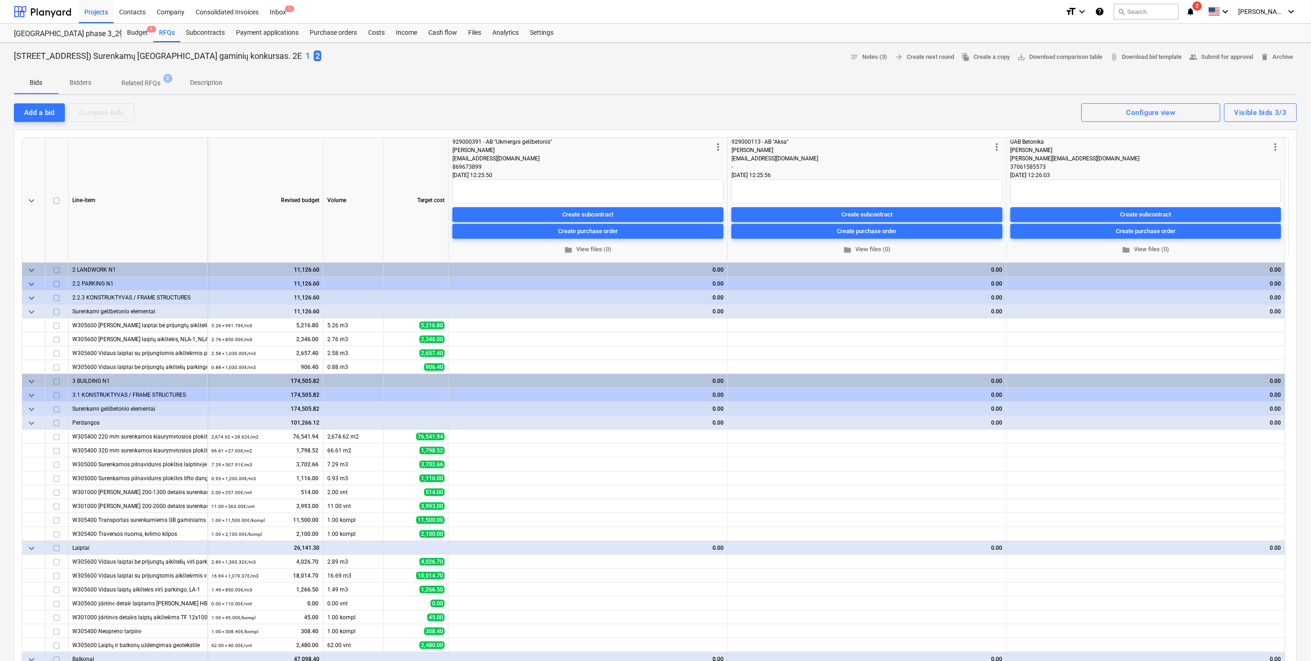
click at [310, 61] on p "1" at bounding box center [307, 56] width 5 height 11
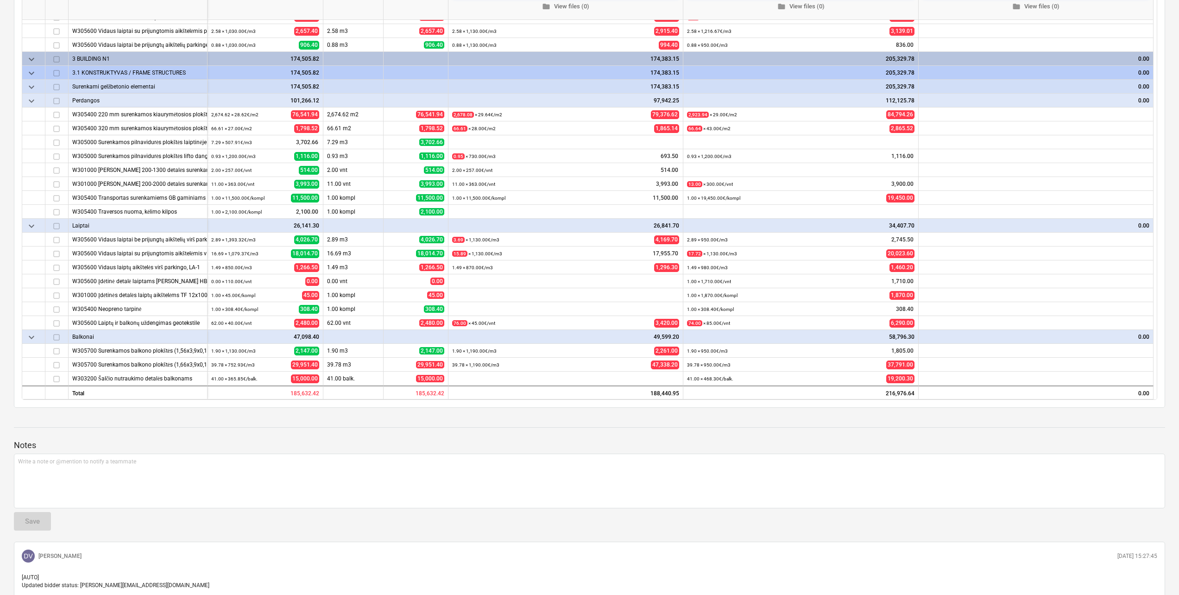
scroll to position [232, 0]
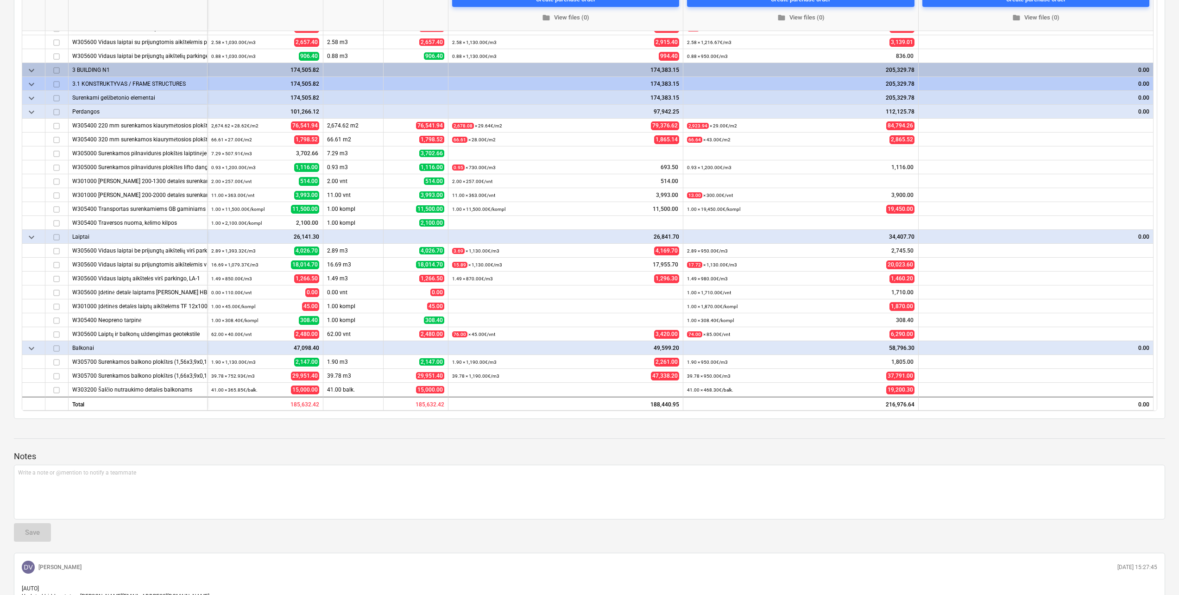
type textarea "x"
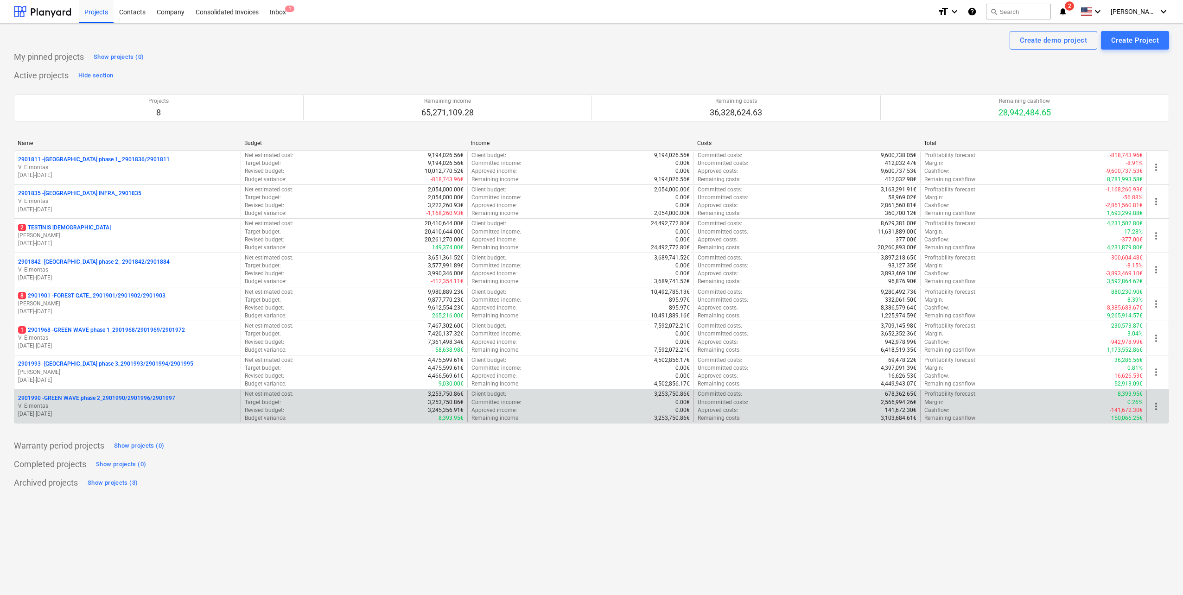
click at [132, 395] on p "2901990 - GREEN WAVE phase 2_2901990/2901996/2901997" at bounding box center [96, 398] width 157 height 8
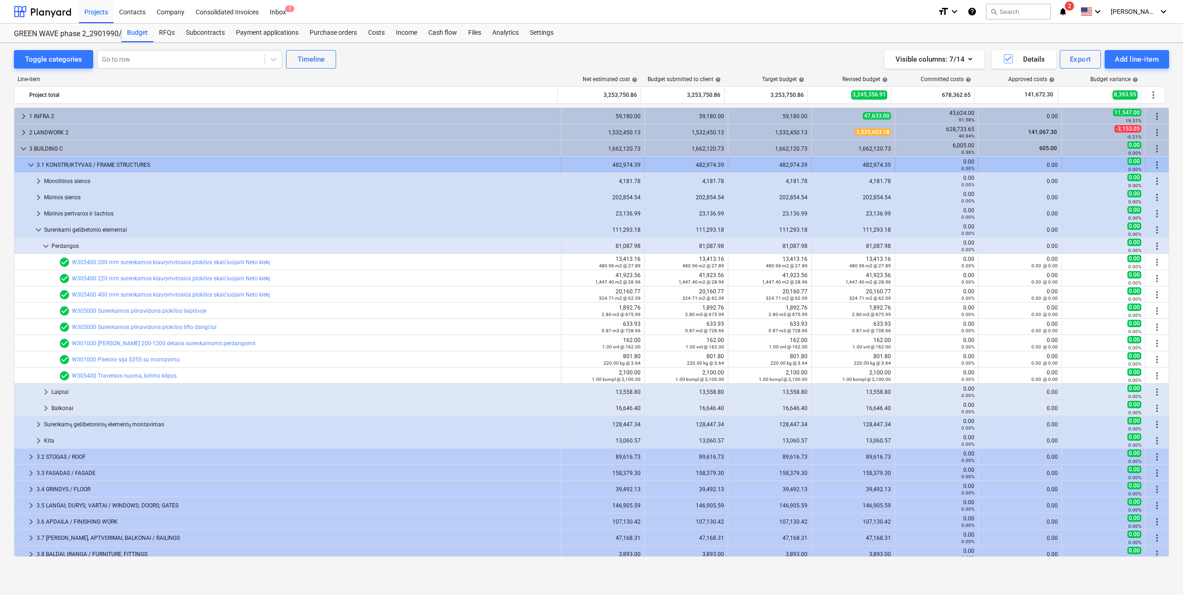
click at [32, 165] on span "keyboard_arrow_down" at bounding box center [30, 164] width 11 height 11
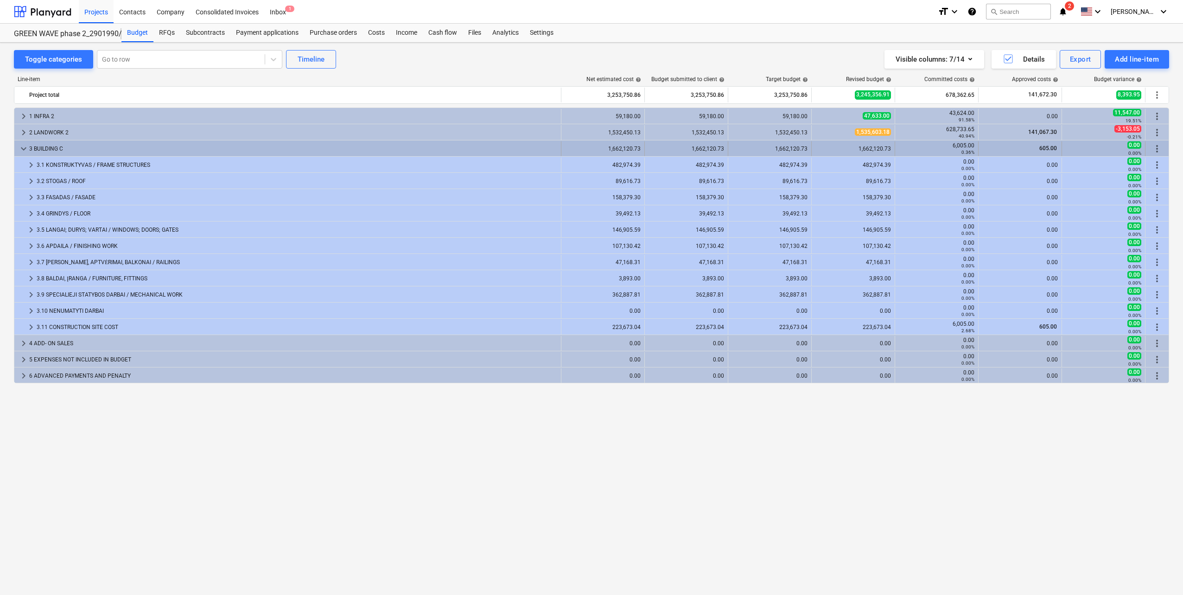
click at [22, 151] on span "keyboard_arrow_down" at bounding box center [23, 148] width 11 height 11
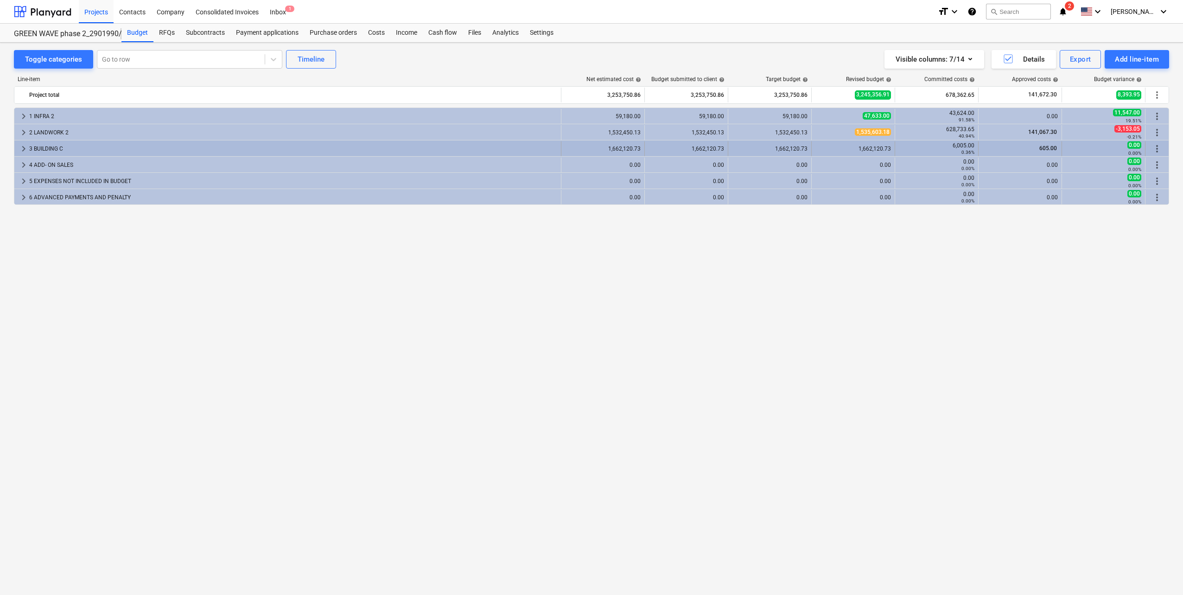
click at [23, 152] on span "keyboard_arrow_right" at bounding box center [23, 148] width 11 height 11
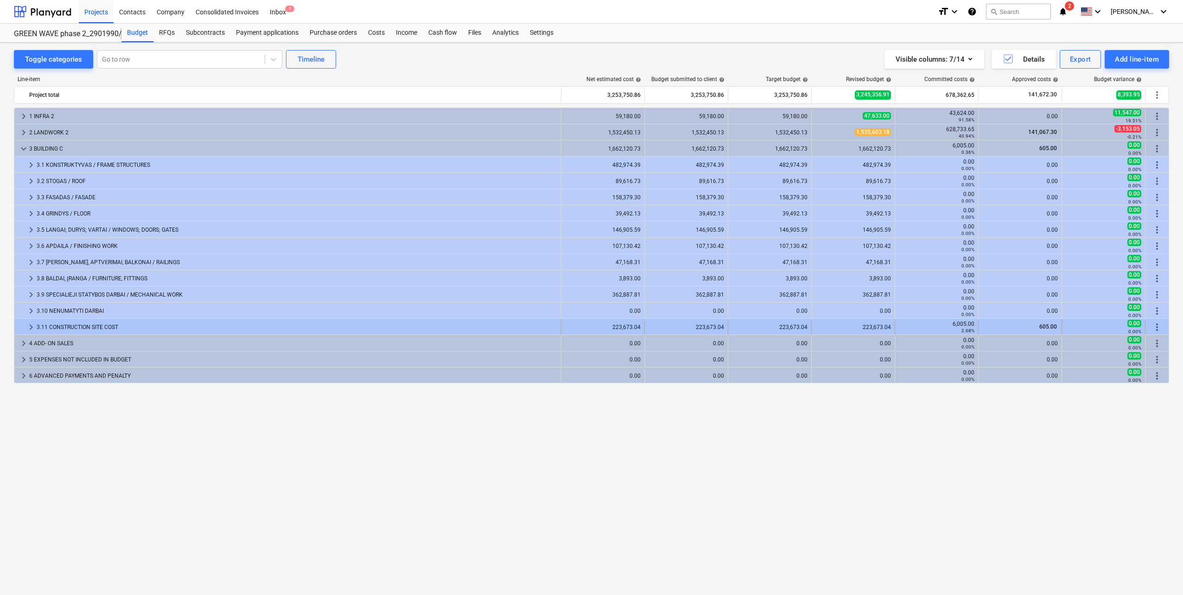
click at [29, 327] on span "keyboard_arrow_right" at bounding box center [30, 327] width 11 height 11
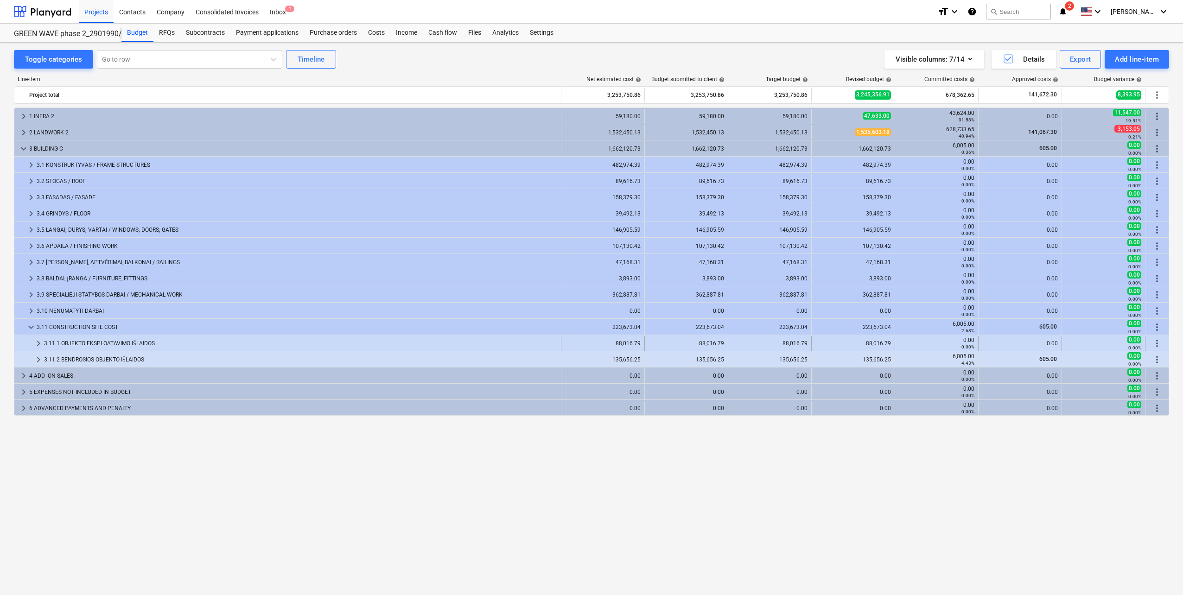
click at [32, 340] on div at bounding box center [25, 343] width 15 height 15
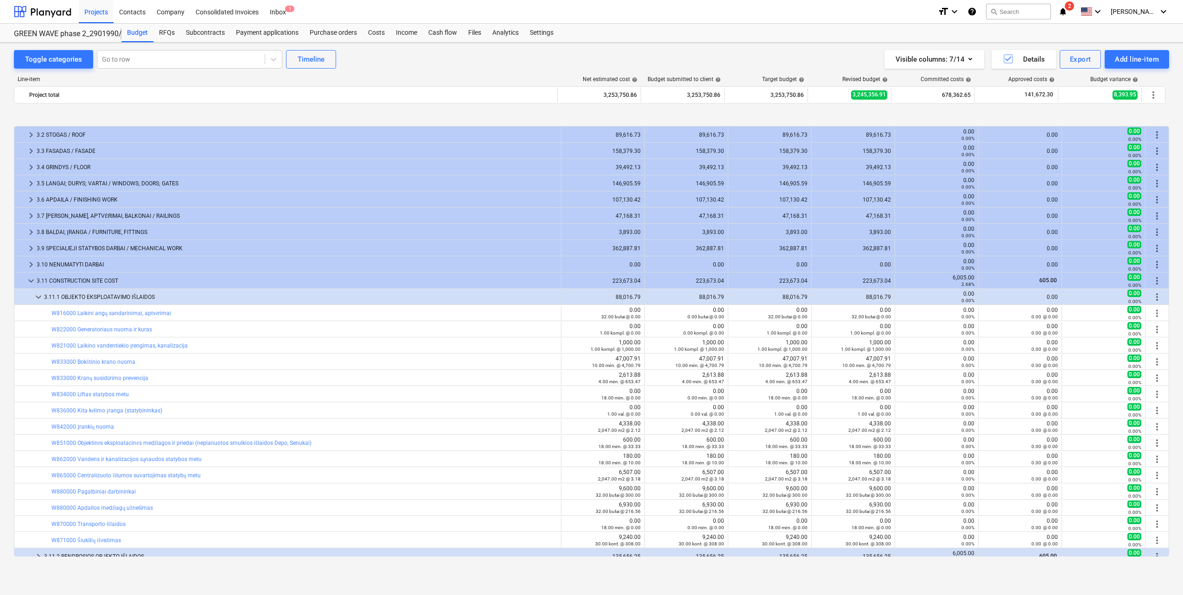
scroll to position [93, 0]
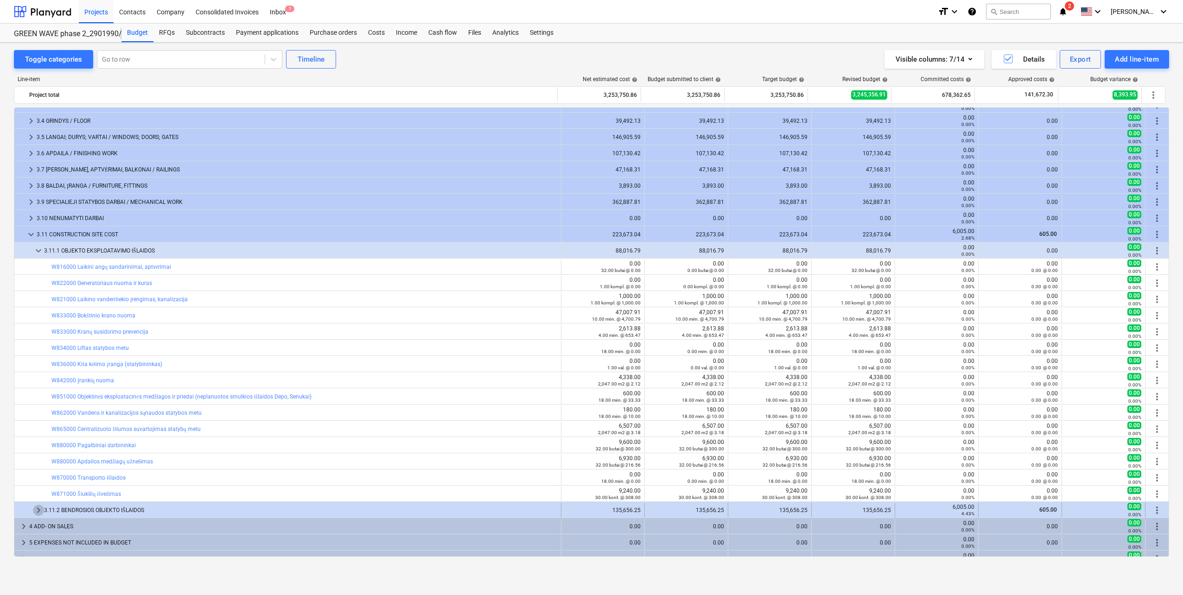
click at [33, 510] on span "keyboard_arrow_right" at bounding box center [38, 510] width 11 height 11
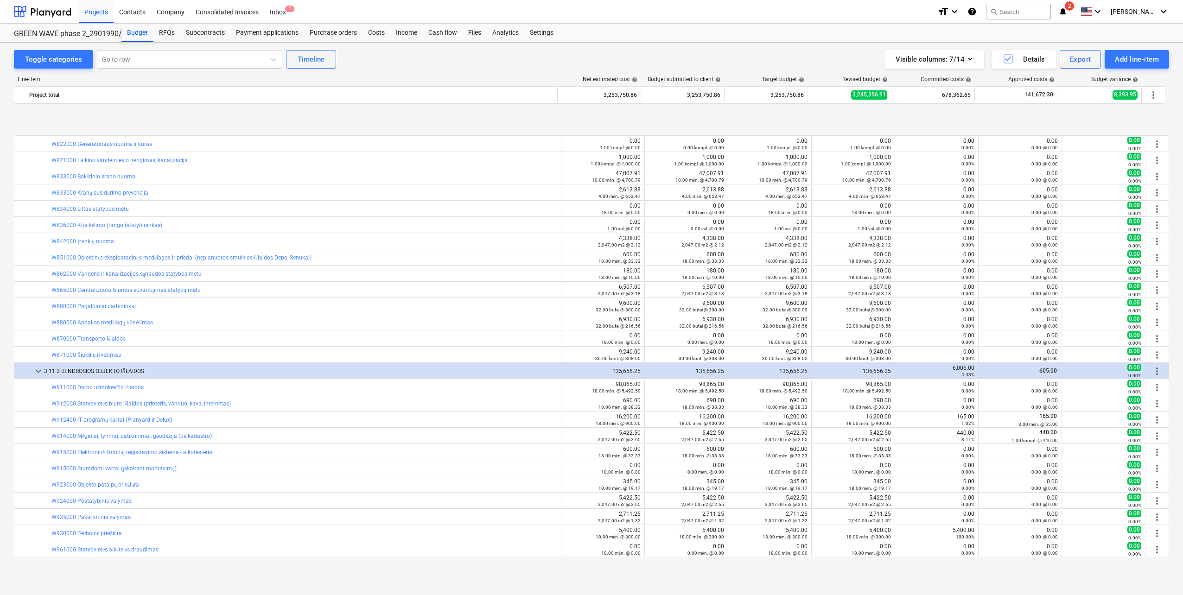
scroll to position [278, 0]
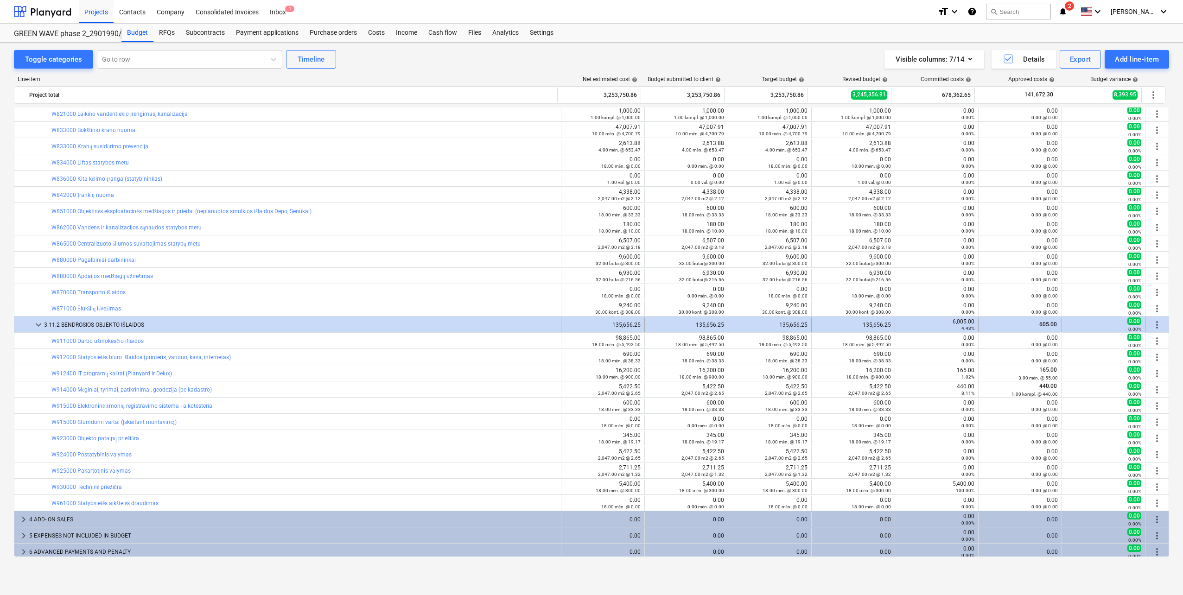
click at [40, 324] on span "keyboard_arrow_down" at bounding box center [38, 324] width 11 height 11
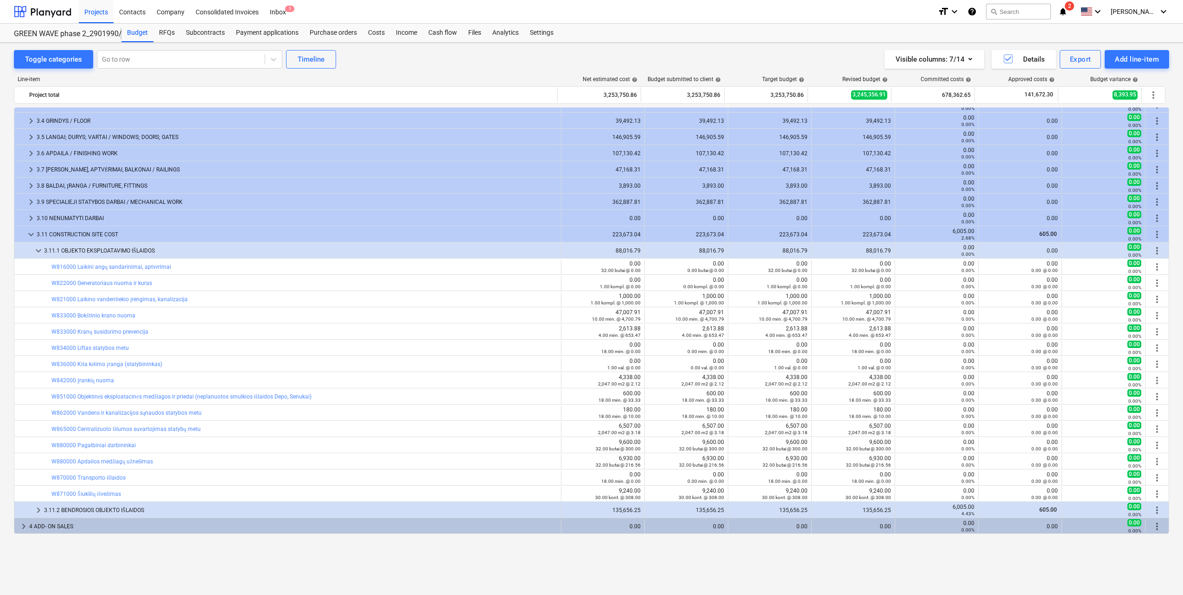
scroll to position [46, 0]
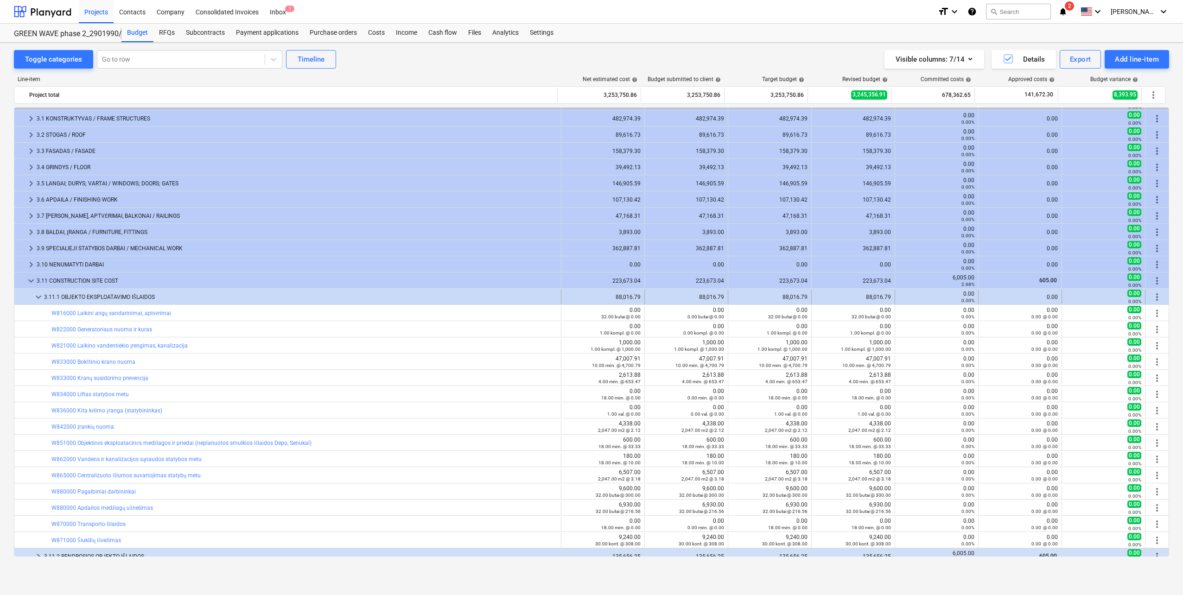
click at [35, 295] on span "keyboard_arrow_down" at bounding box center [38, 296] width 11 height 11
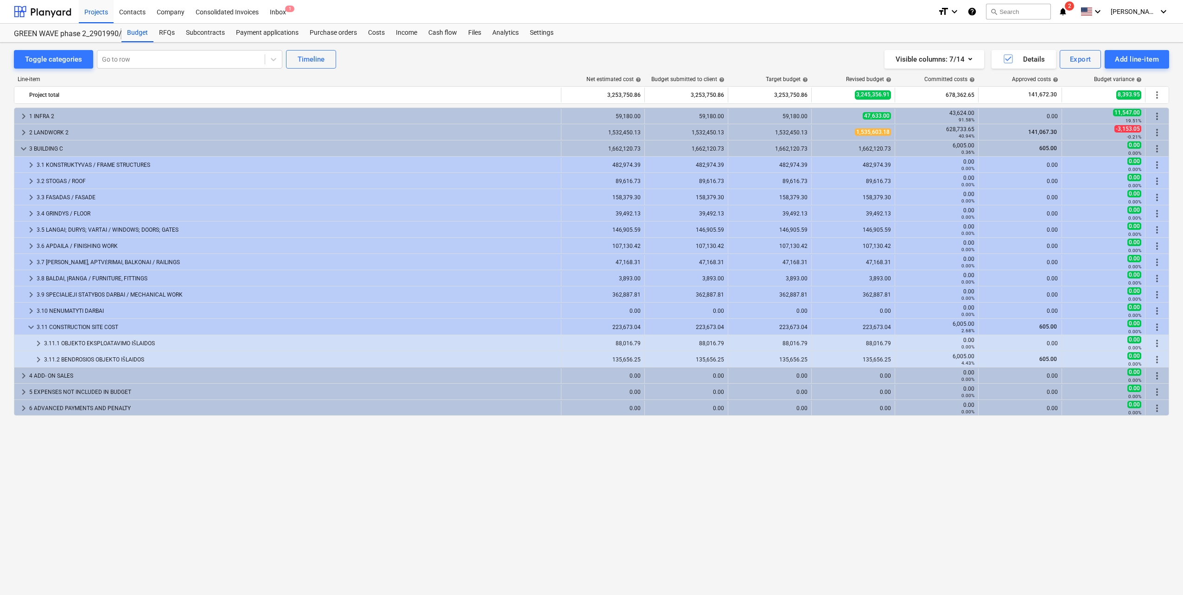
scroll to position [0, 0]
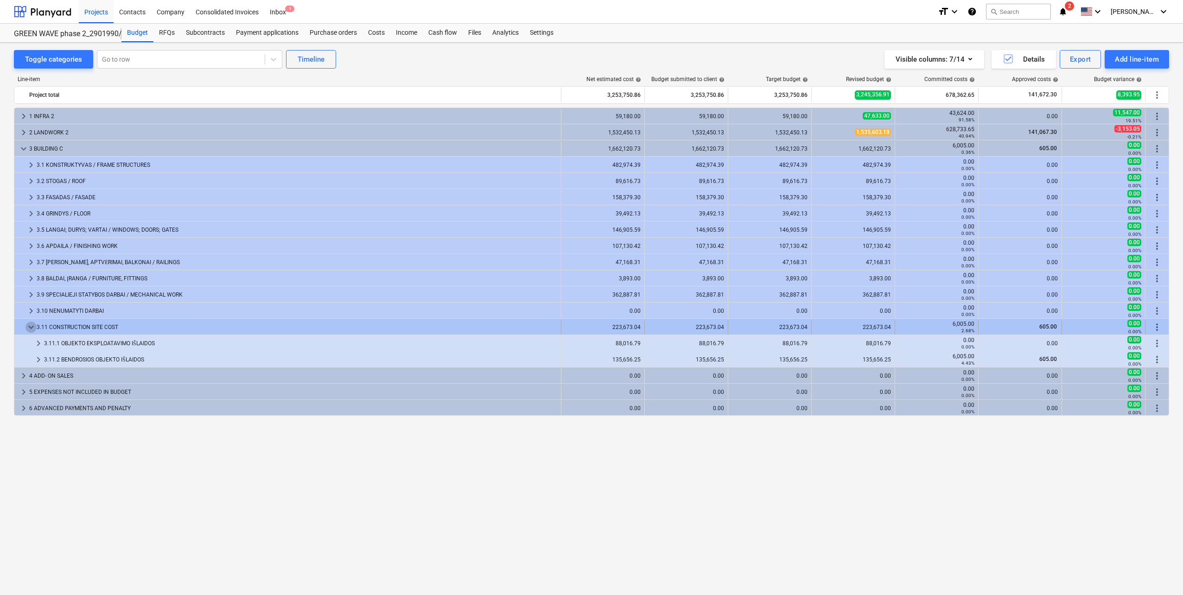
click at [32, 329] on span "keyboard_arrow_down" at bounding box center [30, 327] width 11 height 11
